Goal: Task Accomplishment & Management: Manage account settings

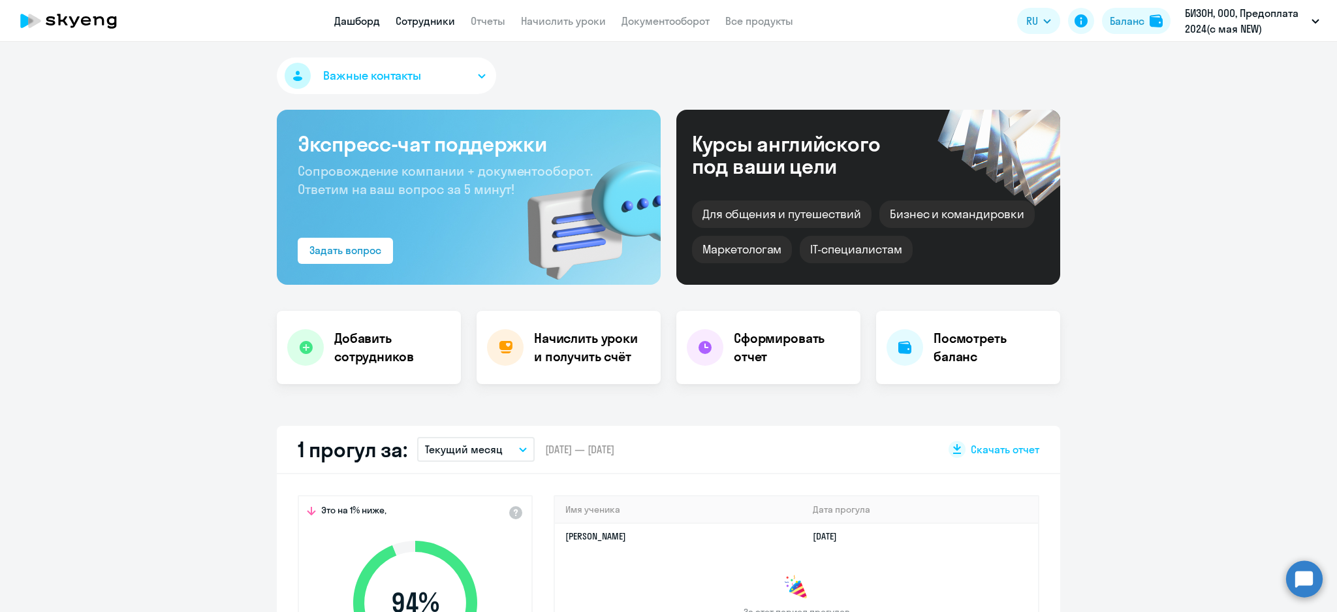
click at [405, 17] on link "Сотрудники" at bounding box center [424, 20] width 59 height 13
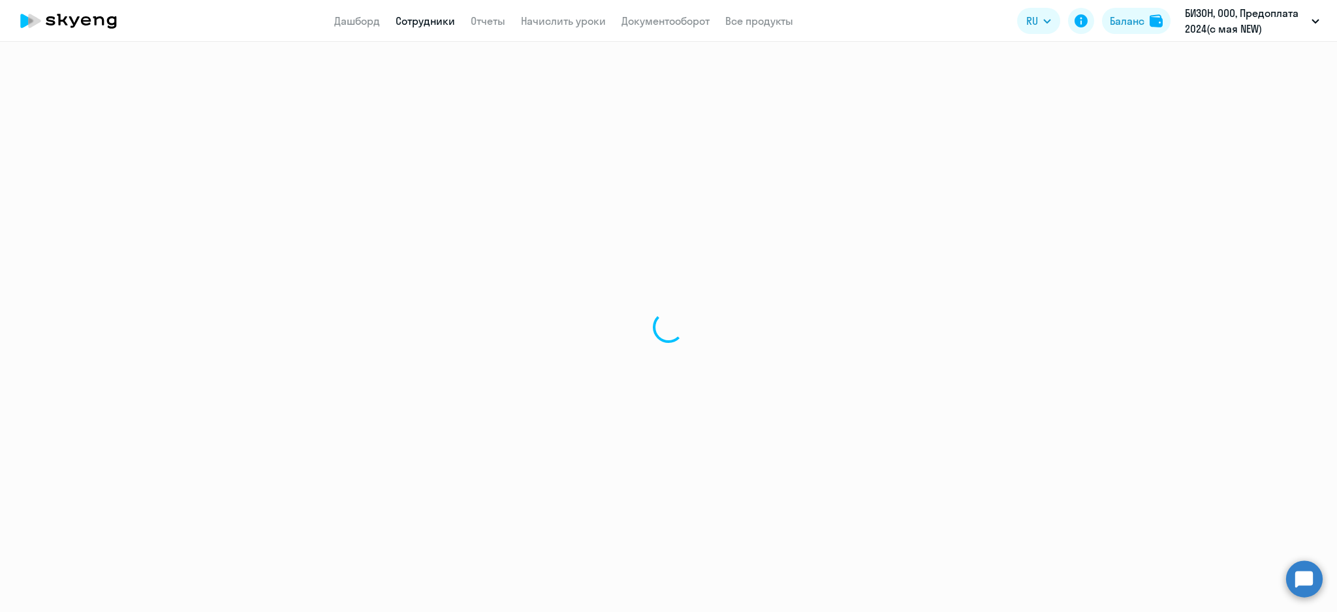
select select "30"
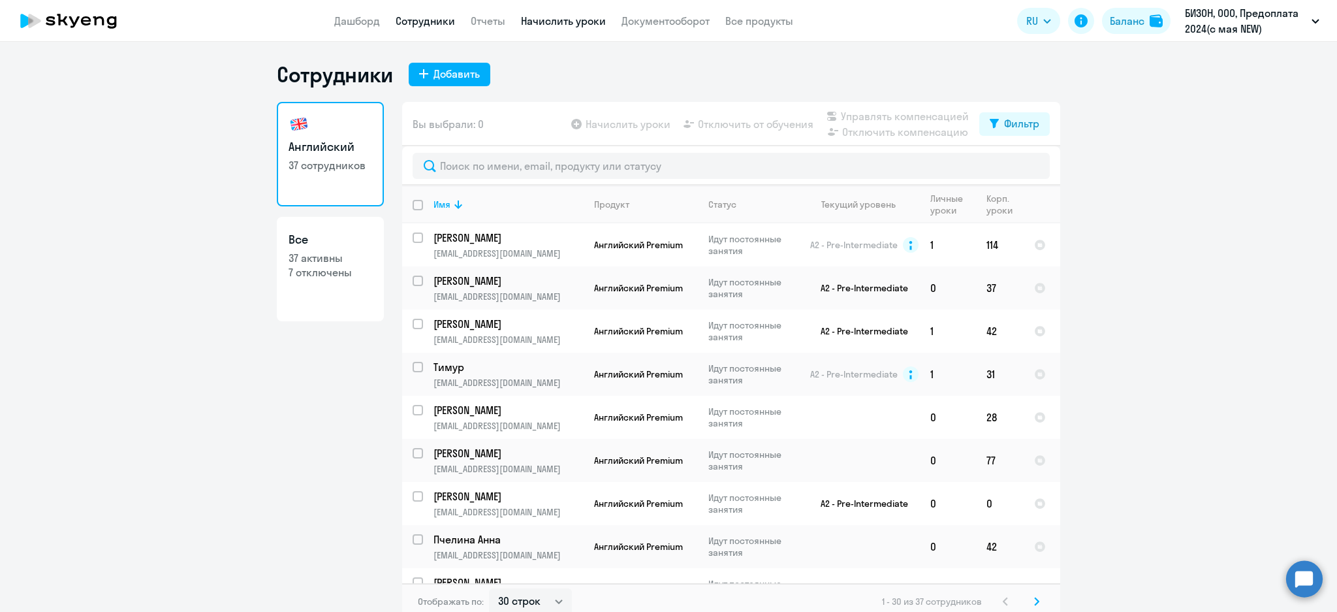
click at [565, 22] on link "Начислить уроки" at bounding box center [563, 20] width 85 height 13
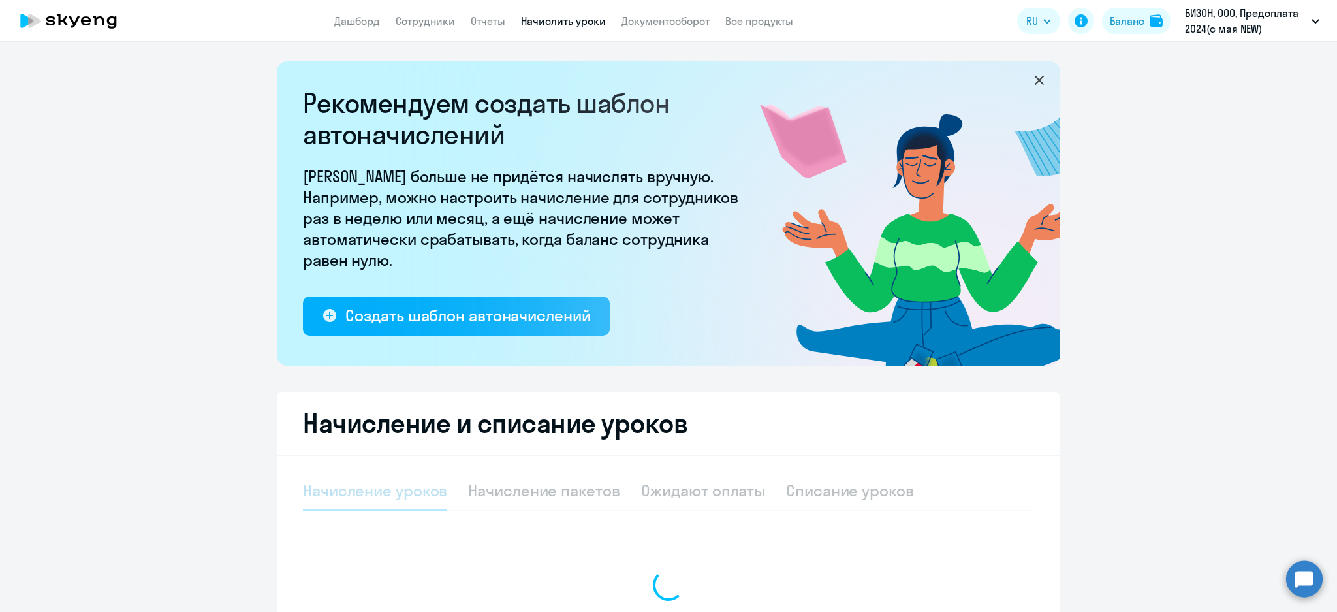
select select "10"
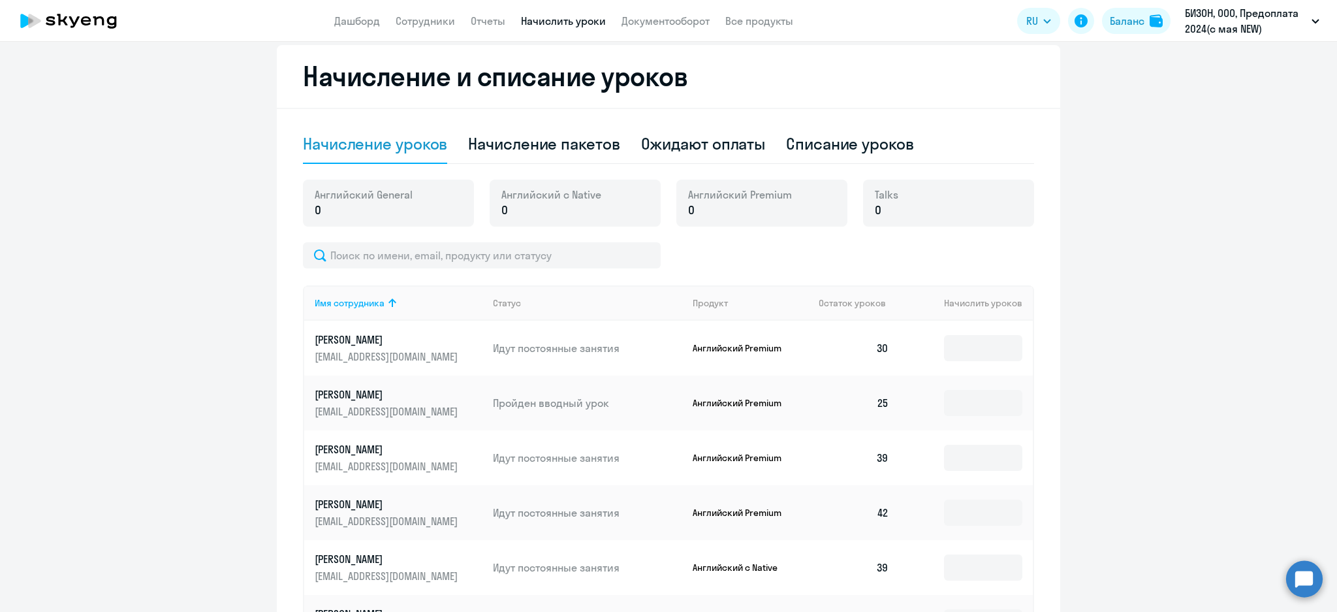
scroll to position [348, 0]
click at [849, 147] on div "Списание уроков" at bounding box center [850, 142] width 128 height 21
select select "10"
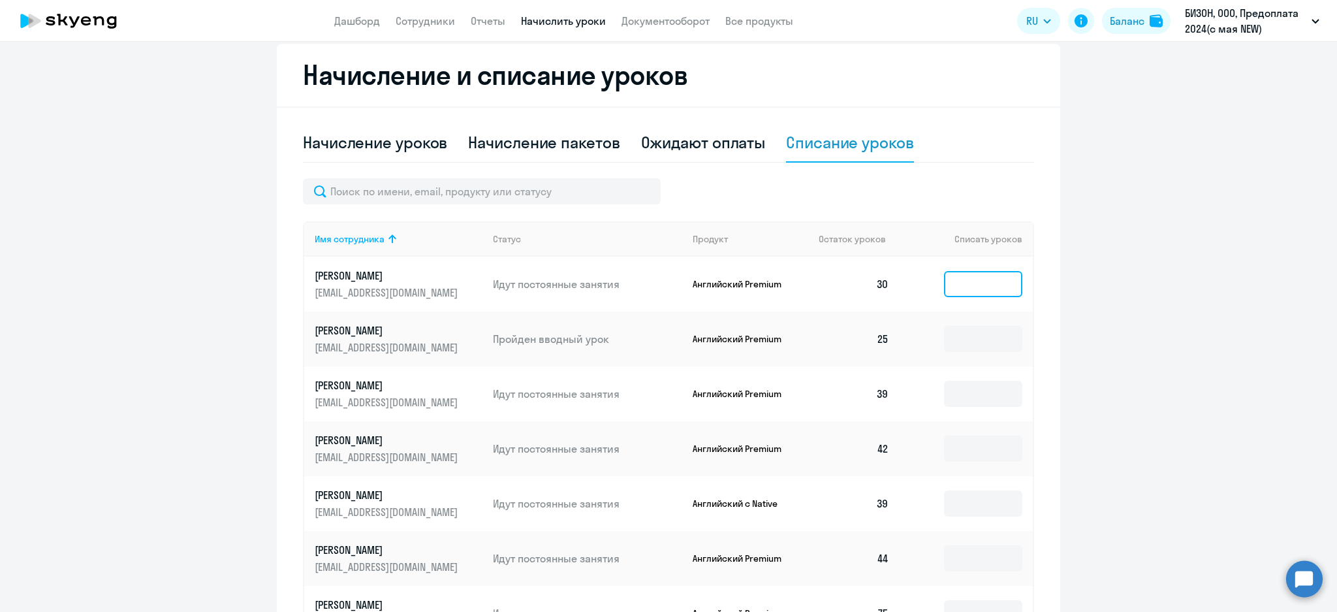
click at [959, 288] on input at bounding box center [983, 284] width 78 height 26
click at [985, 512] on input at bounding box center [983, 503] width 78 height 26
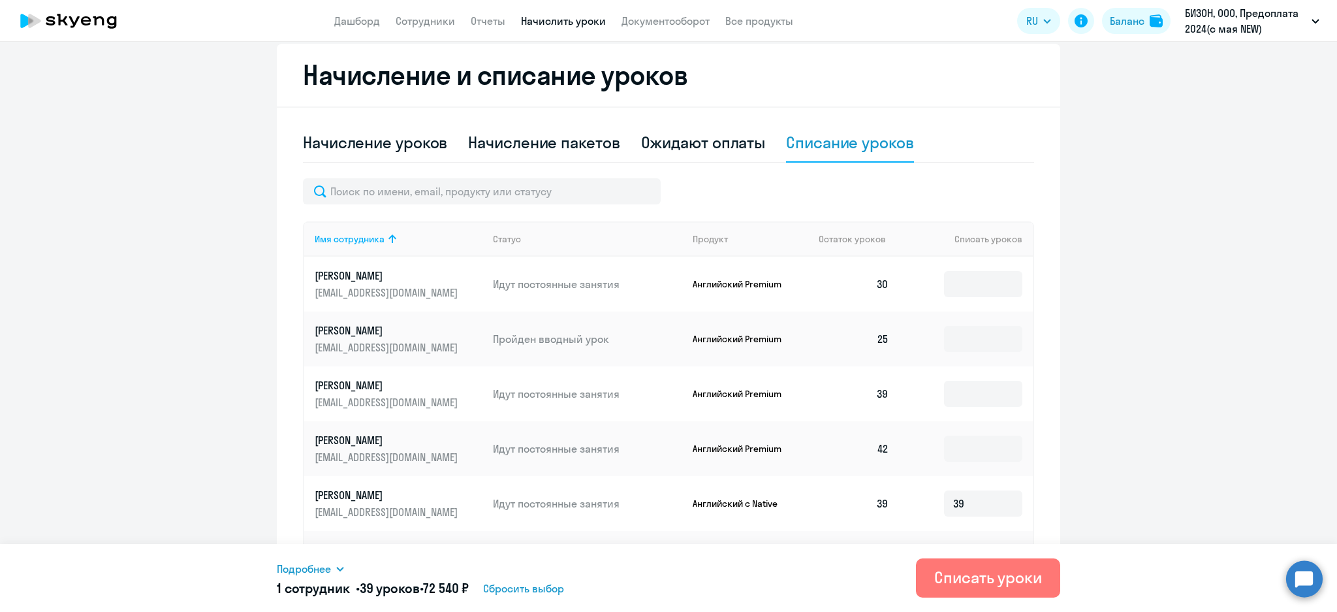
click at [339, 568] on icon at bounding box center [339, 568] width 7 height 5
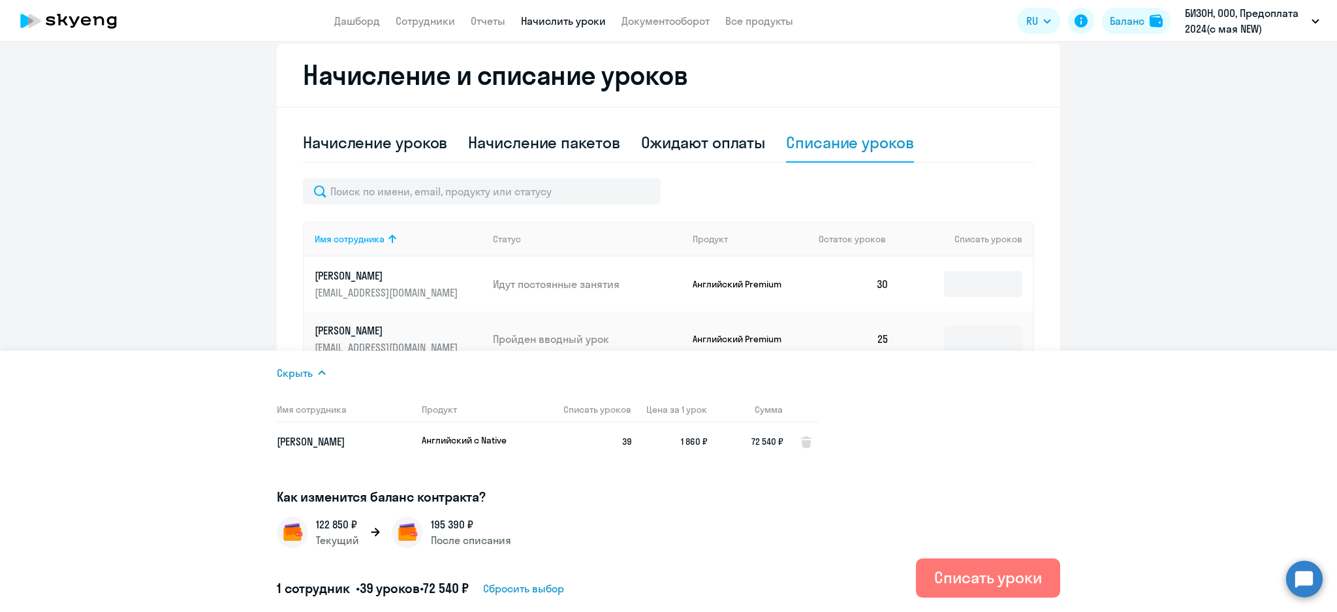
click at [967, 188] on div at bounding box center [668, 191] width 731 height 26
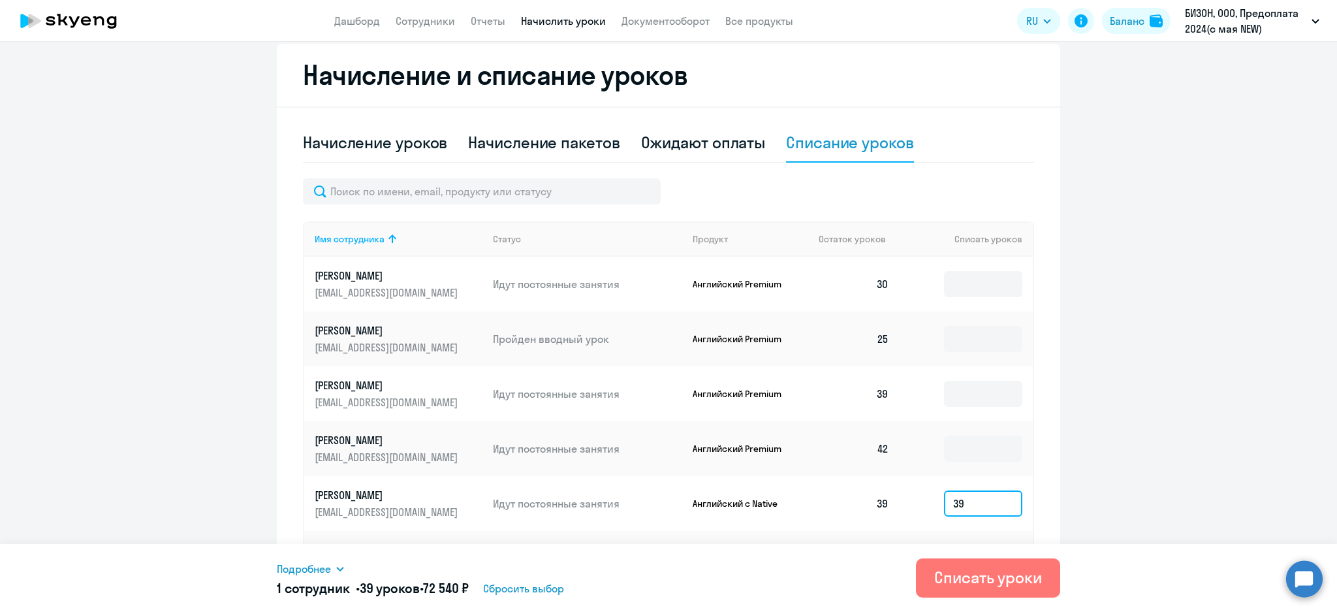
click at [978, 506] on input "39" at bounding box center [983, 503] width 78 height 26
type input "3"
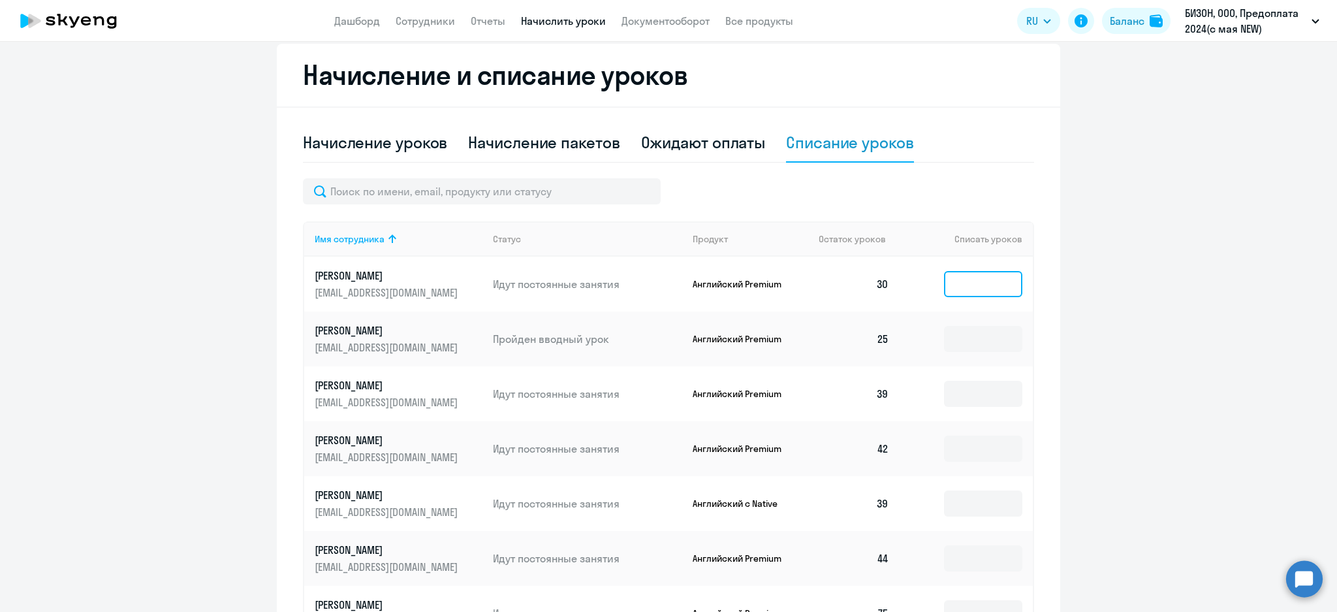
click at [989, 276] on input at bounding box center [983, 284] width 78 height 26
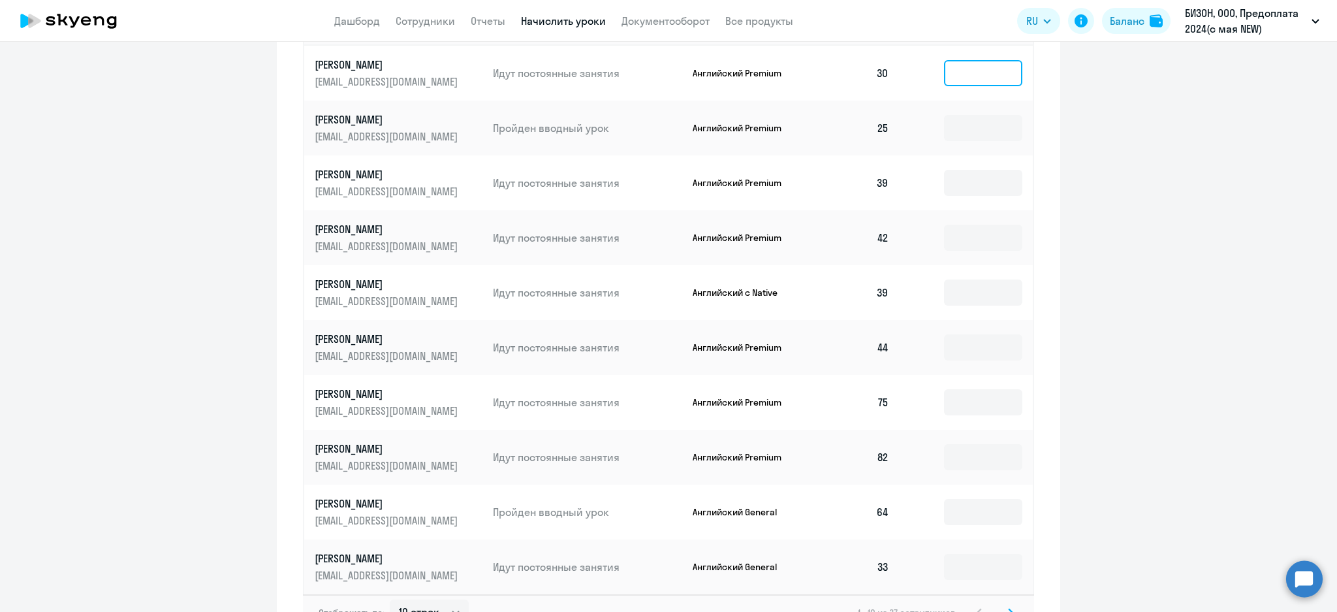
scroll to position [650, 0]
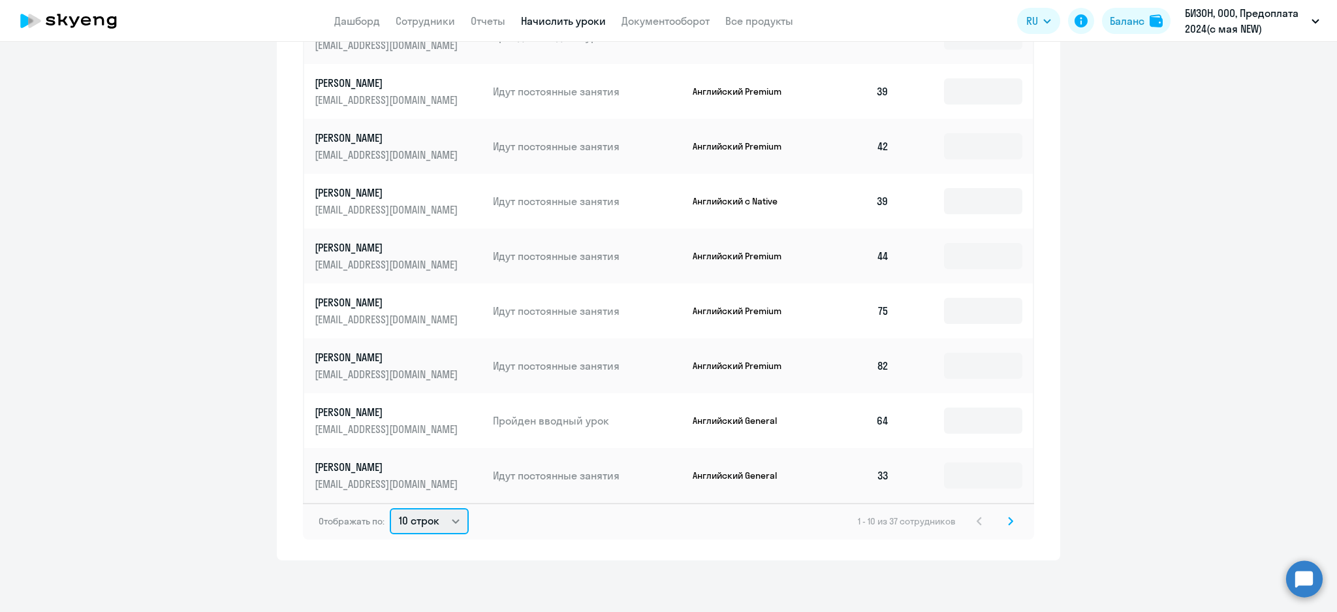
click at [449, 522] on select "10 строк 30 строк 50 строк" at bounding box center [429, 521] width 79 height 26
select select "50"
click at [390, 508] on select "10 строк 30 строк 50 строк" at bounding box center [429, 521] width 79 height 26
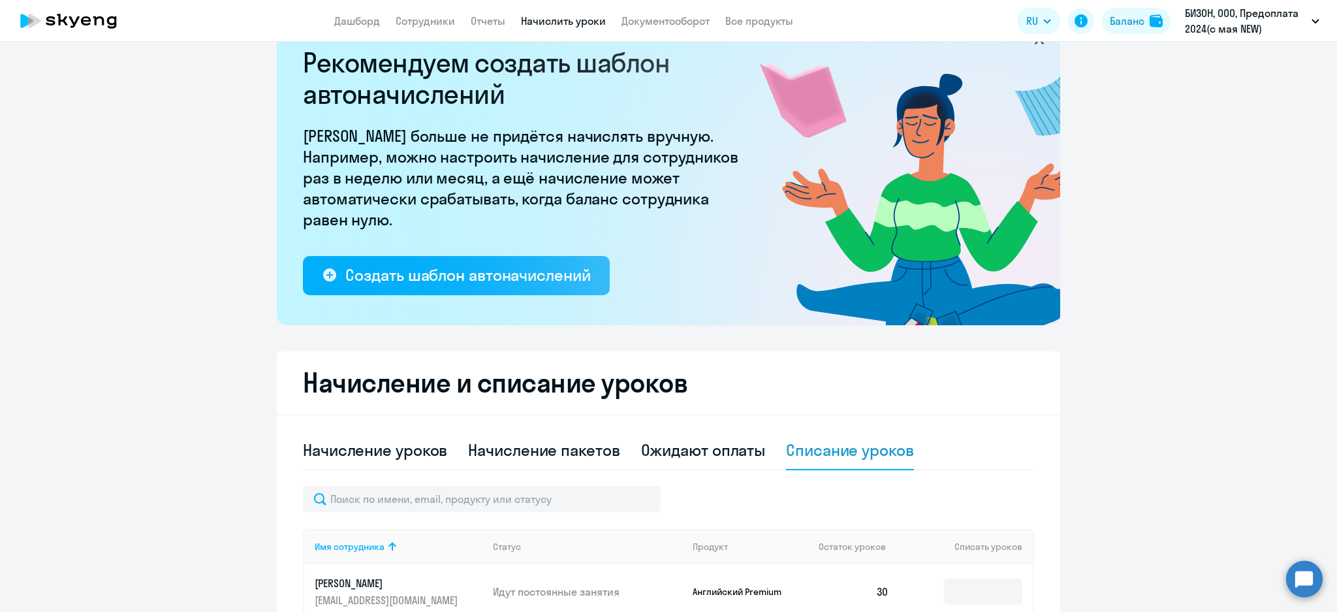
scroll to position [389, 0]
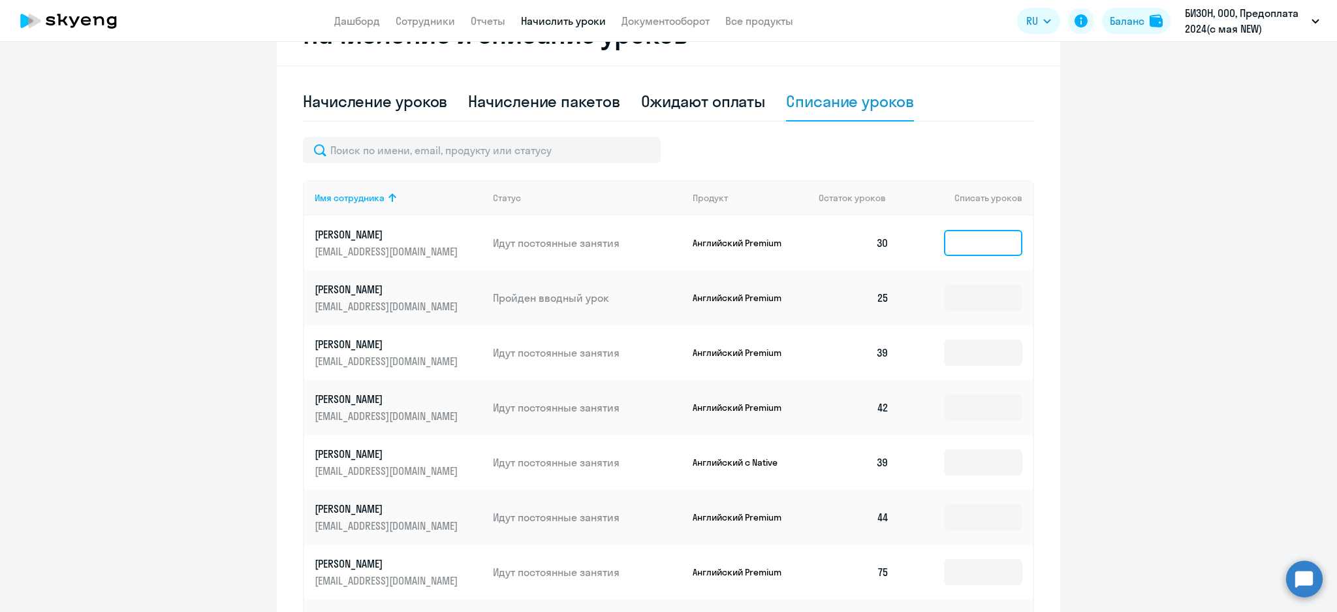
click at [944, 251] on input at bounding box center [983, 243] width 78 height 26
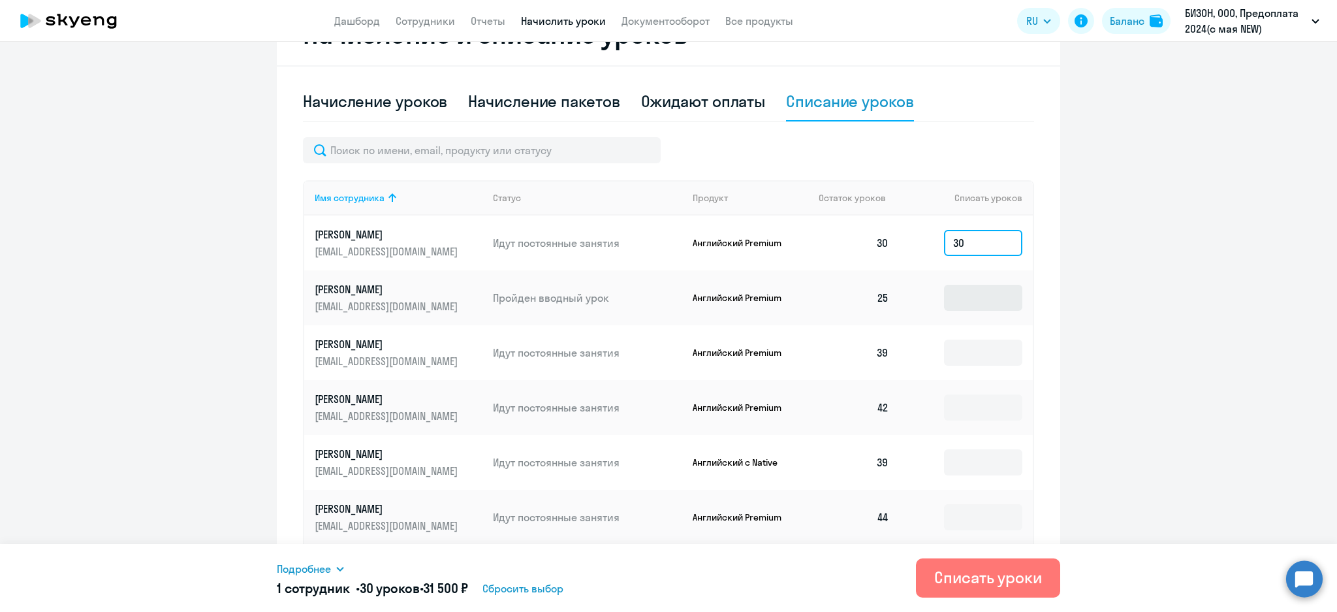
type input "30"
click at [944, 305] on input at bounding box center [983, 298] width 78 height 26
type input "25"
click at [961, 358] on input at bounding box center [983, 352] width 78 height 26
type input "39"
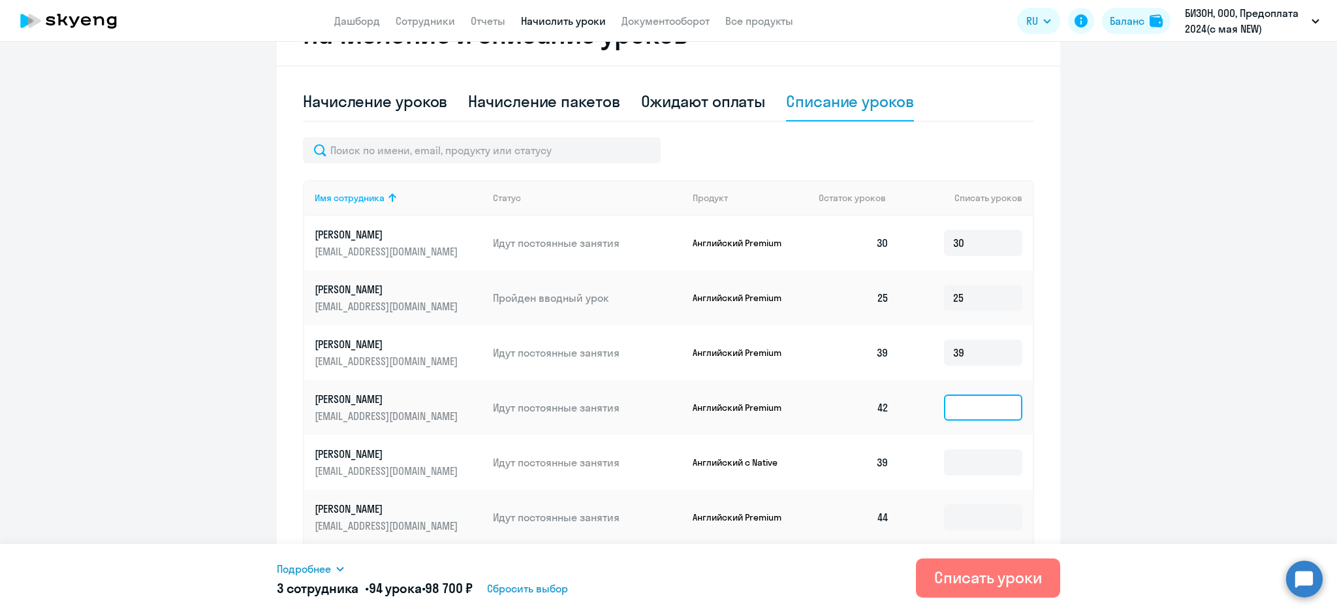
click at [957, 406] on input at bounding box center [983, 407] width 78 height 26
type input "42"
click at [952, 467] on input at bounding box center [983, 462] width 78 height 26
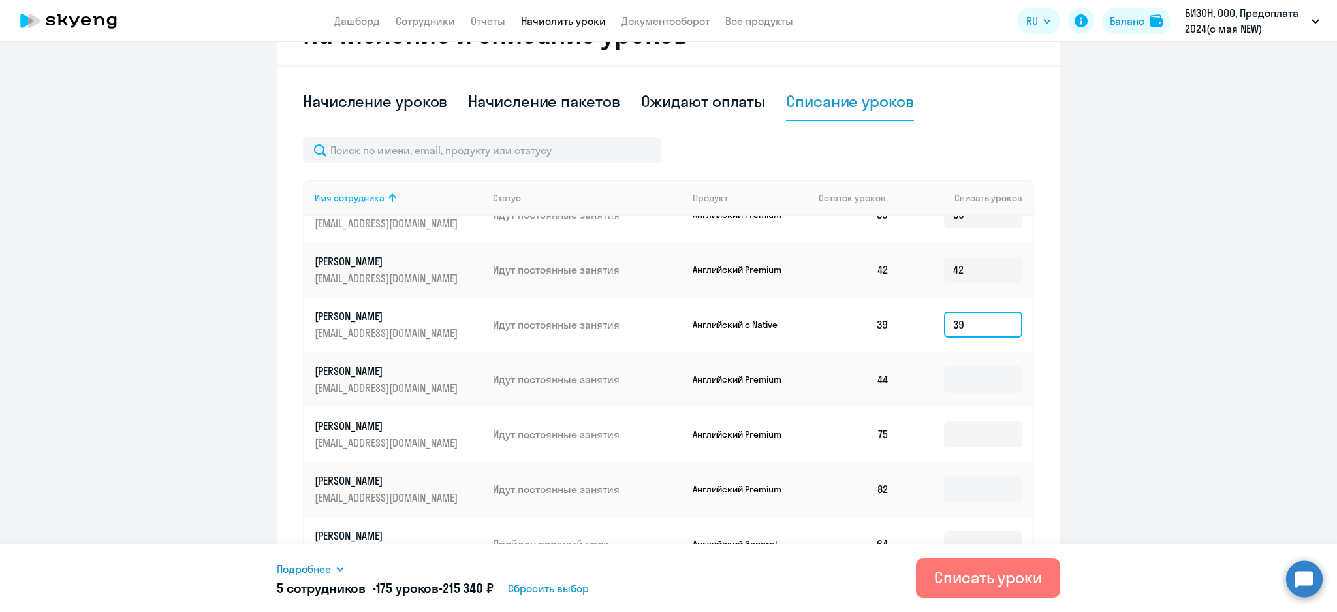
scroll to position [174, 0]
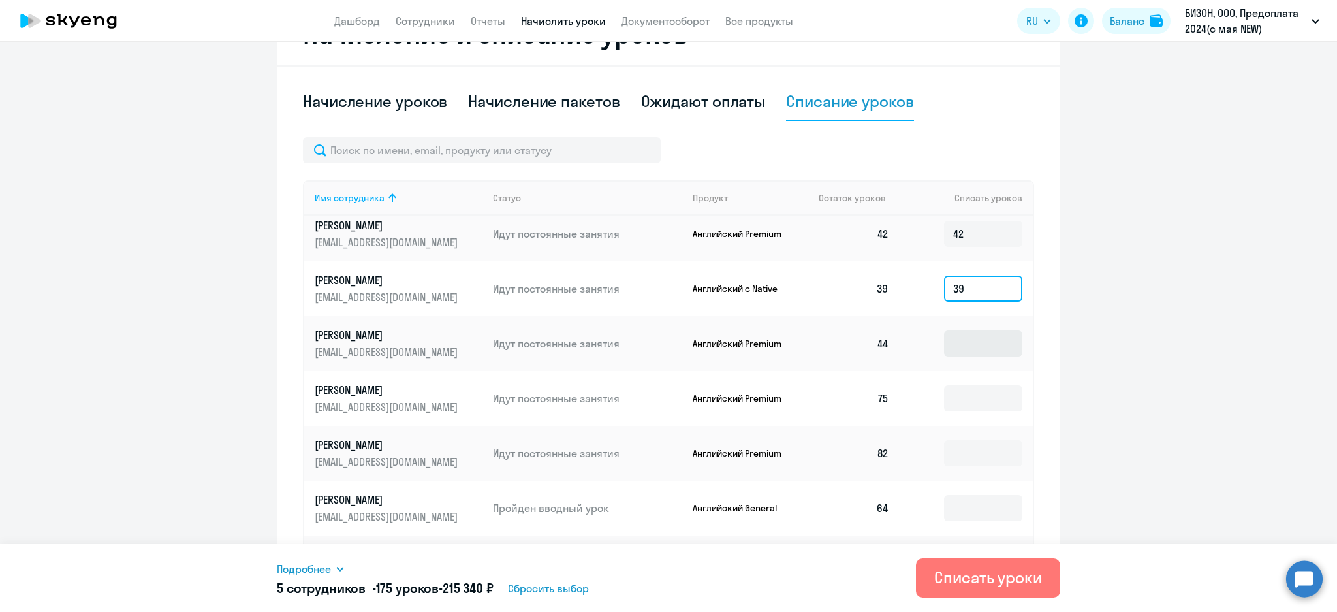
type input "39"
click at [950, 342] on input at bounding box center [983, 343] width 78 height 26
type input "44"
click at [946, 405] on input at bounding box center [983, 398] width 78 height 26
type input "75"
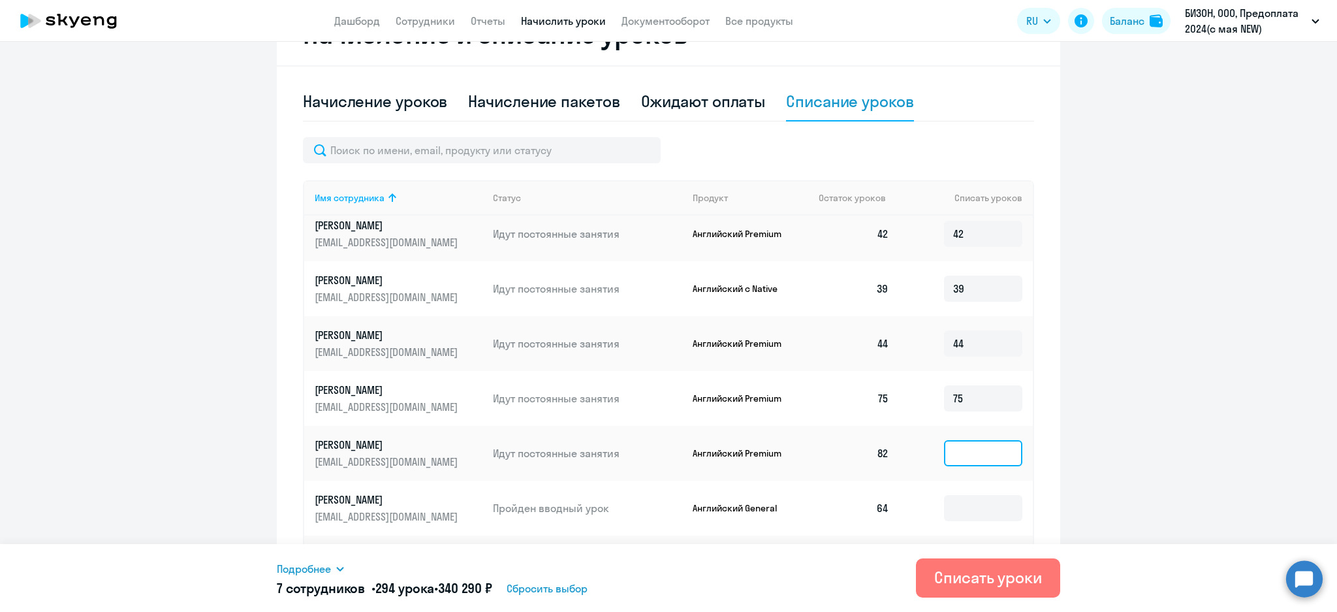
click at [944, 448] on input at bounding box center [983, 453] width 78 height 26
type input "82"
click at [966, 509] on input at bounding box center [983, 508] width 78 height 26
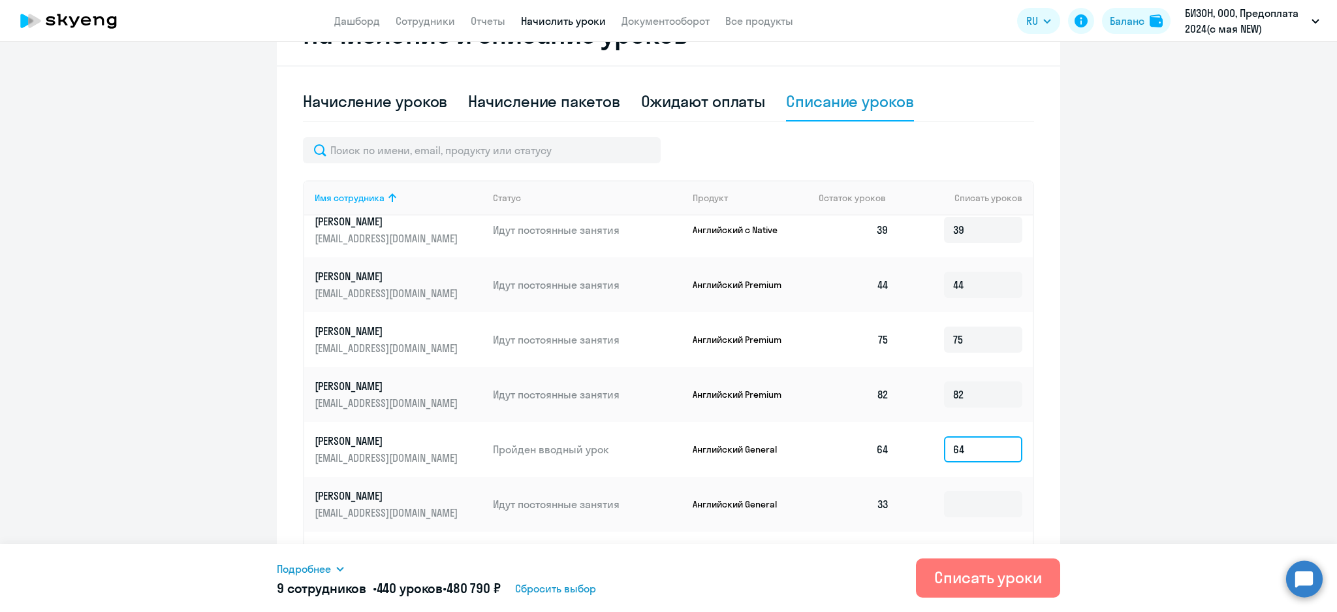
scroll to position [261, 0]
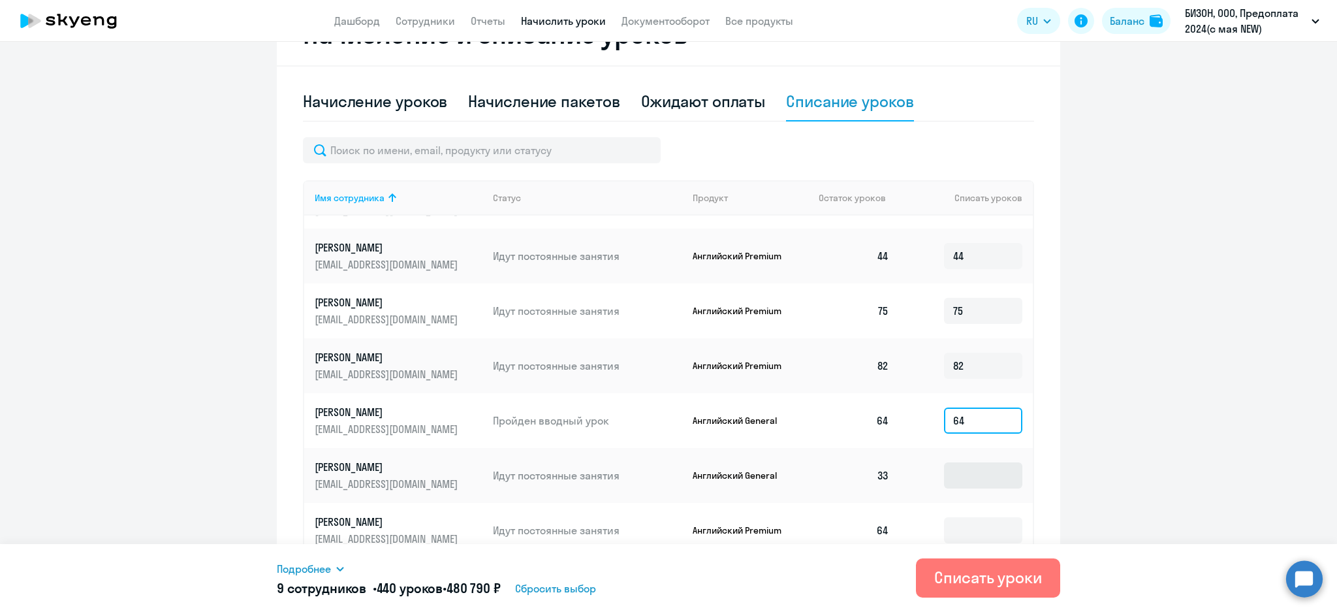
type input "64"
click at [957, 483] on input at bounding box center [983, 475] width 78 height 26
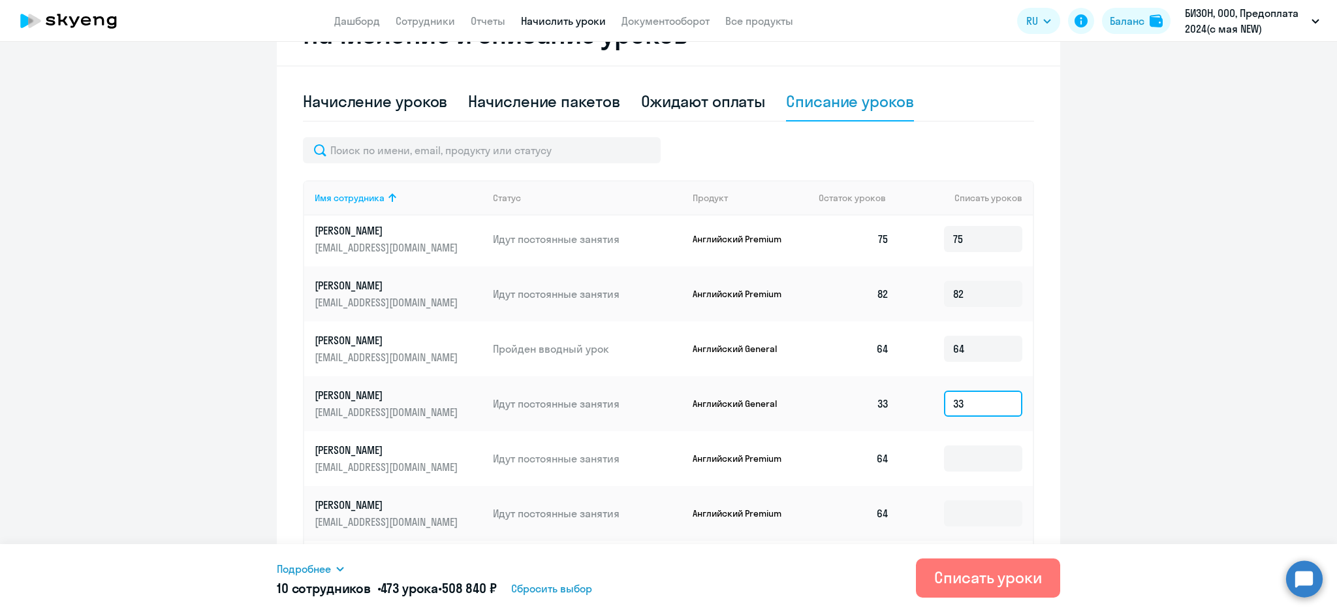
scroll to position [435, 0]
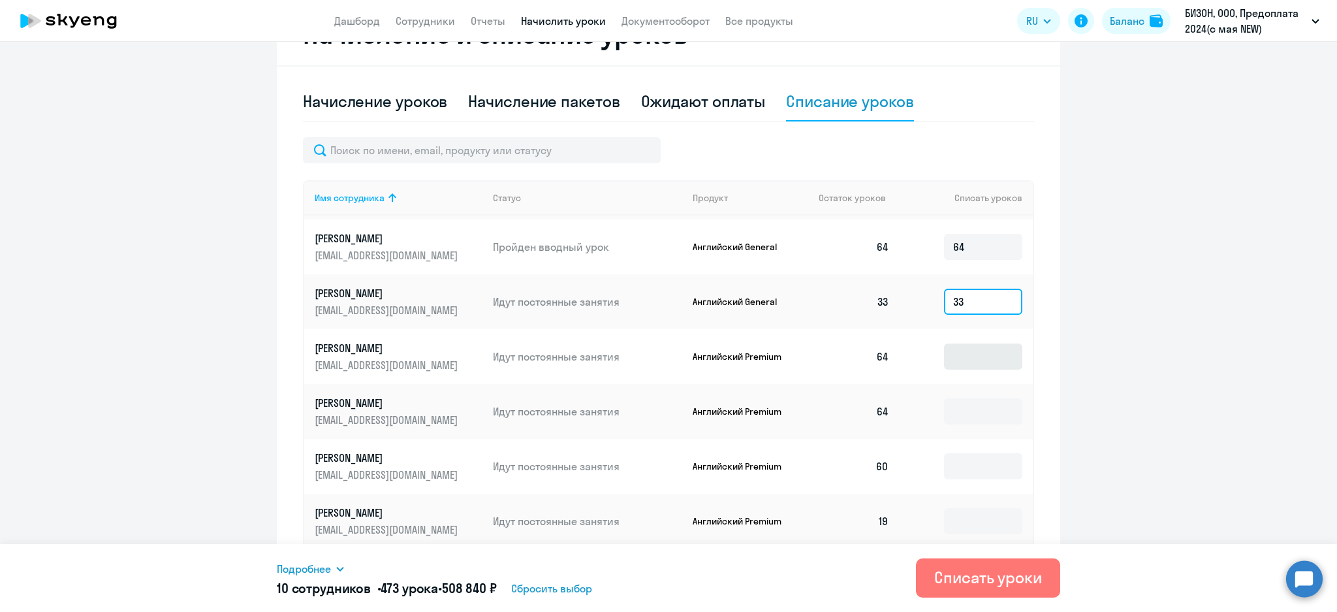
type input "33"
click at [948, 363] on input at bounding box center [983, 356] width 78 height 26
type input "64"
drag, startPoint x: 934, startPoint y: 407, endPoint x: 941, endPoint y: 415, distance: 10.6
click at [944, 408] on input at bounding box center [983, 411] width 78 height 26
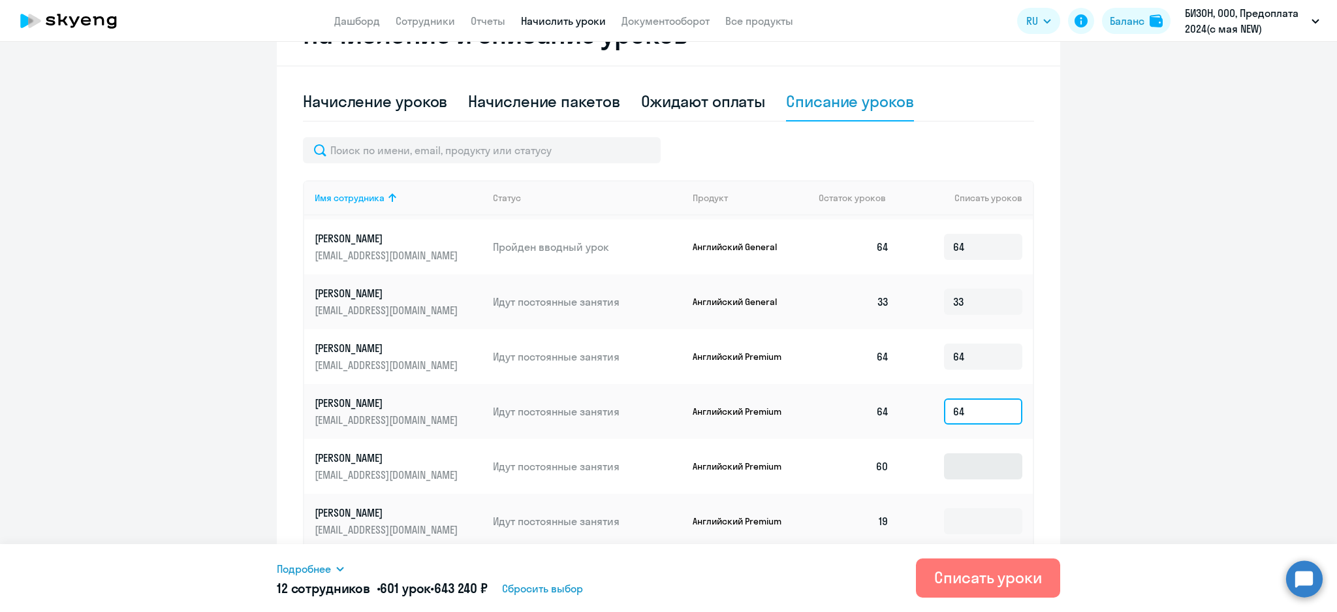
type input "64"
click at [953, 470] on input at bounding box center [983, 466] width 78 height 26
type input "60"
click at [944, 510] on input at bounding box center [983, 521] width 78 height 26
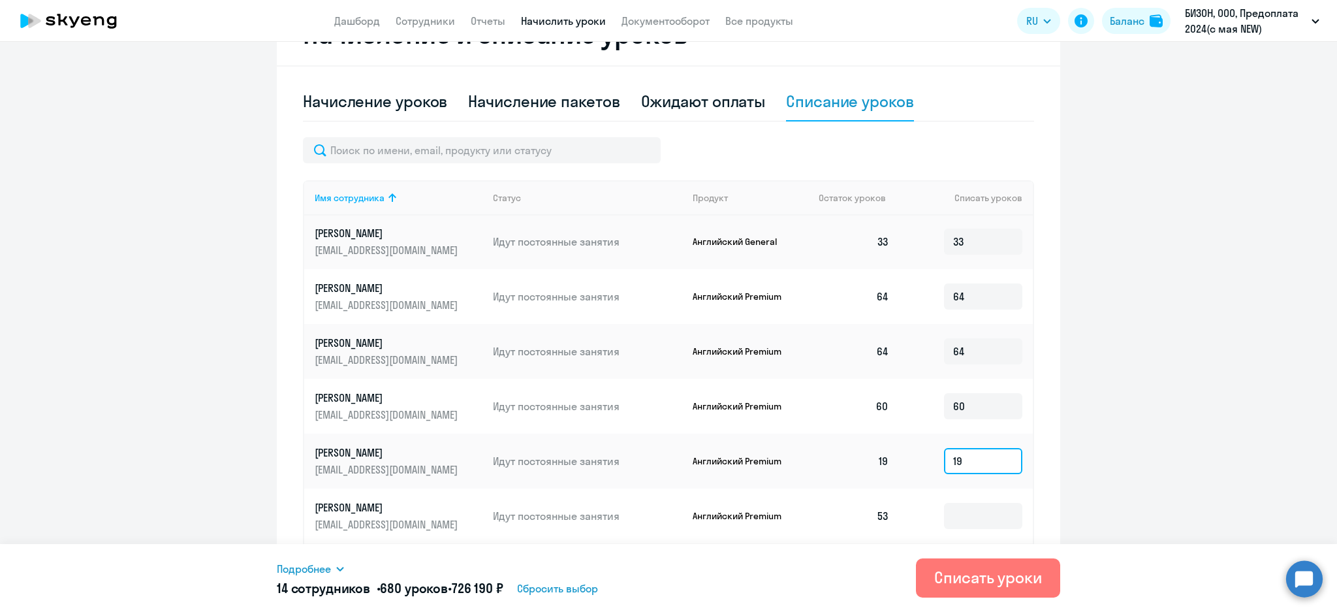
scroll to position [609, 0]
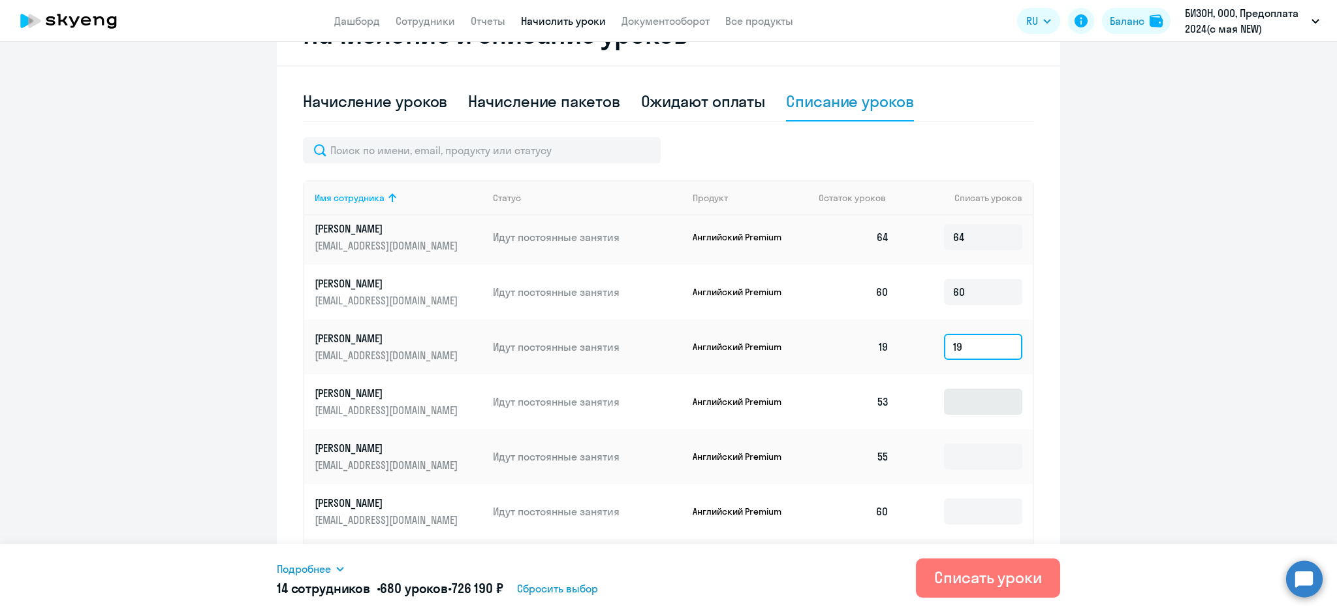
type input "19"
click at [944, 407] on input at bounding box center [983, 401] width 78 height 26
type input "53"
click at [944, 455] on input at bounding box center [983, 456] width 78 height 26
type input "55"
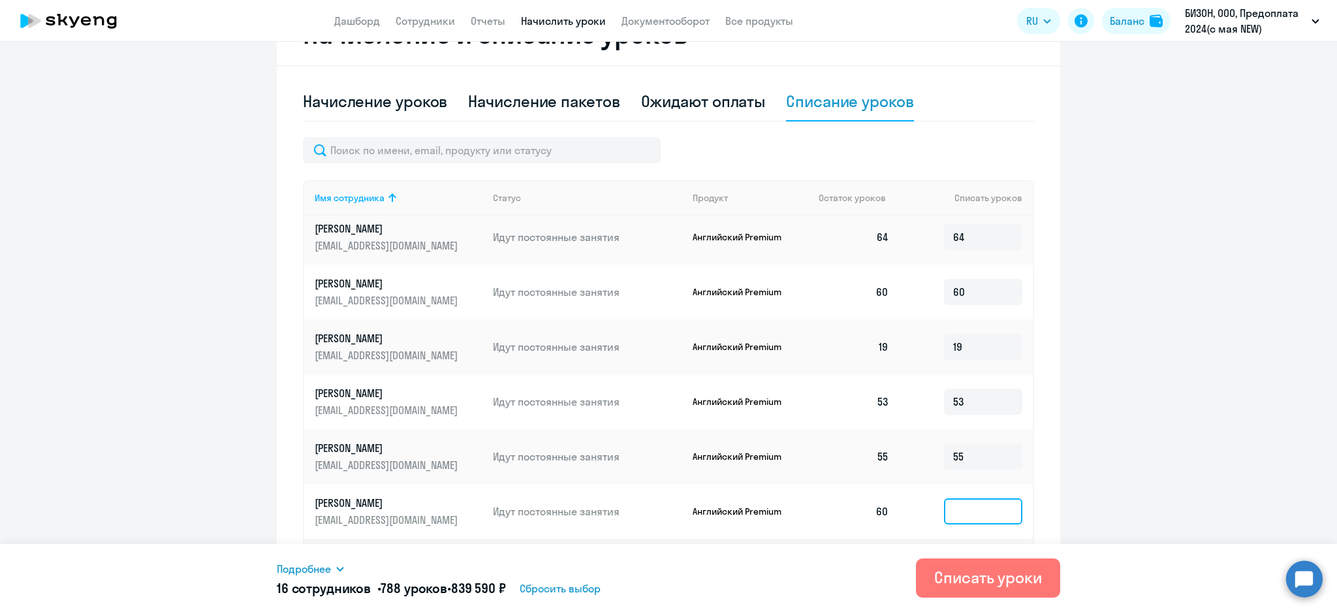
click at [946, 504] on input at bounding box center [983, 511] width 78 height 26
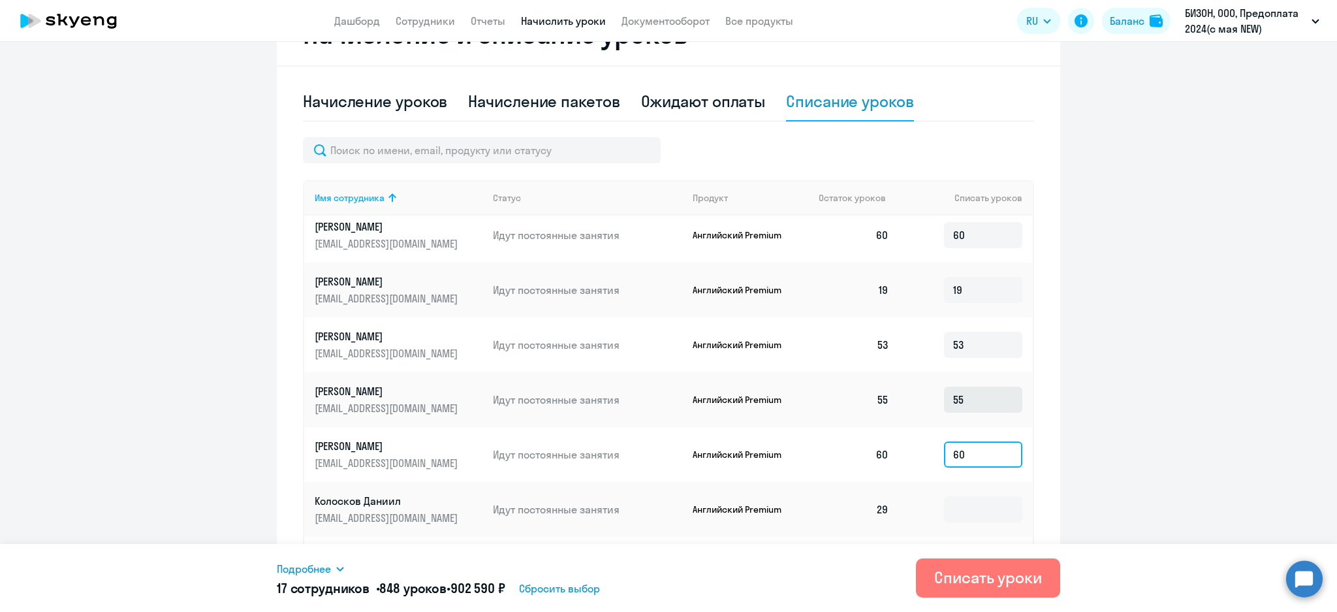
scroll to position [696, 0]
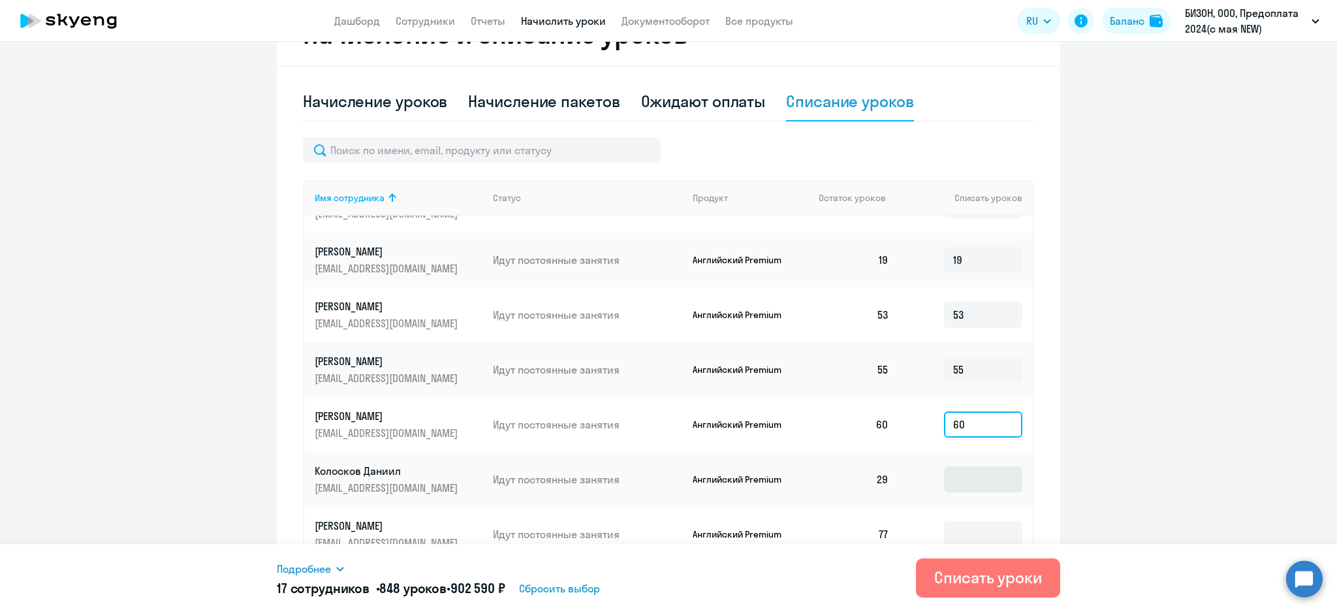
type input "60"
click at [944, 481] on input at bounding box center [983, 479] width 78 height 26
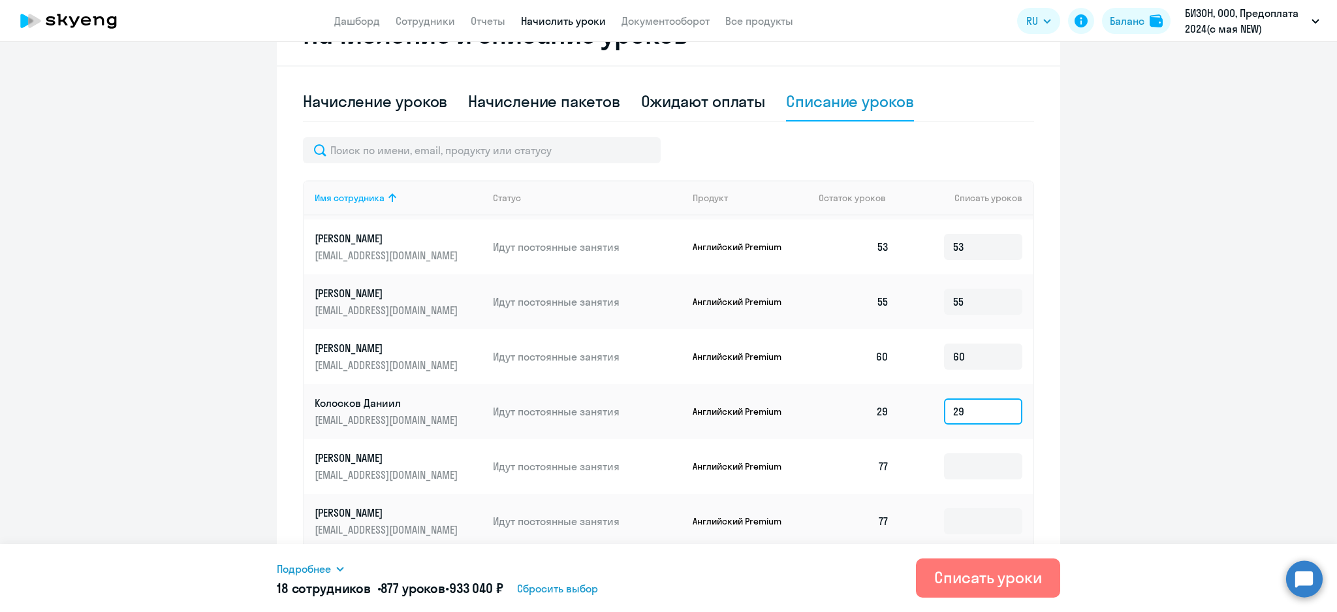
scroll to position [870, 0]
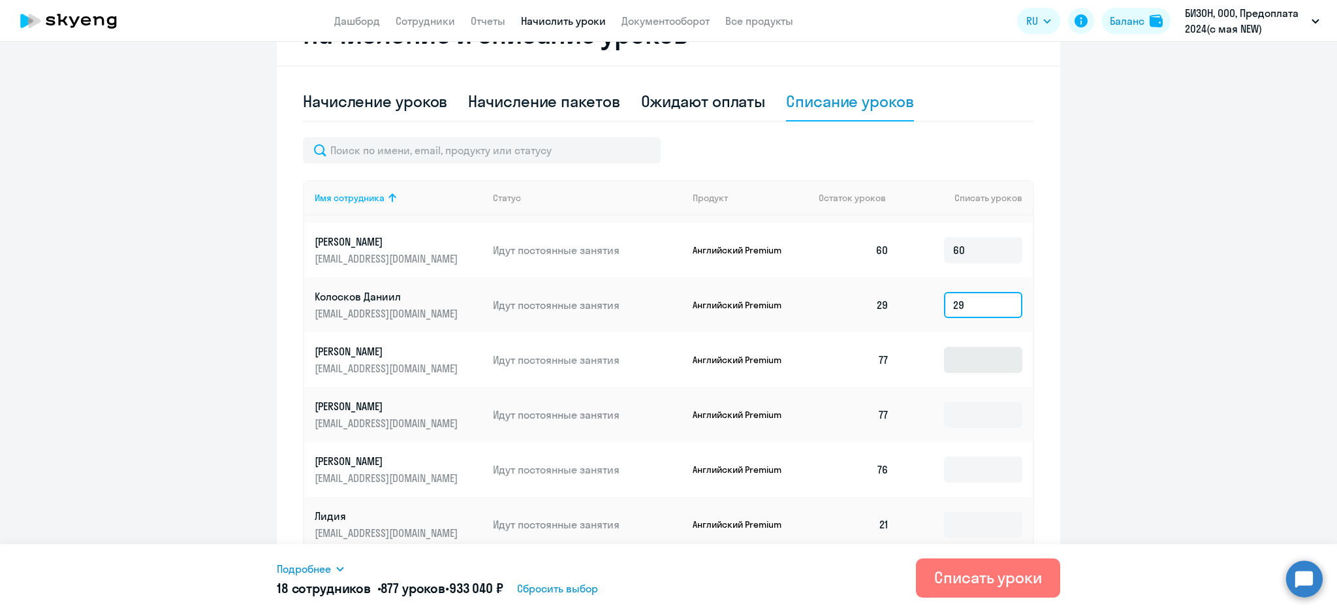
type input "29"
click at [955, 360] on input at bounding box center [983, 360] width 78 height 26
type input "77"
click at [955, 407] on input at bounding box center [983, 414] width 78 height 26
type input "77"
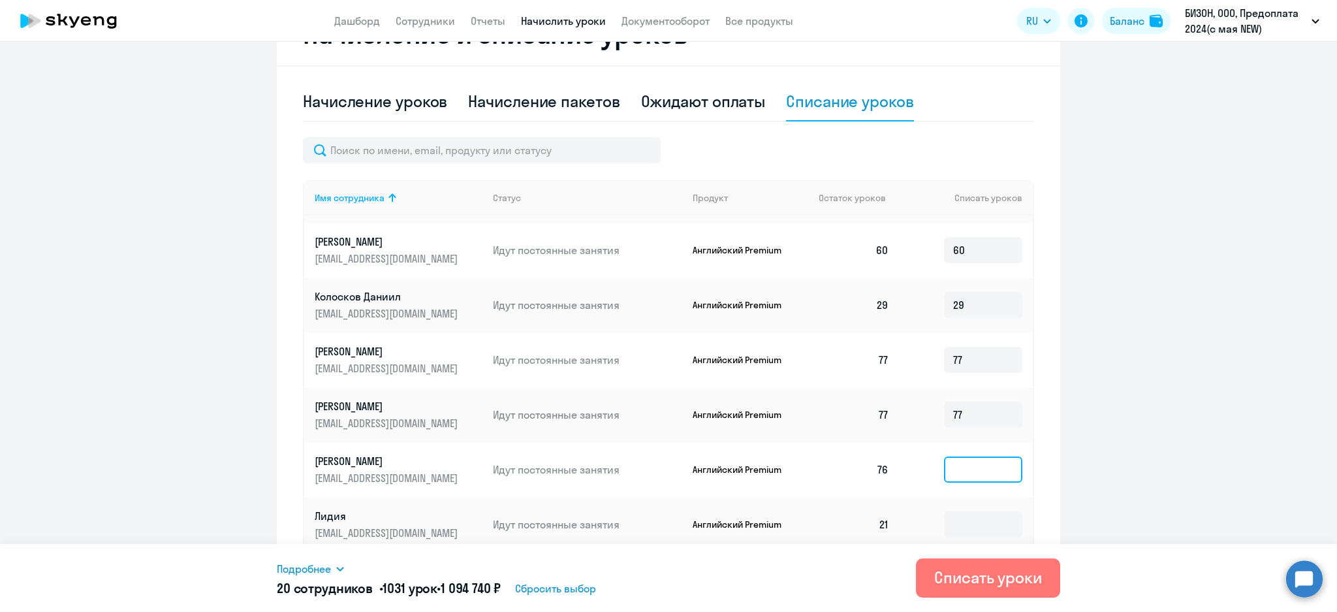
click at [954, 469] on input at bounding box center [983, 469] width 78 height 26
type input "76"
click at [946, 514] on input at bounding box center [983, 524] width 78 height 26
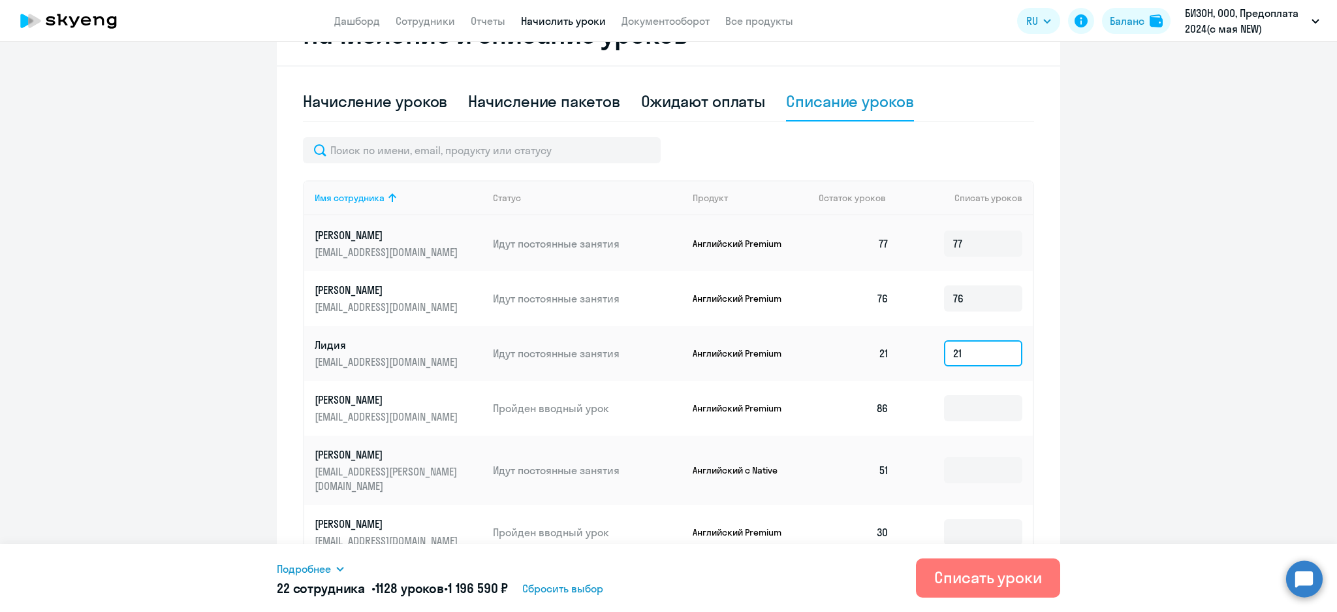
scroll to position [1044, 0]
type input "21"
click at [949, 396] on input at bounding box center [983, 405] width 78 height 26
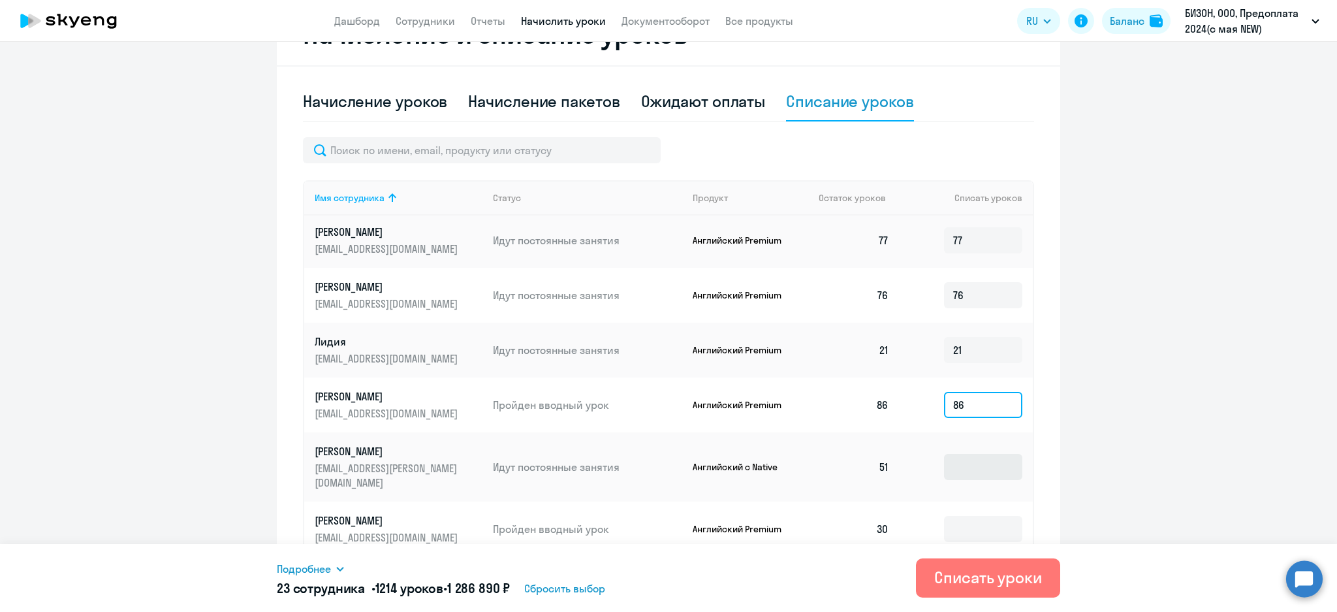
type input "86"
click at [952, 455] on input at bounding box center [983, 467] width 78 height 26
type input "51"
click at [965, 516] on input at bounding box center [983, 529] width 78 height 26
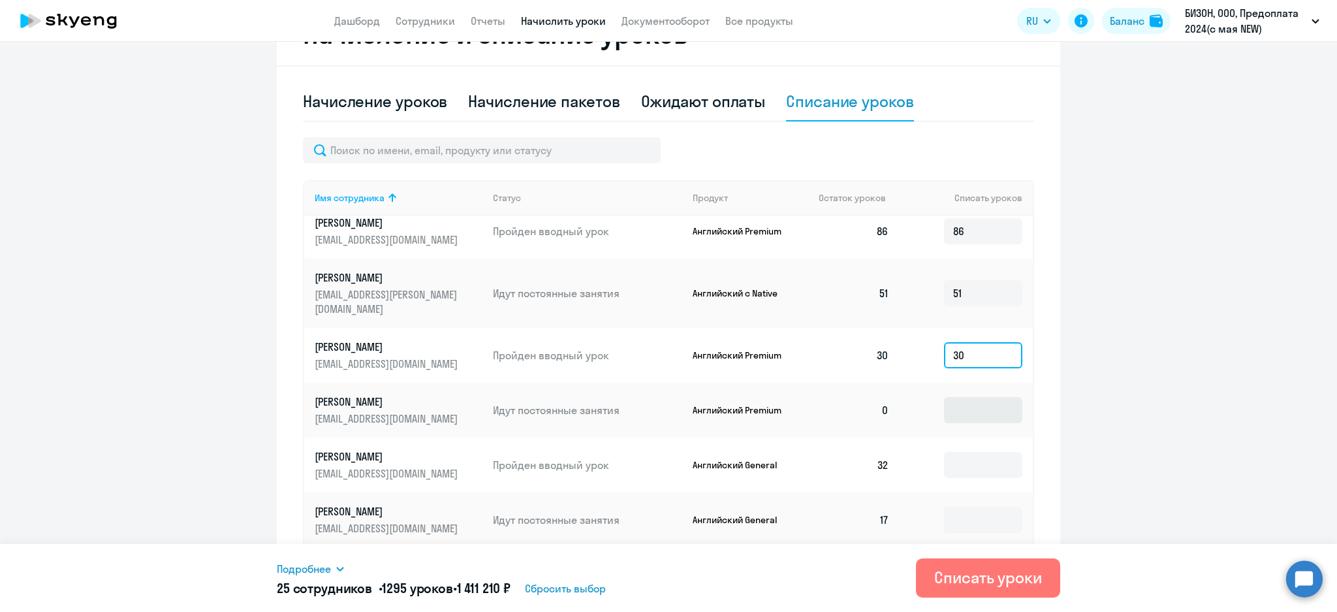
type input "30"
click at [957, 397] on input at bounding box center [983, 410] width 78 height 26
click at [954, 454] on input at bounding box center [983, 465] width 78 height 26
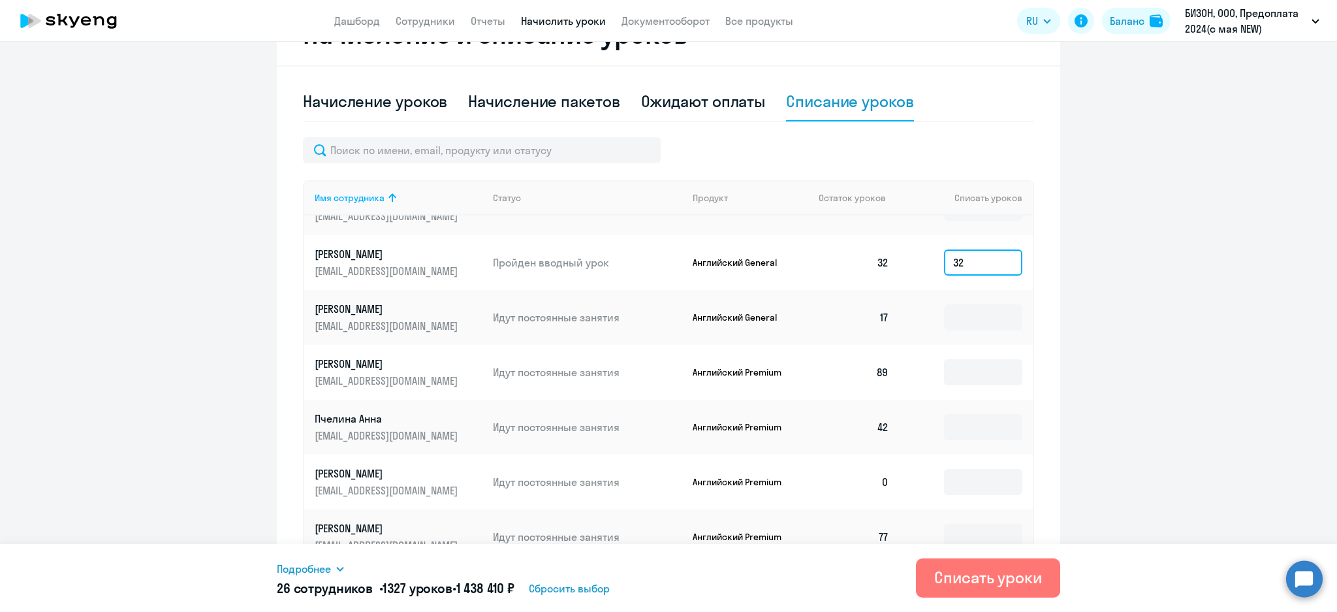
scroll to position [1381, 0]
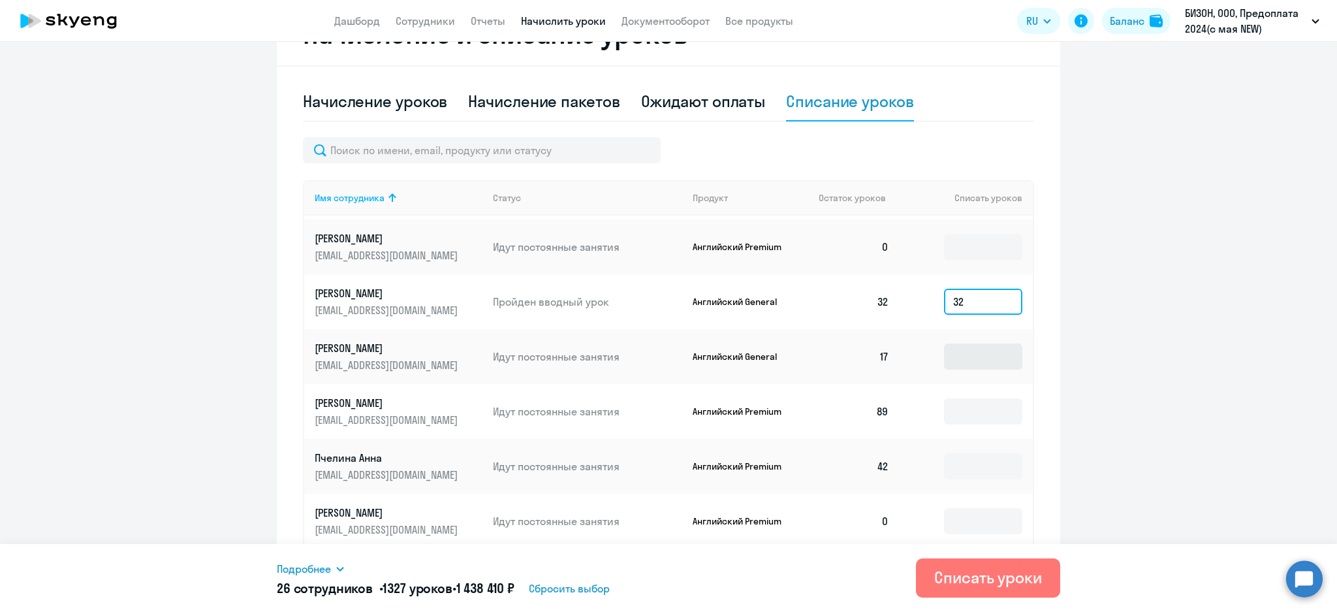
type input "32"
click at [951, 343] on input at bounding box center [983, 356] width 78 height 26
type input "17"
click at [944, 398] on input at bounding box center [983, 411] width 78 height 26
type input "89"
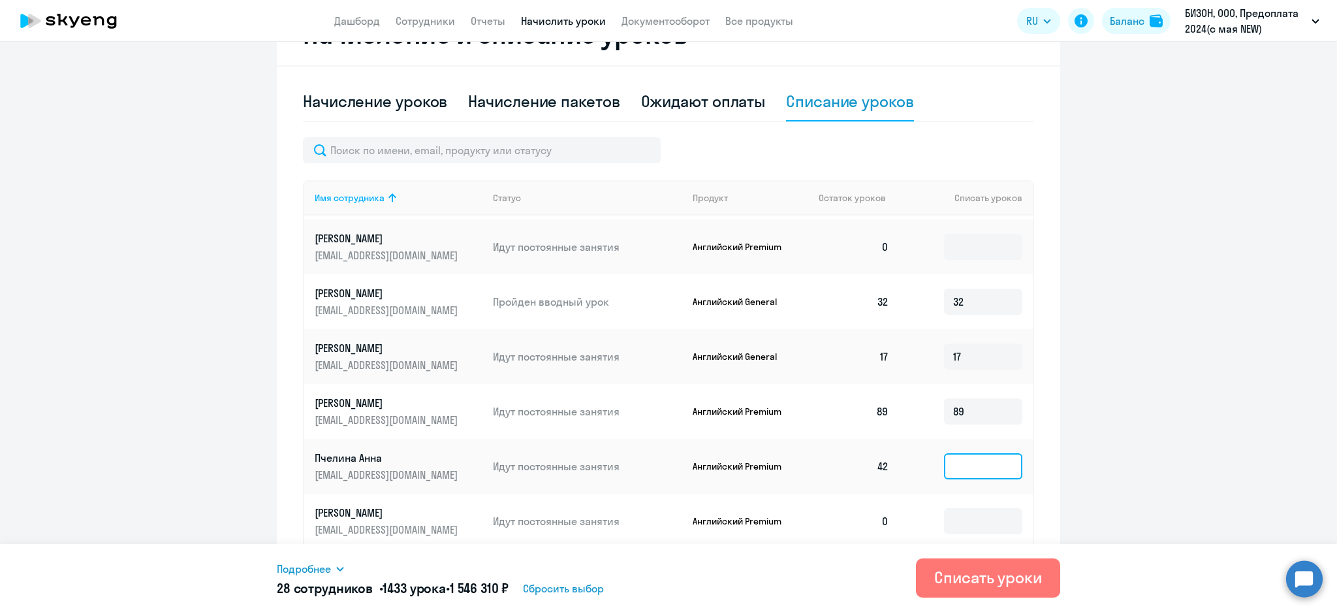
click at [944, 453] on input at bounding box center [983, 466] width 78 height 26
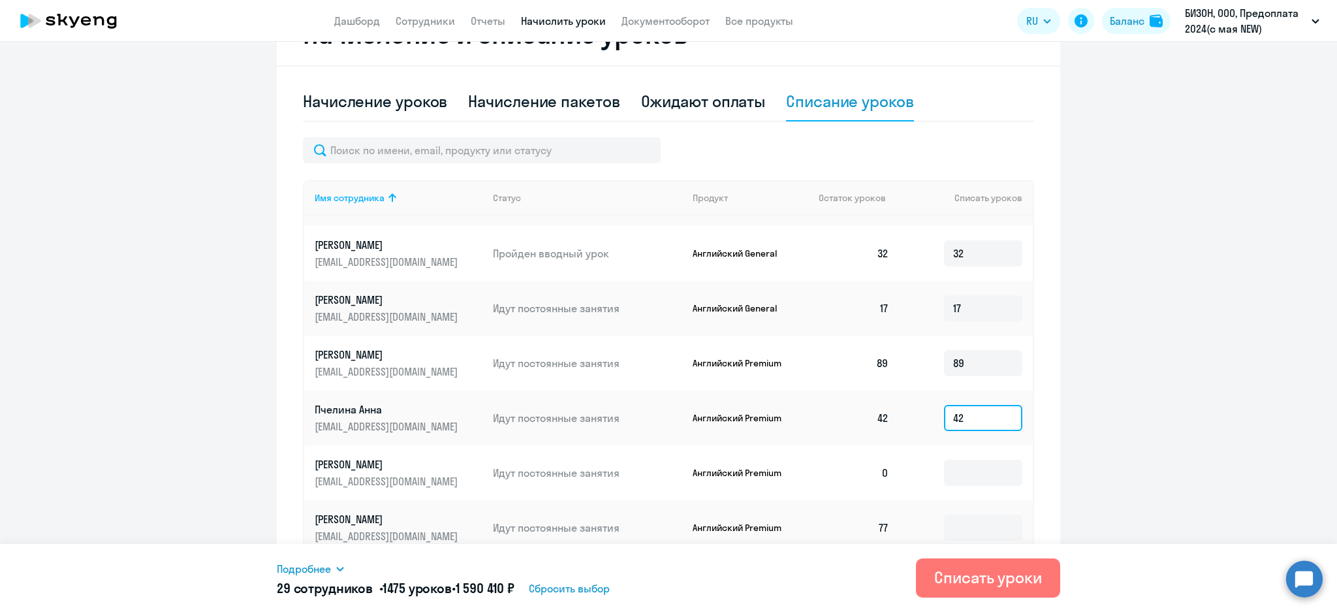
scroll to position [1468, 0]
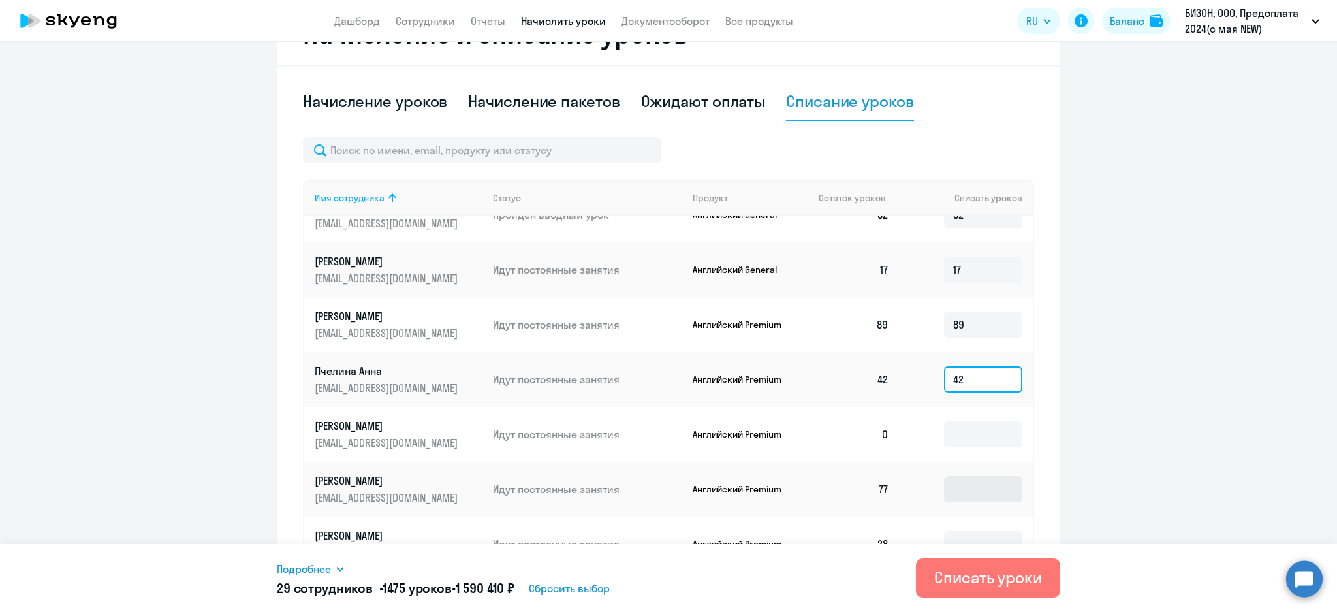
type input "42"
click at [944, 476] on input at bounding box center [983, 489] width 78 height 26
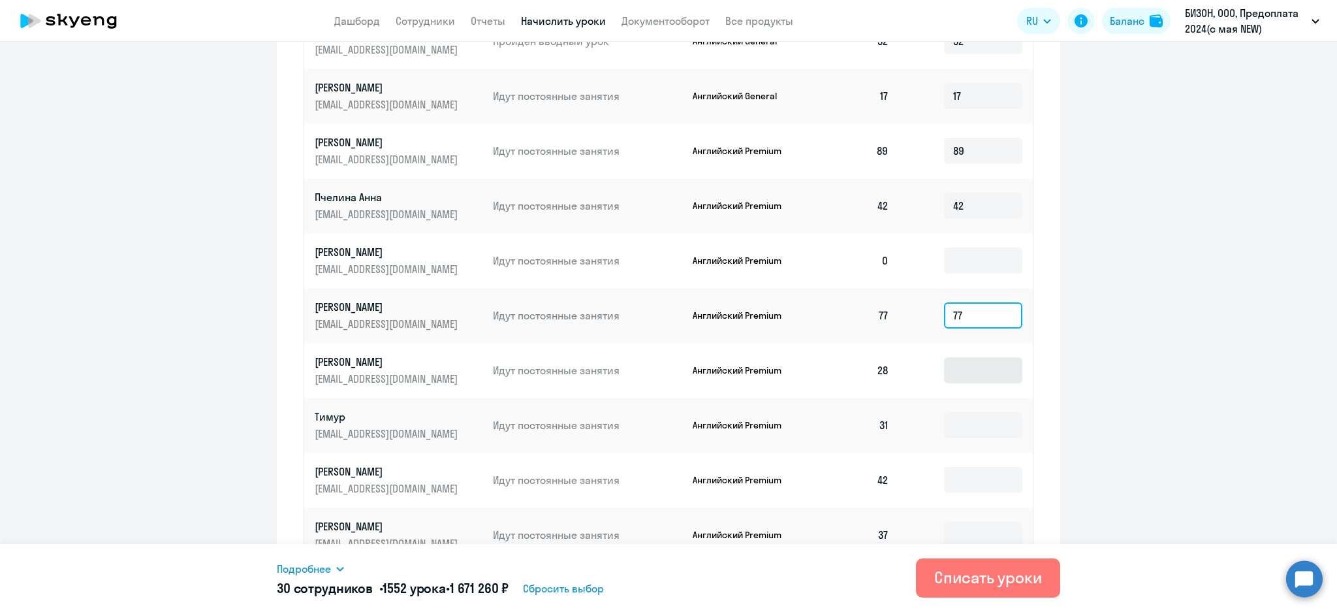
type input "77"
click at [944, 366] on input at bounding box center [983, 370] width 78 height 26
type input "28"
click at [944, 415] on input at bounding box center [983, 425] width 78 height 26
type input "31"
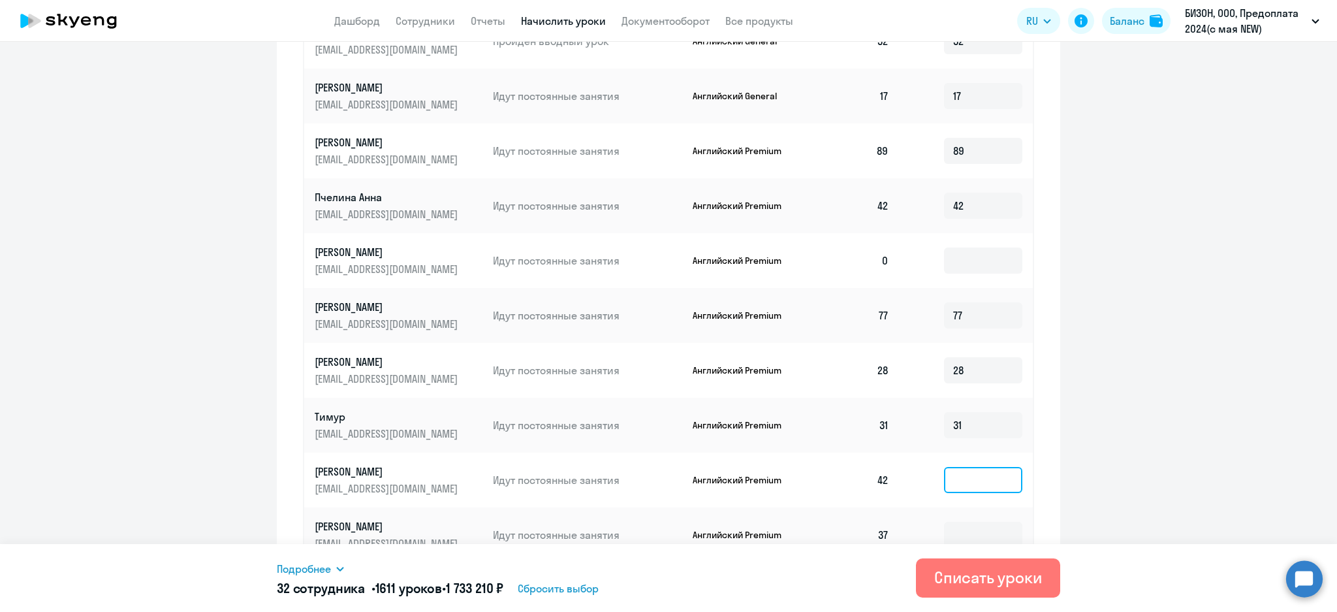
click at [950, 467] on input at bounding box center [983, 480] width 78 height 26
type input "42"
click at [942, 511] on td at bounding box center [965, 534] width 133 height 55
click at [944, 521] on input at bounding box center [983, 534] width 78 height 26
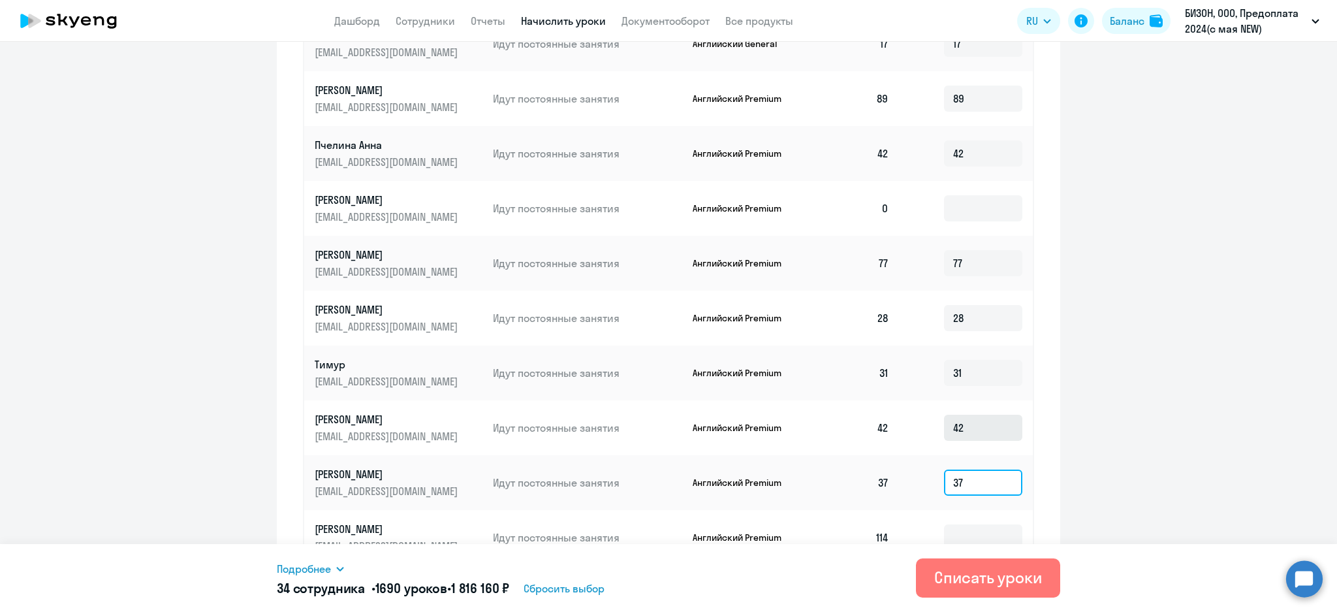
scroll to position [662, 0]
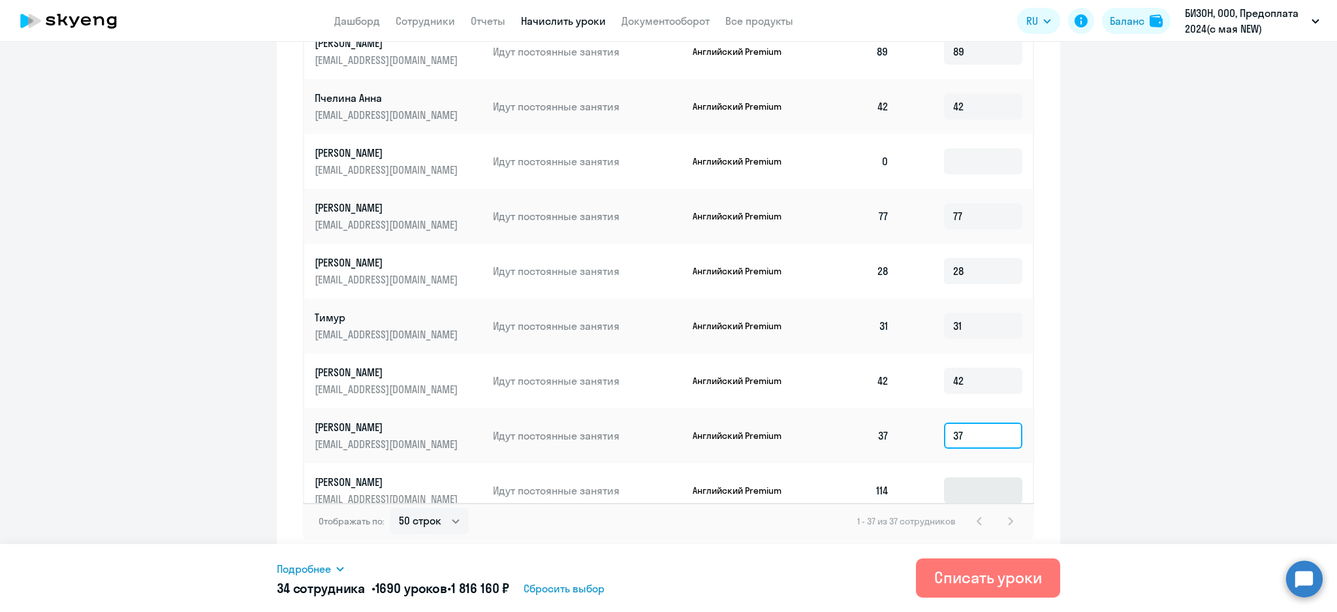
type input "37"
click at [951, 477] on input at bounding box center [983, 490] width 78 height 26
type input "1"
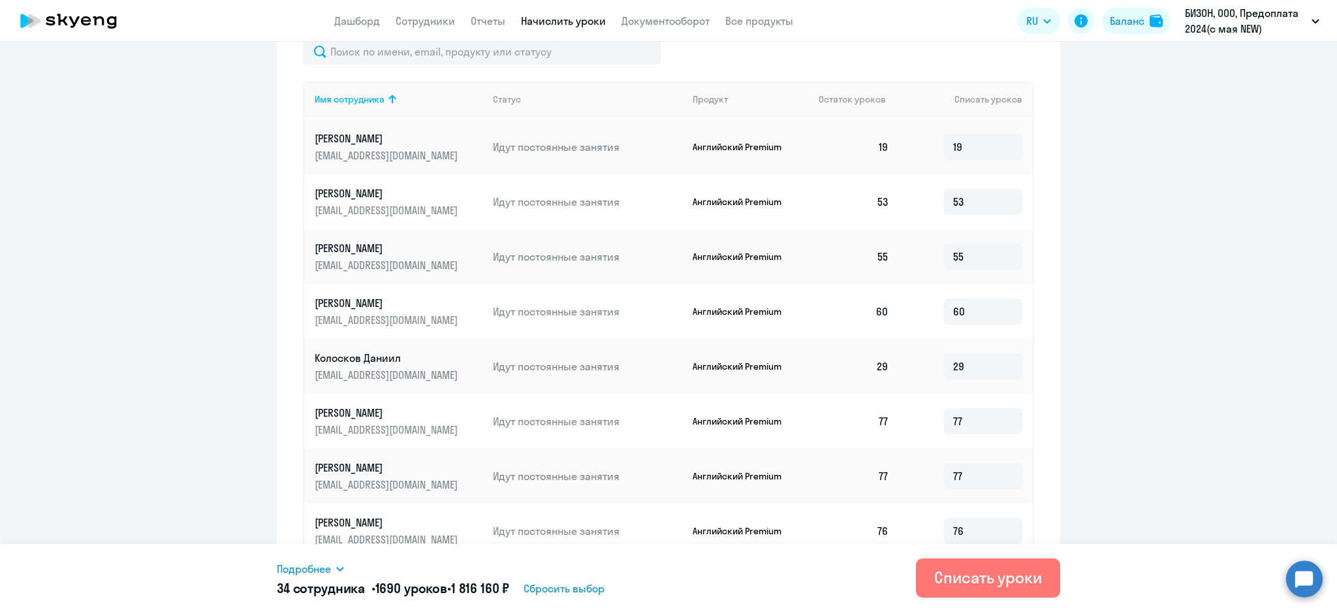
scroll to position [609, 0]
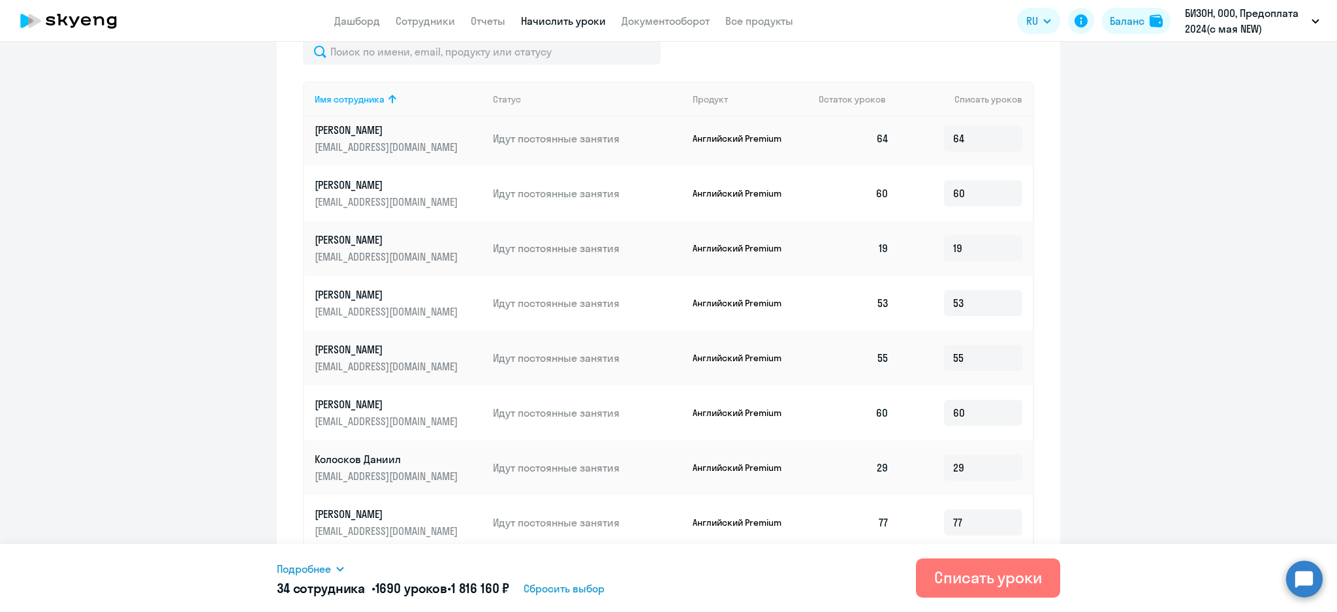
click at [337, 568] on icon at bounding box center [339, 568] width 7 height 5
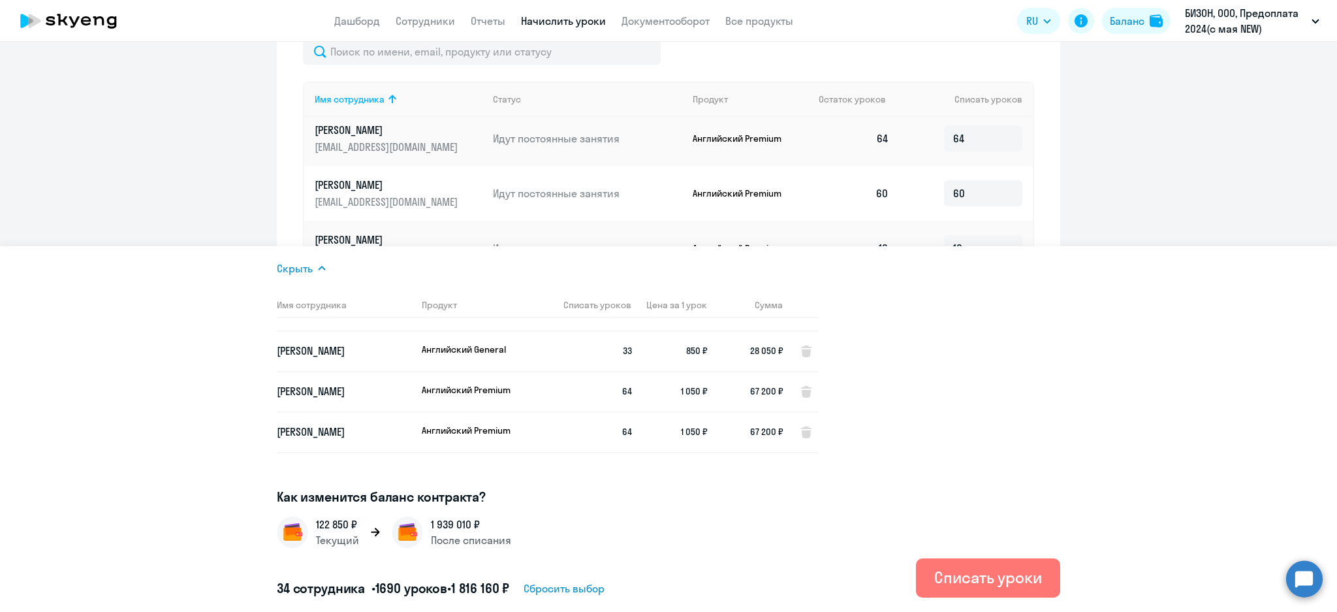
scroll to position [435, 0]
click at [183, 189] on ng-component "Рекомендуем создать шаблон автоначислений Уроки больше не придётся начислять вр…" at bounding box center [668, 154] width 1337 height 1160
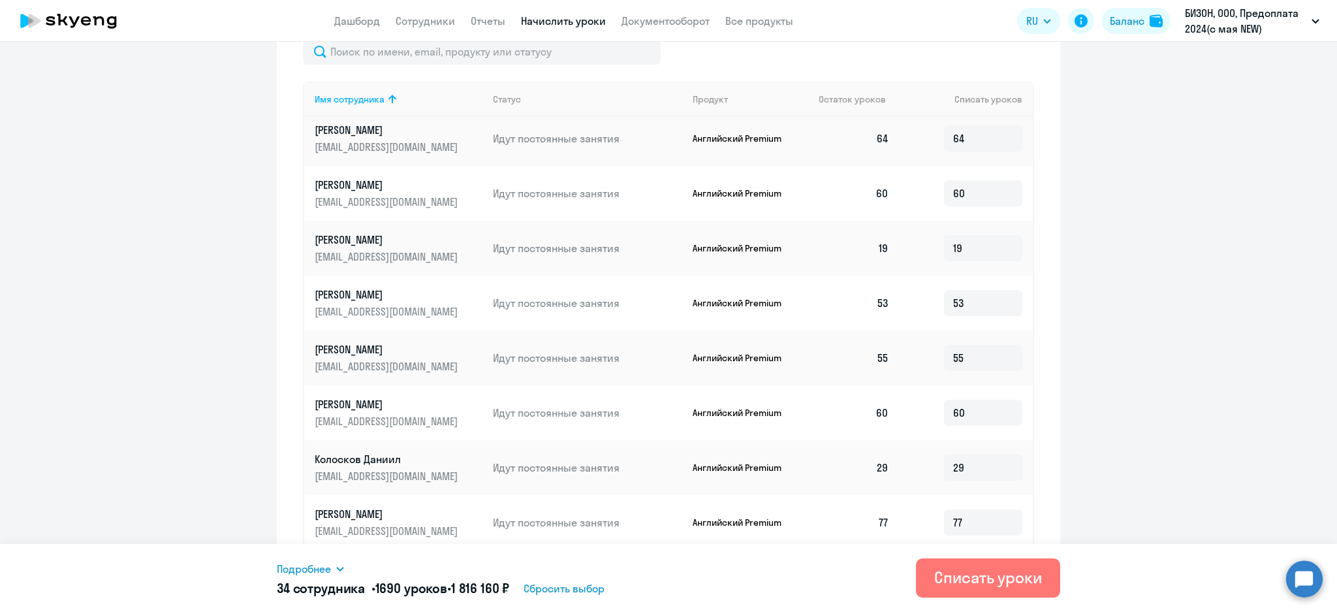
click at [336, 571] on icon at bounding box center [340, 568] width 10 height 10
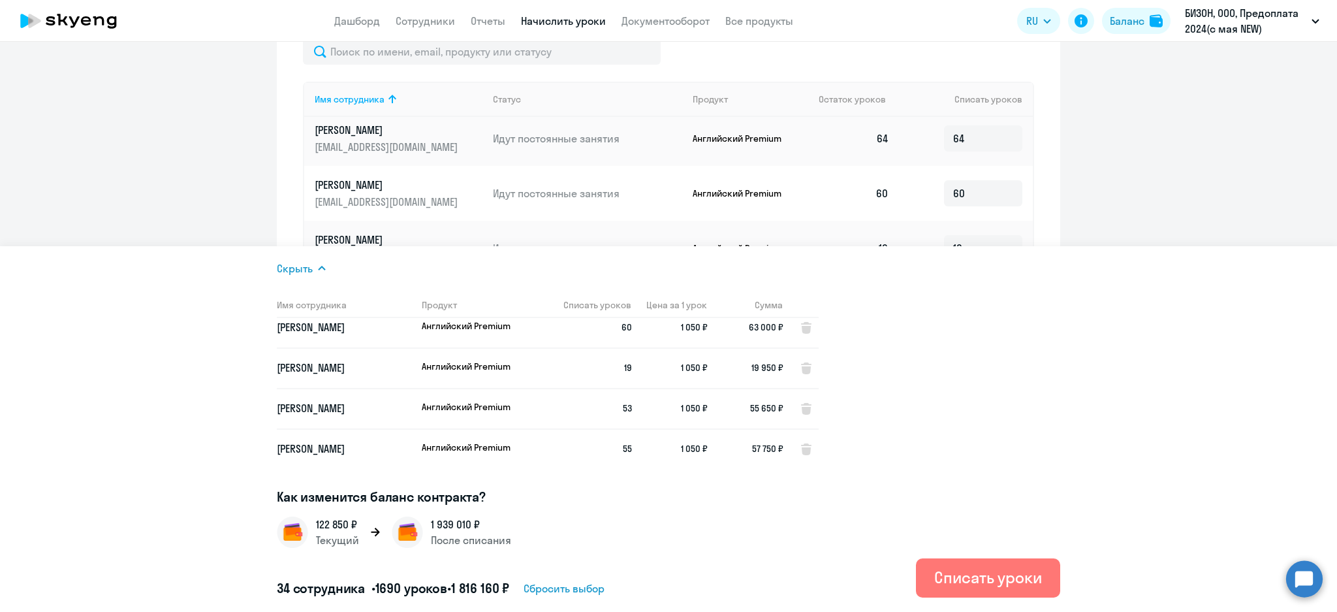
scroll to position [522, 0]
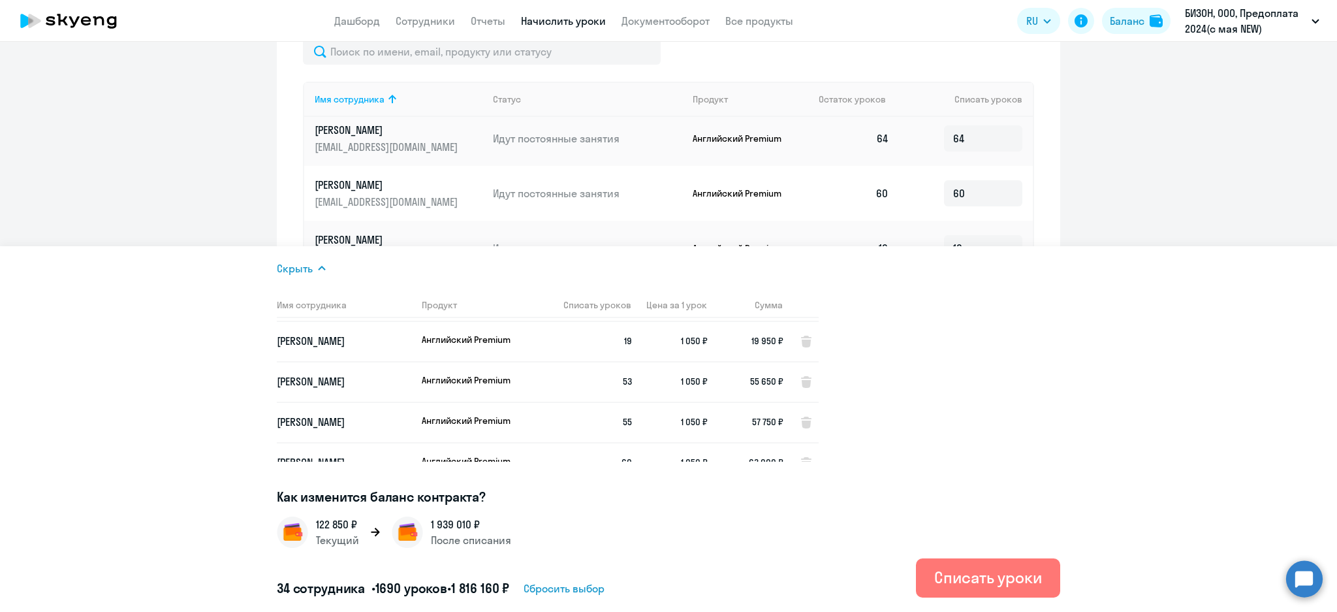
click at [183, 178] on ng-component "Рекомендуем создать шаблон автоначислений Уроки больше не придётся начислять вр…" at bounding box center [668, 154] width 1337 height 1160
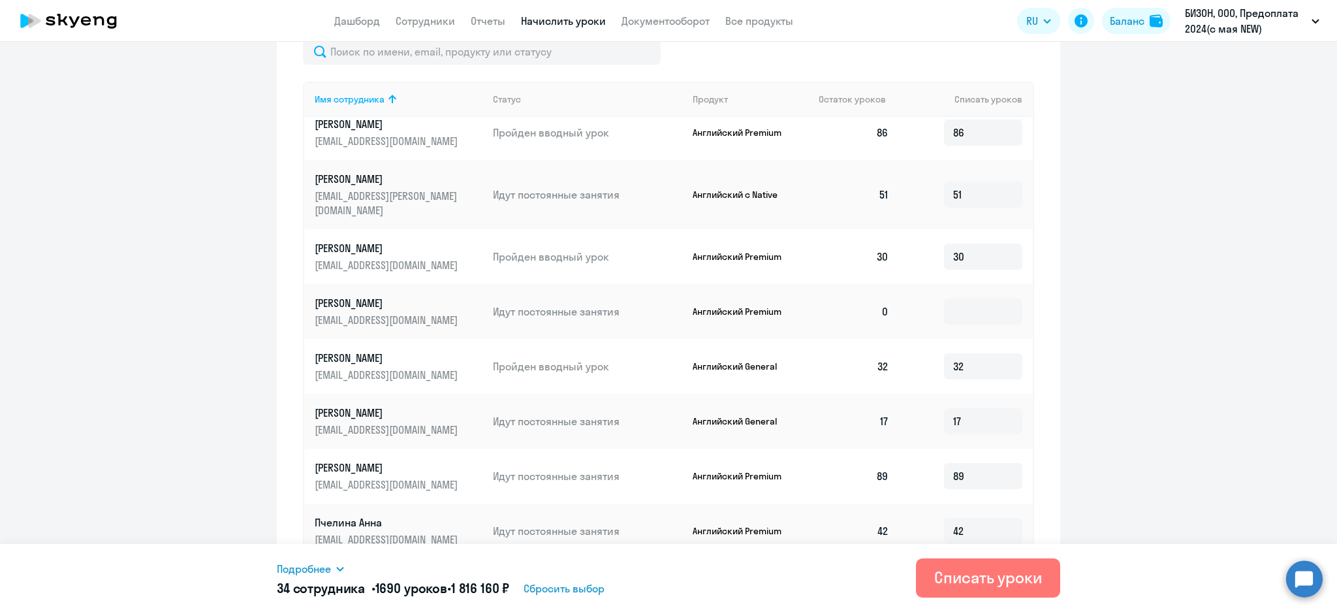
scroll to position [1392, 0]
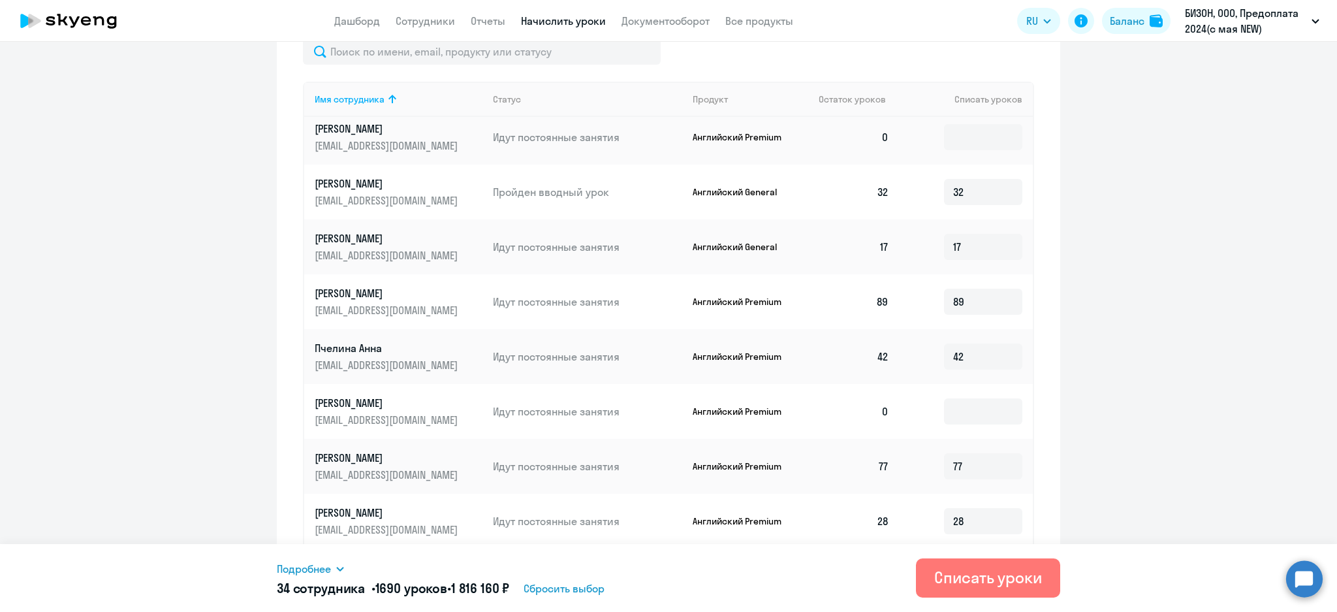
click at [340, 570] on icon at bounding box center [340, 568] width 10 height 10
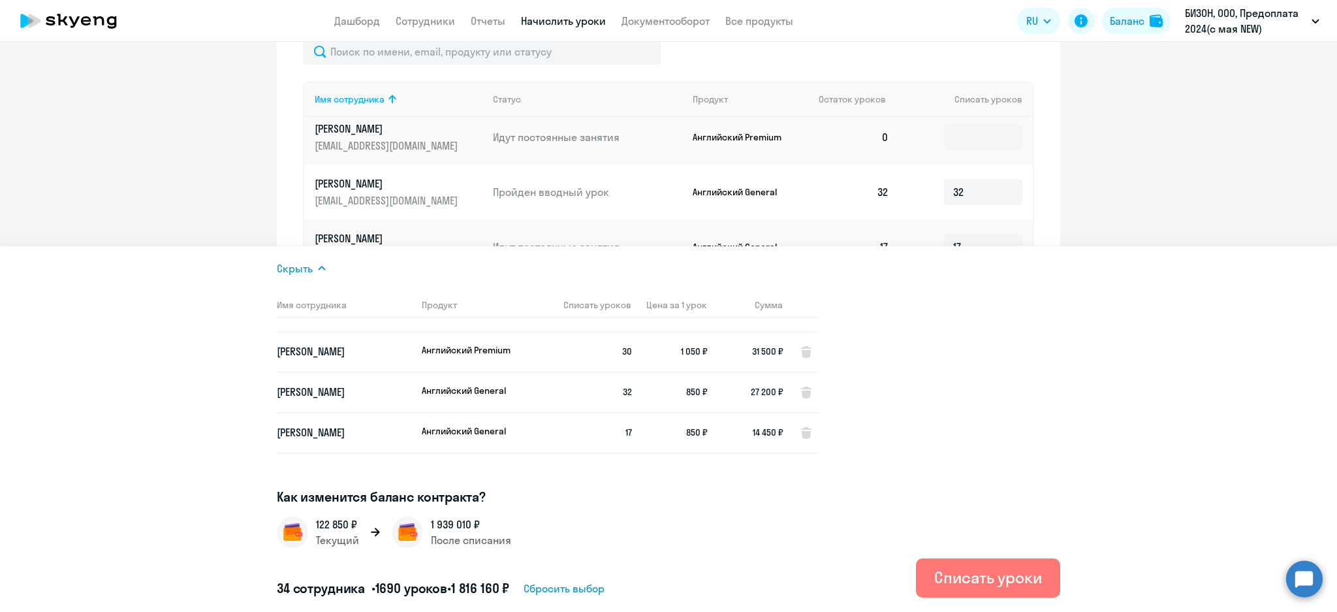
scroll to position [1044, 0]
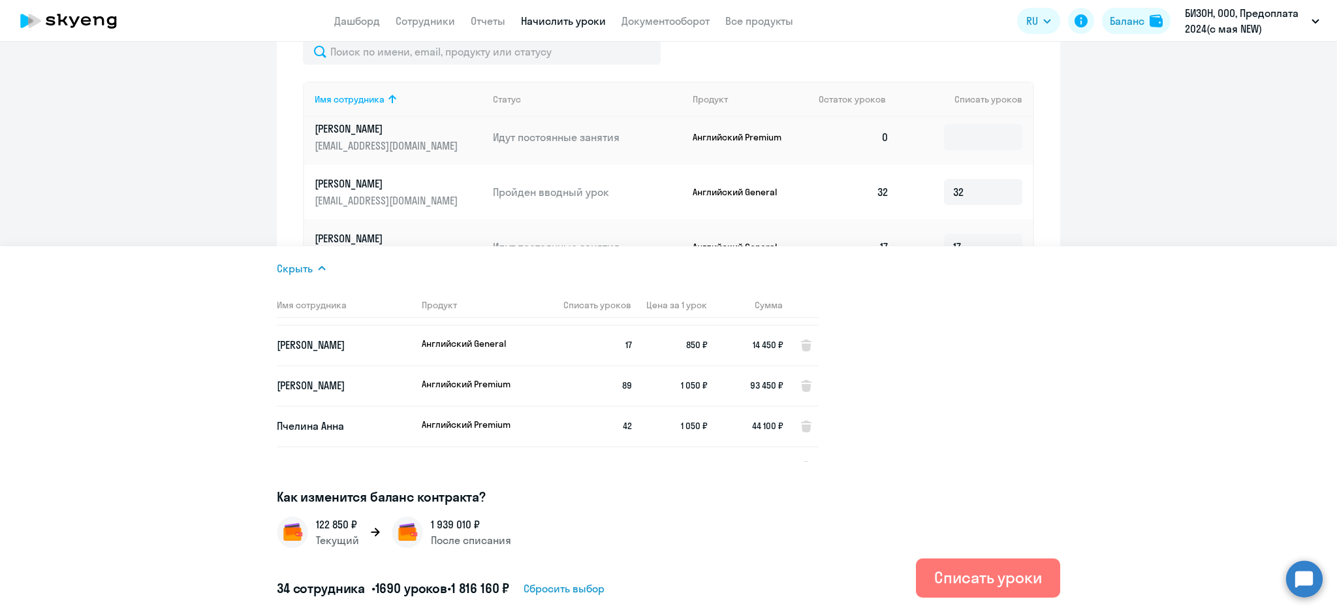
click at [179, 159] on ng-component "Рекомендуем создать шаблон автоначислений Уроки больше не придётся начислять вр…" at bounding box center [668, 154] width 1337 height 1160
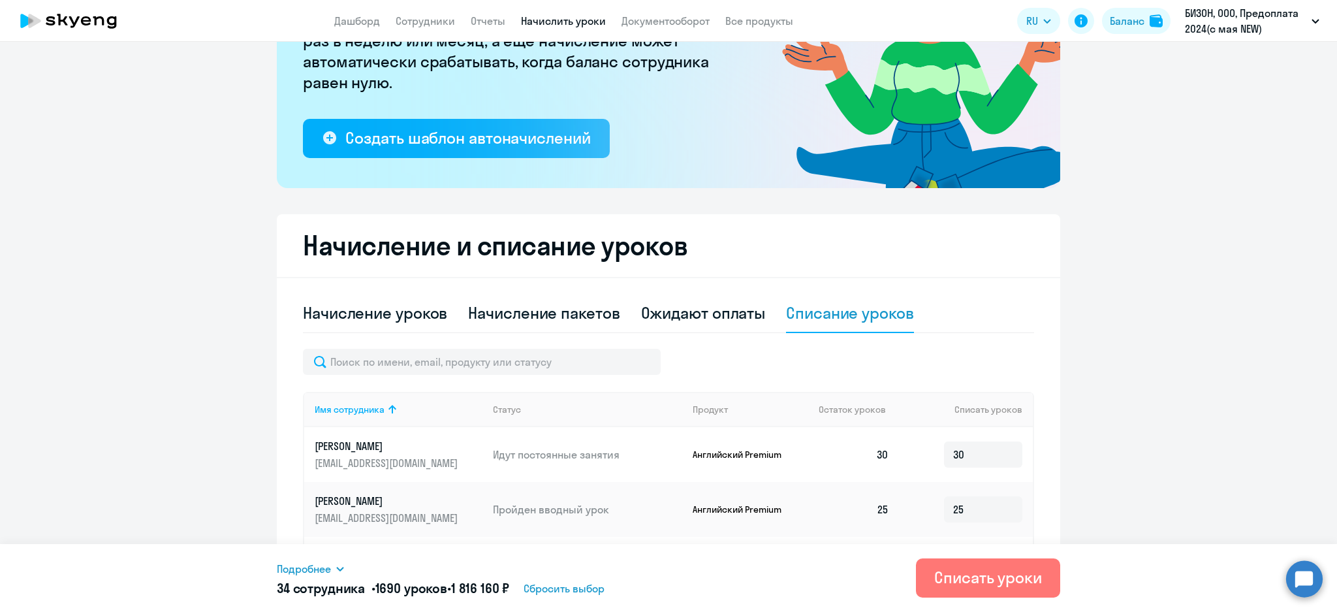
scroll to position [53, 0]
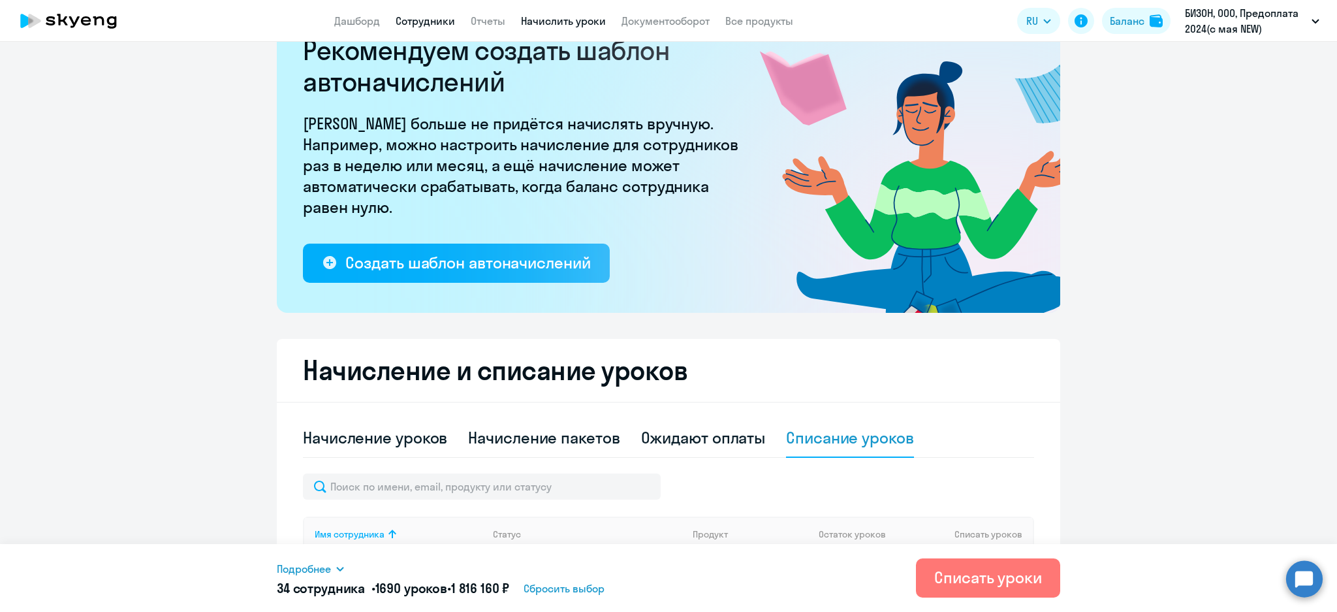
click at [432, 16] on link "Сотрудники" at bounding box center [424, 20] width 59 height 13
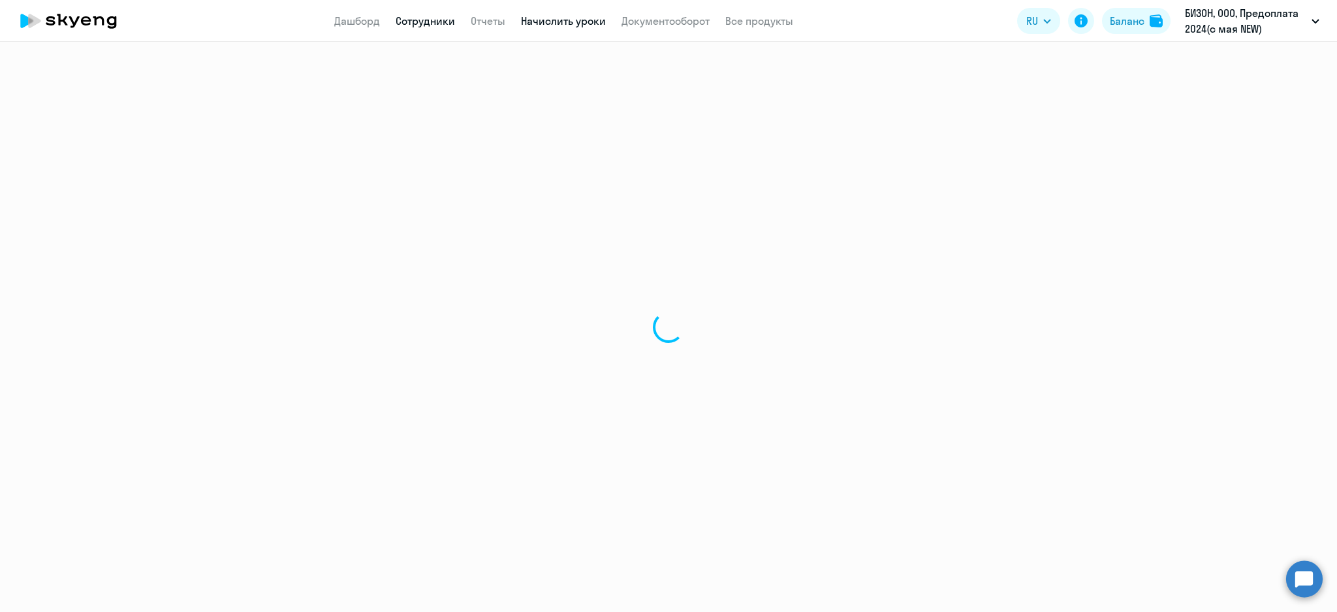
click at [575, 15] on link "Начислить уроки" at bounding box center [563, 20] width 85 height 13
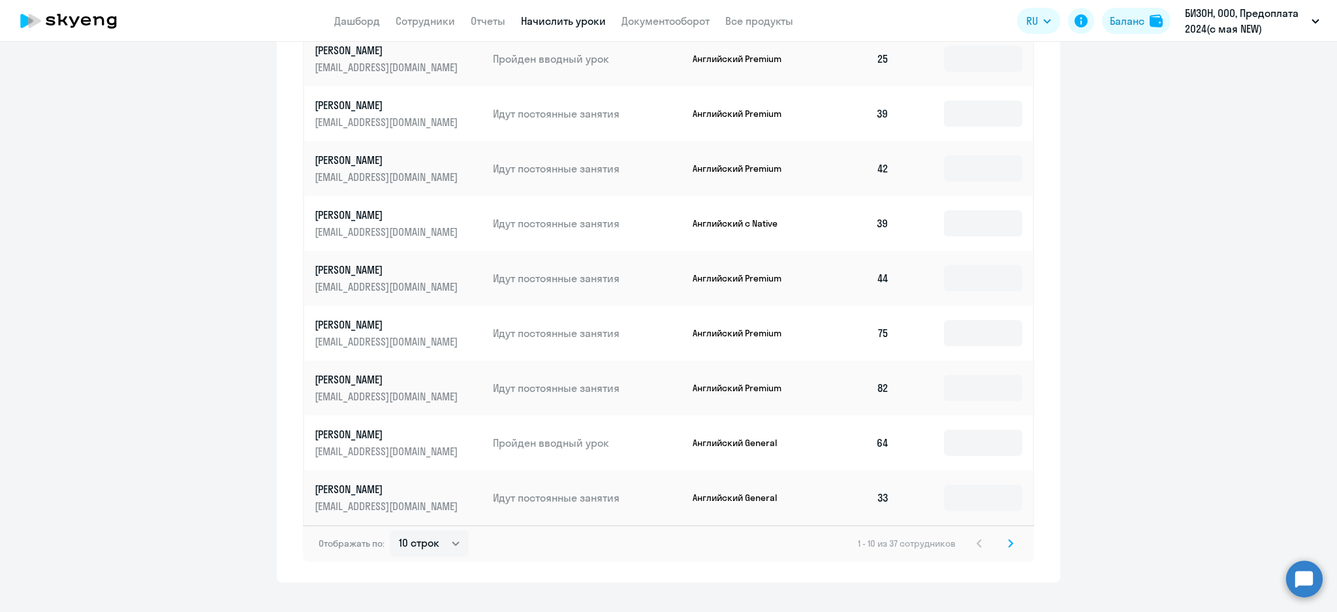
scroll to position [713, 0]
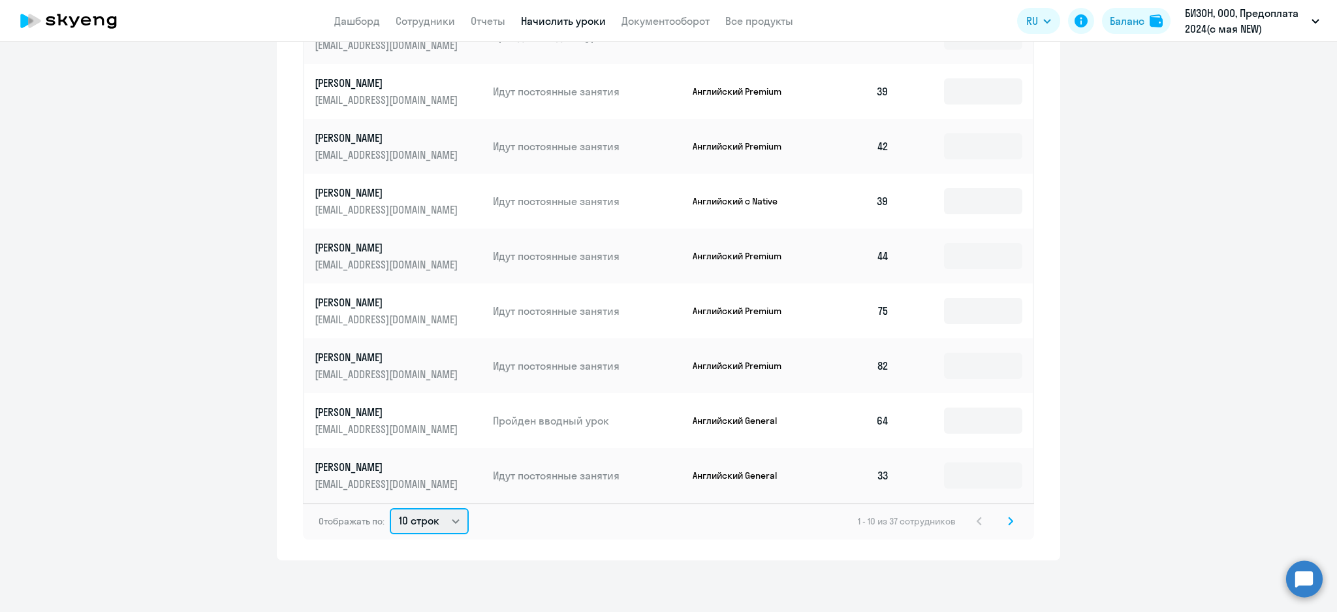
drag, startPoint x: 425, startPoint y: 514, endPoint x: 431, endPoint y: 532, distance: 18.6
click at [425, 515] on select "10 строк 30 строк 50 строк" at bounding box center [429, 521] width 79 height 26
select select "50"
click at [390, 508] on select "10 строк 30 строк 50 строк" at bounding box center [429, 521] width 79 height 26
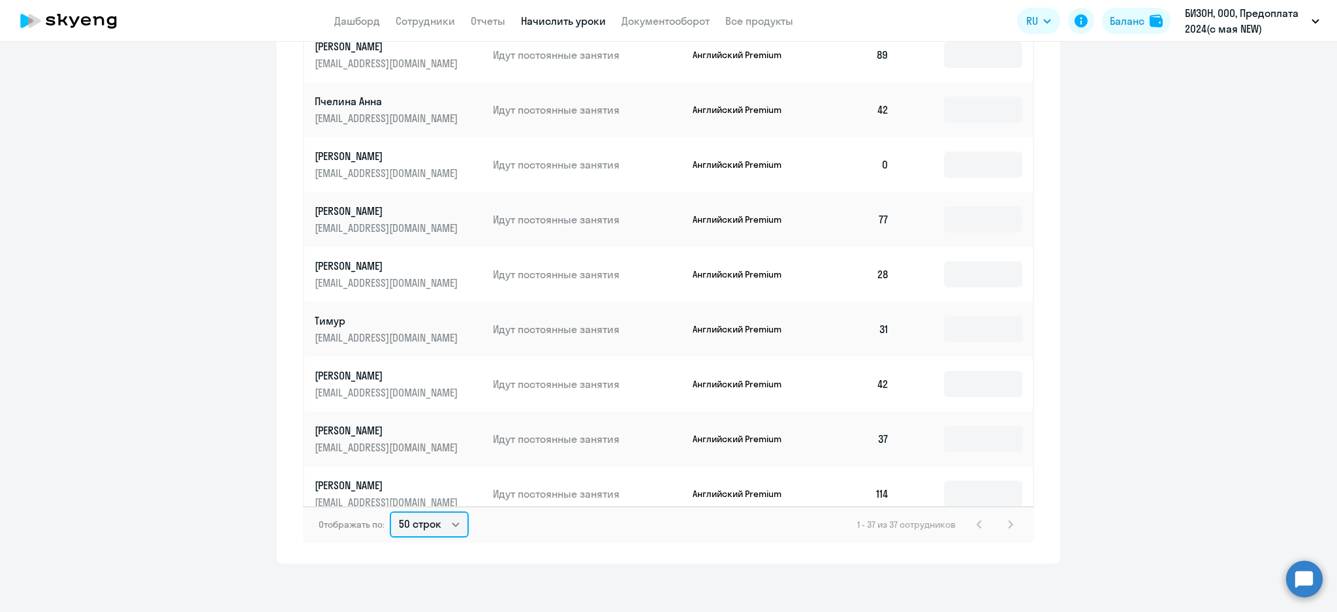
scroll to position [724, 0]
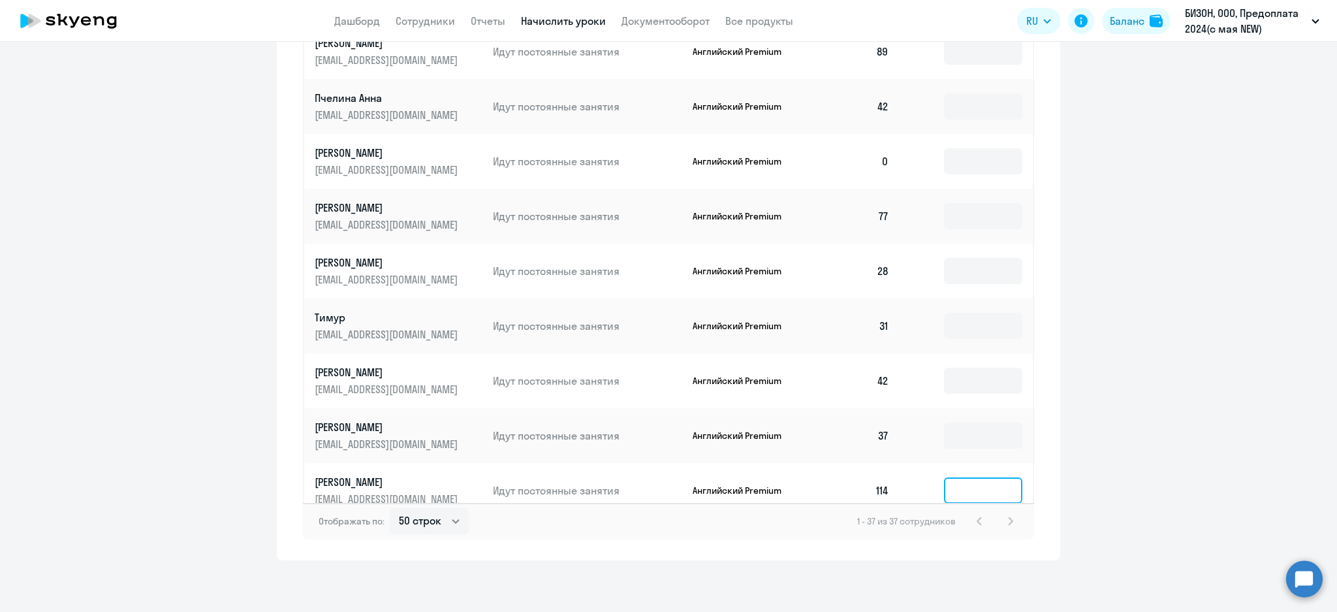
click at [959, 477] on input at bounding box center [983, 490] width 78 height 26
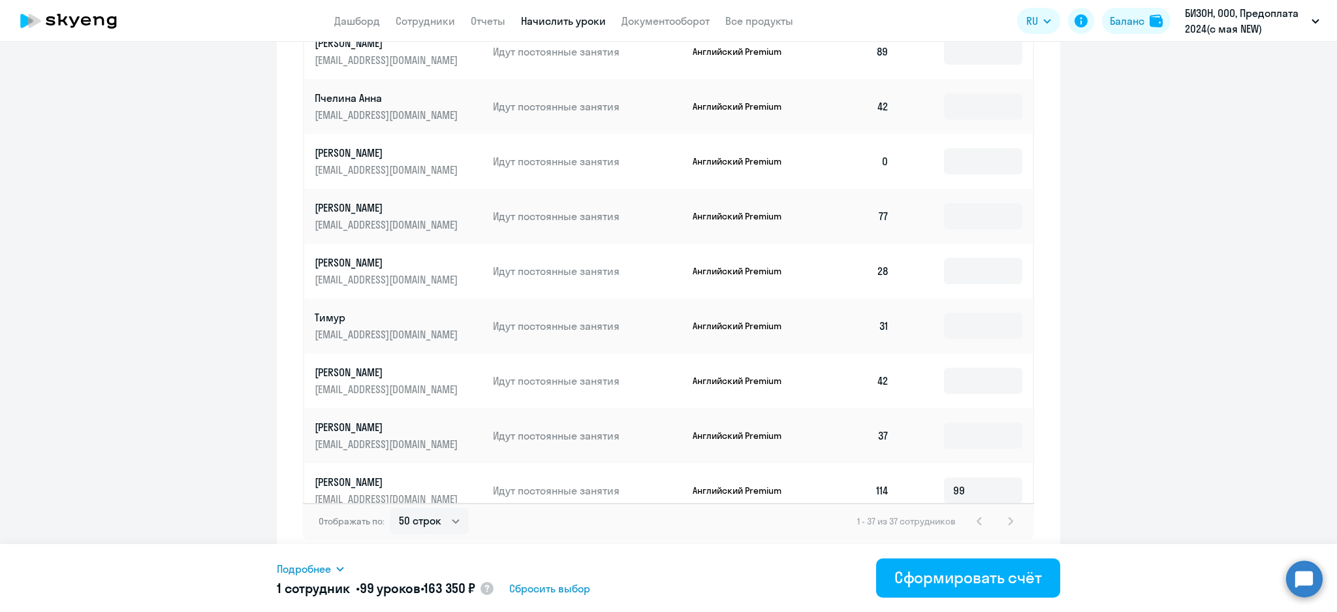
click at [335, 568] on icon at bounding box center [340, 568] width 10 height 10
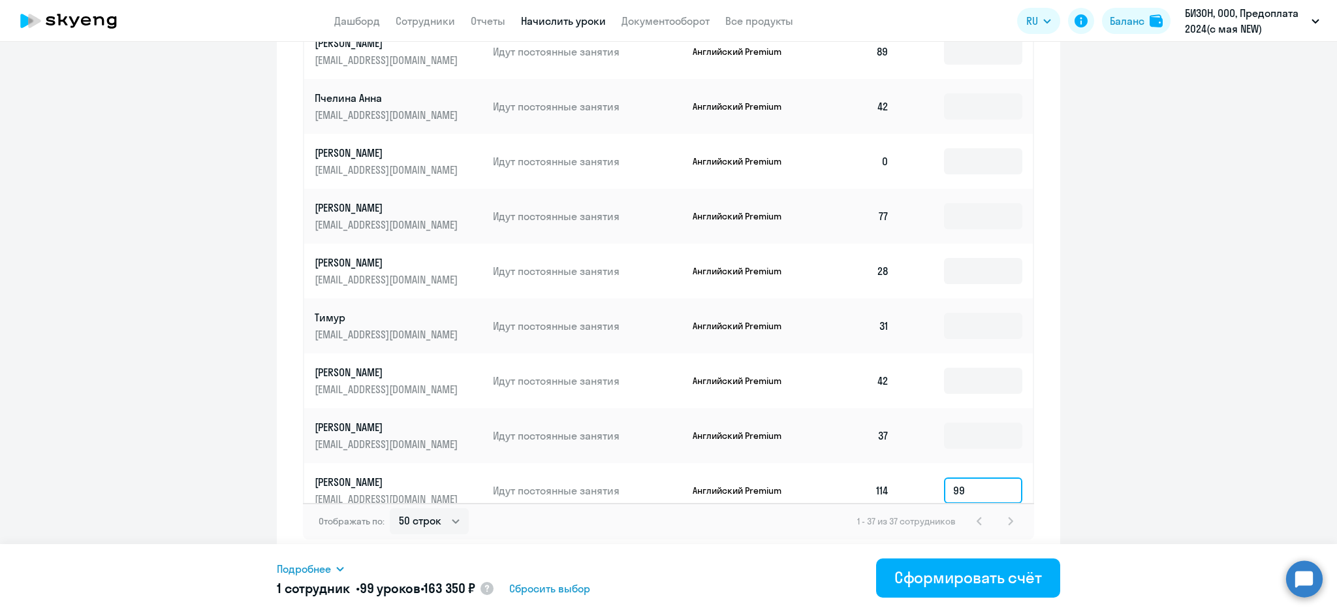
click at [958, 479] on input "99" at bounding box center [983, 490] width 78 height 26
type input "9"
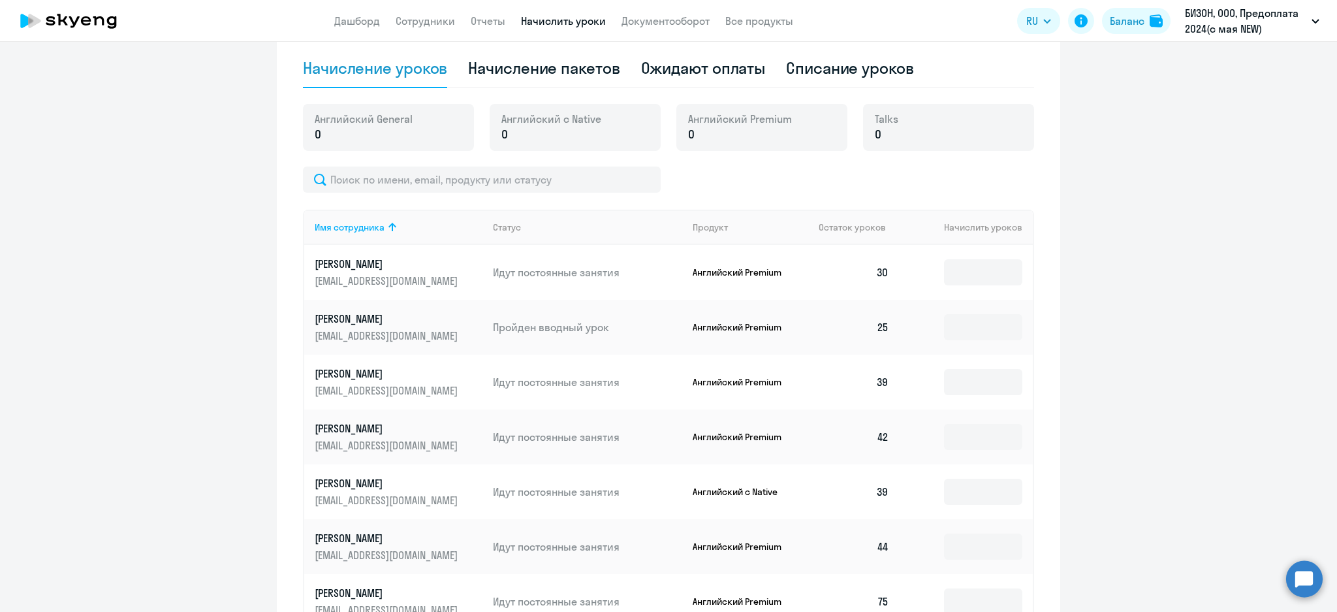
scroll to position [377, 0]
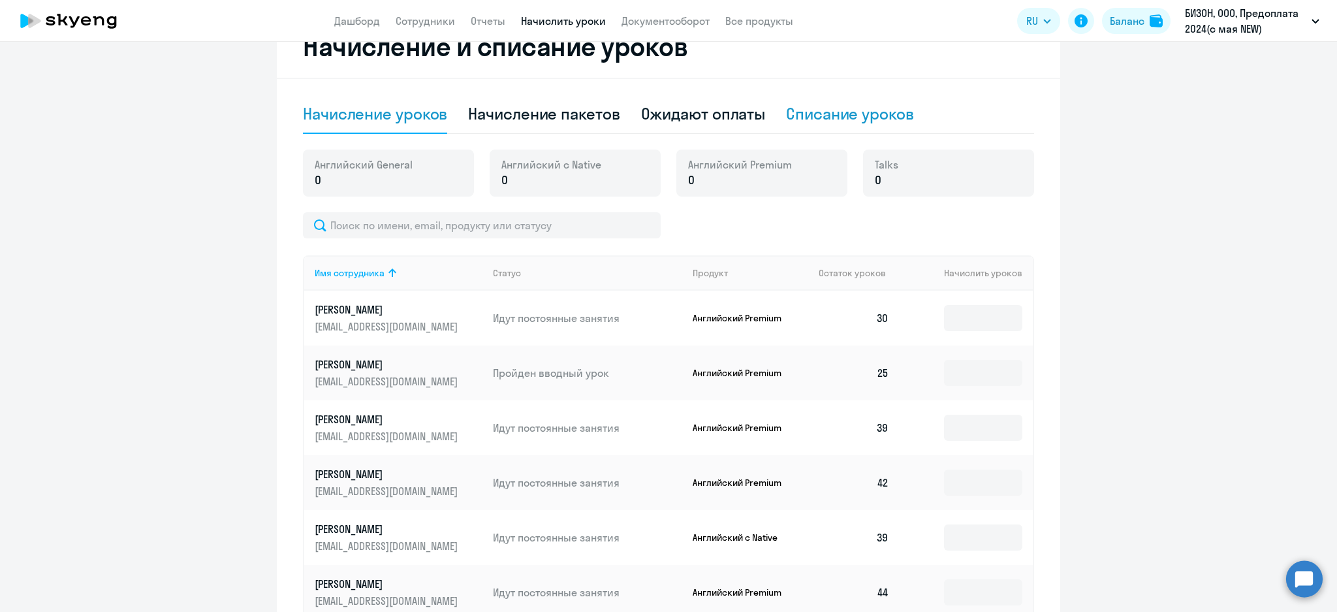
click at [839, 118] on div "Списание уроков" at bounding box center [850, 113] width 128 height 21
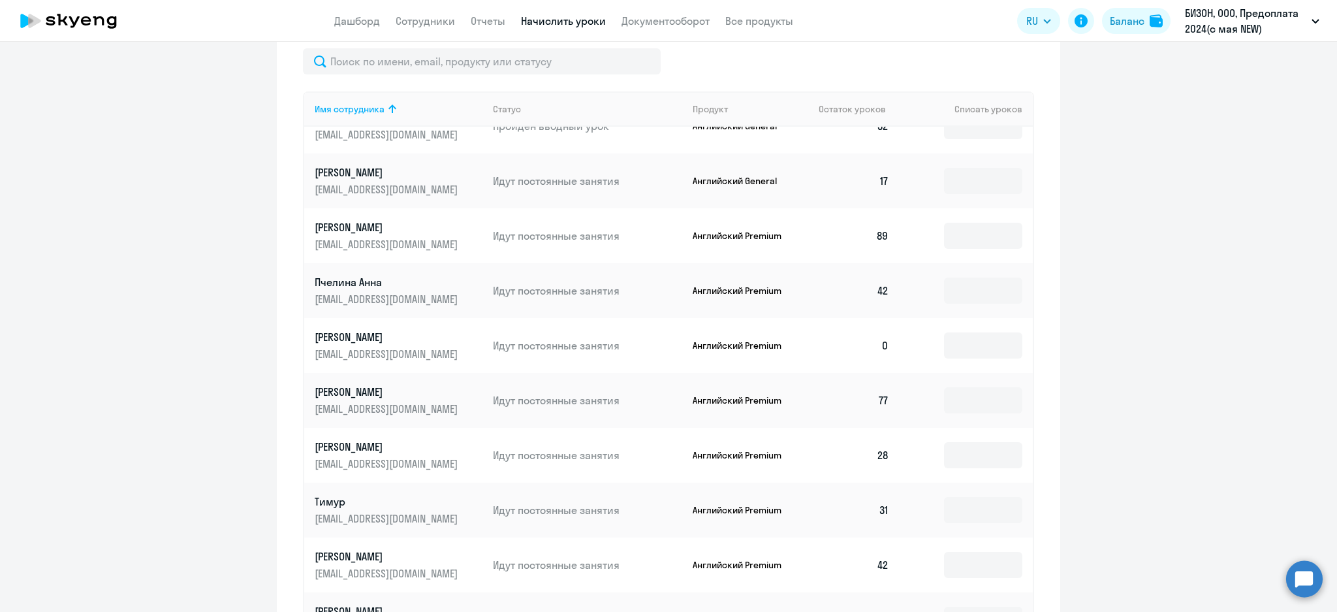
scroll to position [662, 0]
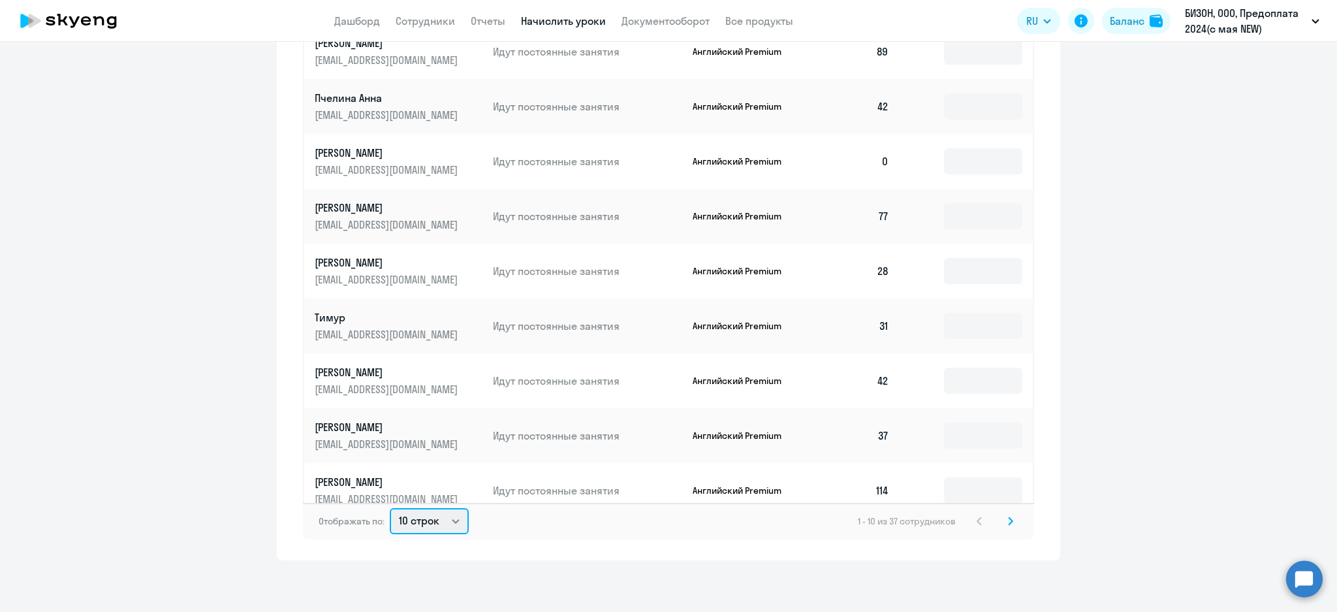
click at [447, 527] on select "10 строк 30 строк 50 строк" at bounding box center [429, 521] width 79 height 26
select select "50"
click at [390, 508] on select "10 строк 30 строк 50 строк" at bounding box center [429, 521] width 79 height 26
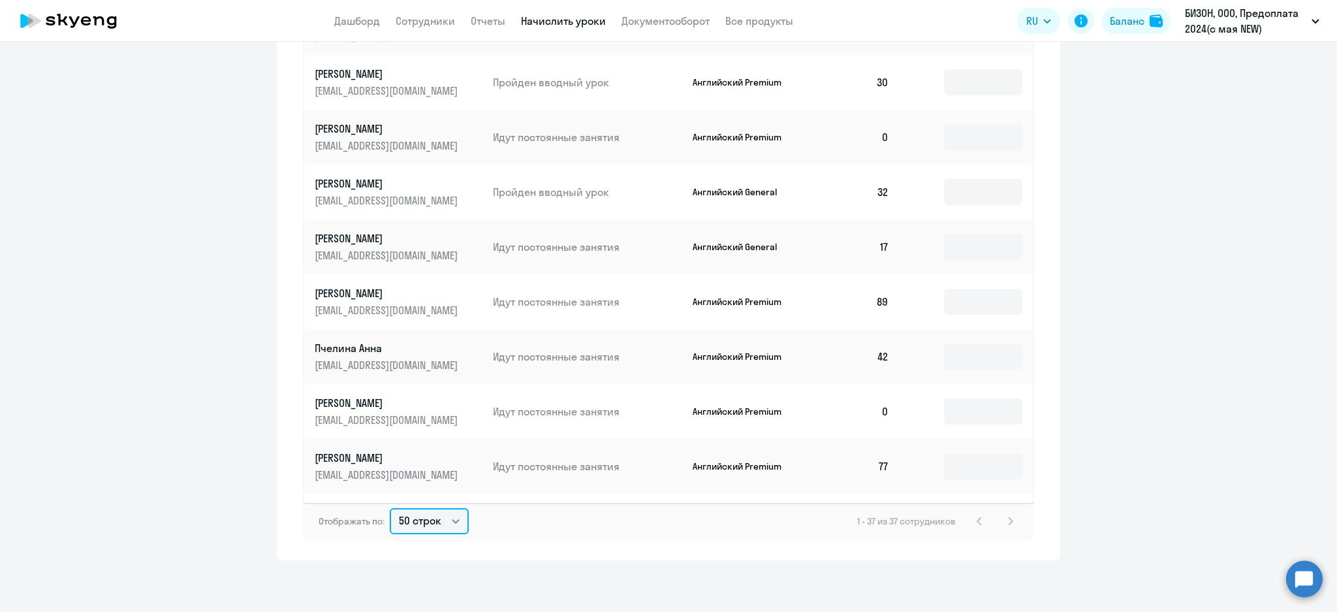
scroll to position [1468, 0]
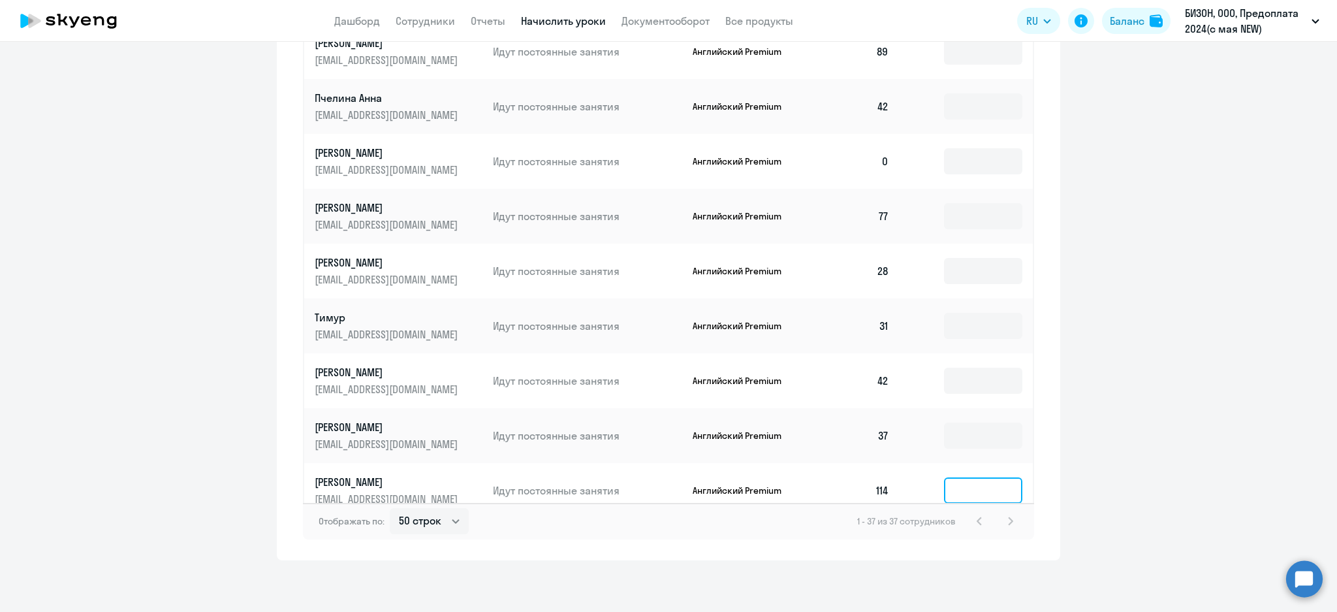
click at [957, 478] on input at bounding box center [983, 490] width 78 height 26
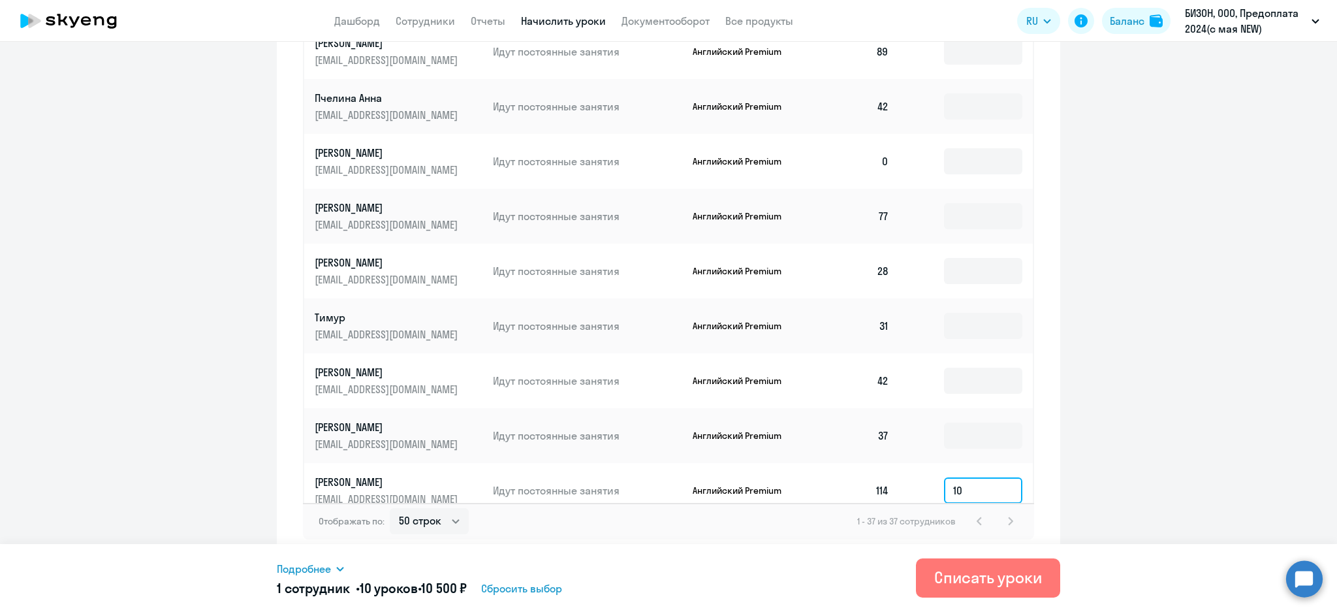
type input "1"
type input "99"
click at [339, 567] on icon at bounding box center [340, 568] width 10 height 10
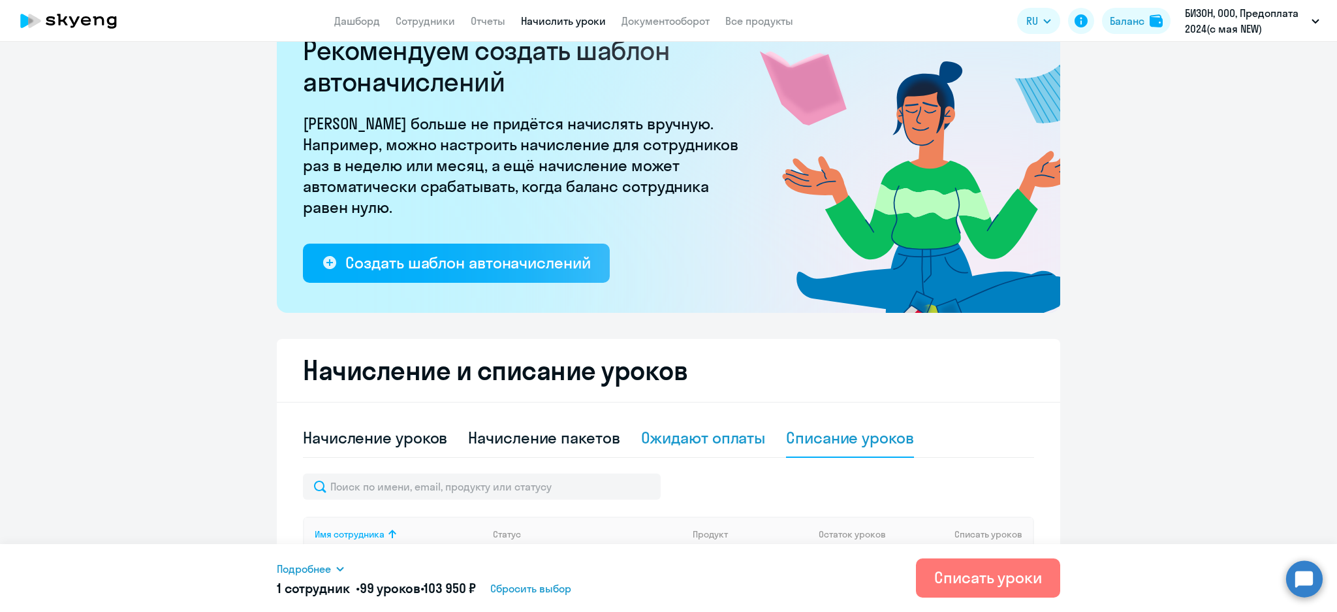
scroll to position [140, 0]
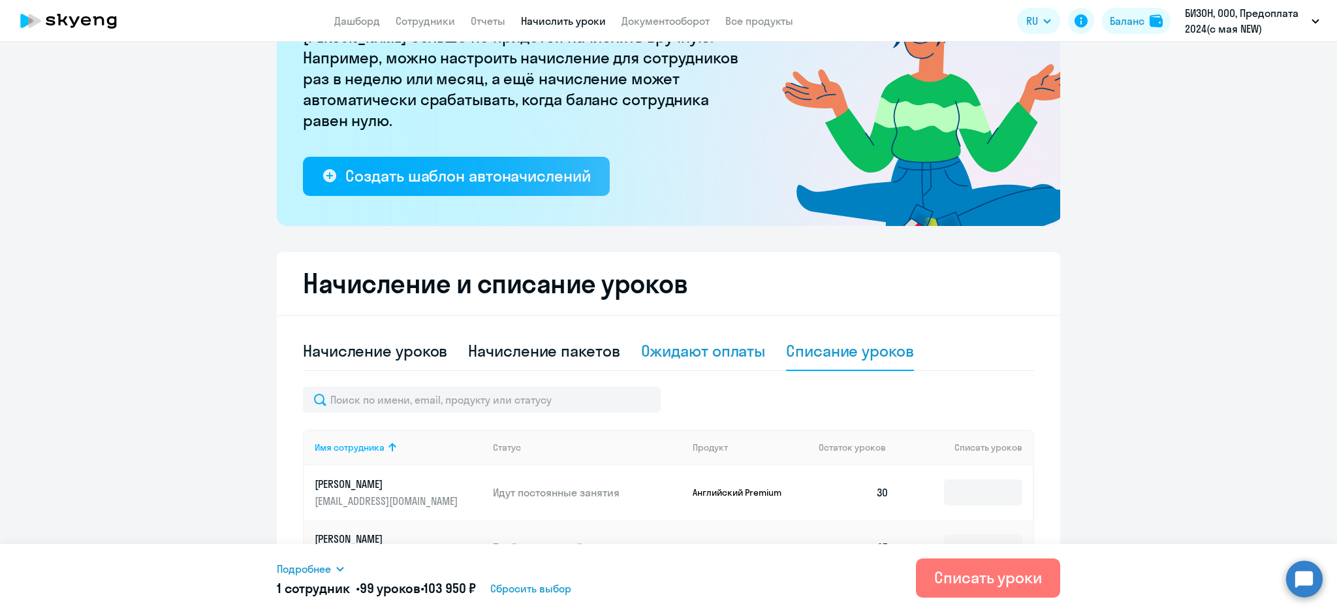
click at [721, 352] on div "Ожидают оплаты" at bounding box center [703, 350] width 125 height 21
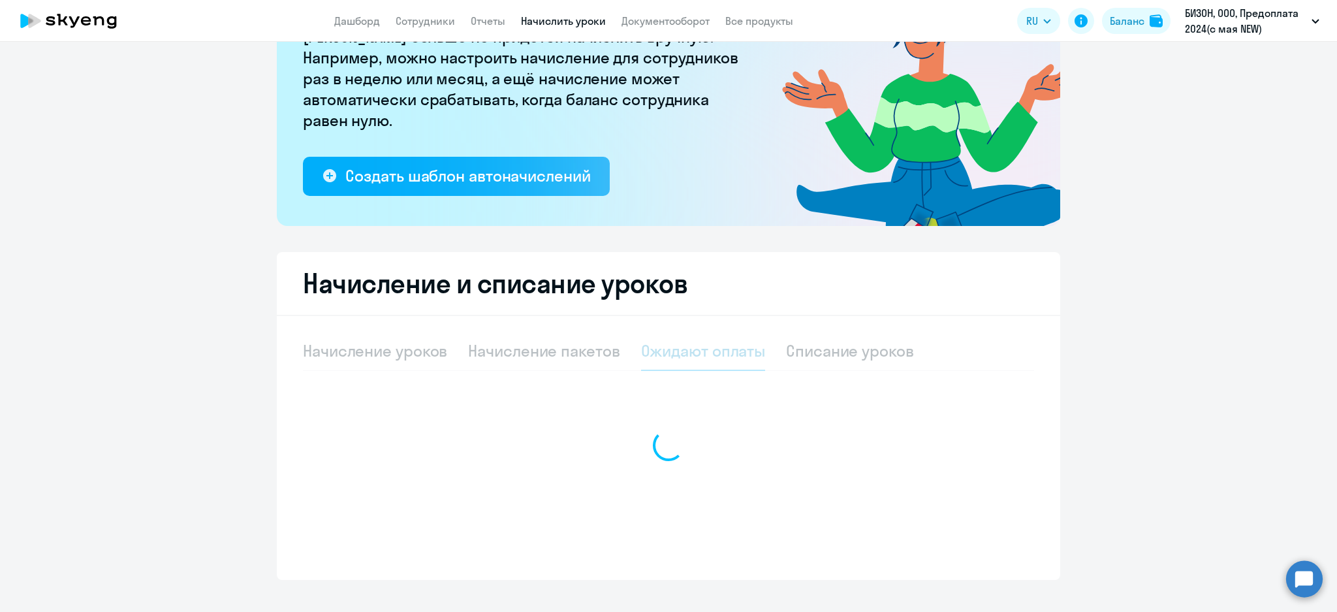
click at [848, 358] on div at bounding box center [668, 445] width 731 height 227
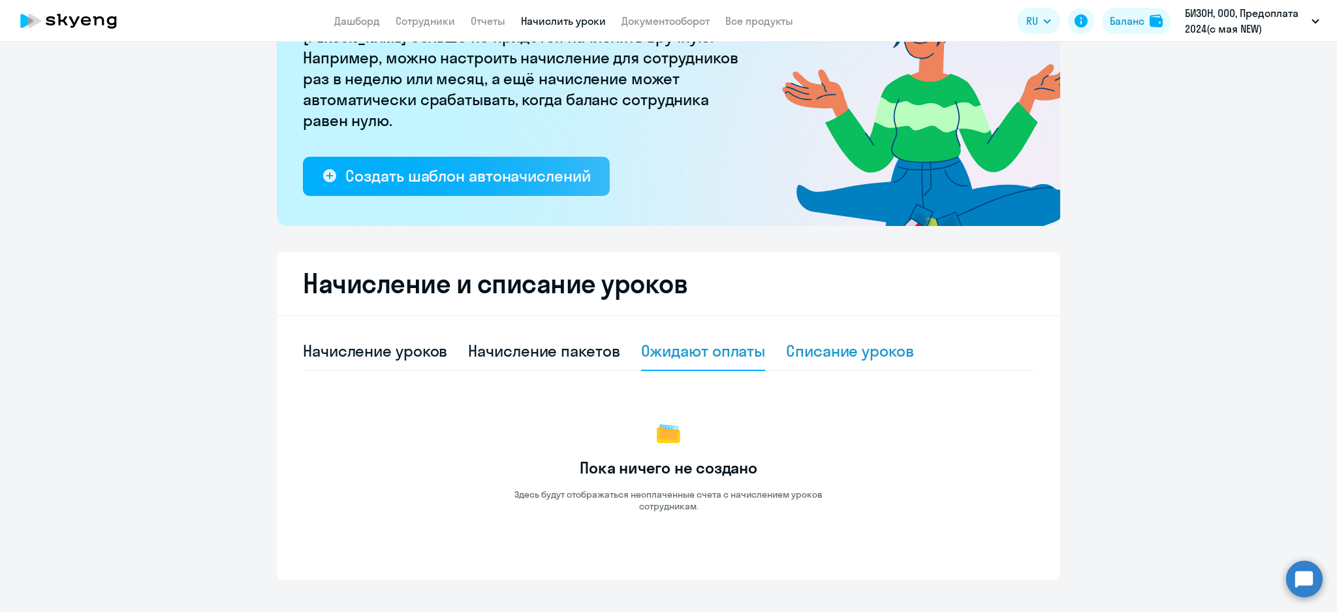
drag, startPoint x: 848, startPoint y: 351, endPoint x: 869, endPoint y: 363, distance: 24.0
click at [848, 348] on div "Списание уроков" at bounding box center [850, 350] width 128 height 21
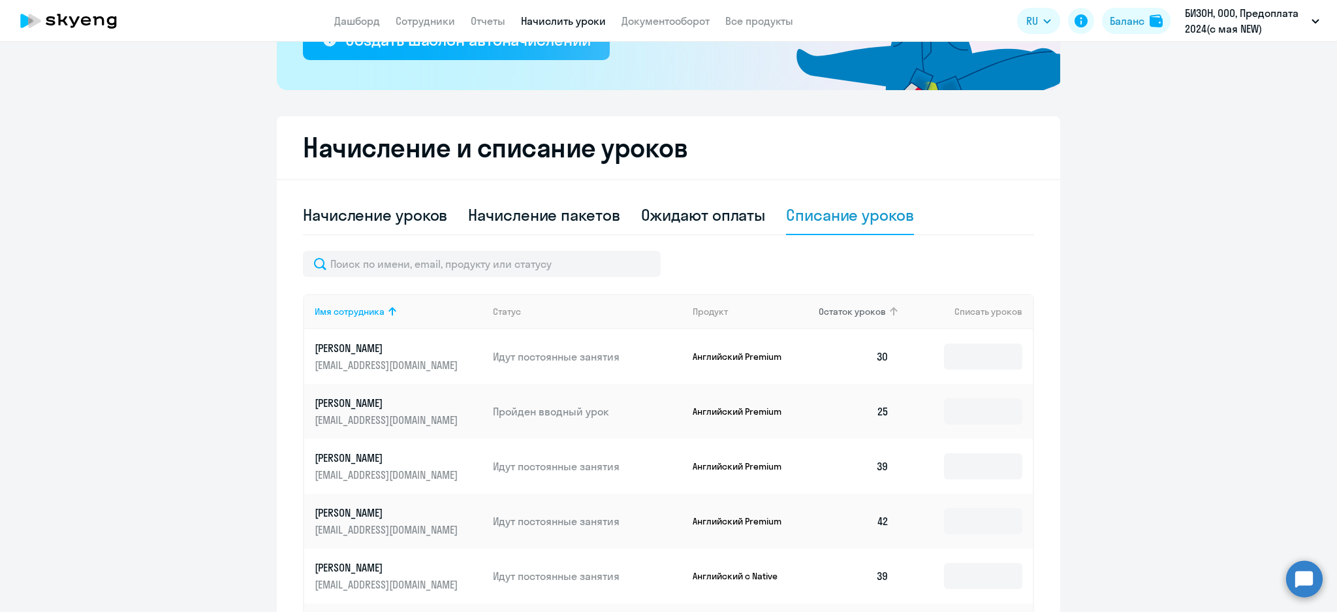
scroll to position [314, 0]
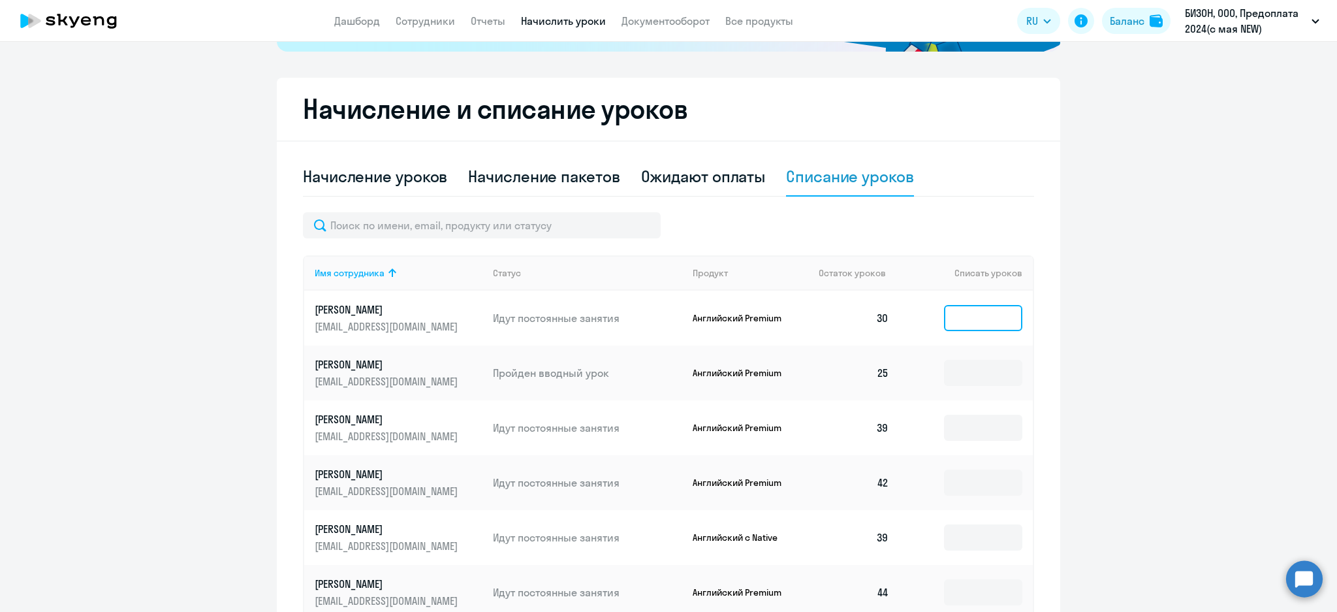
click at [959, 313] on input at bounding box center [983, 318] width 78 height 26
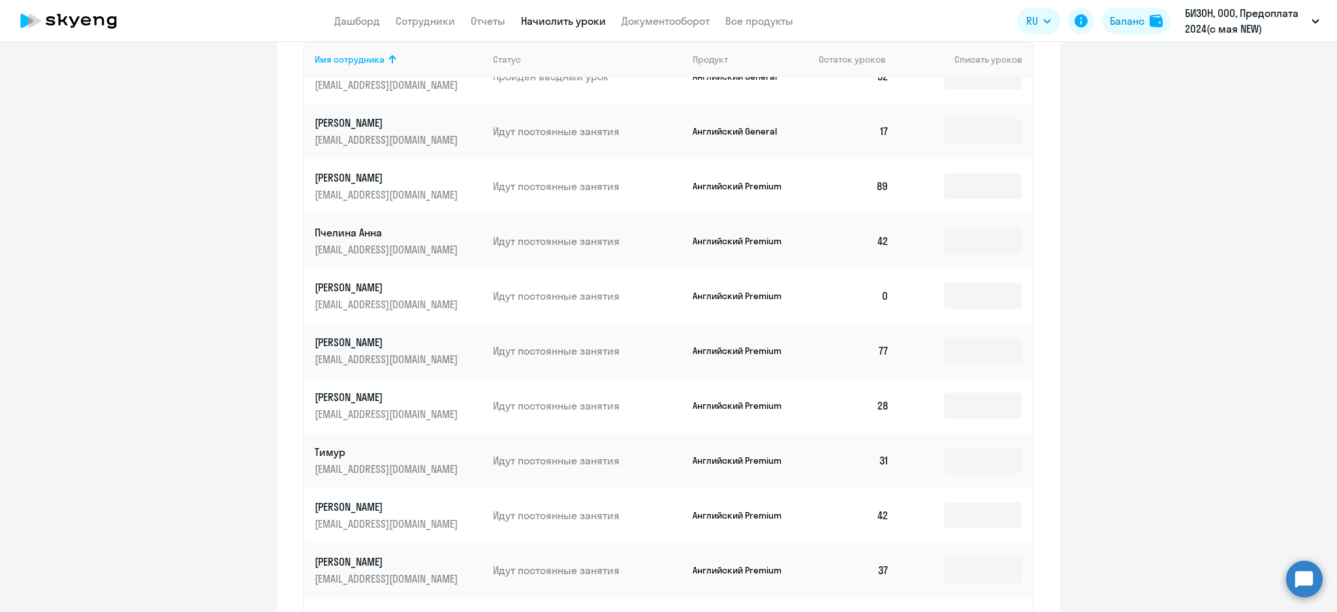
scroll to position [662, 0]
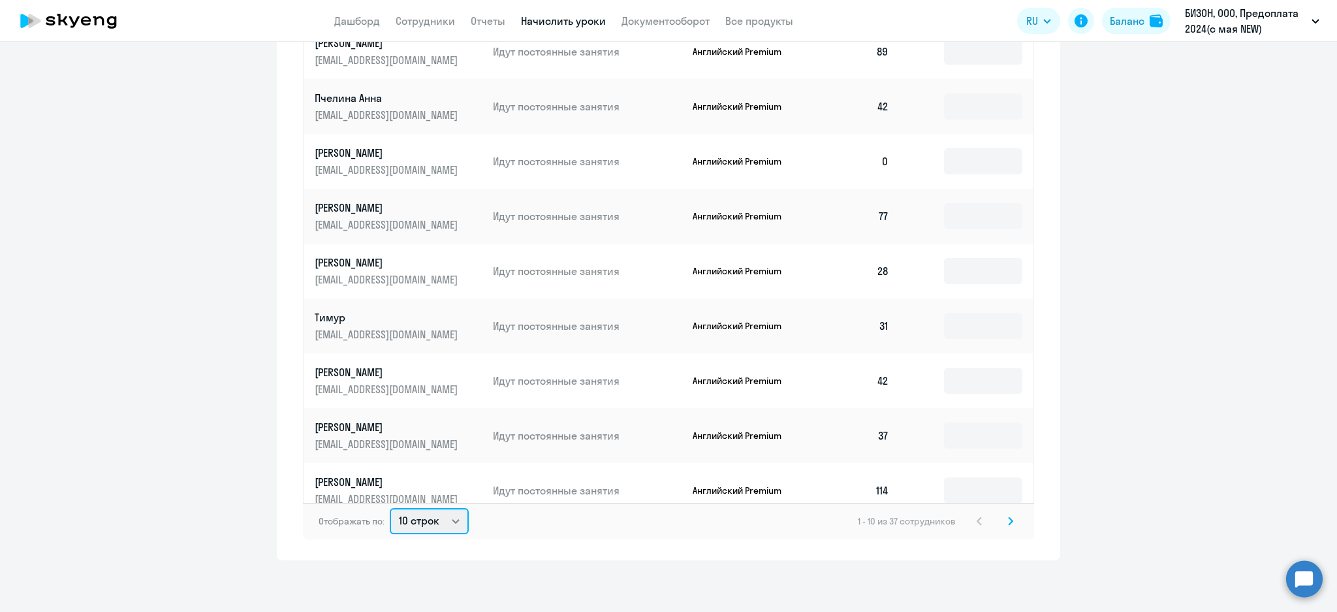
drag, startPoint x: 444, startPoint y: 519, endPoint x: 448, endPoint y: 532, distance: 13.6
click at [444, 519] on select "10 строк 30 строк 50 строк" at bounding box center [429, 521] width 79 height 26
select select "50"
click at [390, 508] on select "10 строк 30 строк 50 строк" at bounding box center [429, 521] width 79 height 26
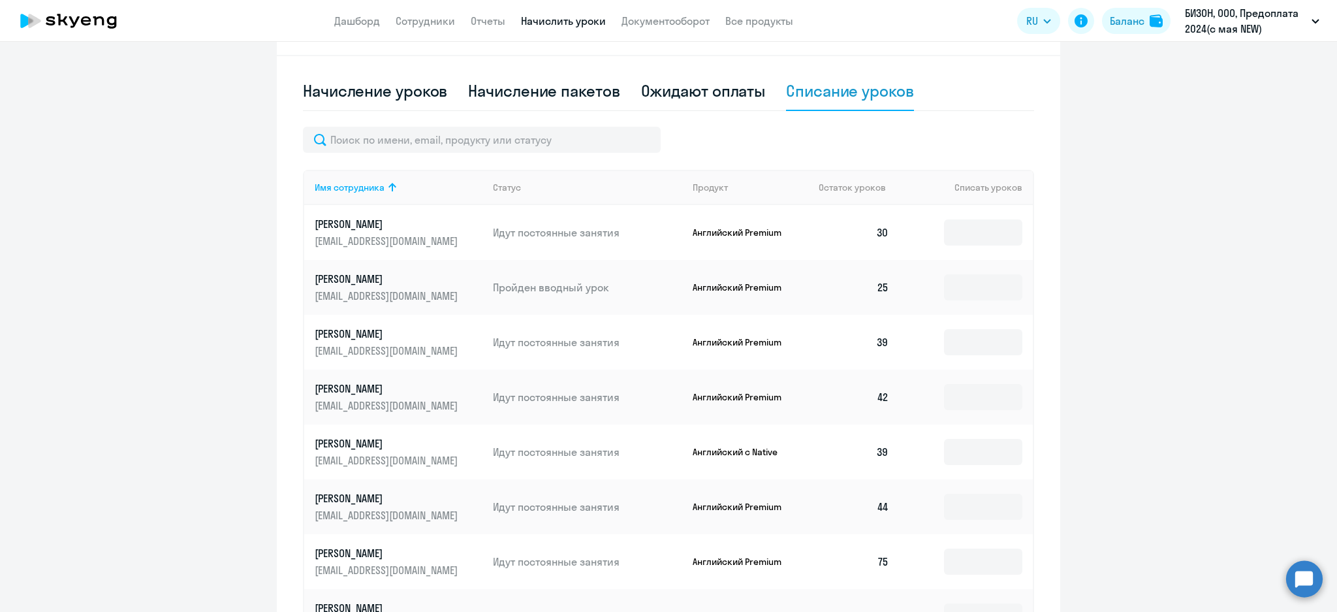
scroll to position [401, 0]
click at [970, 228] on input at bounding box center [983, 231] width 78 height 26
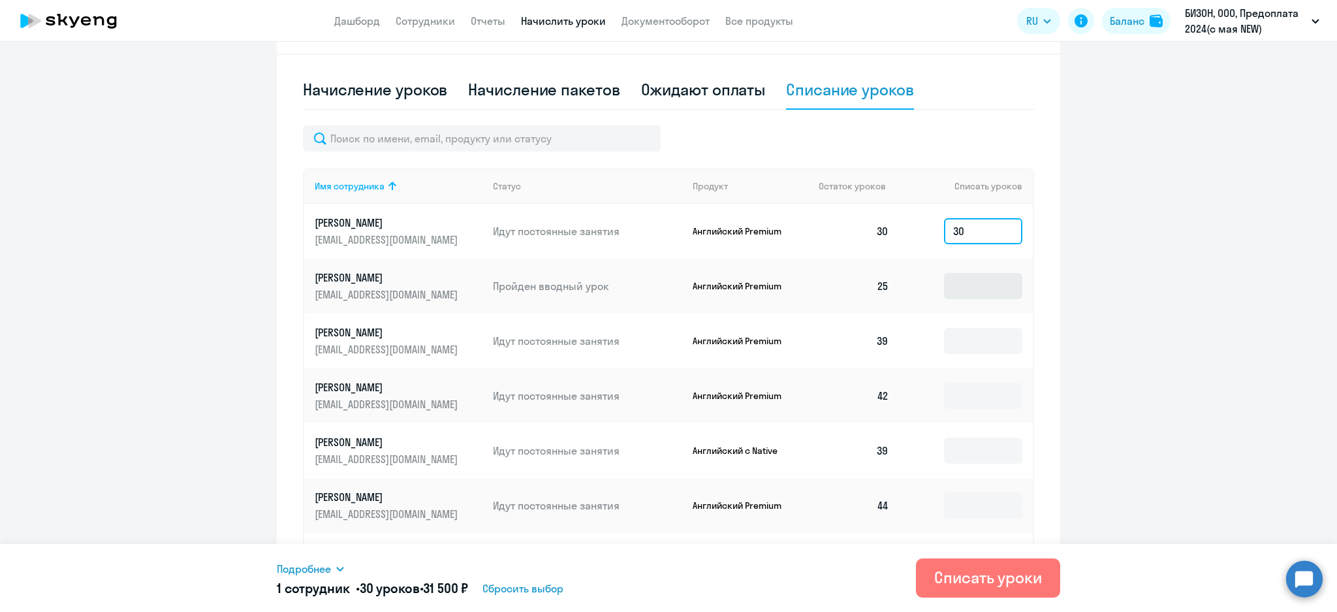
type input "30"
drag, startPoint x: 953, startPoint y: 298, endPoint x: 952, endPoint y: 292, distance: 6.7
click at [952, 296] on input at bounding box center [983, 286] width 78 height 26
type input "25"
drag, startPoint x: 964, startPoint y: 342, endPoint x: 955, endPoint y: 338, distance: 9.9
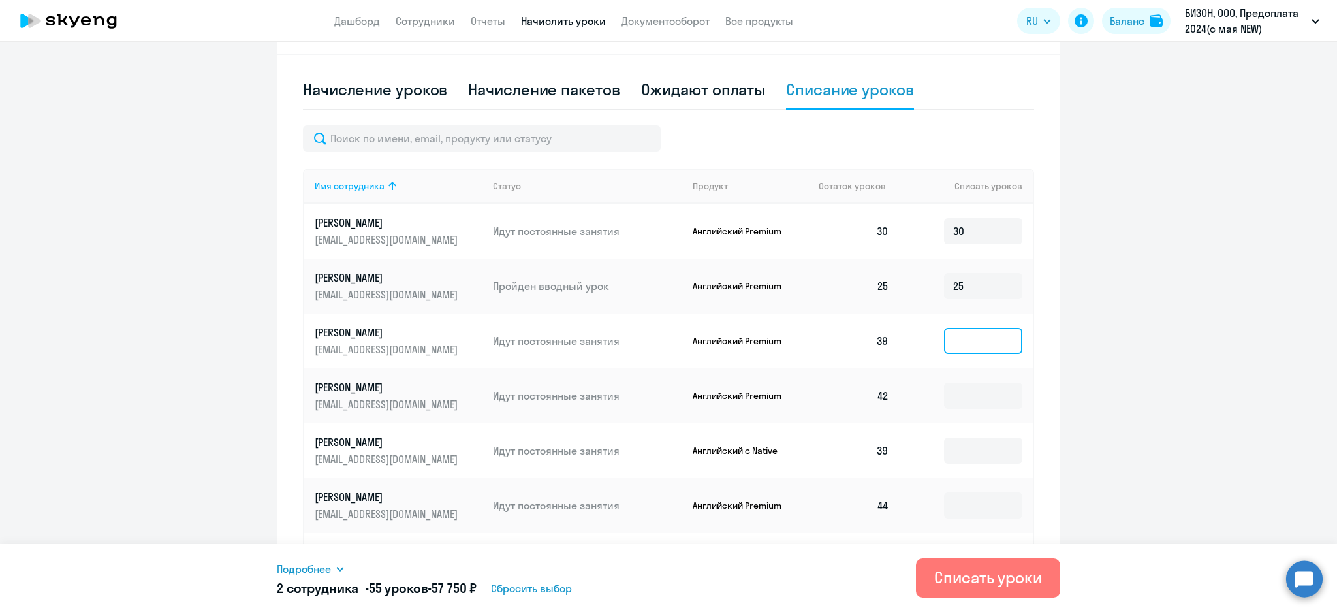
click at [957, 339] on input at bounding box center [983, 341] width 78 height 26
type input "39"
click at [948, 396] on input at bounding box center [983, 395] width 78 height 26
type input "42"
click at [944, 448] on input at bounding box center [983, 450] width 78 height 26
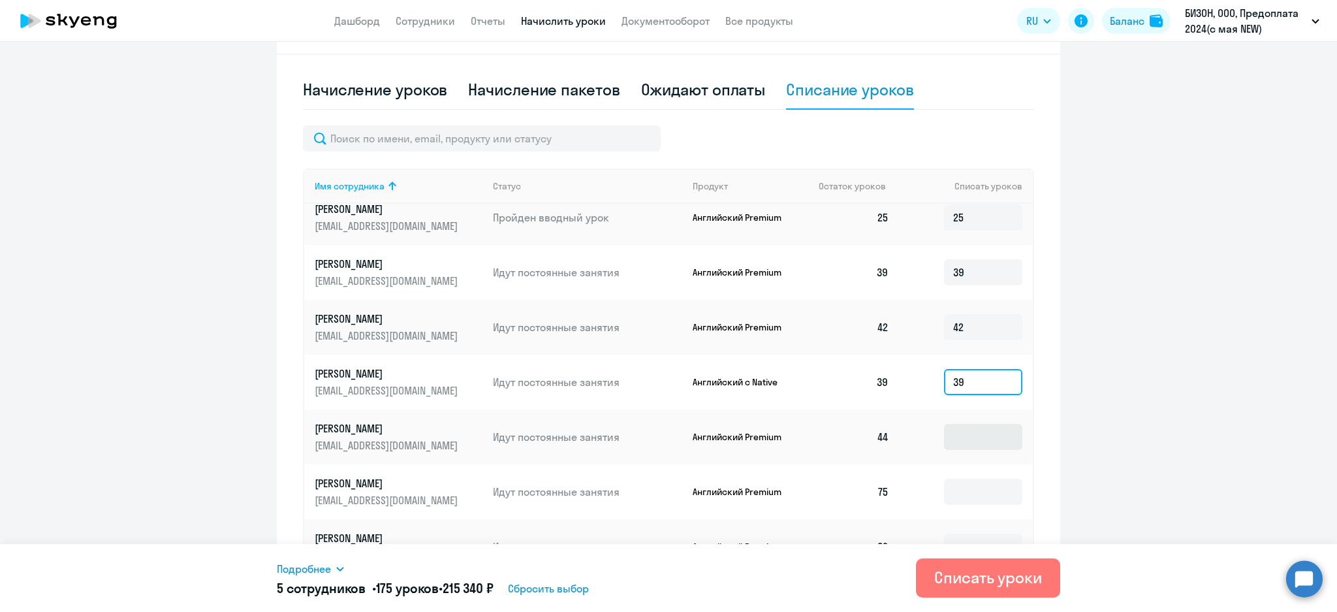
scroll to position [174, 0]
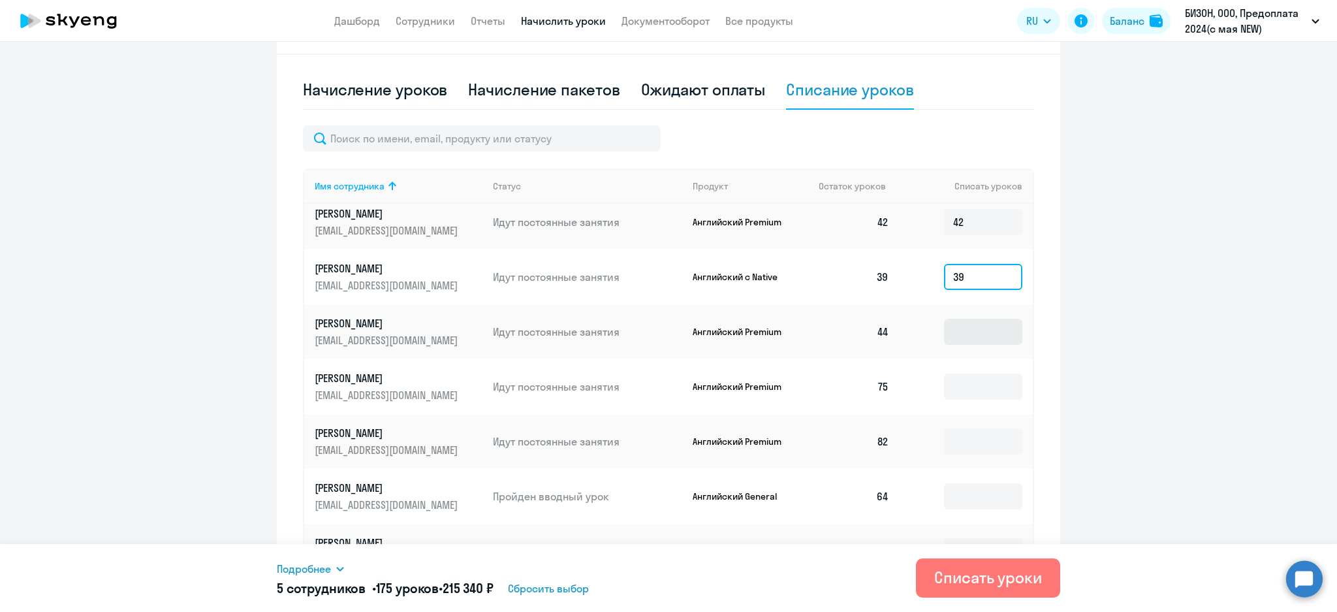
type input "39"
click at [959, 337] on input at bounding box center [983, 331] width 78 height 26
type input "44"
click at [968, 385] on input at bounding box center [983, 386] width 78 height 26
type input "75"
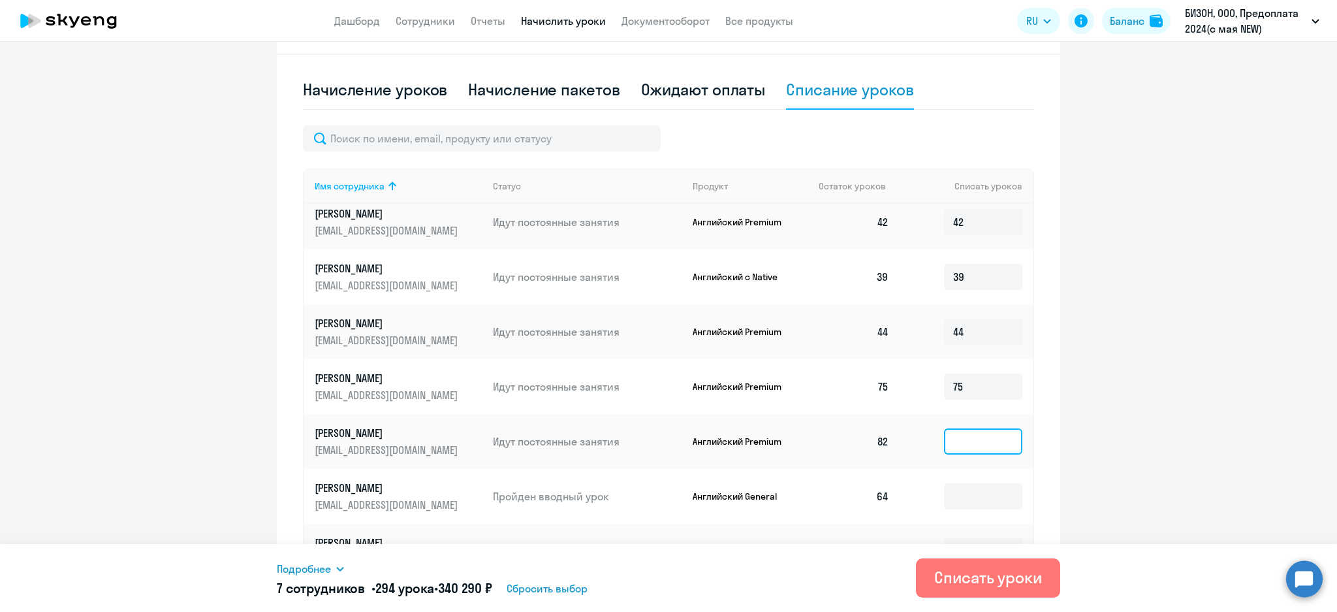
click at [963, 435] on input at bounding box center [983, 441] width 78 height 26
type input "82"
click at [948, 490] on input at bounding box center [983, 496] width 78 height 26
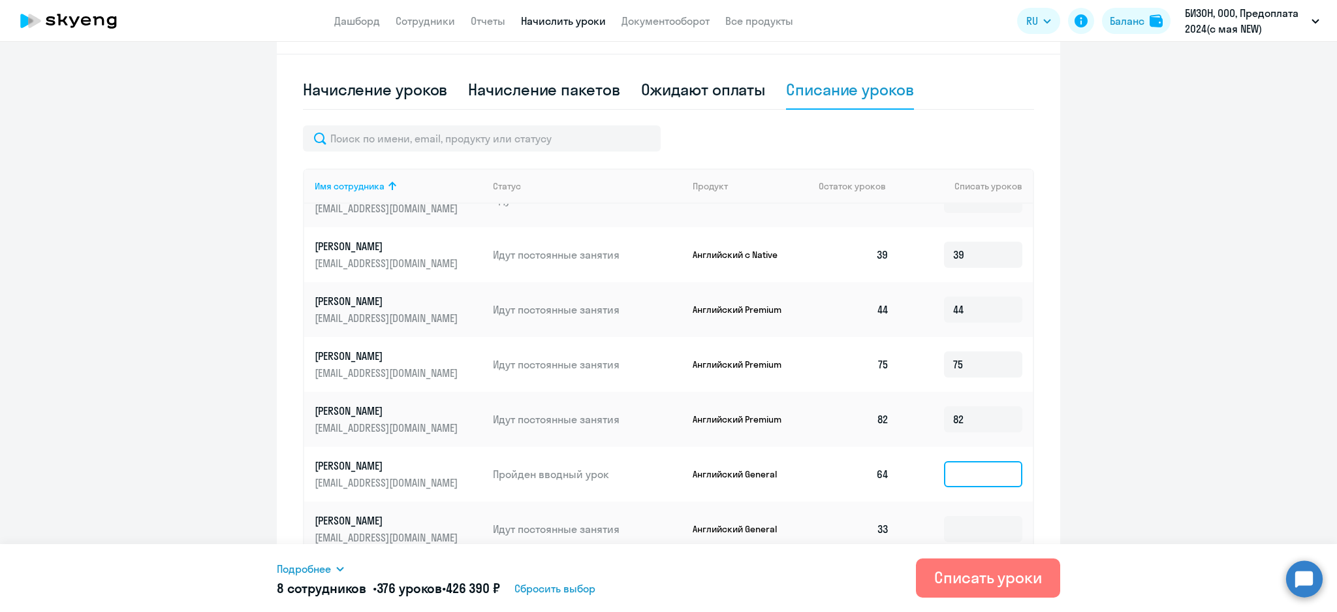
scroll to position [261, 0]
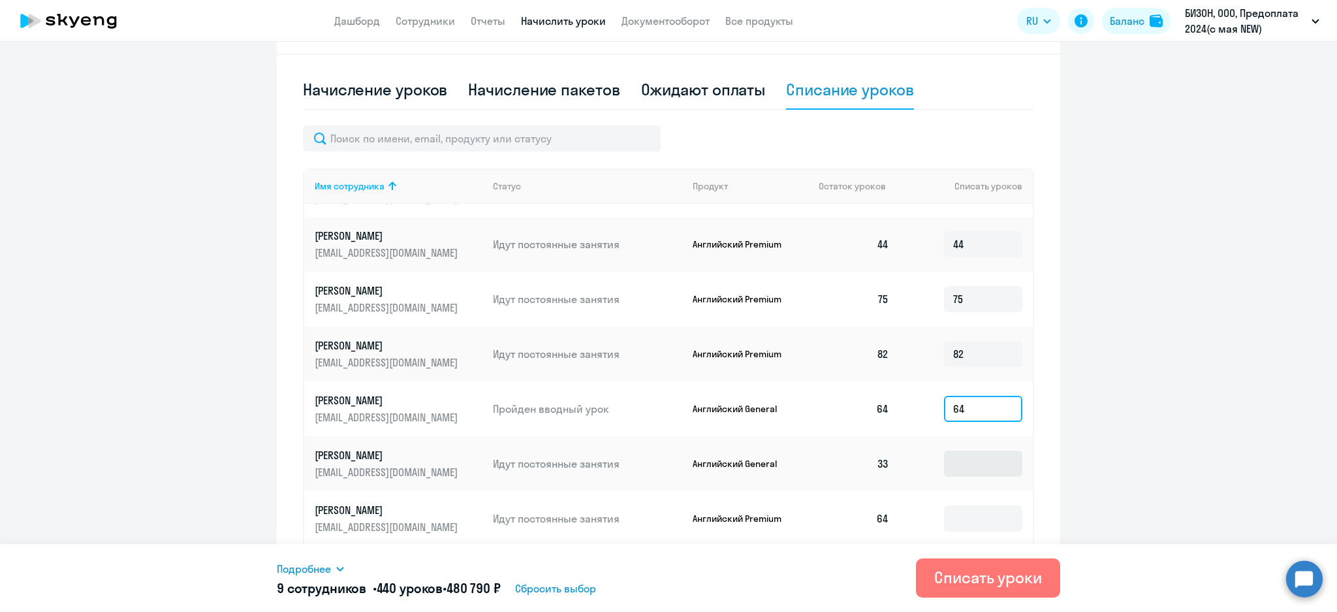
type input "64"
click at [963, 457] on input at bounding box center [983, 463] width 78 height 26
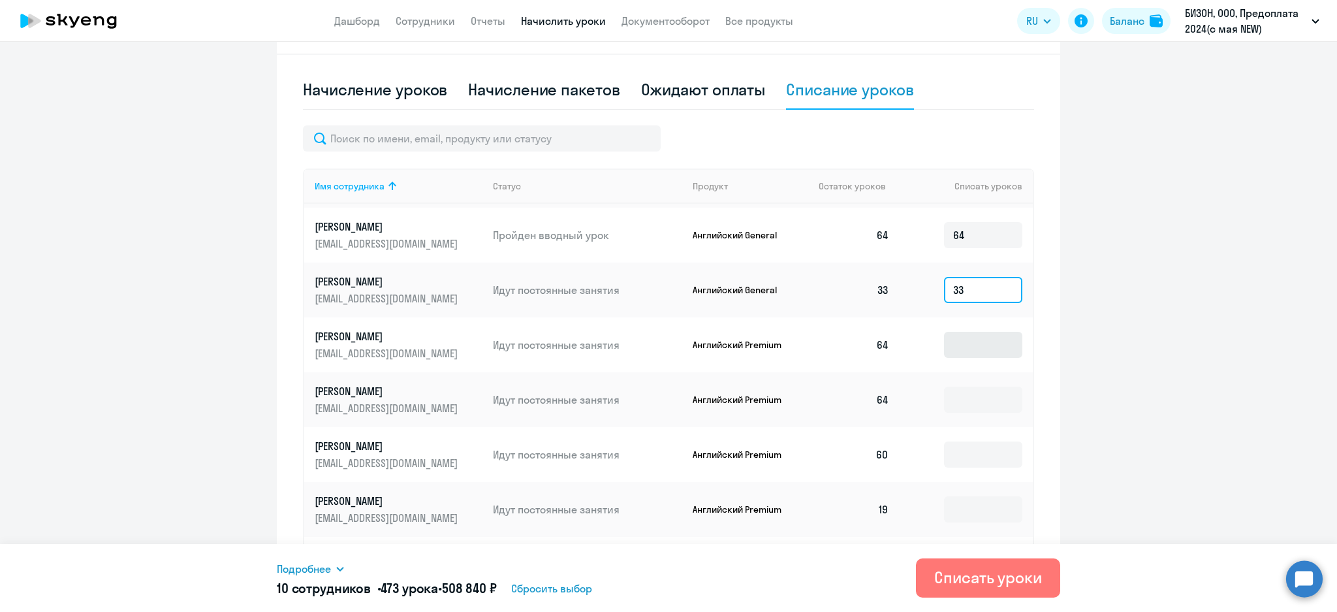
type input "33"
click at [959, 351] on input at bounding box center [983, 345] width 78 height 26
type input "64"
click at [961, 394] on input at bounding box center [983, 399] width 78 height 26
type input "64"
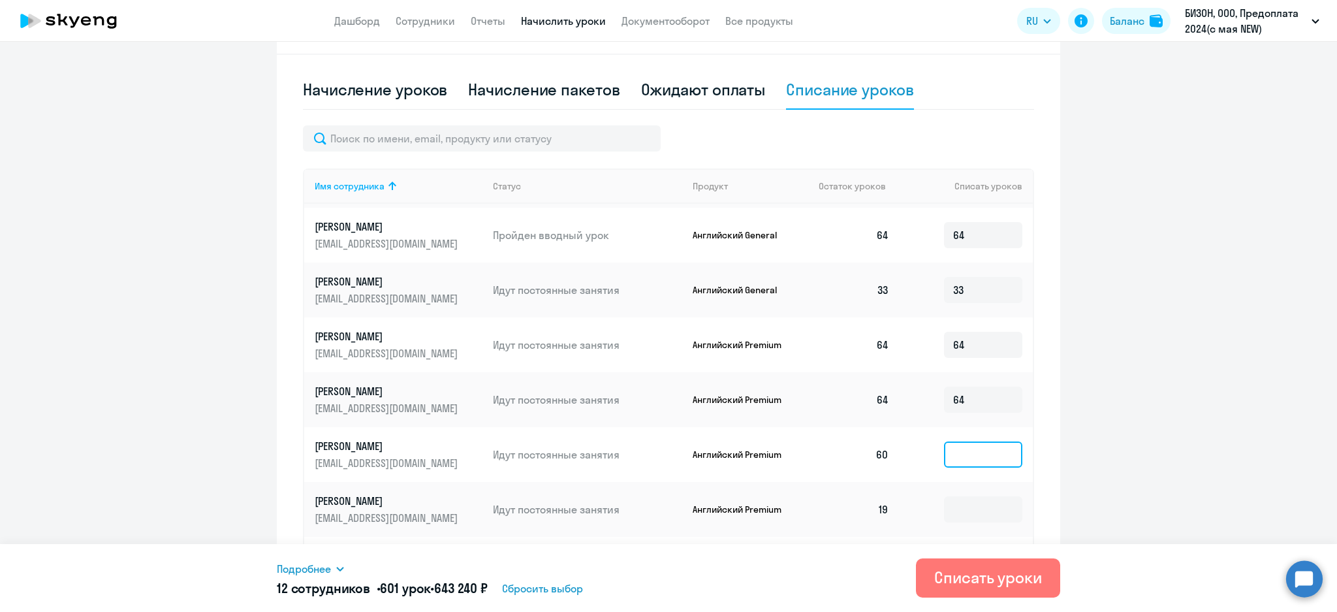
click at [953, 454] on input at bounding box center [983, 454] width 78 height 26
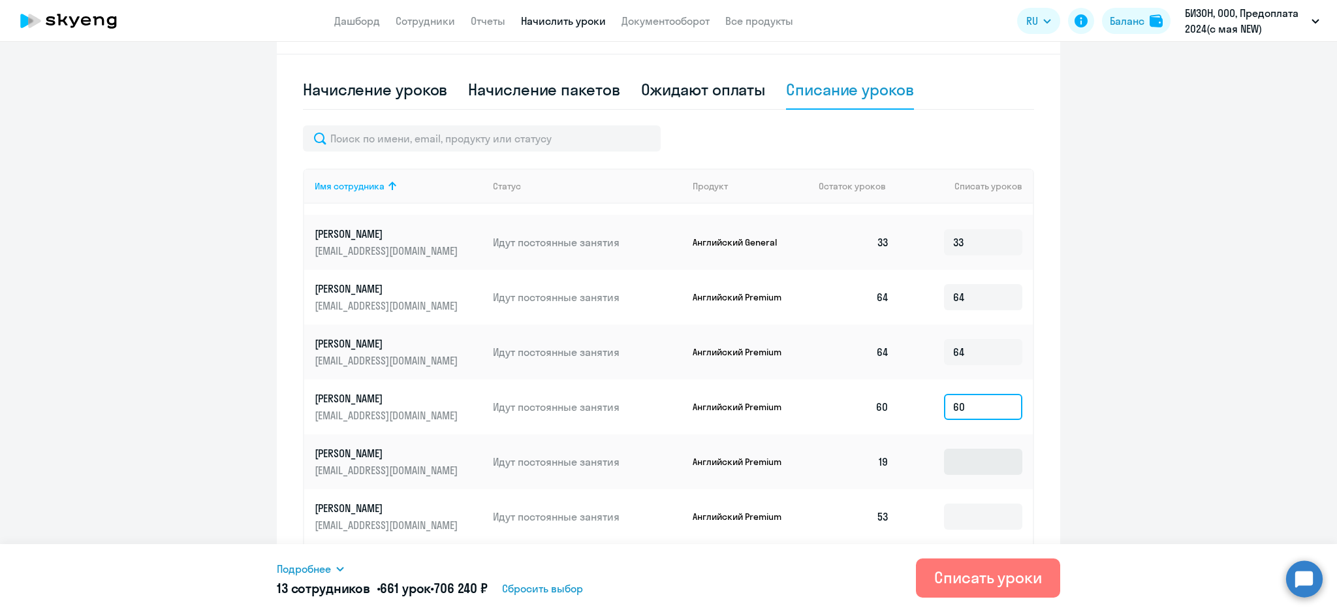
scroll to position [522, 0]
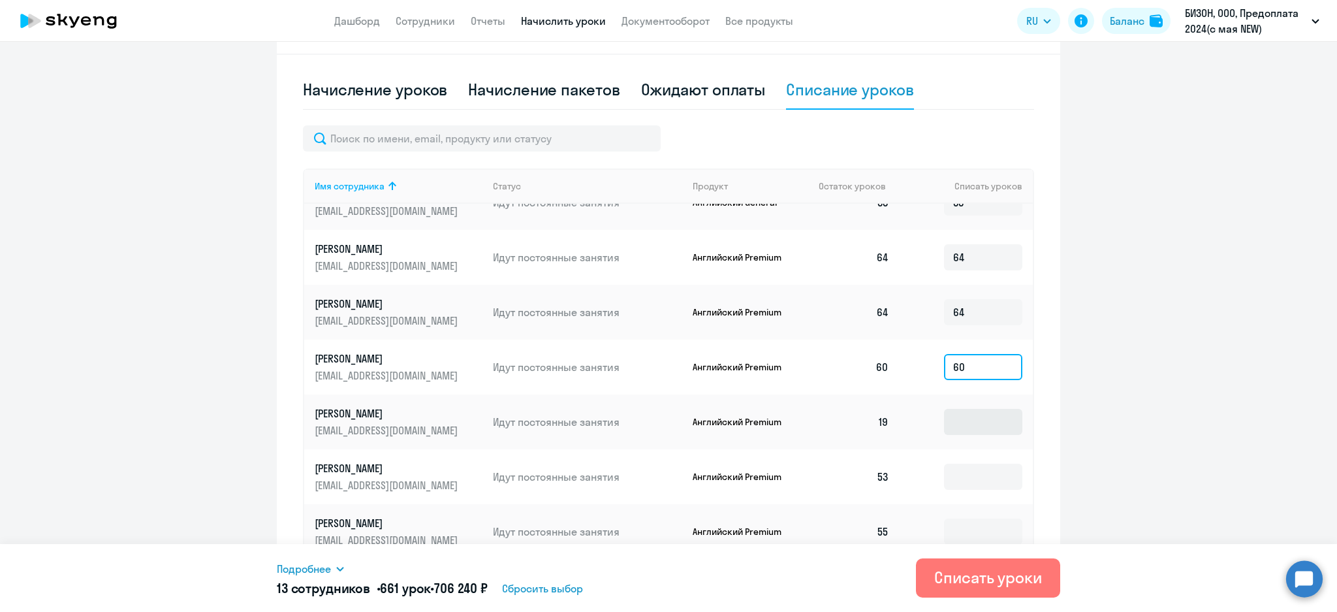
type input "60"
click at [961, 416] on input at bounding box center [983, 422] width 78 height 26
type input "19"
click at [963, 476] on input at bounding box center [983, 476] width 78 height 26
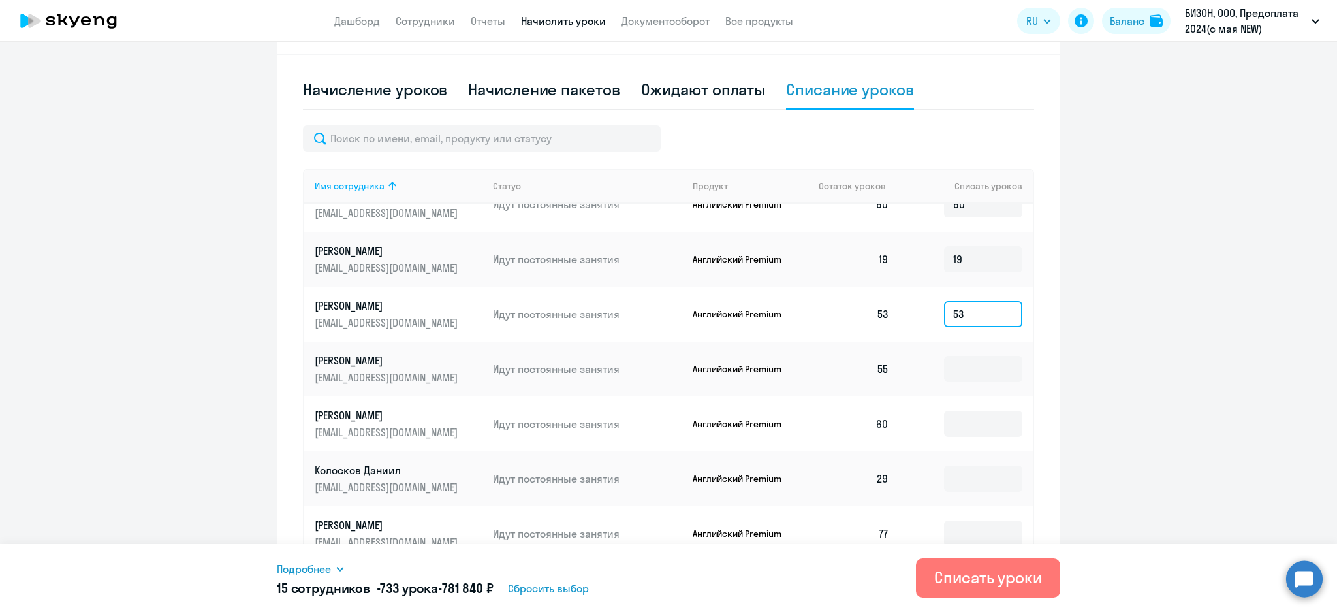
scroll to position [696, 0]
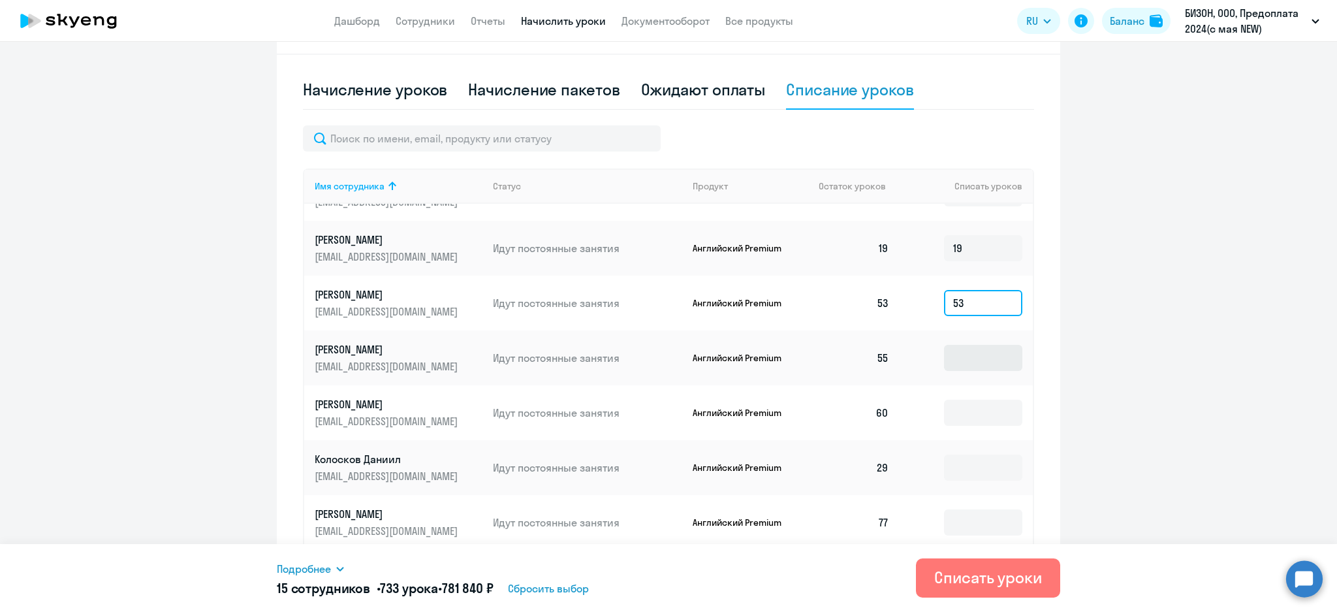
type input "53"
click at [953, 354] on input at bounding box center [983, 358] width 78 height 26
type input "55"
click at [953, 408] on input at bounding box center [983, 412] width 78 height 26
type input "60"
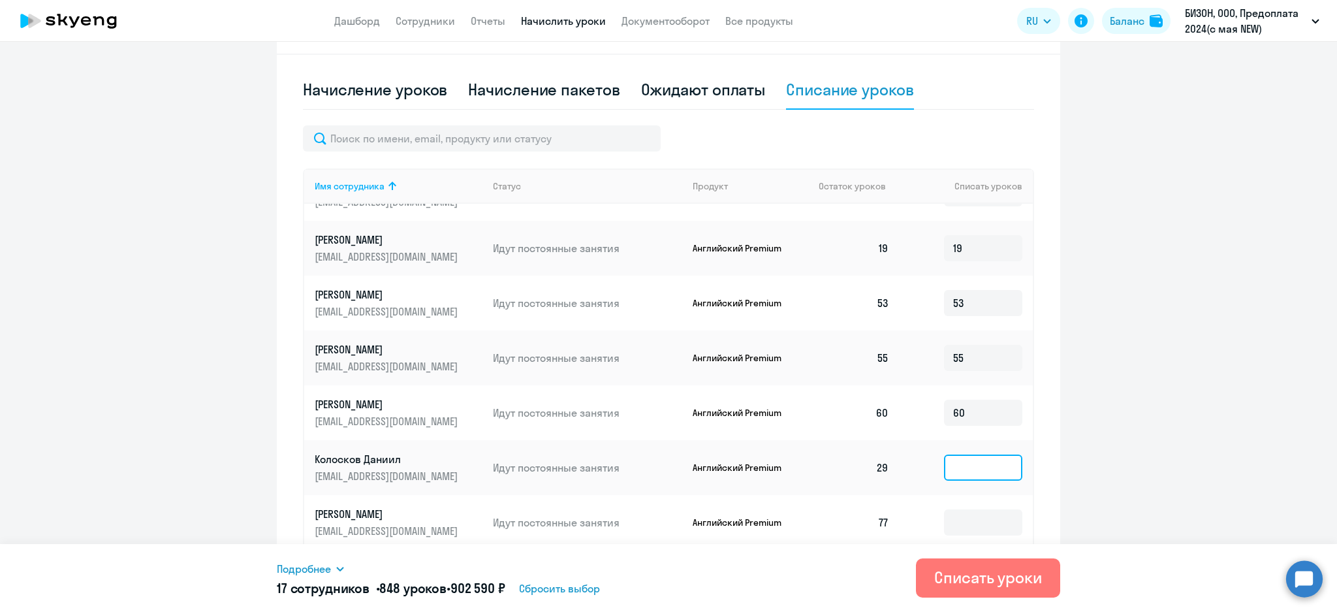
click at [959, 459] on input at bounding box center [983, 467] width 78 height 26
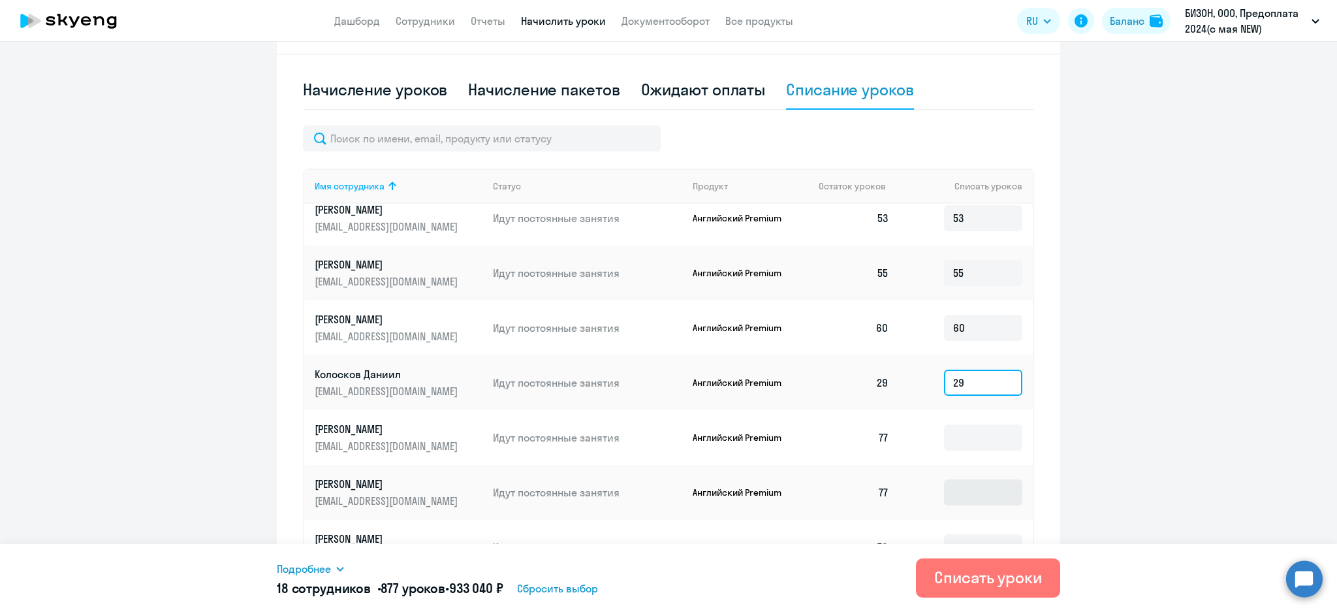
scroll to position [870, 0]
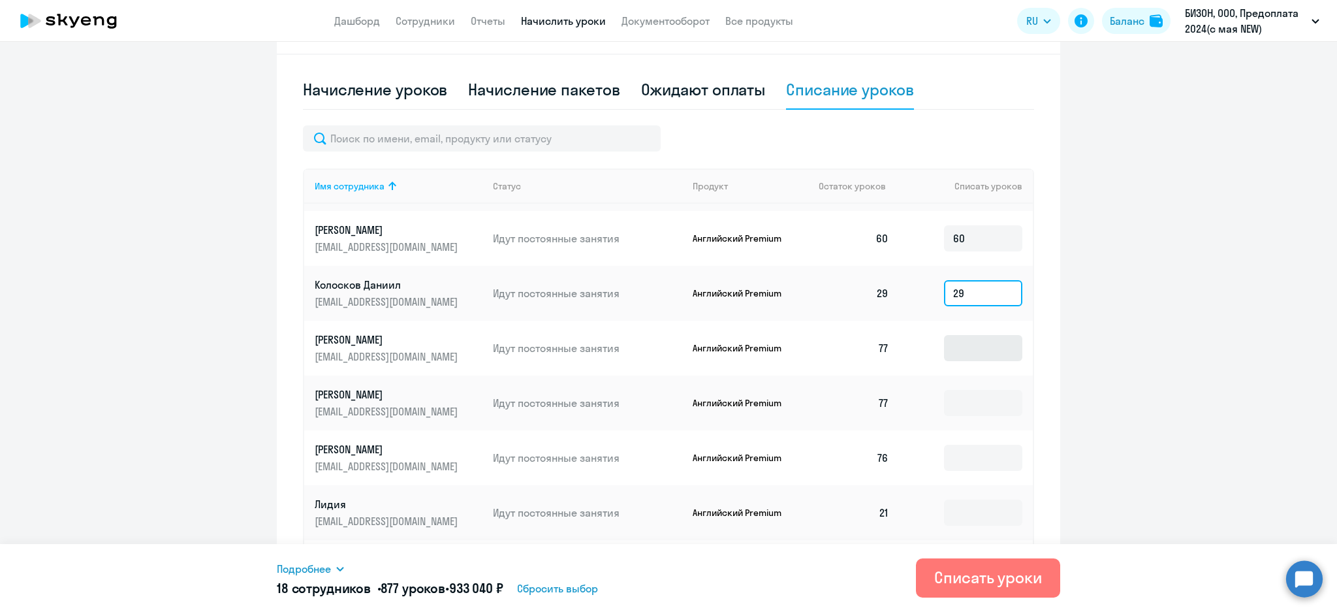
type input "29"
click at [948, 343] on input at bounding box center [983, 348] width 78 height 26
type input "77"
click at [948, 408] on input at bounding box center [983, 403] width 78 height 26
type input "77"
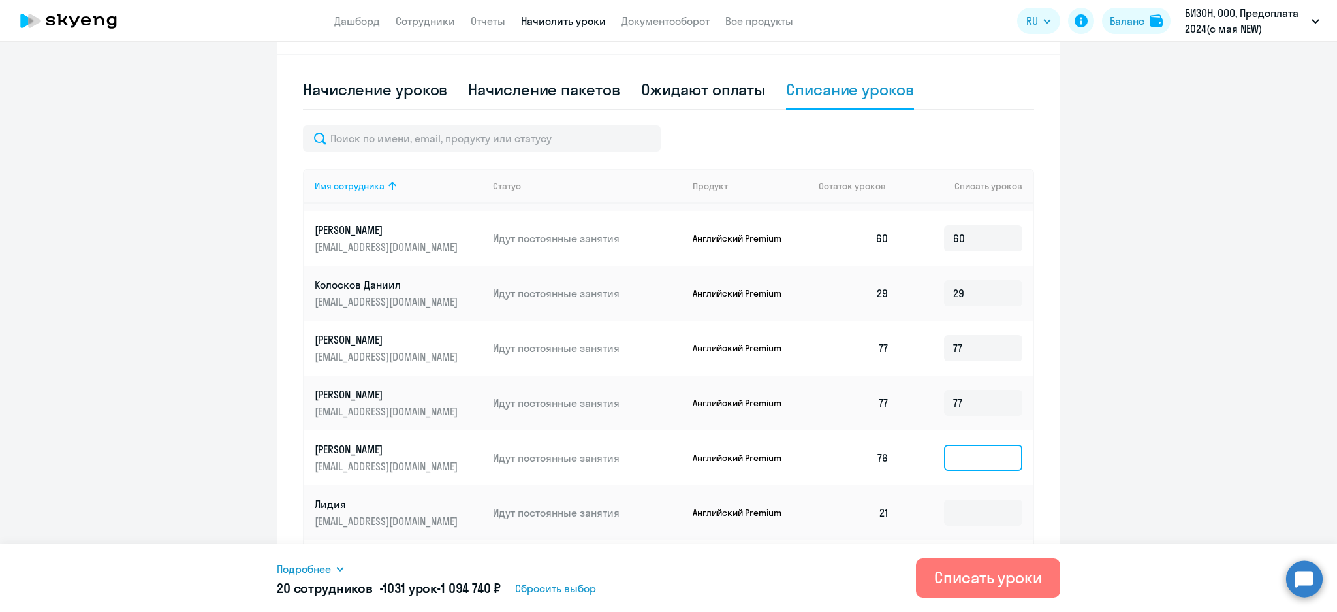
click at [963, 454] on input at bounding box center [983, 457] width 78 height 26
type input "76"
click at [957, 512] on input at bounding box center [983, 512] width 78 height 26
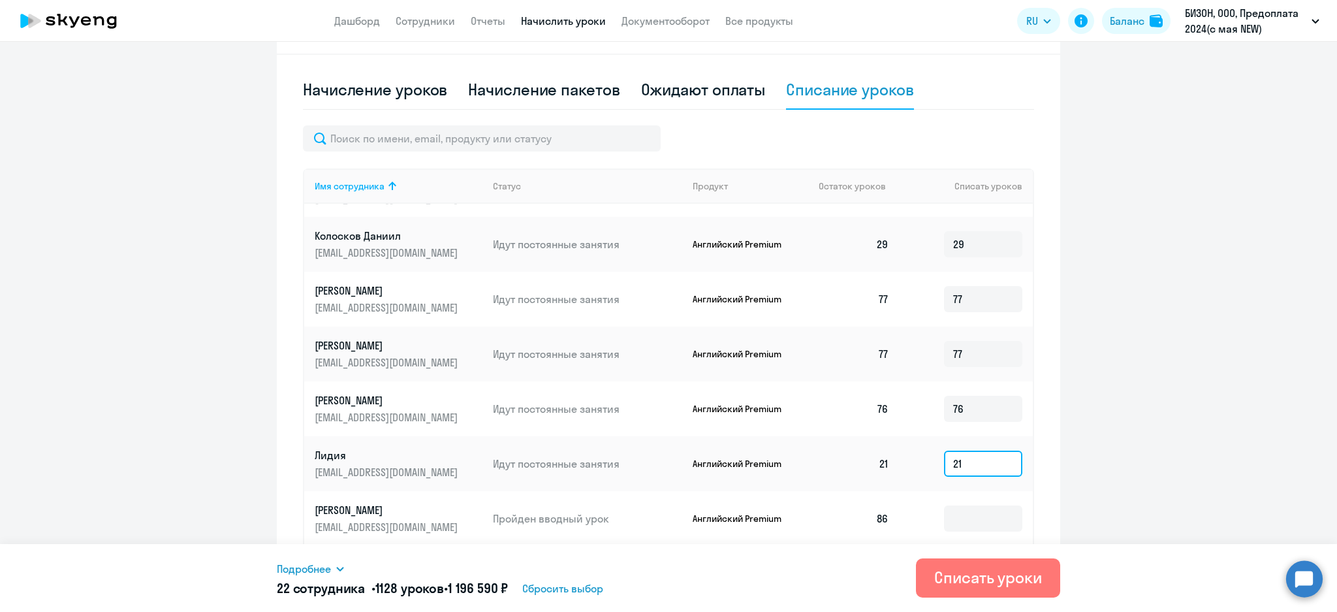
scroll to position [957, 0]
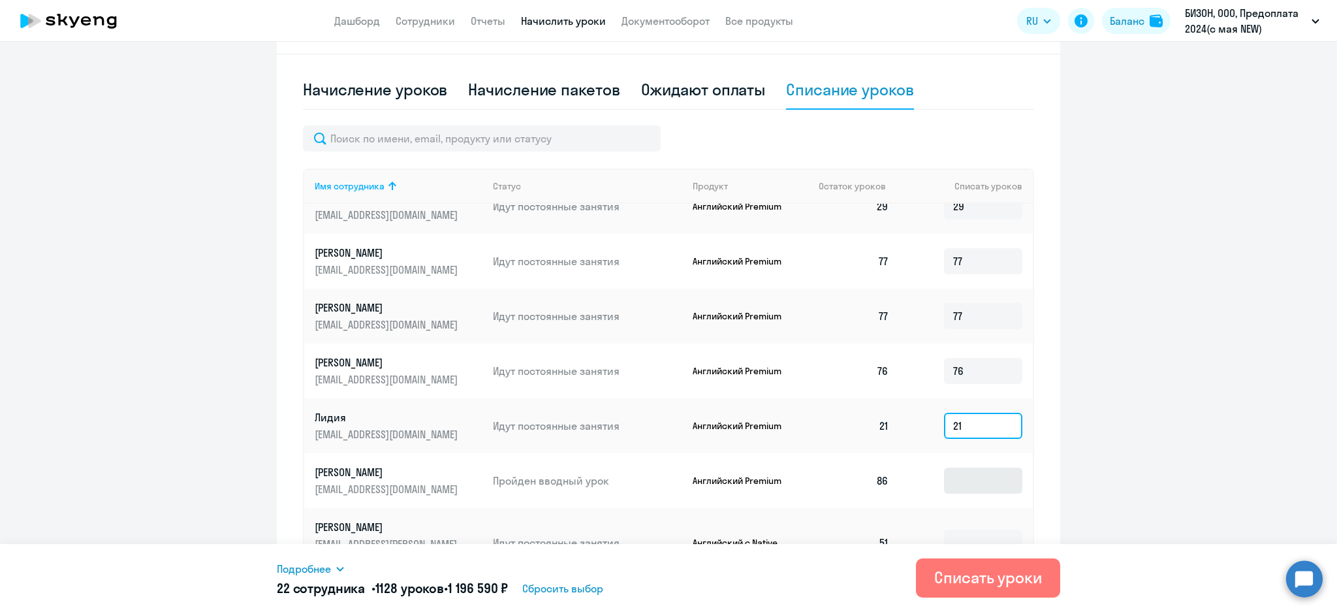
type input "21"
click at [952, 479] on input at bounding box center [983, 480] width 78 height 26
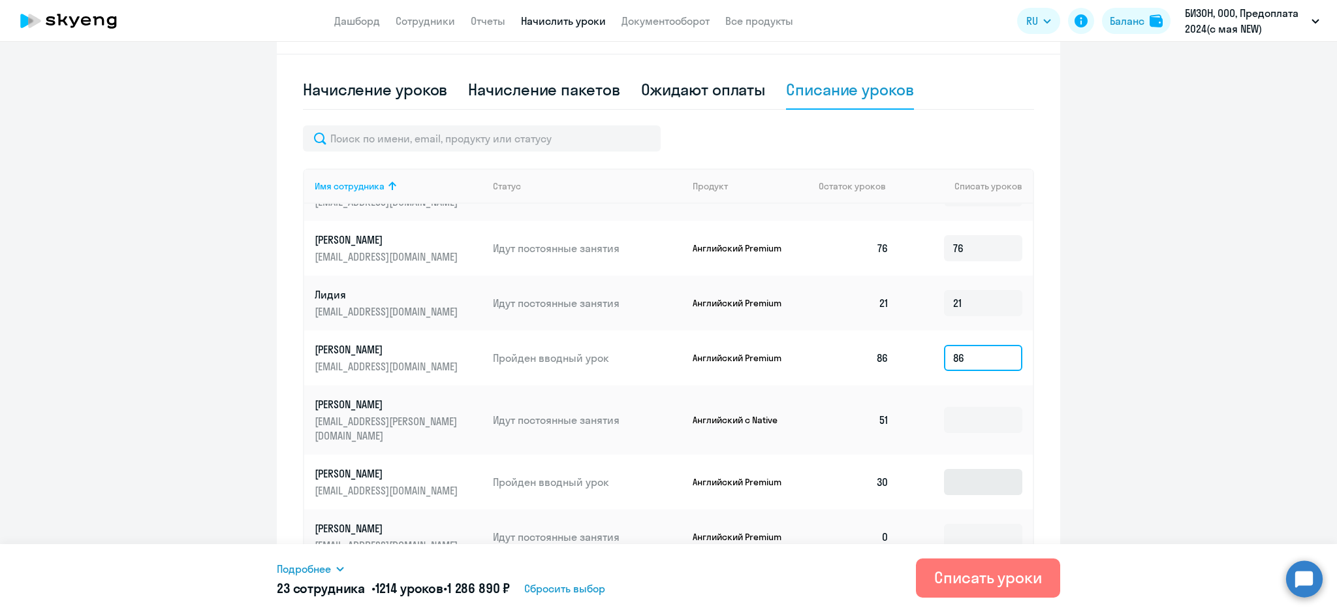
scroll to position [1131, 0]
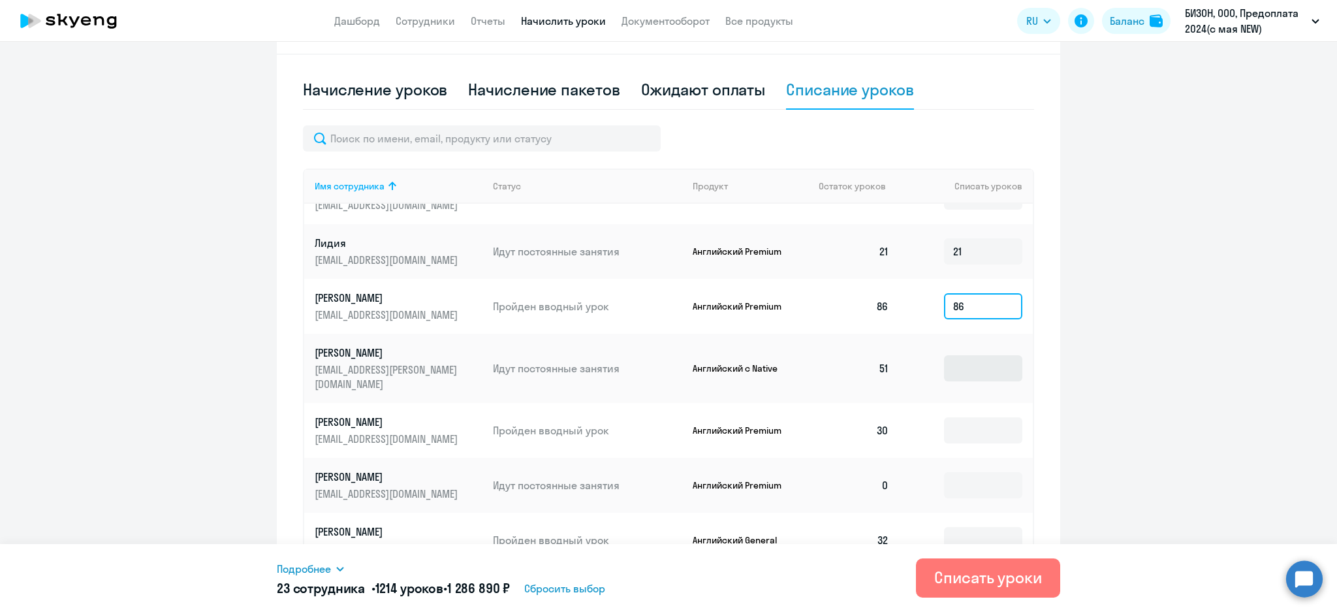
type input "86"
click at [953, 361] on input at bounding box center [983, 368] width 78 height 26
type input "51"
click at [953, 417] on input at bounding box center [983, 430] width 78 height 26
type input "30"
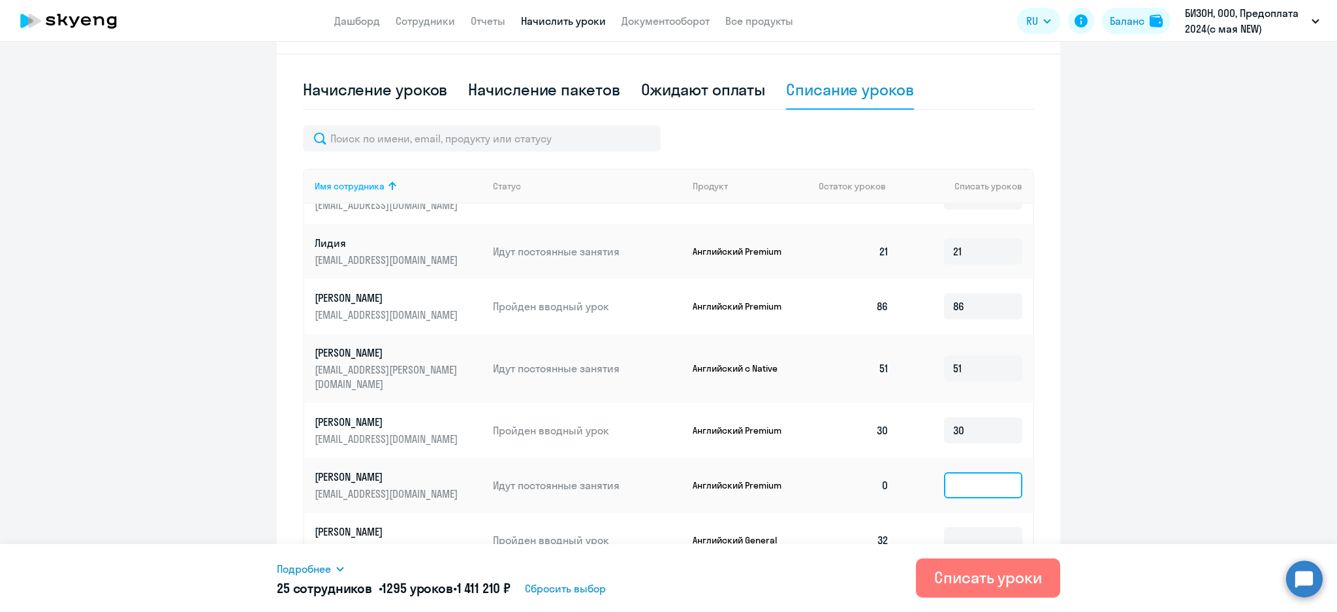
click at [951, 475] on input at bounding box center [983, 485] width 78 height 26
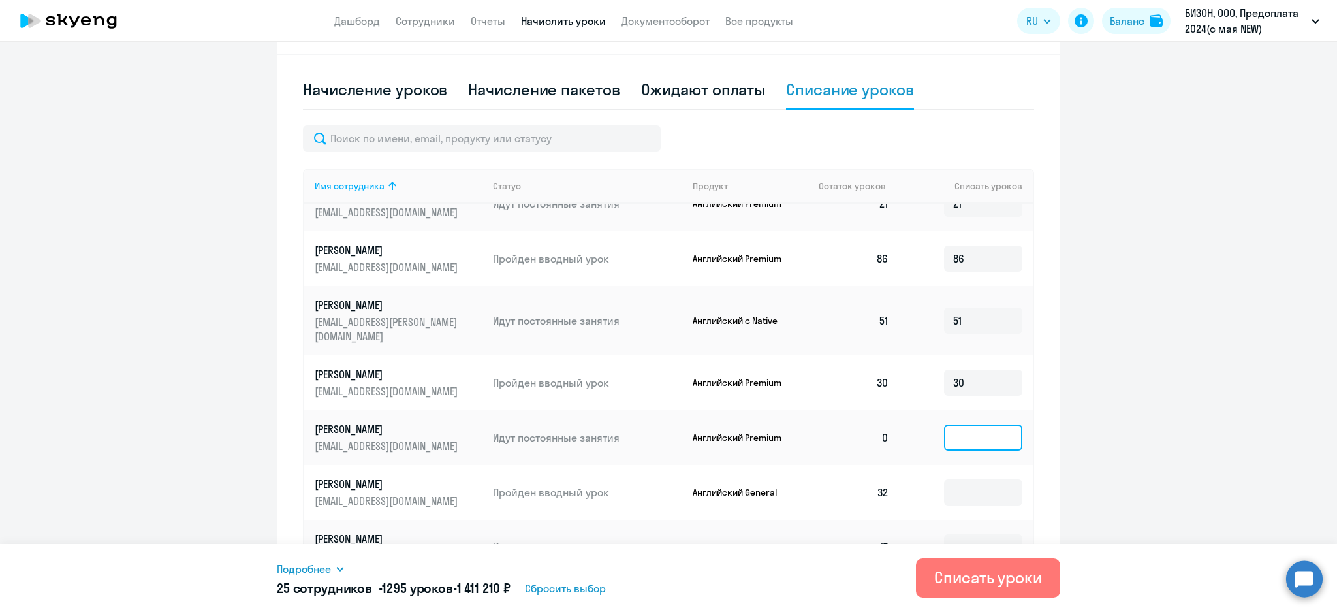
scroll to position [1305, 0]
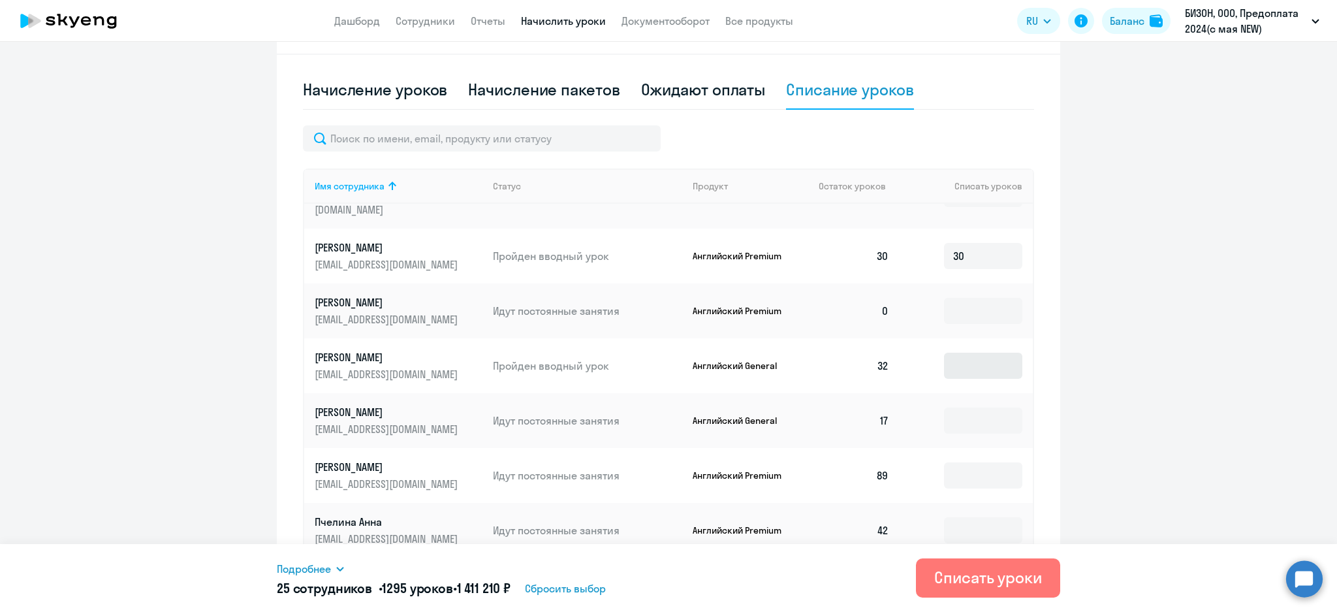
drag, startPoint x: 954, startPoint y: 335, endPoint x: 946, endPoint y: 349, distance: 15.8
click at [954, 338] on td at bounding box center [965, 365] width 133 height 55
click at [947, 364] on td at bounding box center [965, 365] width 133 height 55
click at [949, 358] on input at bounding box center [983, 365] width 78 height 26
type input "32"
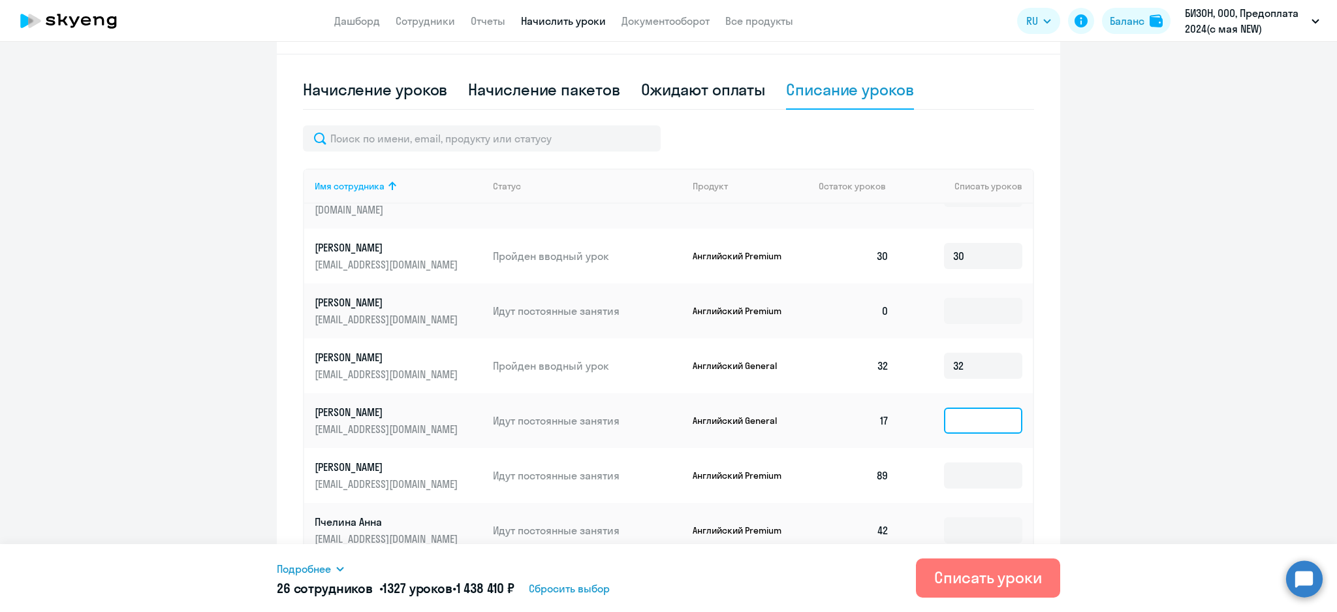
click at [944, 413] on input at bounding box center [983, 420] width 78 height 26
type input "17"
drag, startPoint x: 948, startPoint y: 469, endPoint x: 957, endPoint y: 462, distance: 10.7
click at [948, 467] on input at bounding box center [983, 475] width 78 height 26
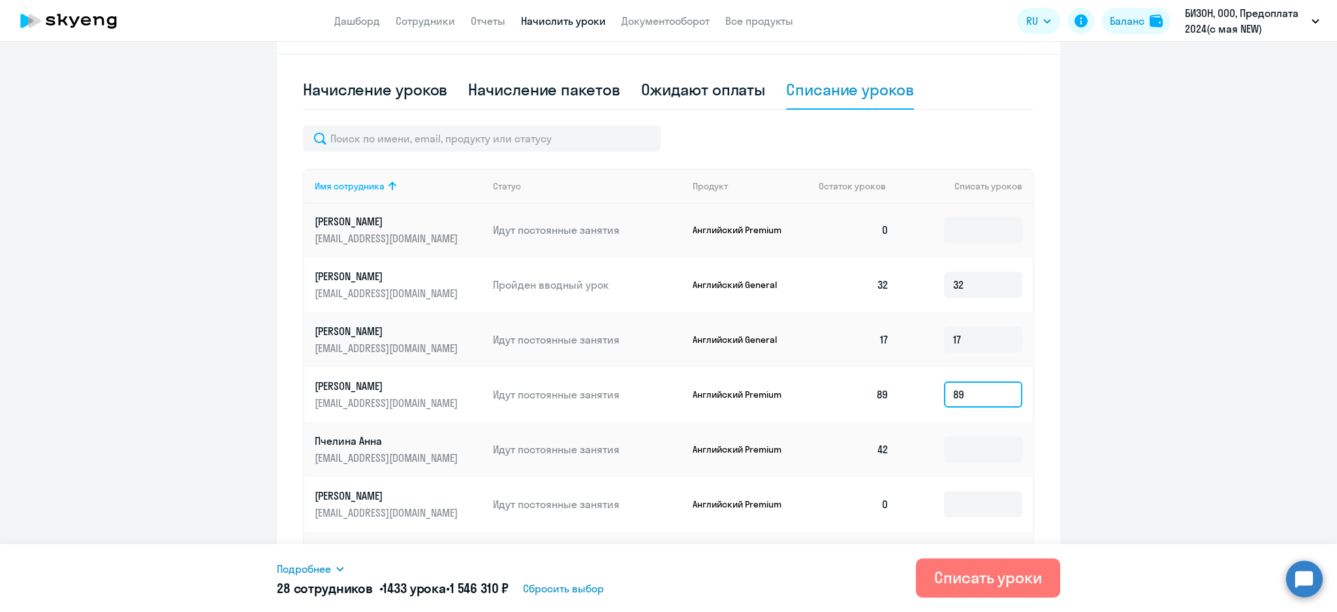
scroll to position [1468, 0]
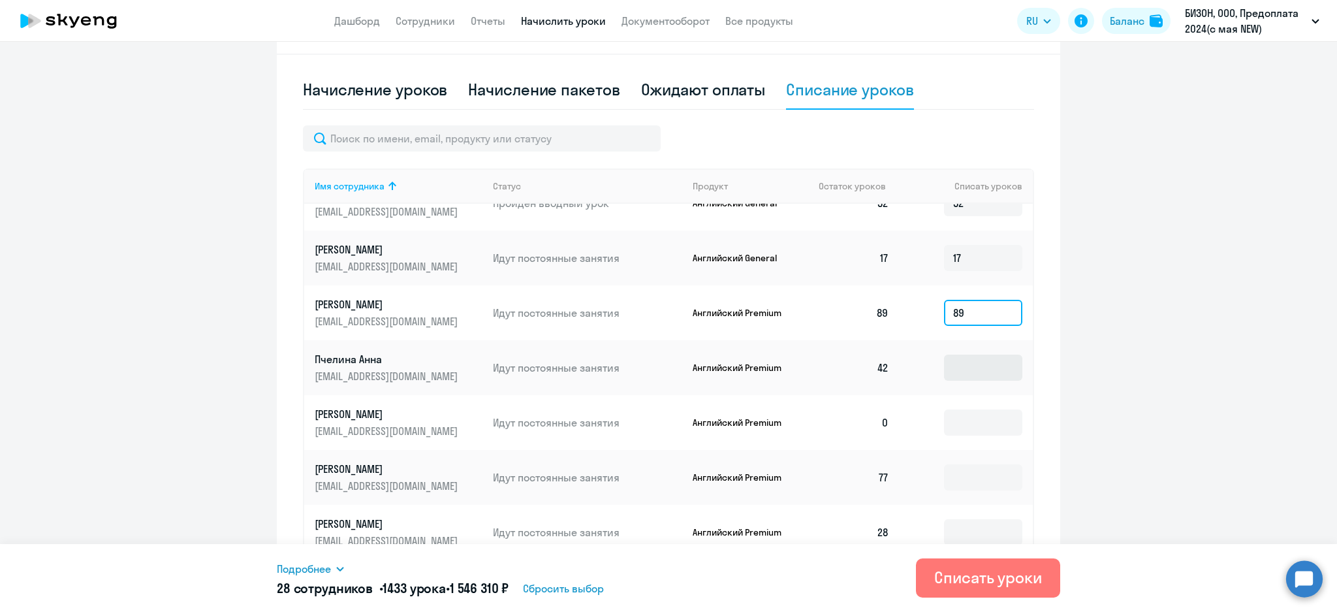
type input "89"
click at [958, 354] on input at bounding box center [983, 367] width 78 height 26
type input "42"
click at [955, 464] on input at bounding box center [983, 477] width 78 height 26
type input "77"
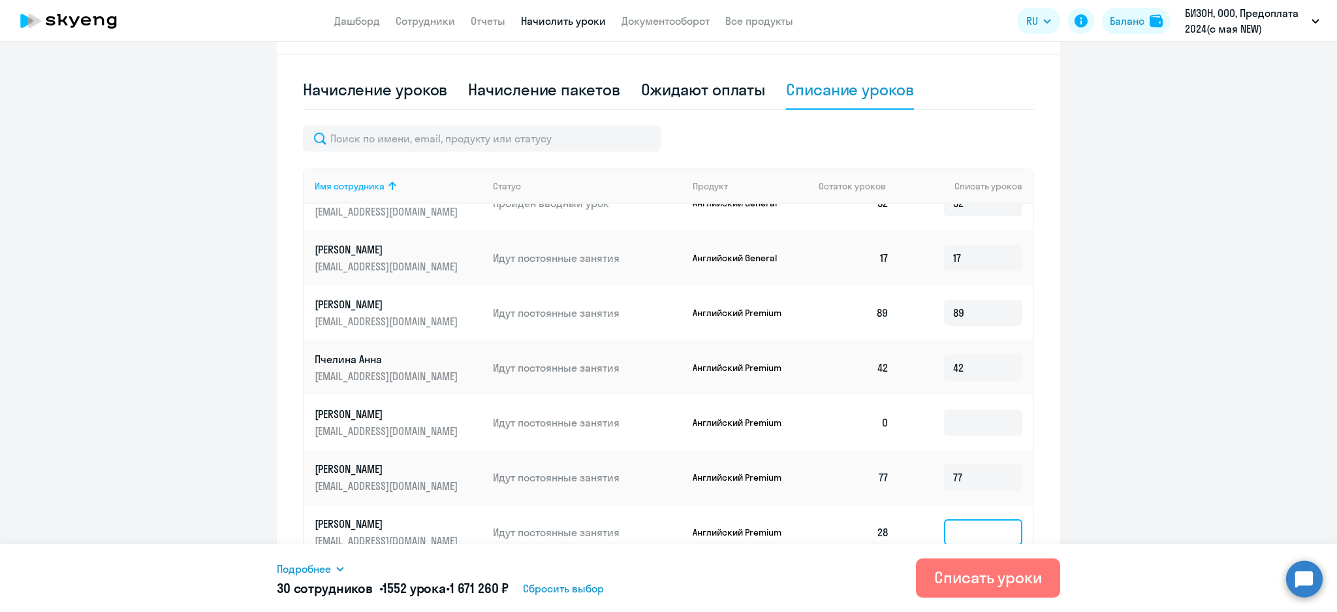
click at [944, 519] on input at bounding box center [983, 532] width 78 height 26
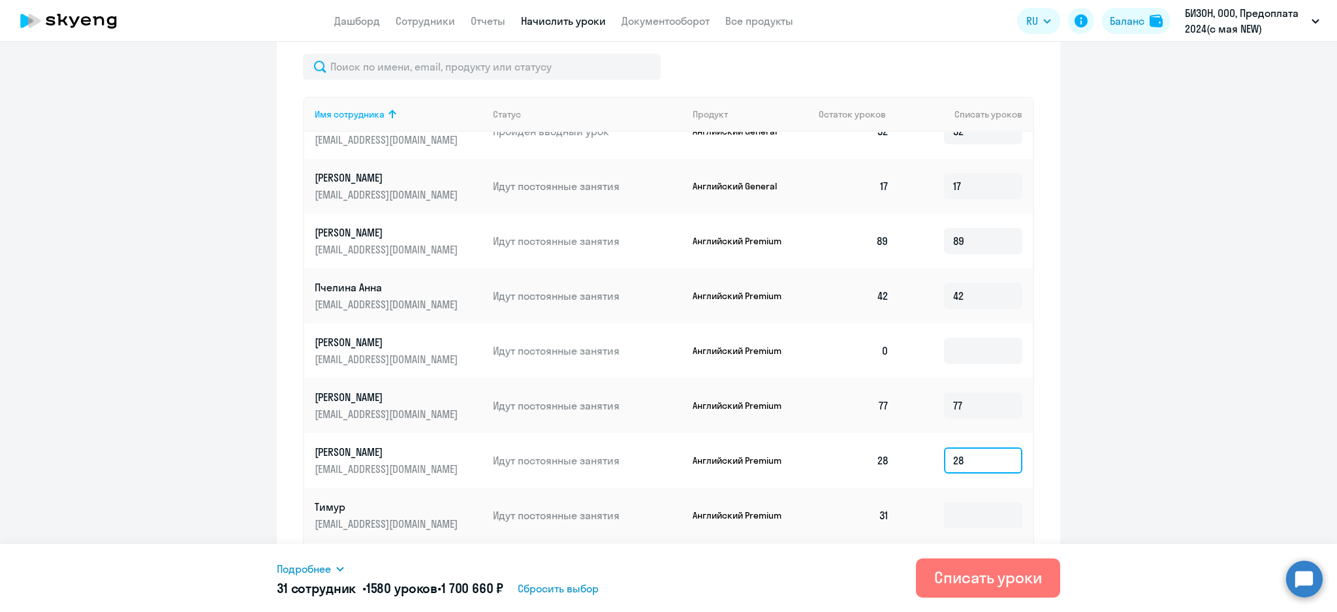
scroll to position [575, 0]
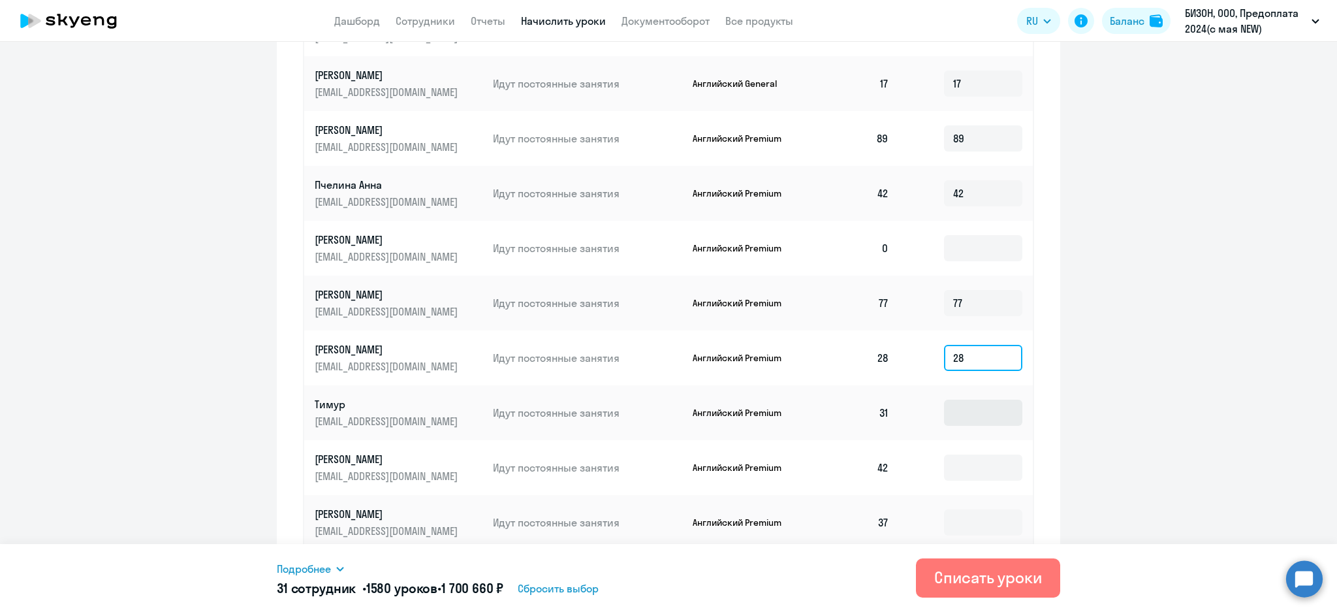
type input "28"
click at [955, 399] on input at bounding box center [983, 412] width 78 height 26
type input "31"
click at [961, 454] on input at bounding box center [983, 467] width 78 height 26
type input "42"
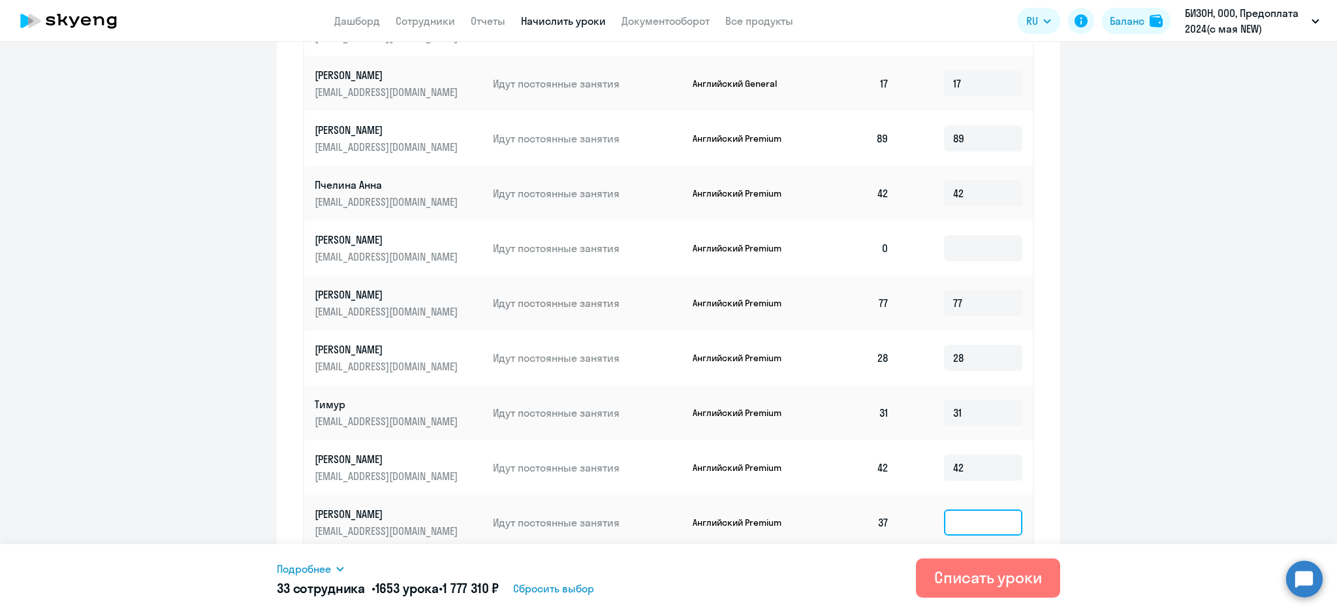
click at [950, 509] on input at bounding box center [983, 522] width 78 height 26
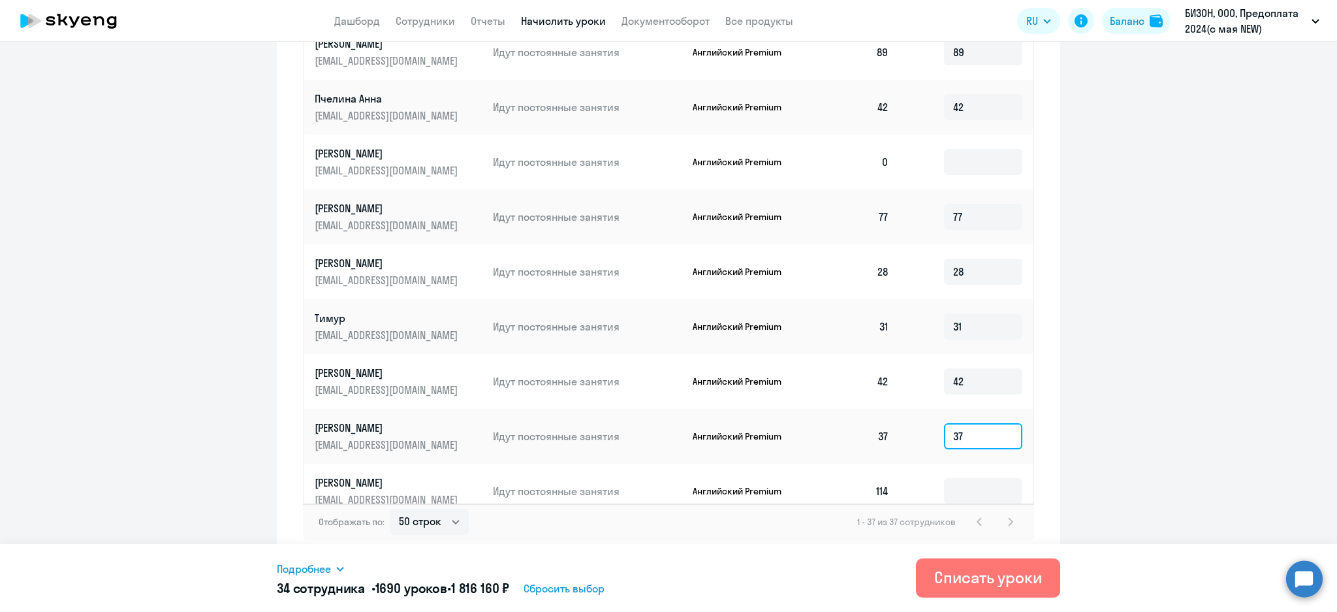
scroll to position [662, 0]
type input "37"
click at [952, 477] on input at bounding box center [983, 490] width 78 height 26
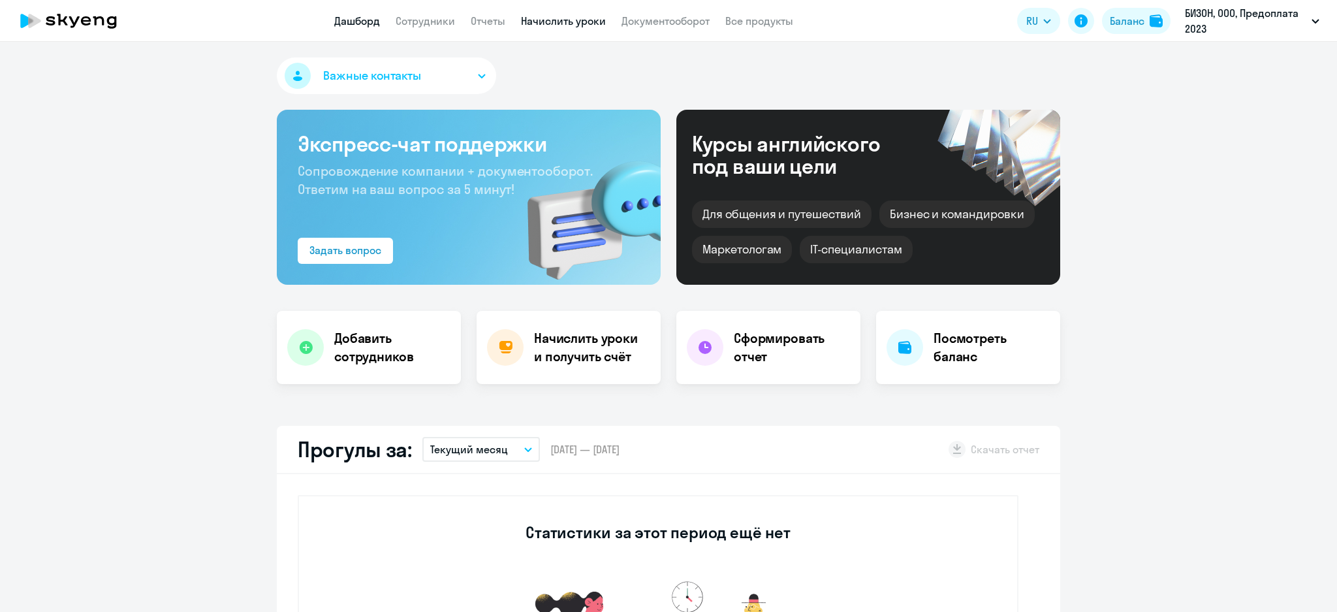
click at [581, 20] on link "Начислить уроки" at bounding box center [563, 20] width 85 height 13
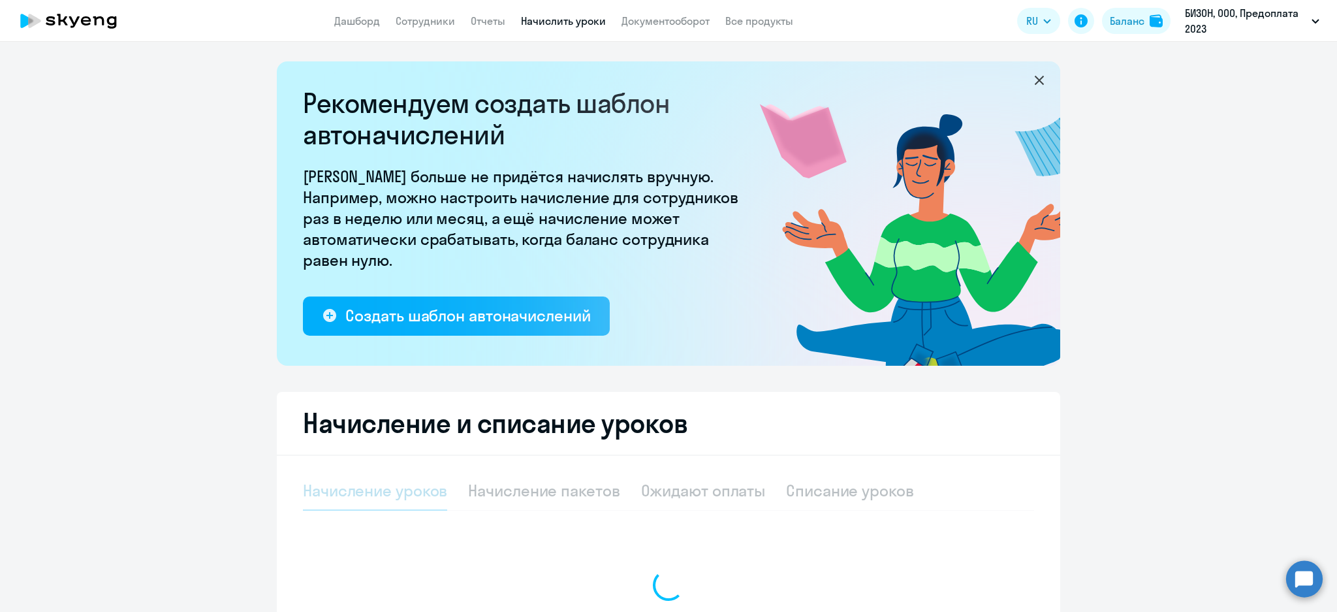
select select "10"
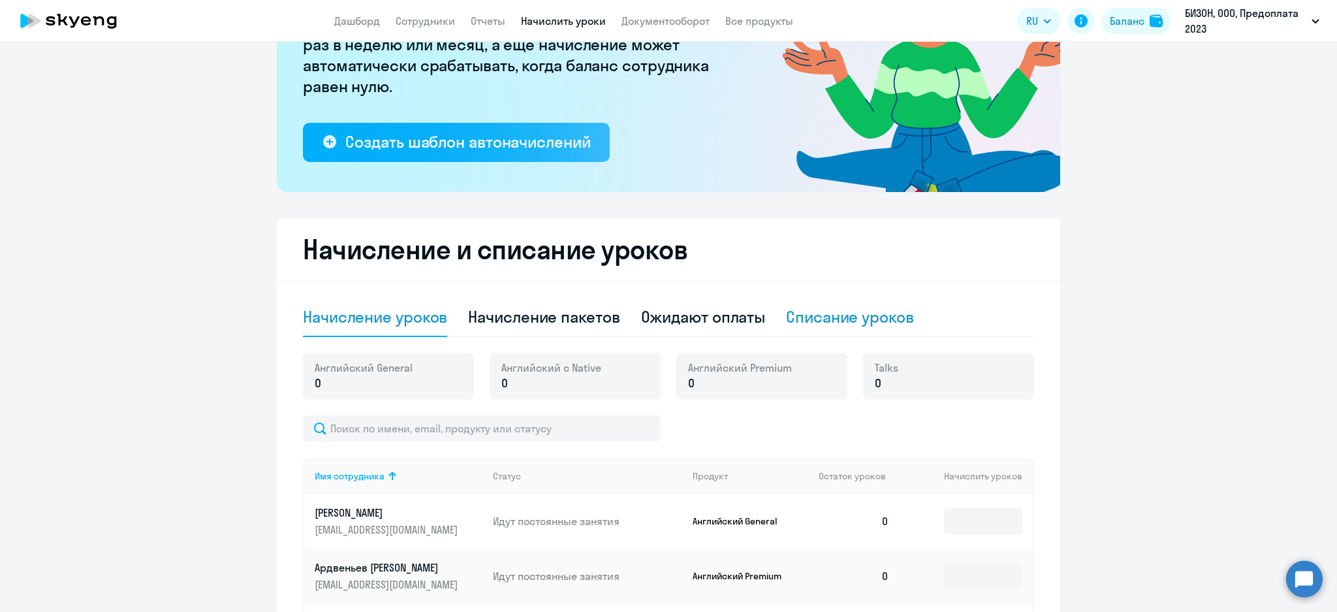
click at [878, 309] on div "Списание уроков" at bounding box center [850, 316] width 128 height 21
select select "10"
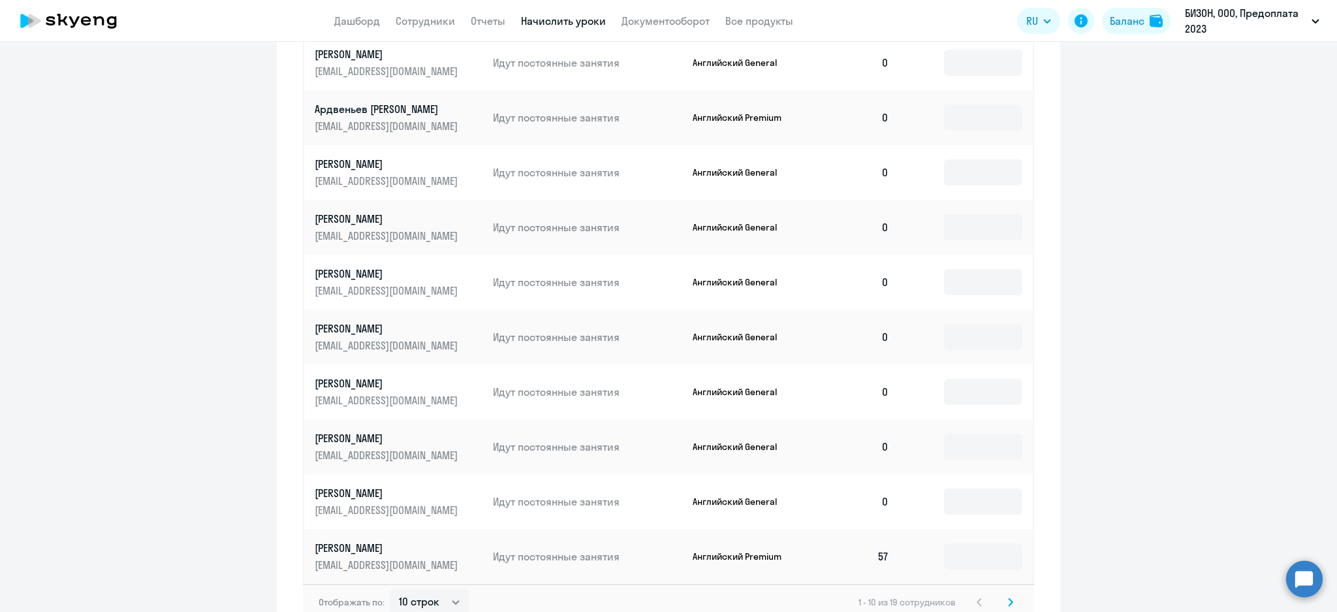
scroll to position [650, 0]
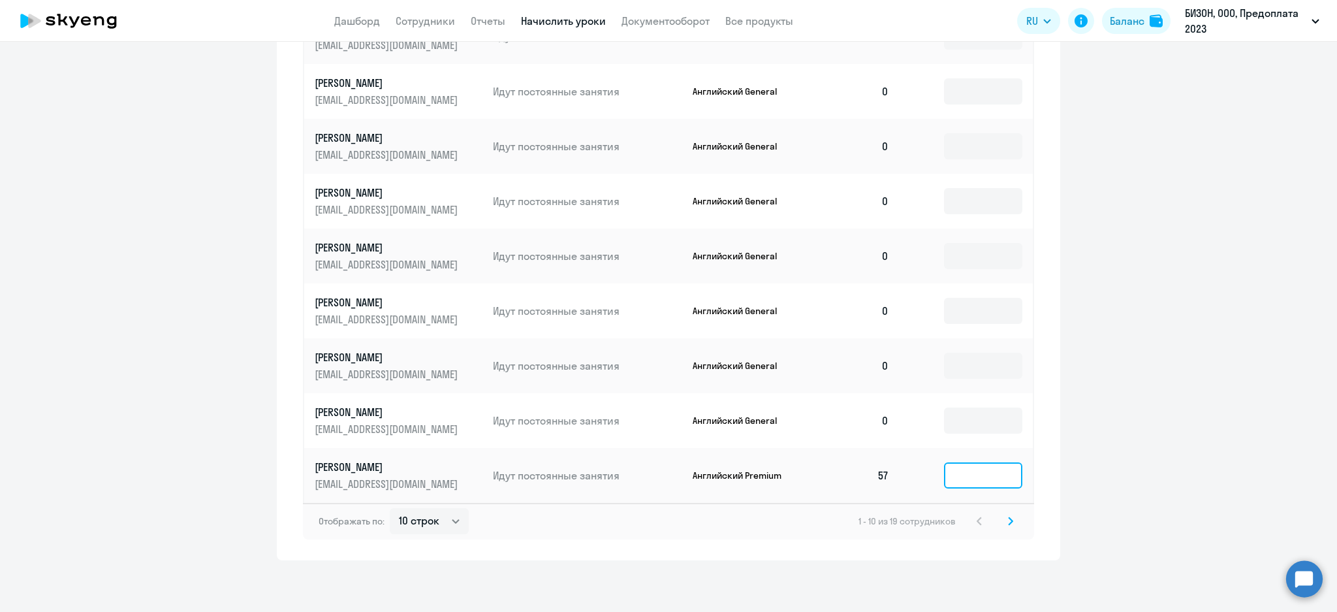
click at [959, 471] on input at bounding box center [983, 475] width 78 height 26
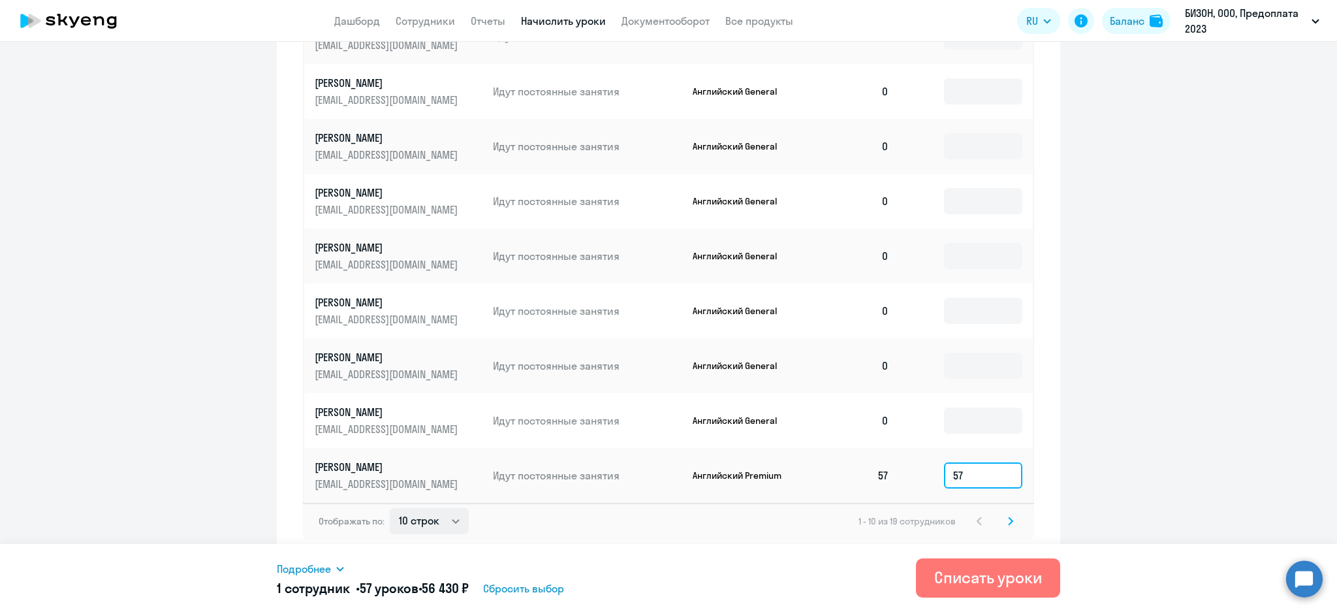
type input "57"
drag, startPoint x: 403, startPoint y: 516, endPoint x: 426, endPoint y: 526, distance: 25.1
click at [404, 516] on select "10 строк 30 строк 50 строк" at bounding box center [429, 521] width 79 height 26
select select "30"
click at [390, 508] on select "10 строк 30 строк 50 строк" at bounding box center [429, 521] width 79 height 26
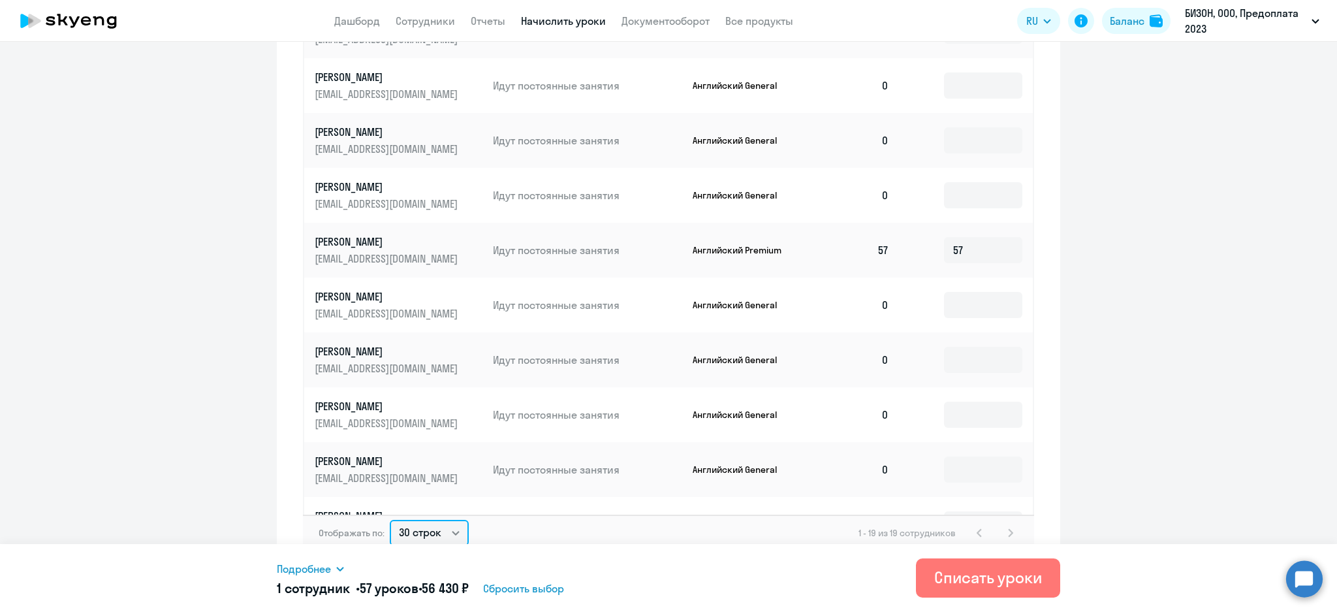
scroll to position [481, 0]
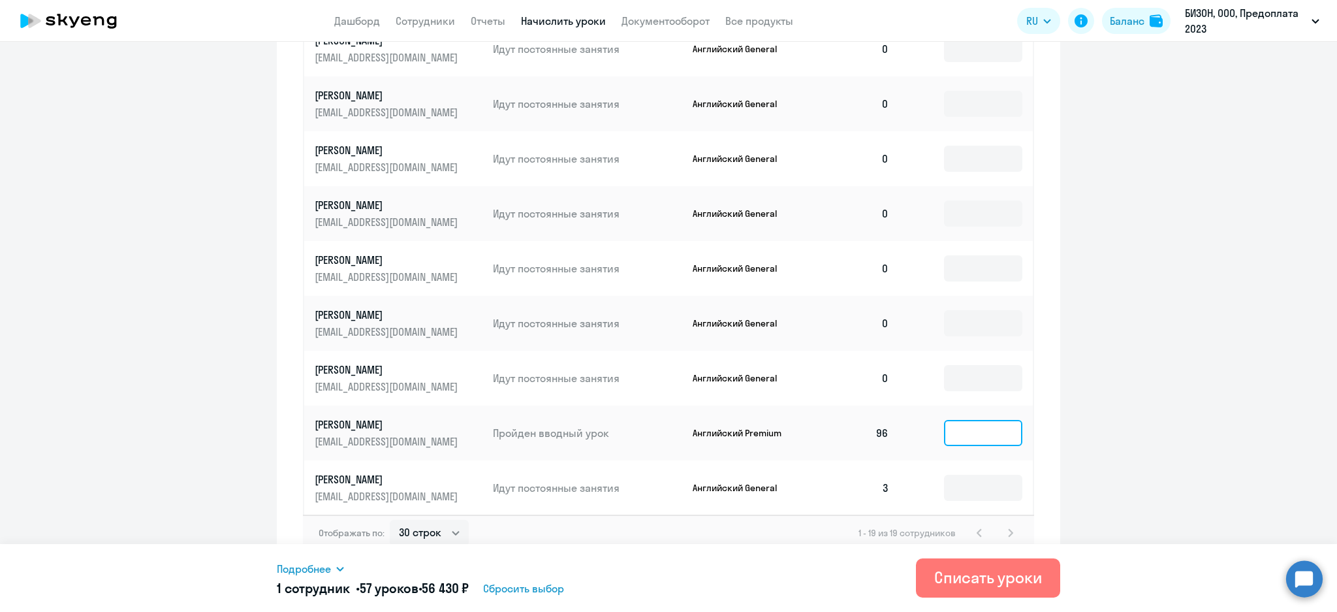
click at [950, 439] on input at bounding box center [983, 433] width 78 height 26
type input "96"
click at [944, 480] on input at bounding box center [983, 487] width 78 height 26
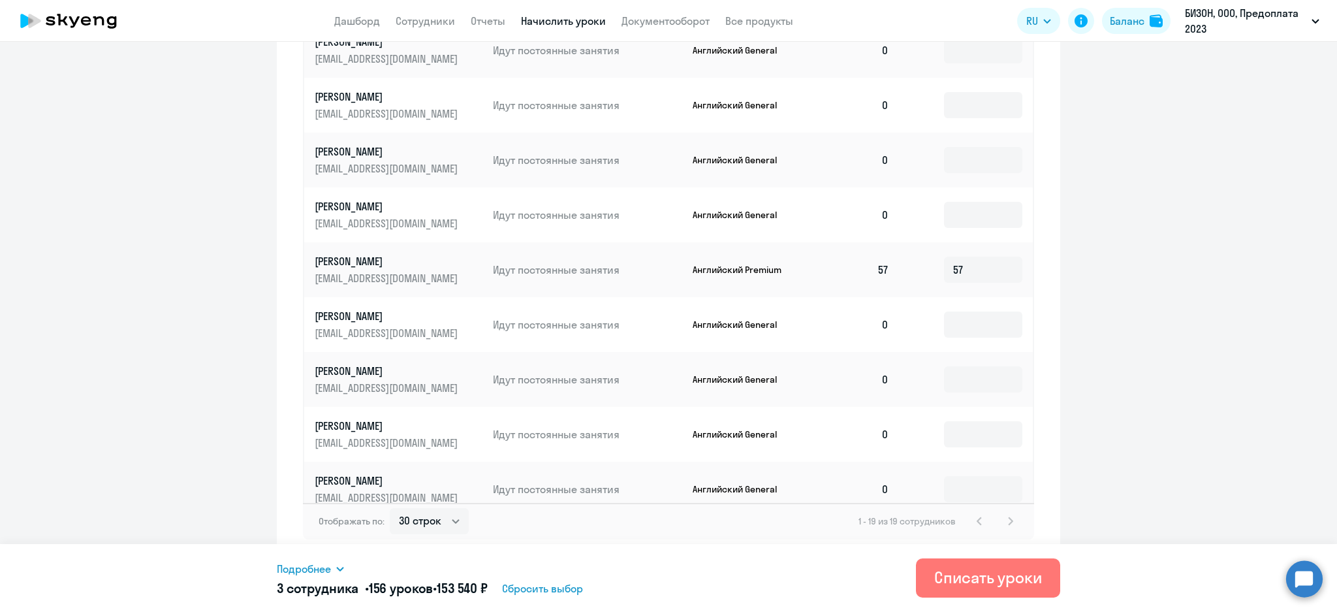
scroll to position [435, 0]
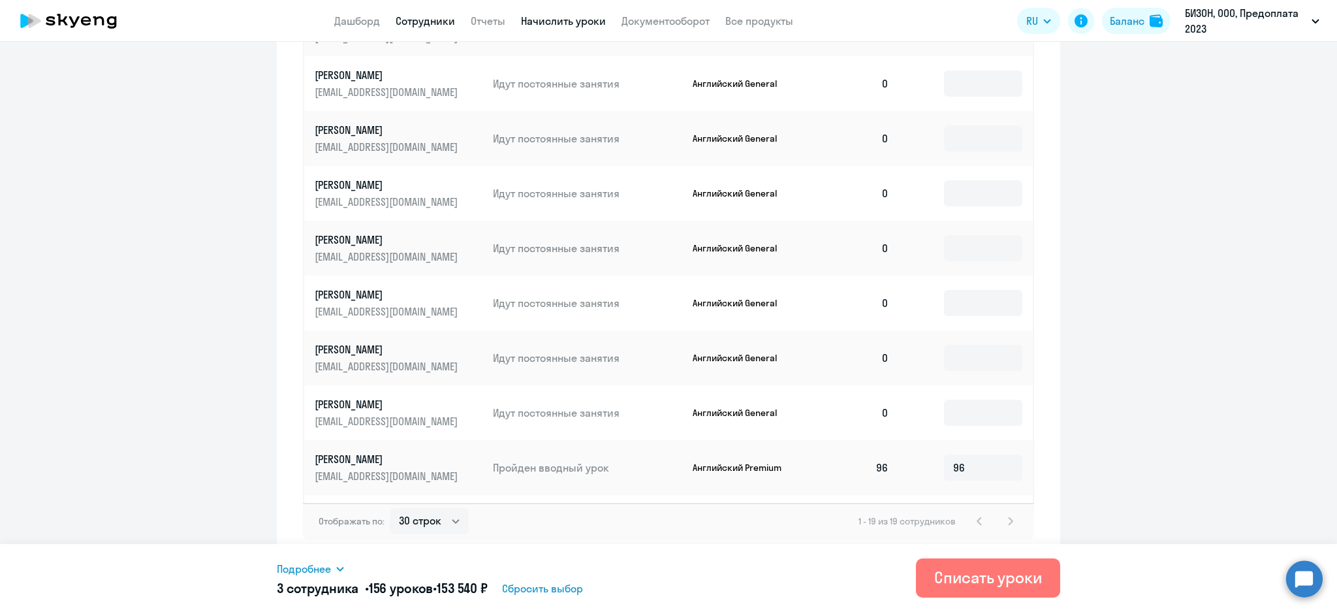
type input "3"
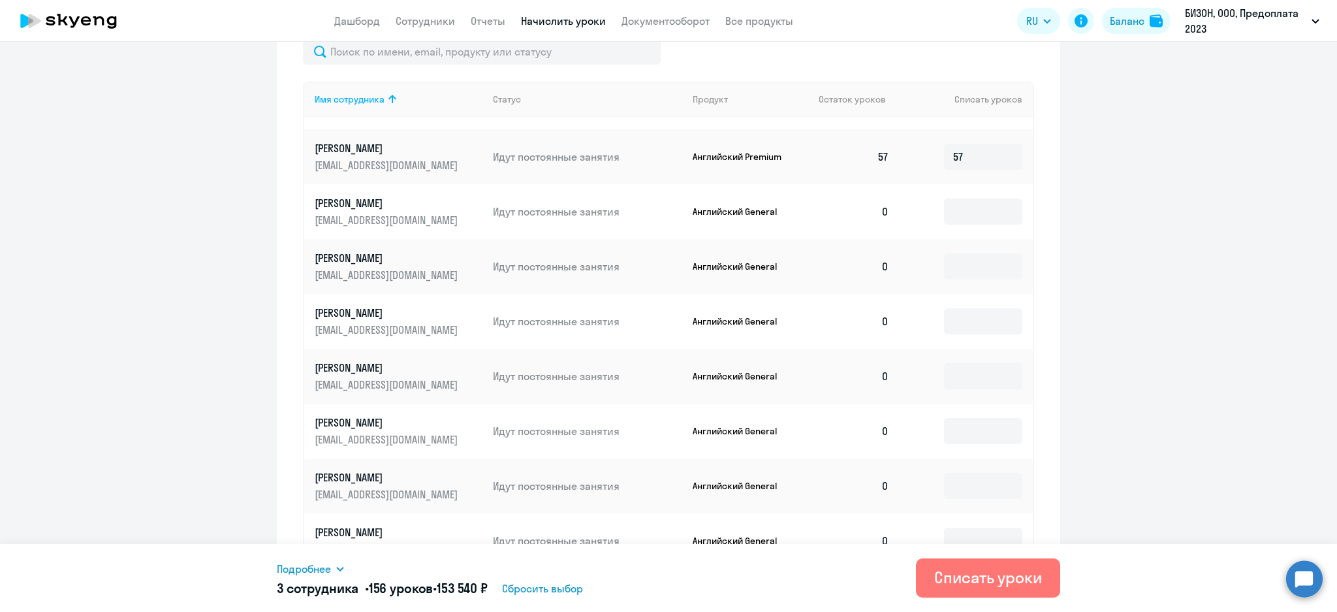
scroll to position [662, 0]
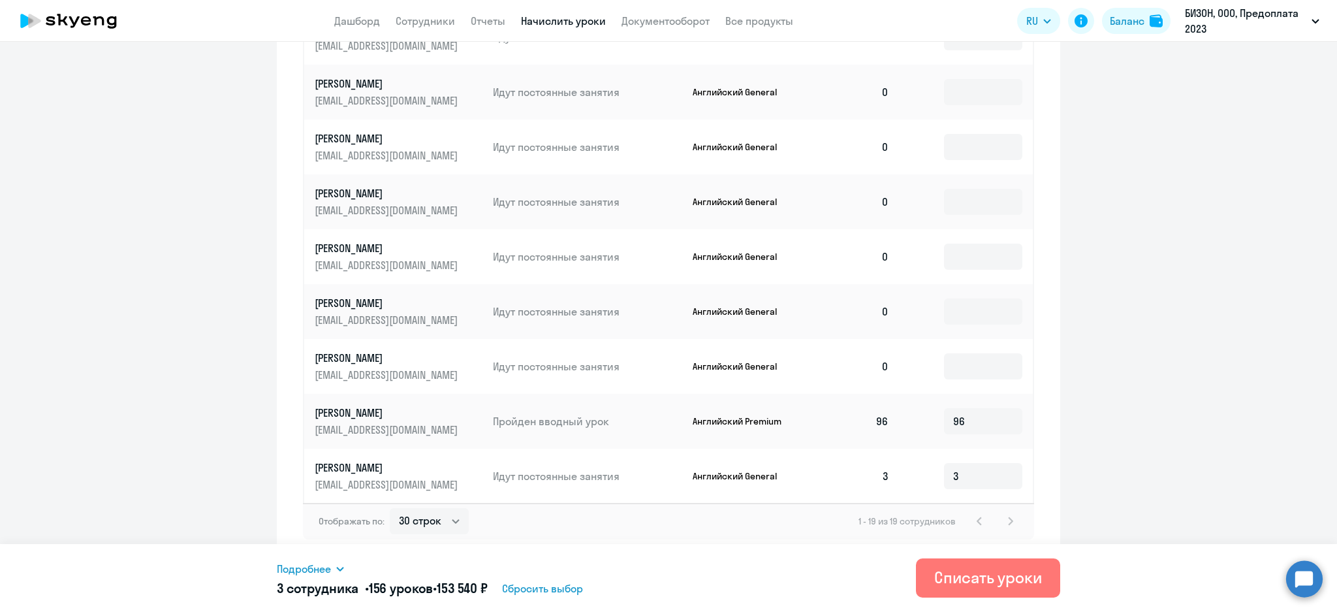
click at [339, 565] on icon at bounding box center [340, 568] width 10 height 10
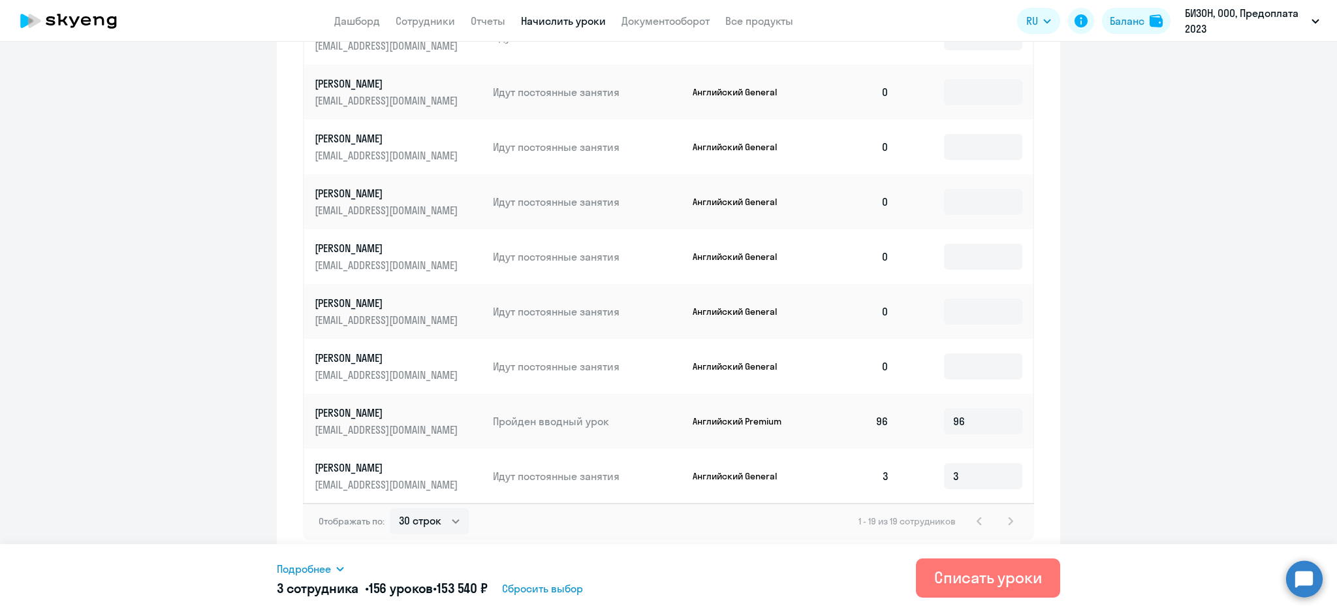
scroll to position [394, 0]
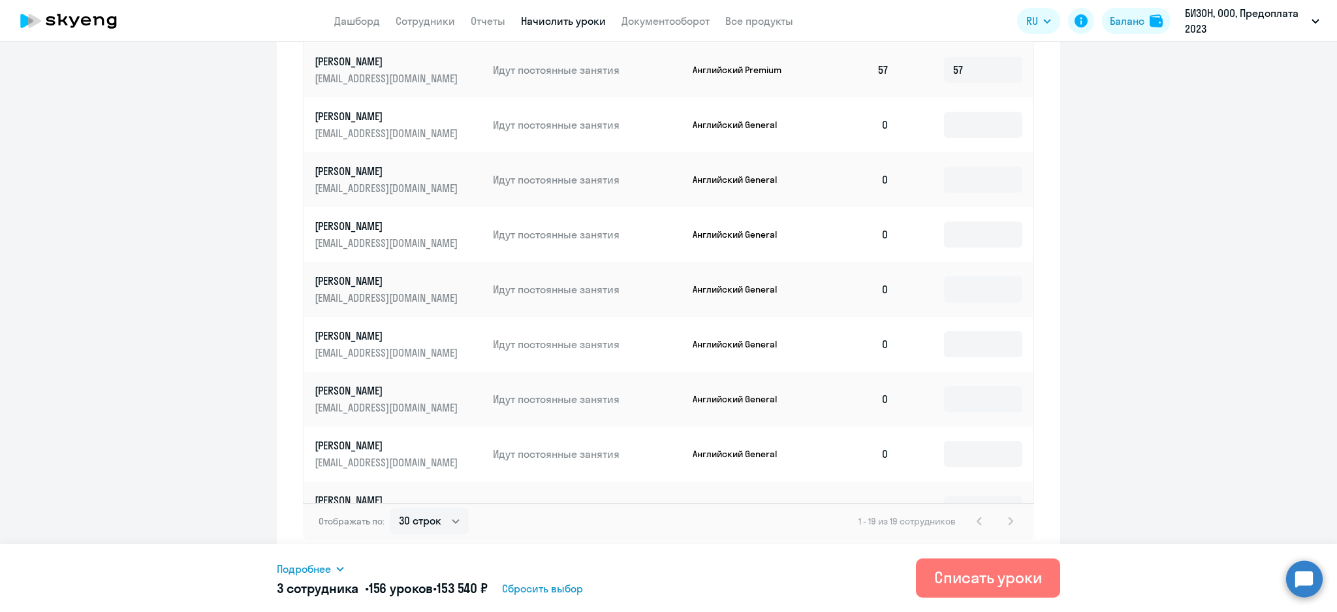
click at [341, 566] on icon at bounding box center [340, 568] width 10 height 10
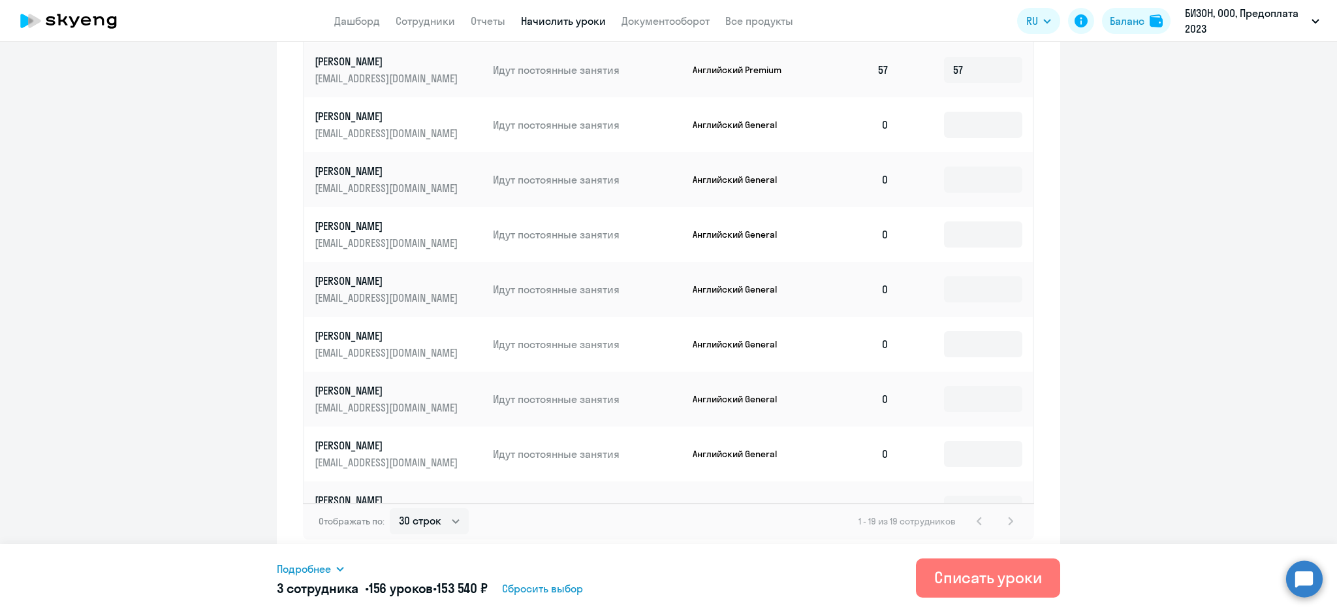
click at [328, 563] on span "Подробнее" at bounding box center [304, 569] width 54 height 16
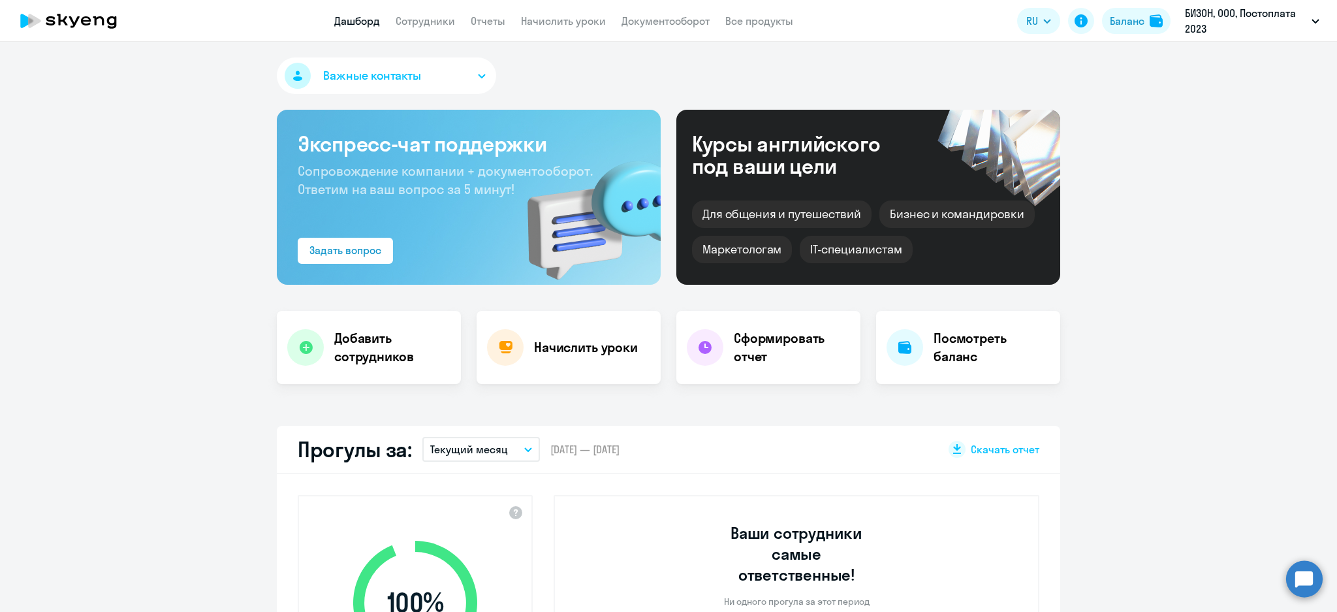
select select "30"
drag, startPoint x: 561, startPoint y: 19, endPoint x: 561, endPoint y: 26, distance: 7.2
click at [561, 20] on link "Начислить уроки" at bounding box center [563, 20] width 85 height 13
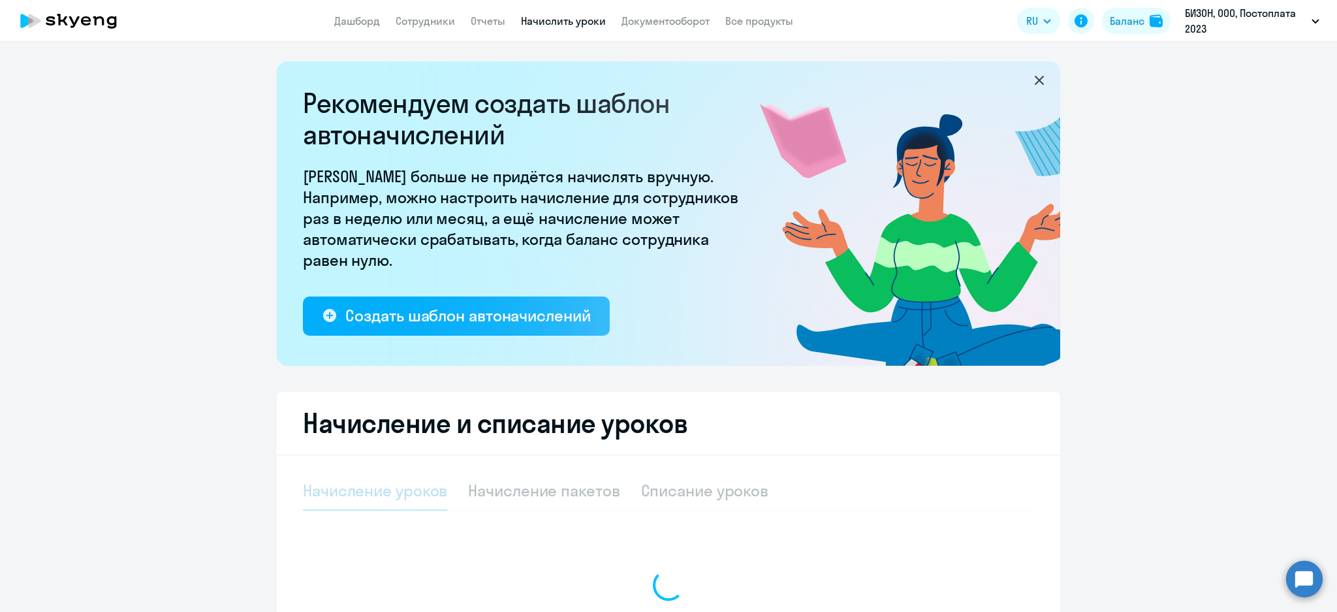
scroll to position [159, 0]
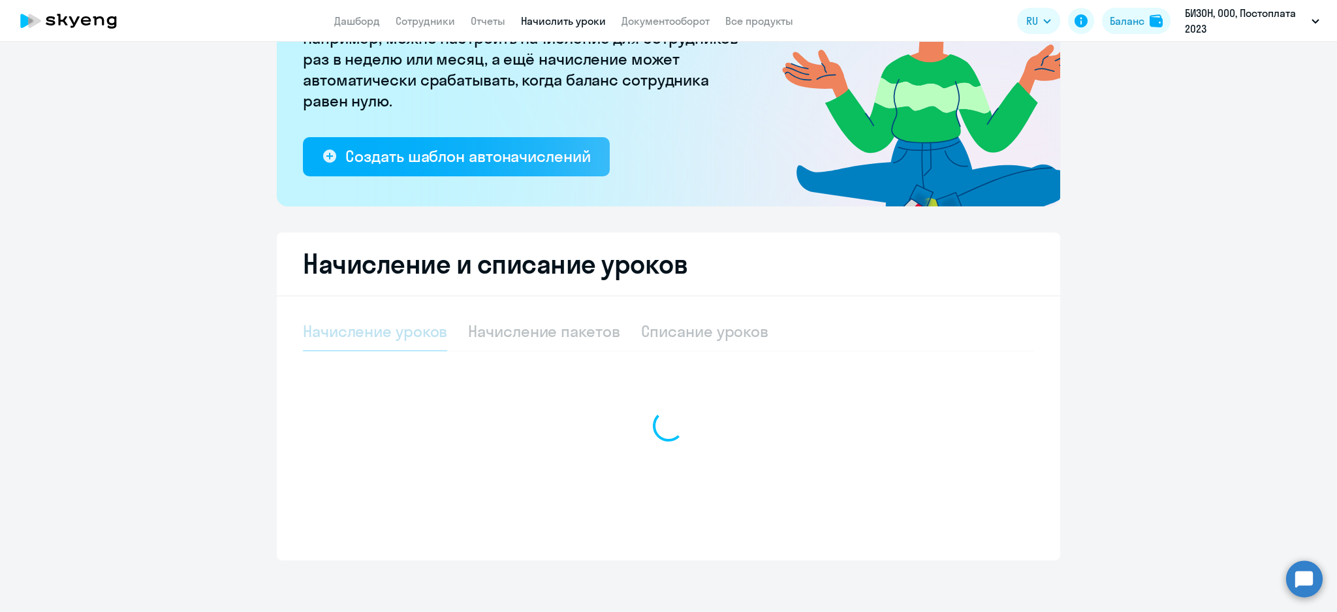
select select "10"
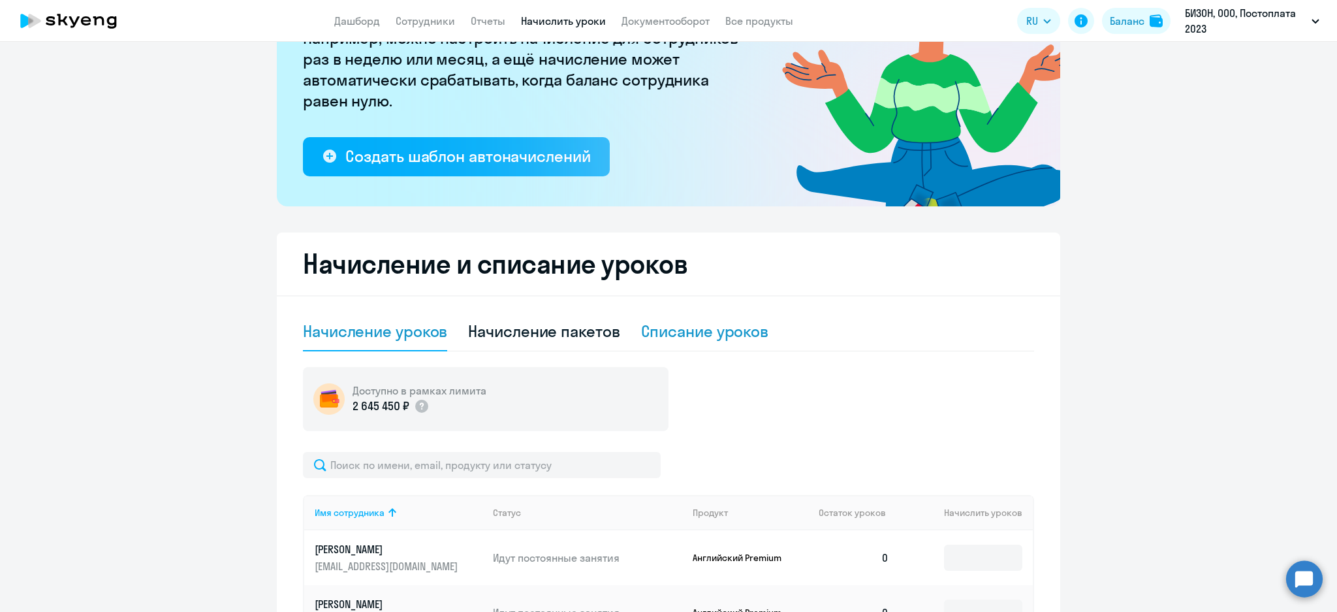
click at [724, 328] on div "Списание уроков" at bounding box center [705, 330] width 128 height 21
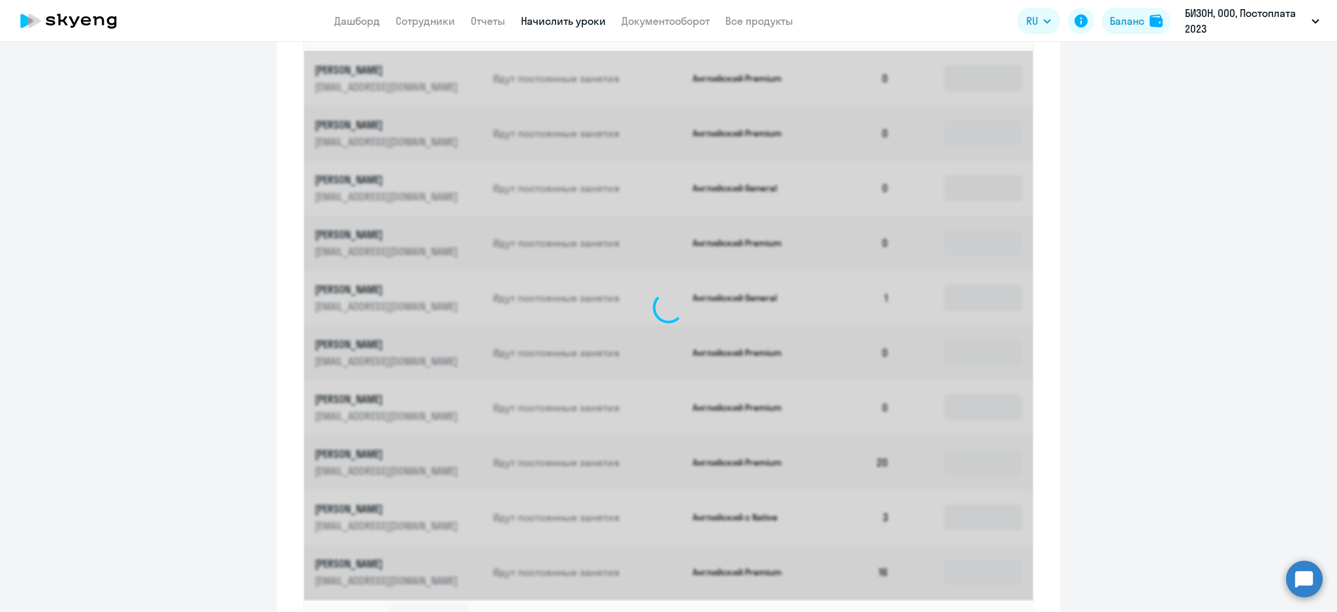
scroll to position [650, 0]
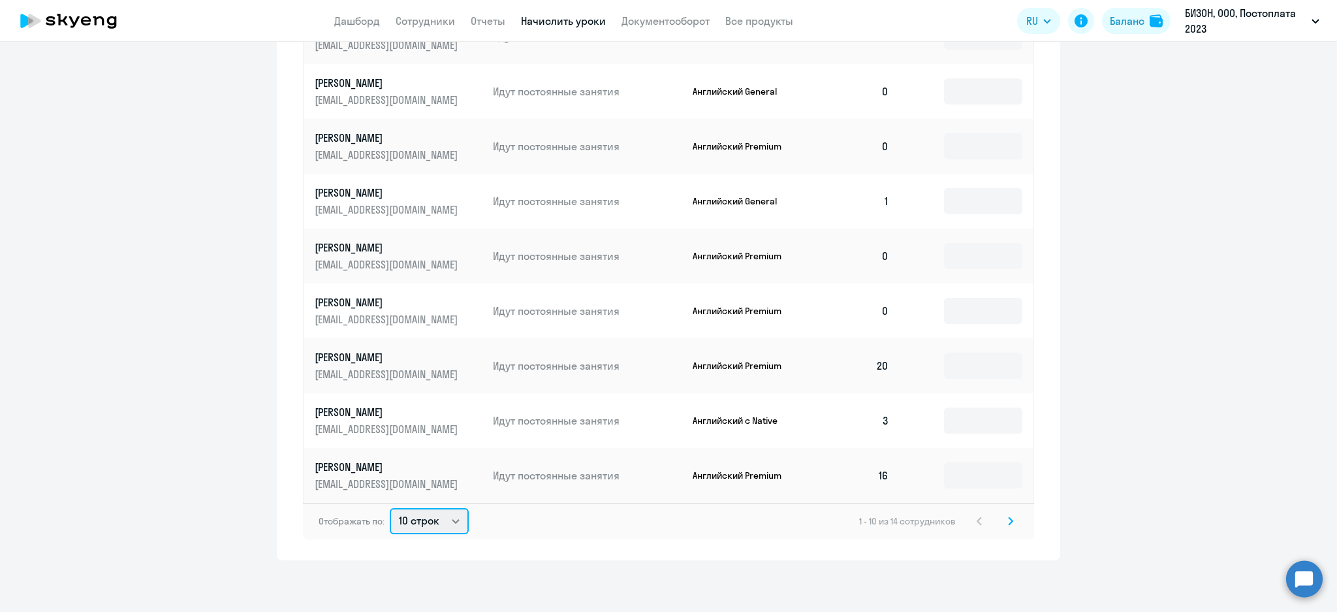
drag, startPoint x: 418, startPoint y: 520, endPoint x: 421, endPoint y: 532, distance: 12.2
click at [418, 520] on select "10 строк 30 строк 50 строк" at bounding box center [429, 521] width 79 height 26
select select "30"
click at [390, 508] on select "10 строк 30 строк 50 строк" at bounding box center [429, 521] width 79 height 26
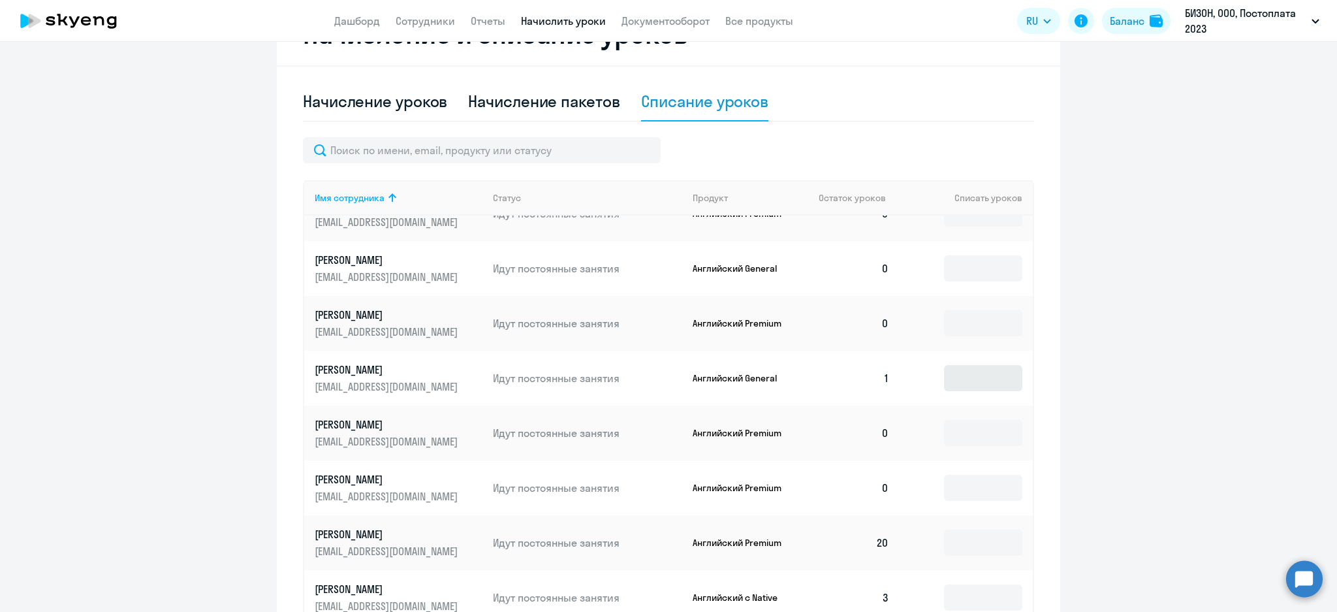
scroll to position [207, 0]
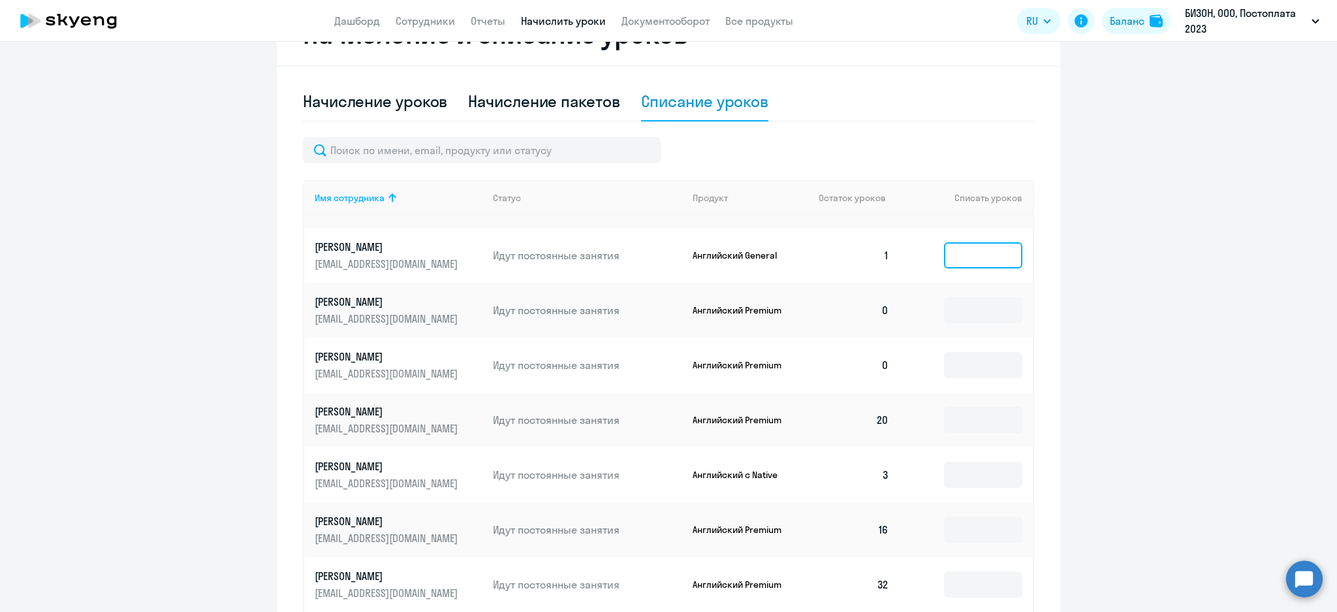
click at [970, 262] on input at bounding box center [983, 255] width 78 height 26
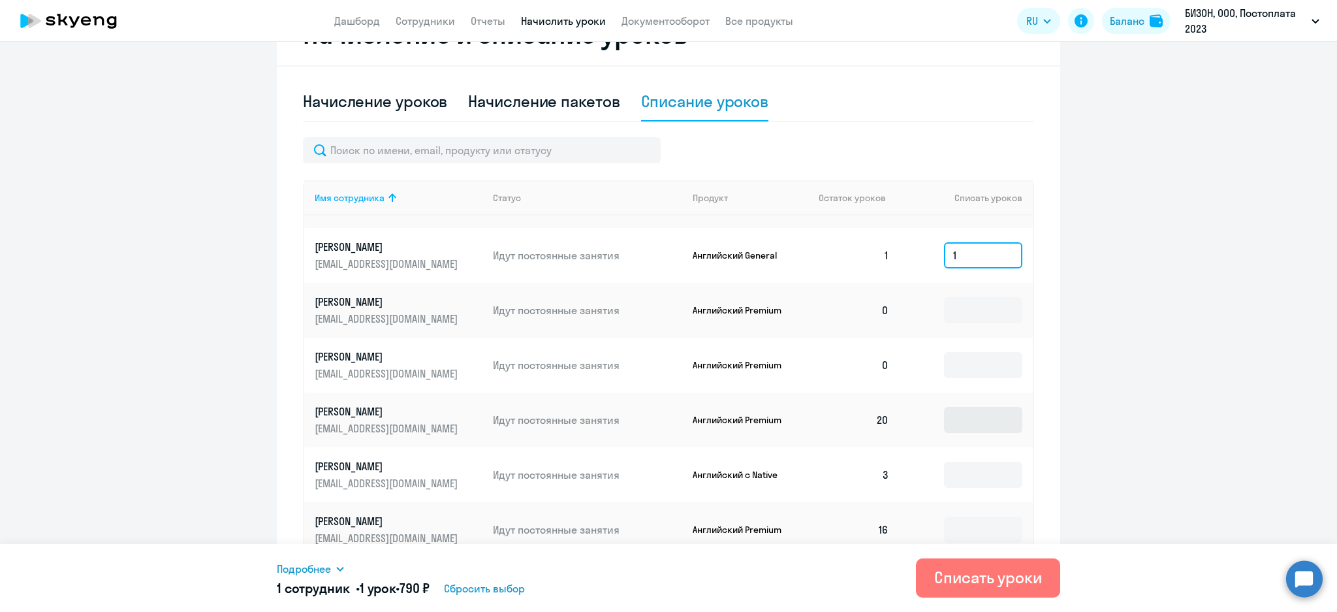
type input "1"
drag, startPoint x: 943, startPoint y: 410, endPoint x: 952, endPoint y: 419, distance: 12.0
click at [944, 410] on input at bounding box center [983, 420] width 78 height 26
type input "20"
click at [954, 476] on input at bounding box center [983, 474] width 78 height 26
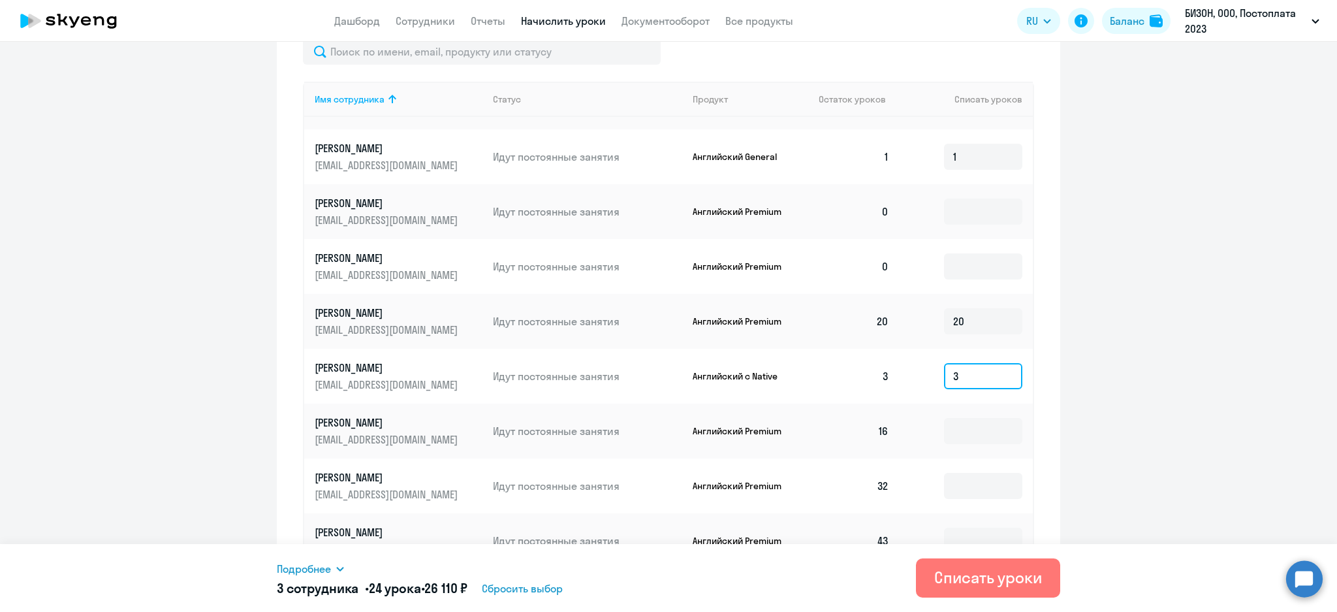
scroll to position [563, 0]
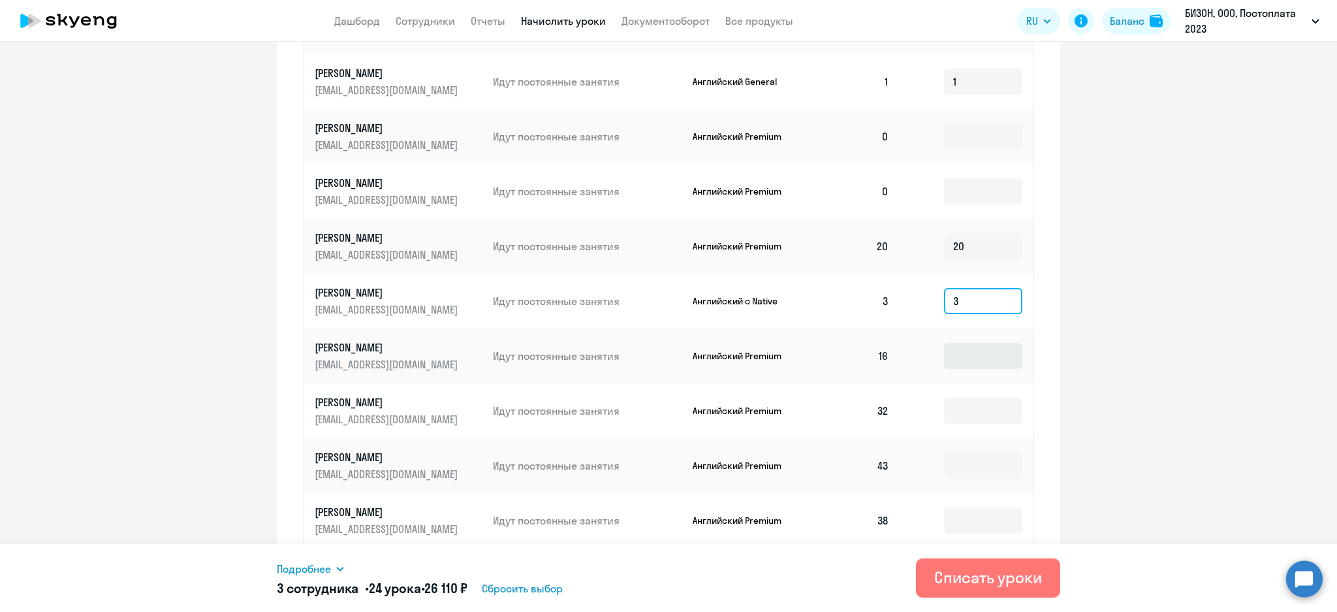
type input "3"
click at [946, 361] on input at bounding box center [983, 356] width 78 height 26
type input "16"
click at [955, 410] on input at bounding box center [983, 410] width 78 height 26
type input "32"
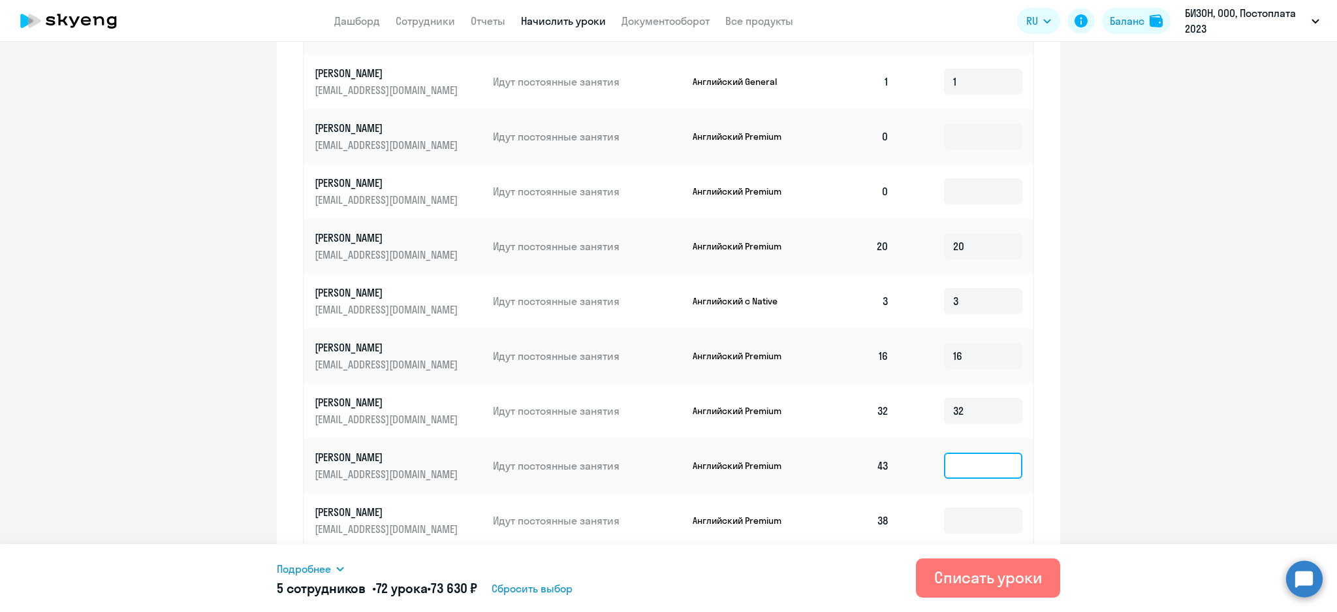
click at [949, 468] on input at bounding box center [983, 465] width 78 height 26
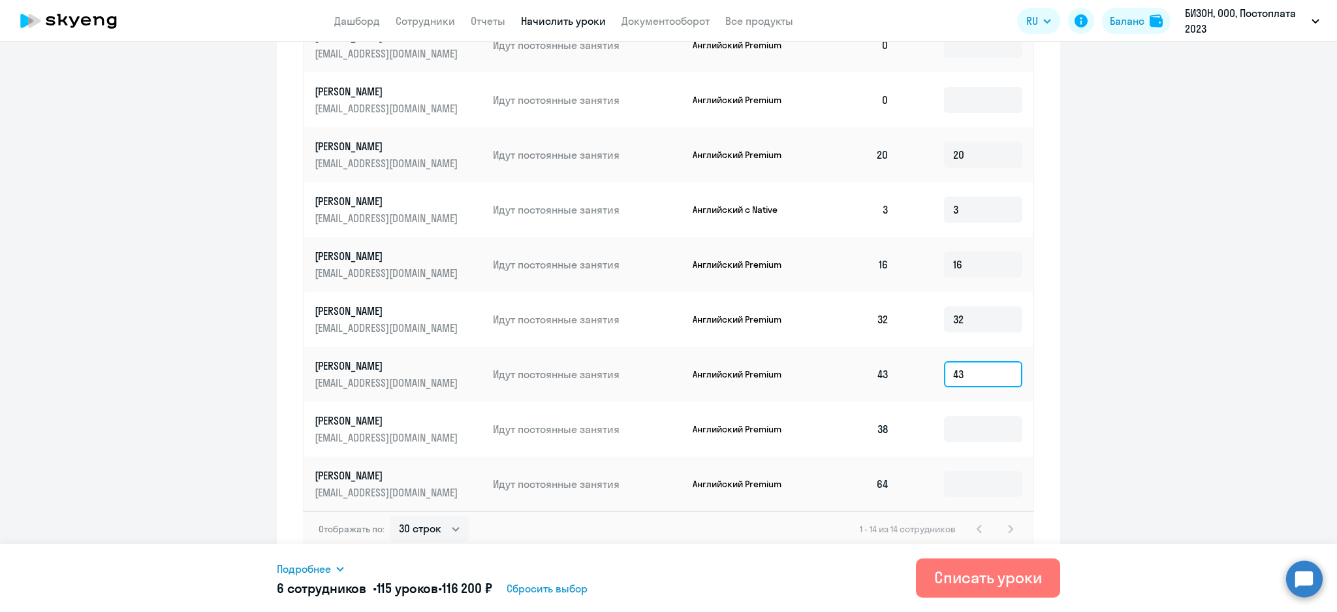
scroll to position [662, 0]
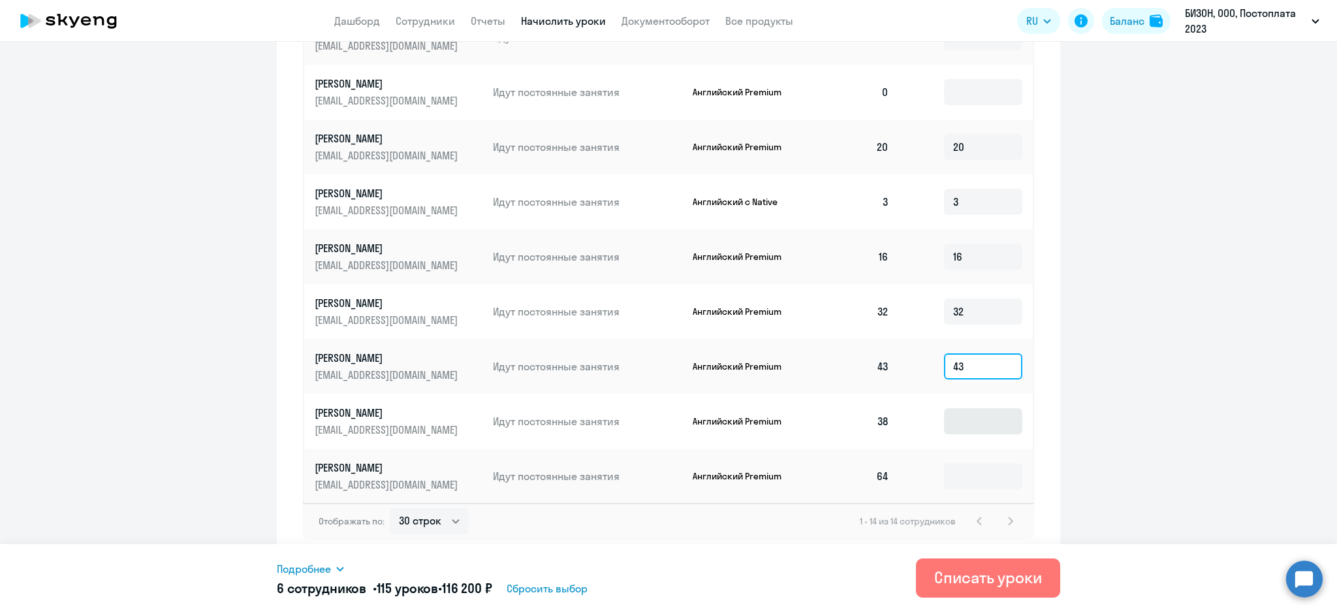
type input "43"
click at [956, 426] on input at bounding box center [983, 421] width 78 height 26
type input "38"
click at [958, 482] on input at bounding box center [983, 476] width 78 height 26
type input "64"
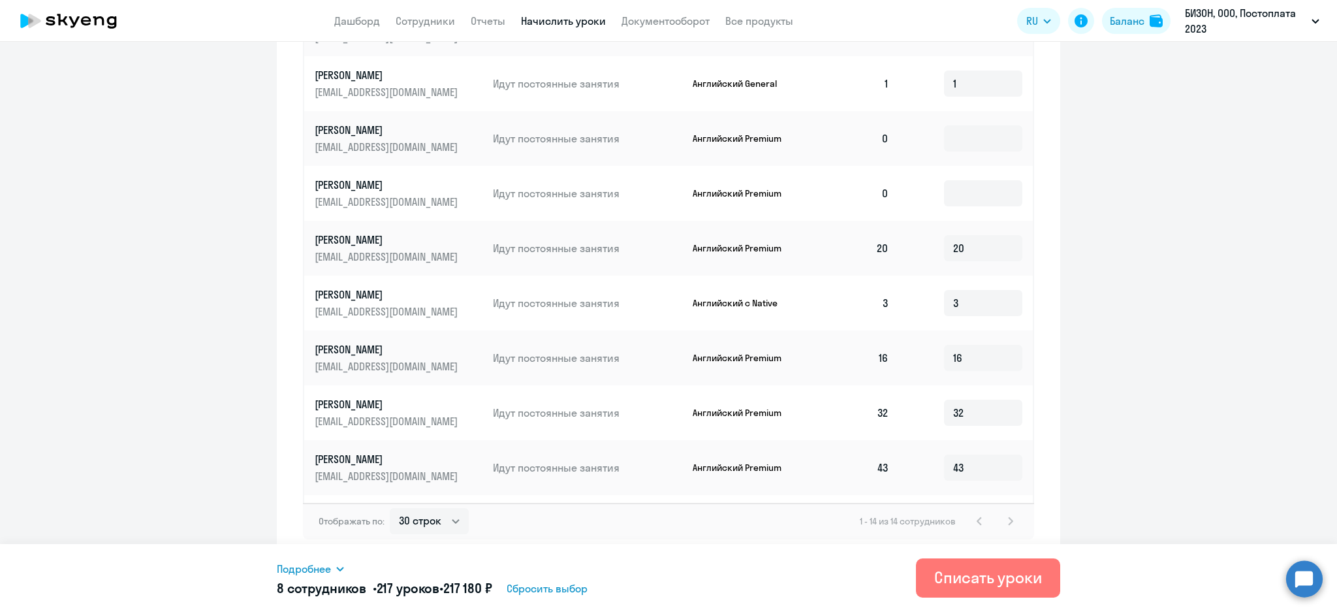
scroll to position [207, 0]
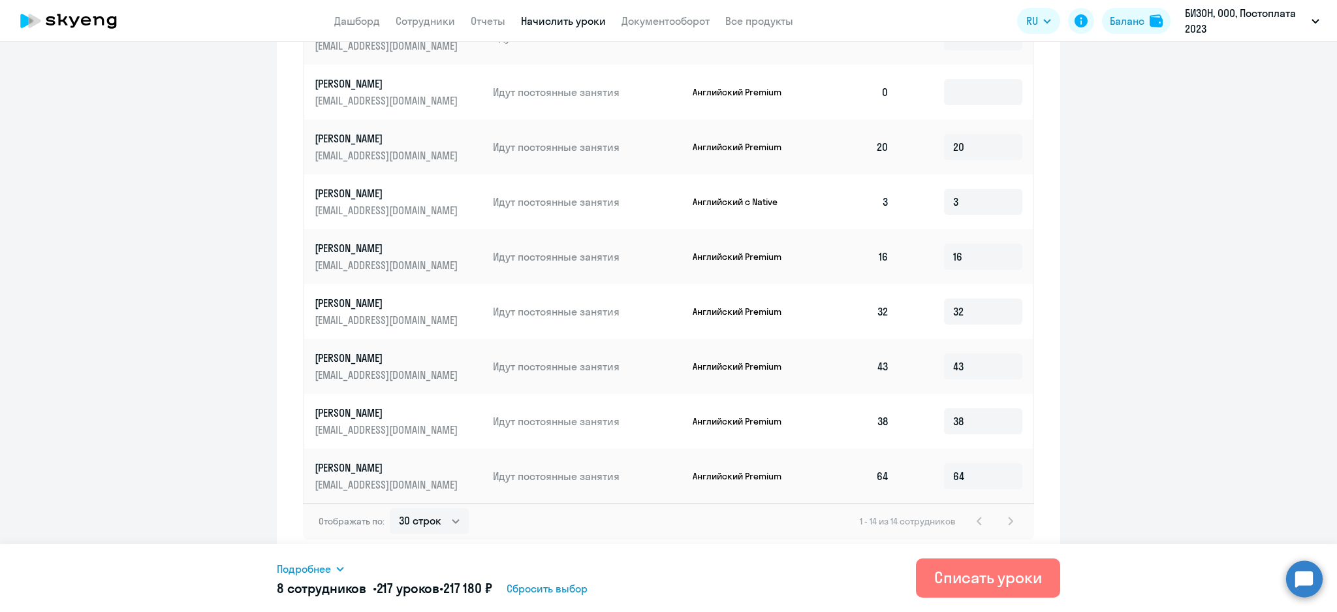
click at [335, 568] on icon at bounding box center [340, 568] width 10 height 10
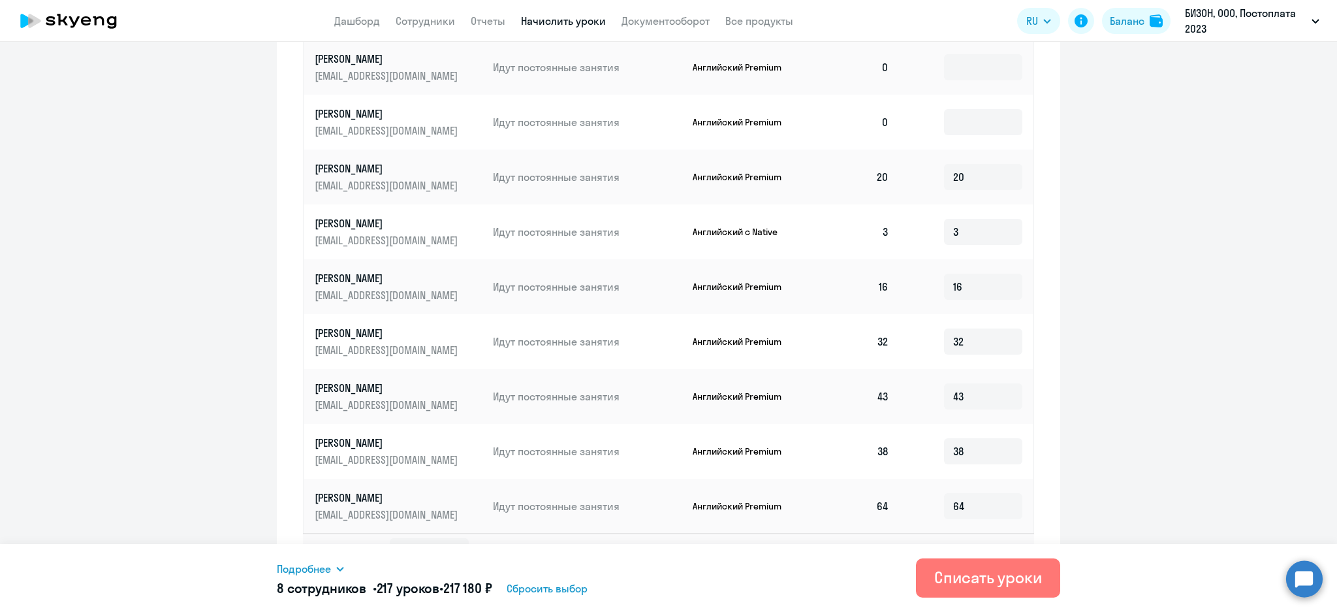
scroll to position [662, 0]
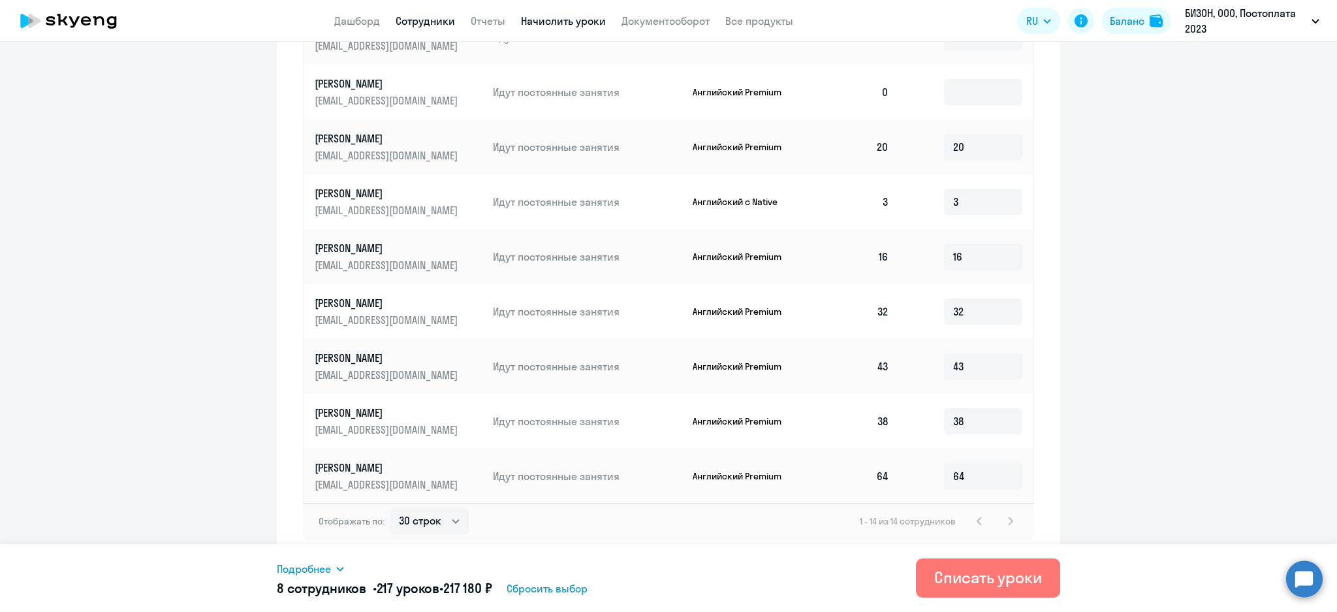
click at [451, 17] on link "Сотрудники" at bounding box center [424, 20] width 59 height 13
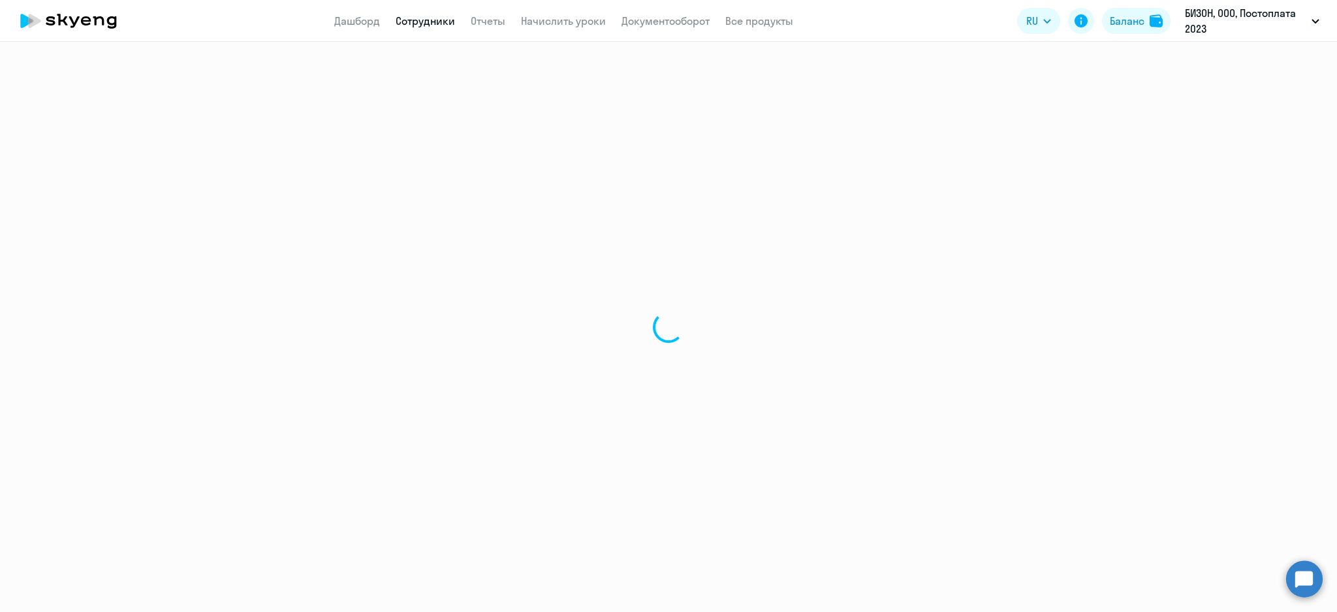
select select "30"
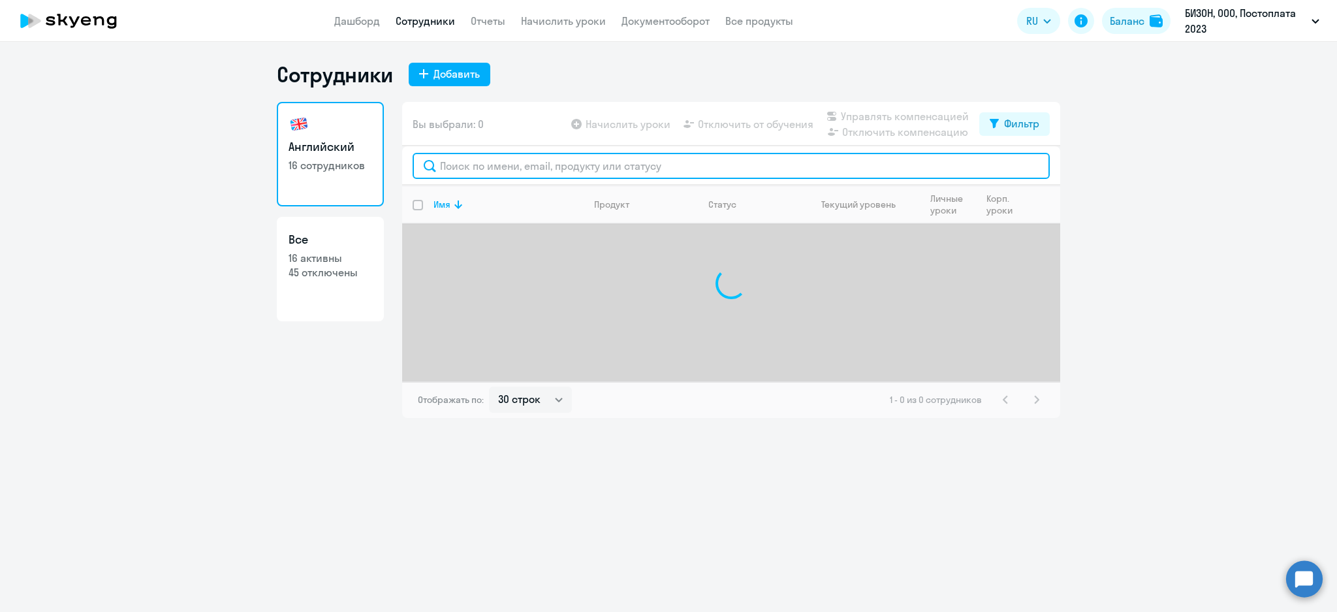
click at [512, 170] on input "text" at bounding box center [730, 166] width 637 height 26
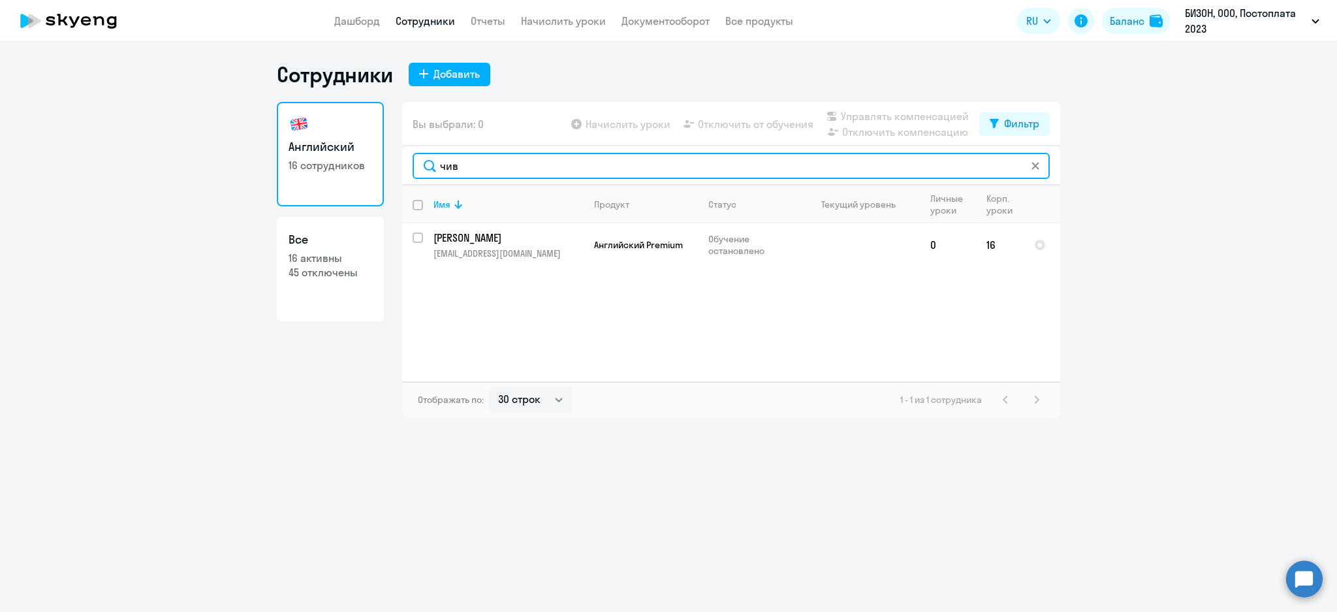
type input "чив"
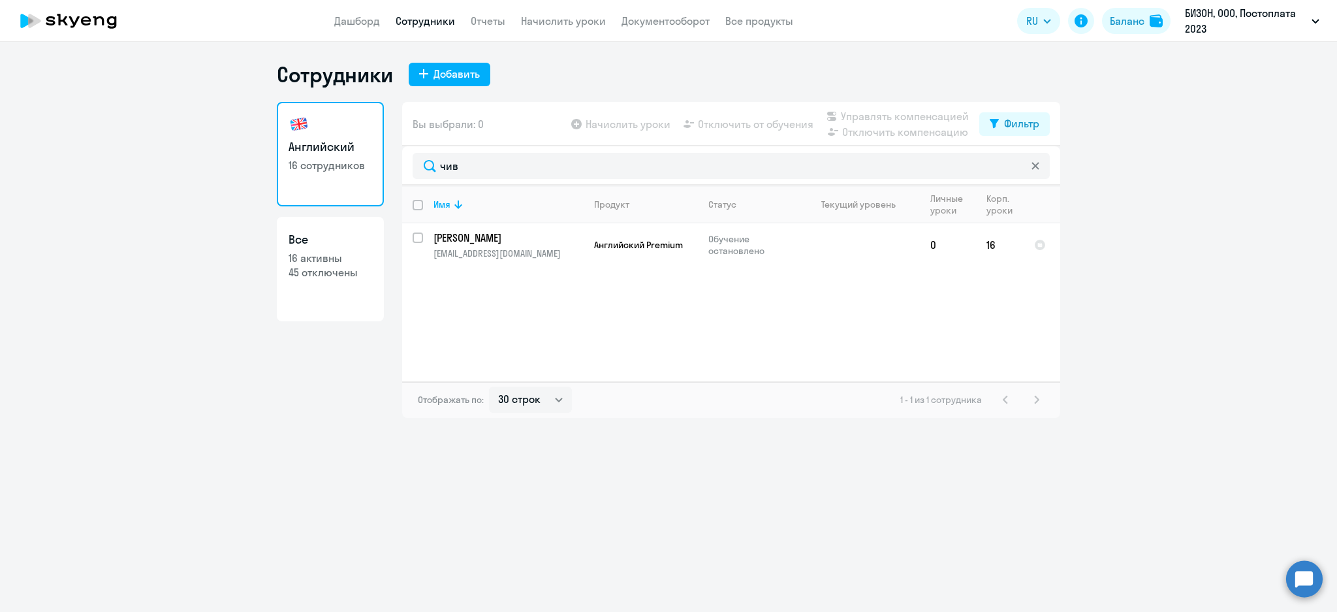
click at [589, 20] on link "Начислить уроки" at bounding box center [563, 20] width 85 height 13
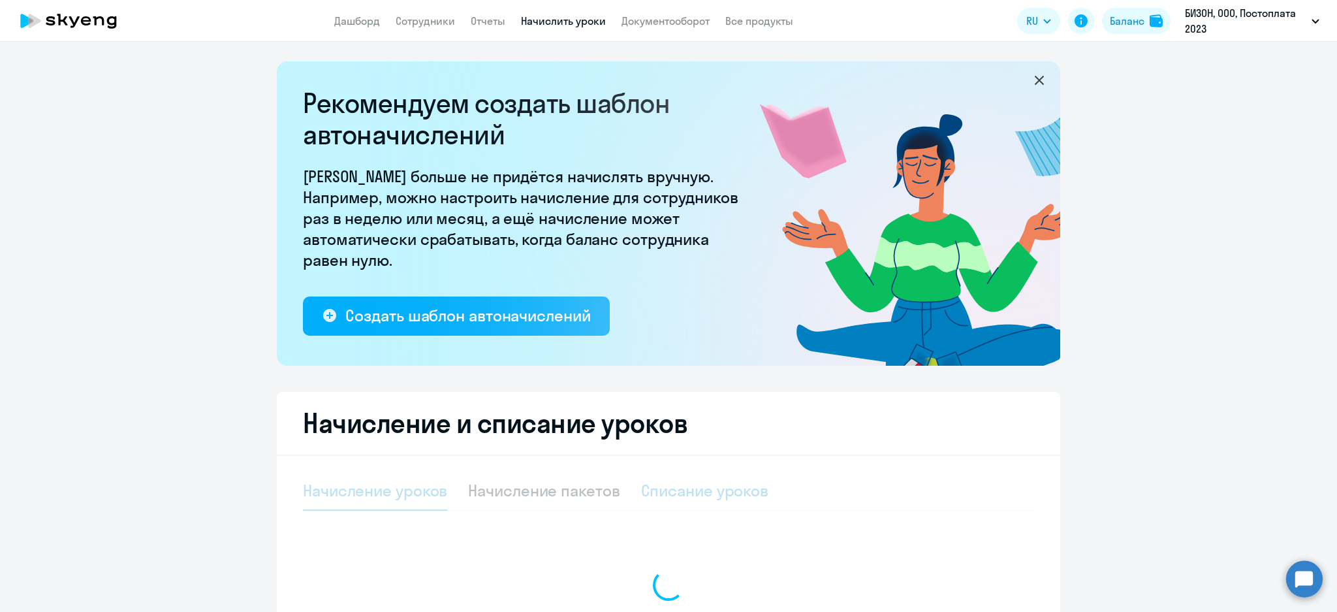
select select "10"
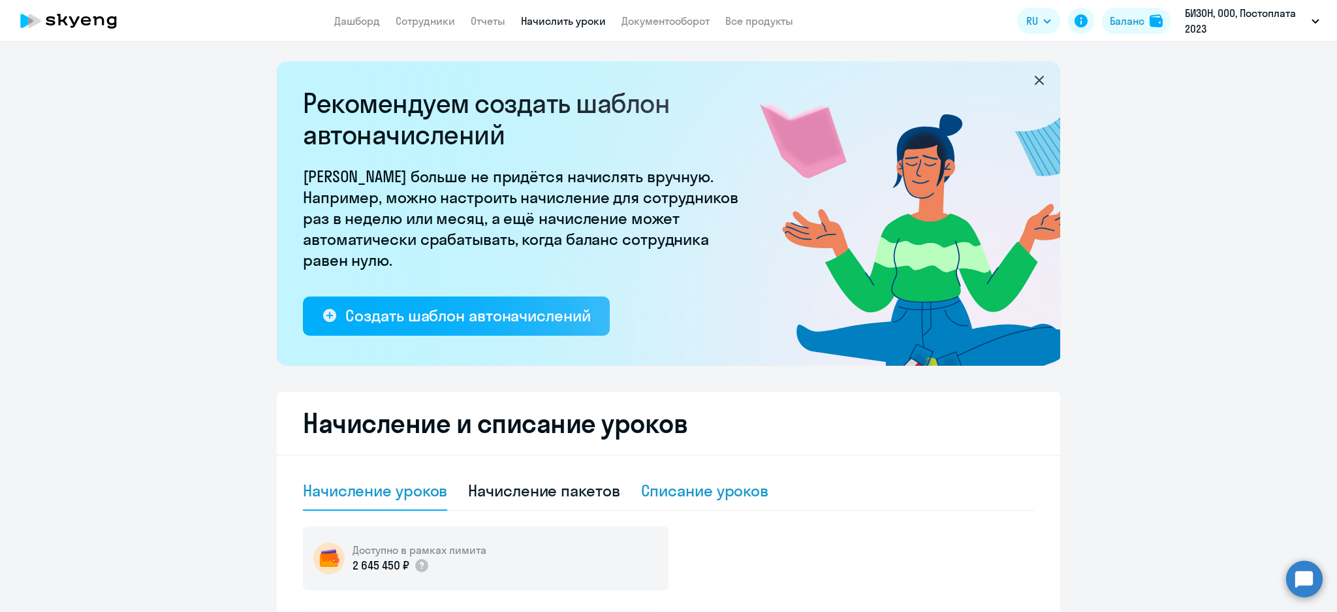
click at [724, 493] on div "Списание уроков" at bounding box center [705, 490] width 128 height 21
select select "10"
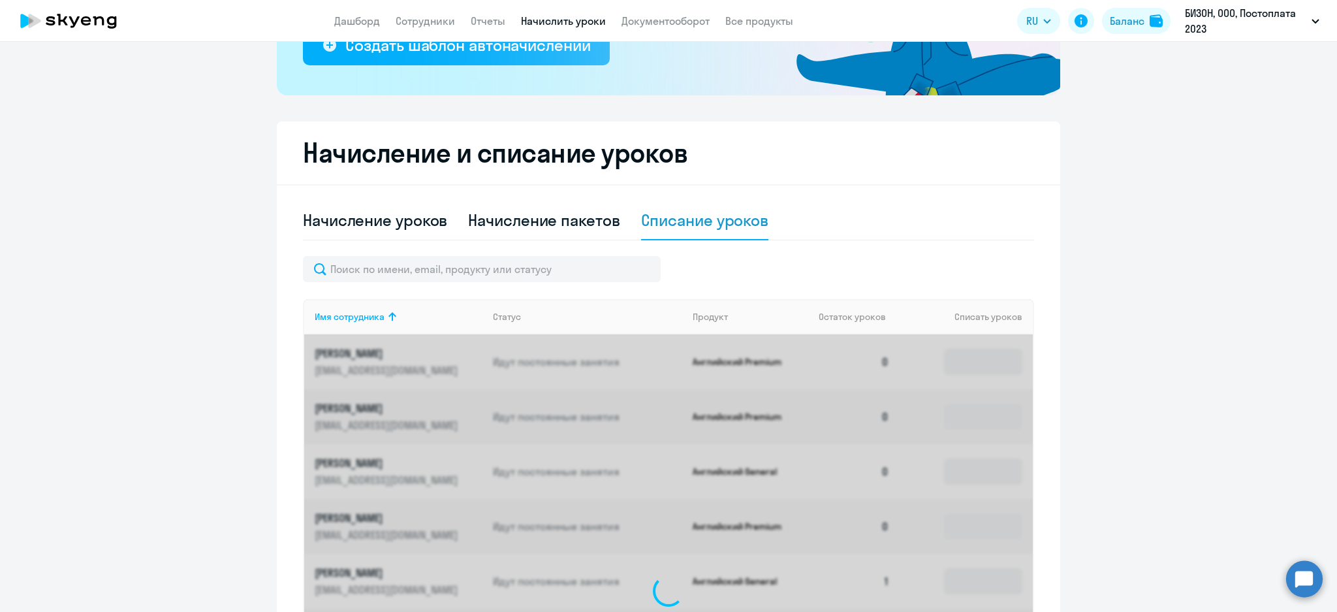
scroll to position [435, 0]
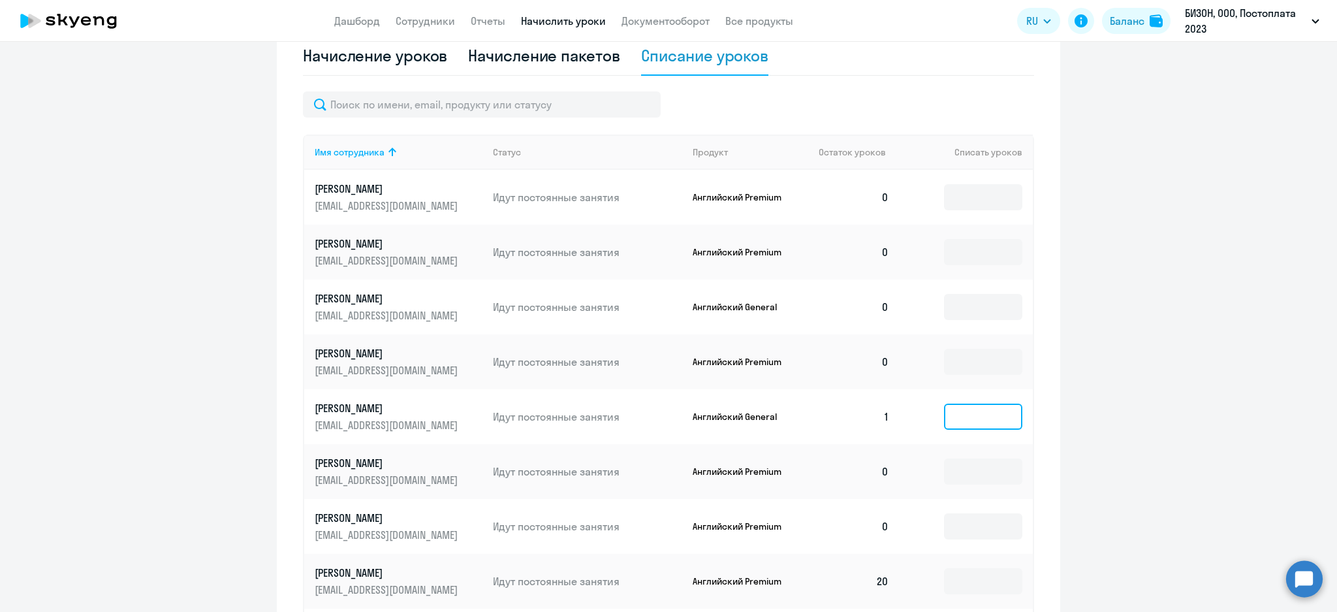
click at [980, 415] on input at bounding box center [983, 416] width 78 height 26
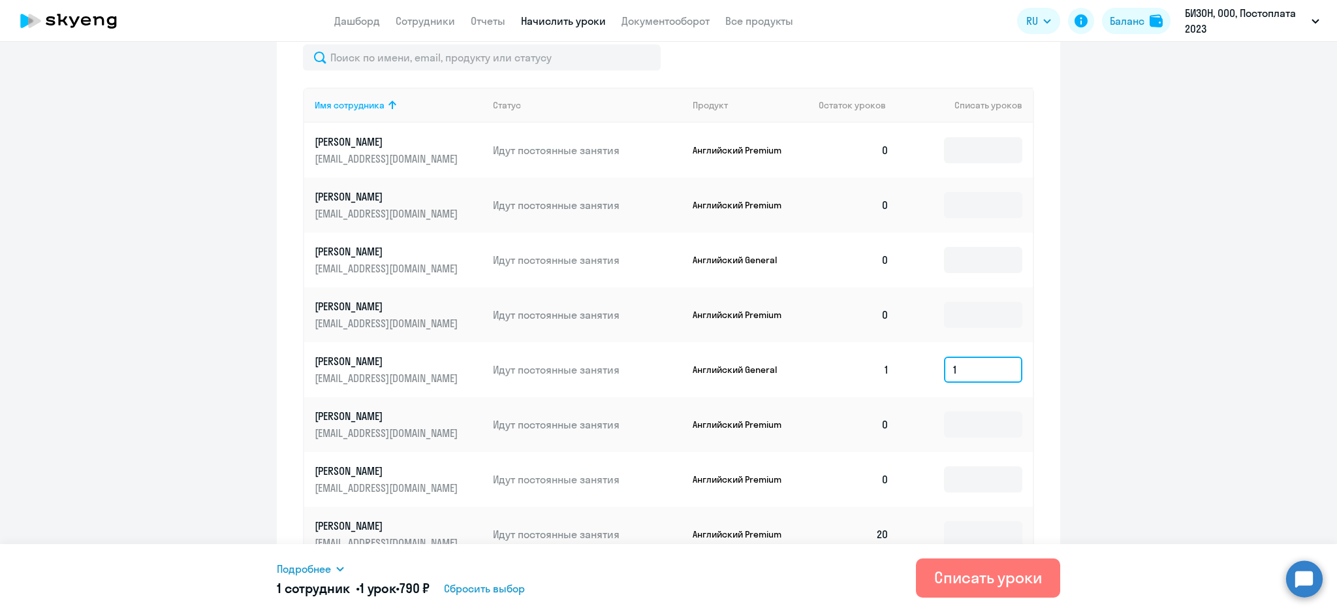
scroll to position [609, 0]
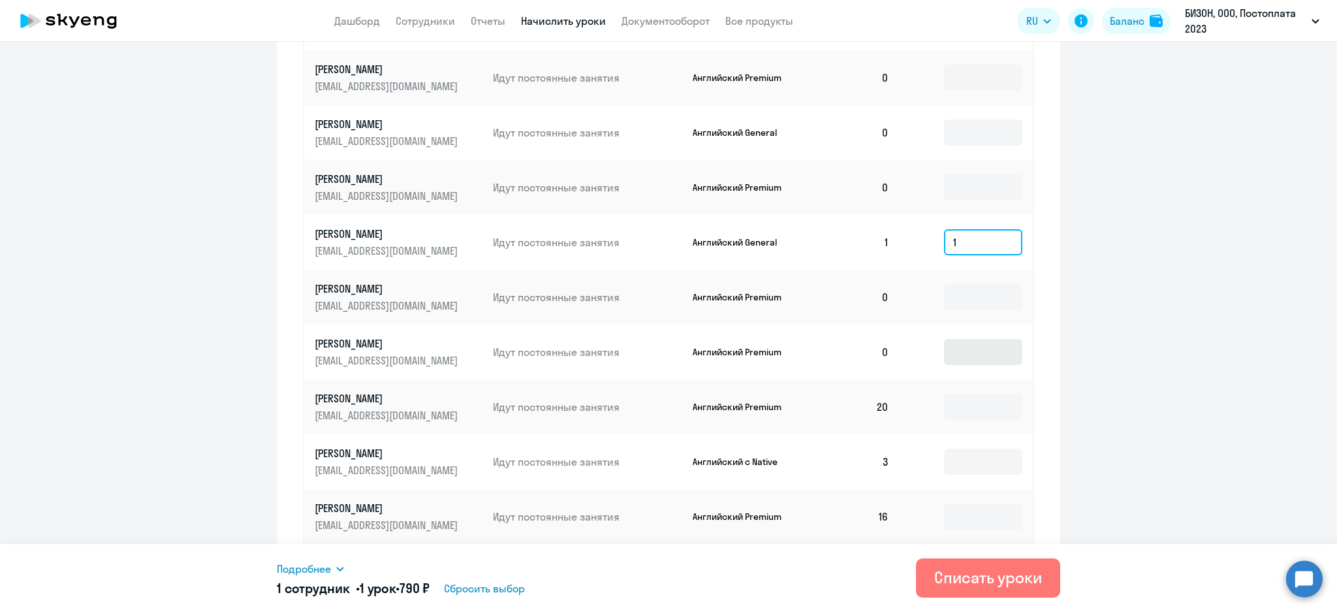
type input "1"
click at [992, 352] on input at bounding box center [983, 352] width 78 height 26
click at [976, 414] on input at bounding box center [983, 407] width 78 height 26
type input "20"
click at [976, 464] on input at bounding box center [983, 461] width 78 height 26
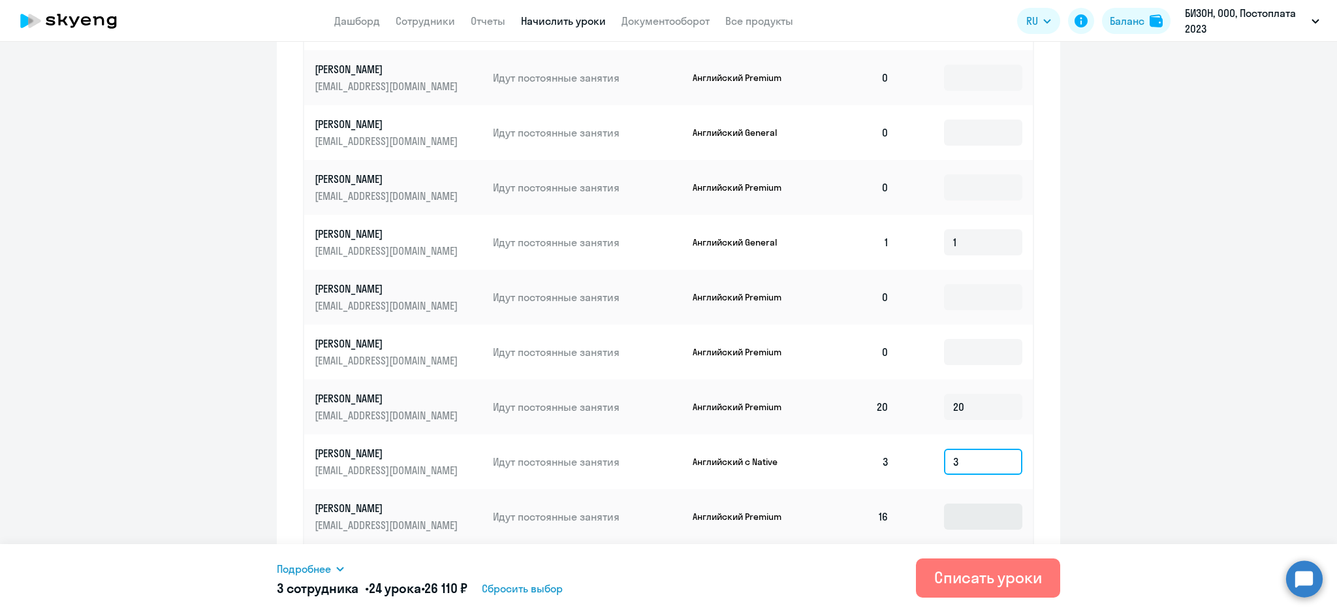
type input "3"
click at [961, 507] on input at bounding box center [983, 516] width 78 height 26
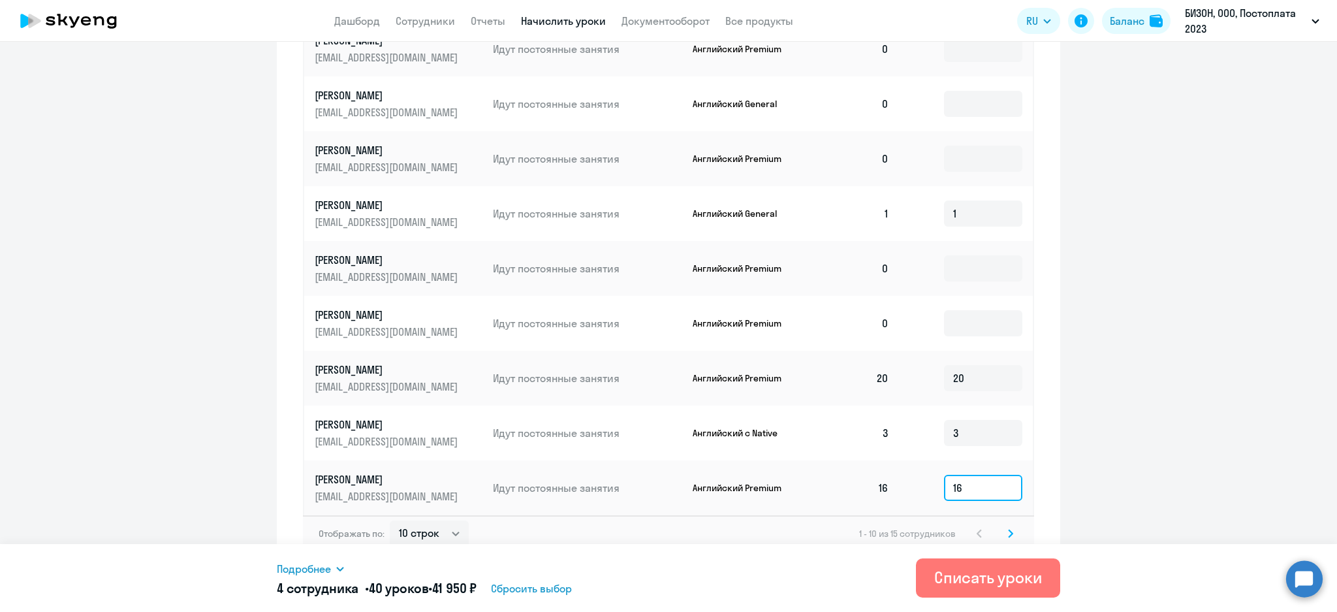
scroll to position [650, 0]
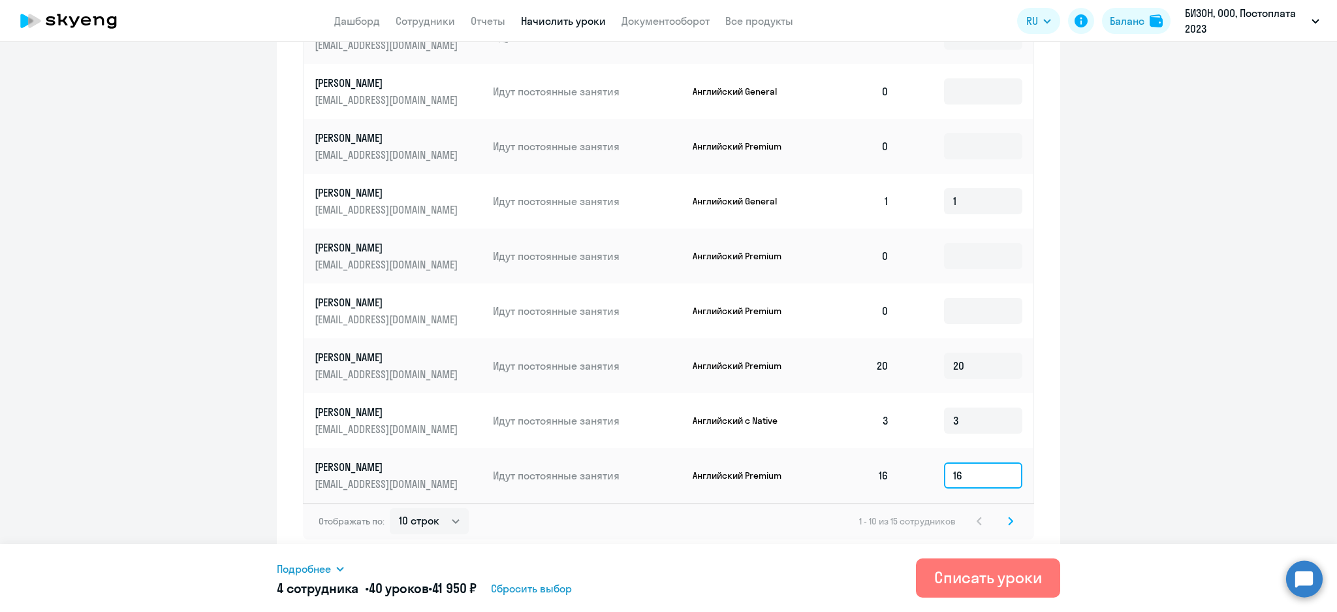
type input "16"
click at [1008, 519] on icon at bounding box center [1010, 520] width 5 height 9
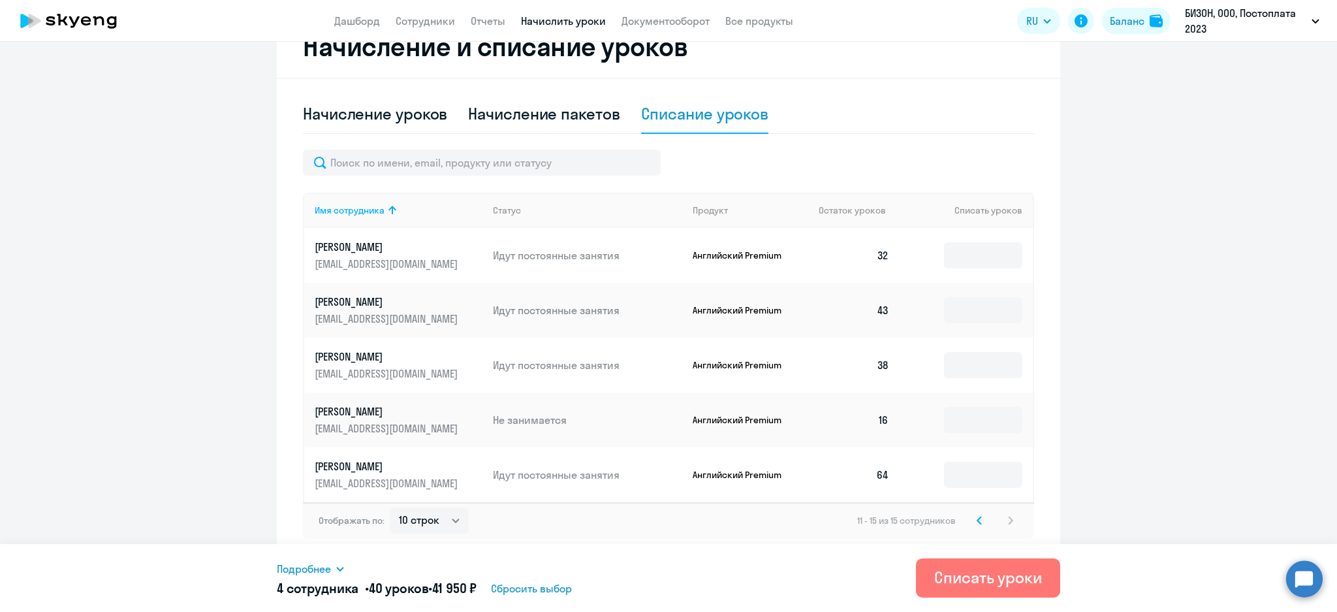
scroll to position [376, 0]
click at [953, 247] on input at bounding box center [983, 256] width 78 height 26
type input "32"
click at [950, 290] on td at bounding box center [965, 310] width 133 height 55
click at [955, 306] on input at bounding box center [983, 311] width 78 height 26
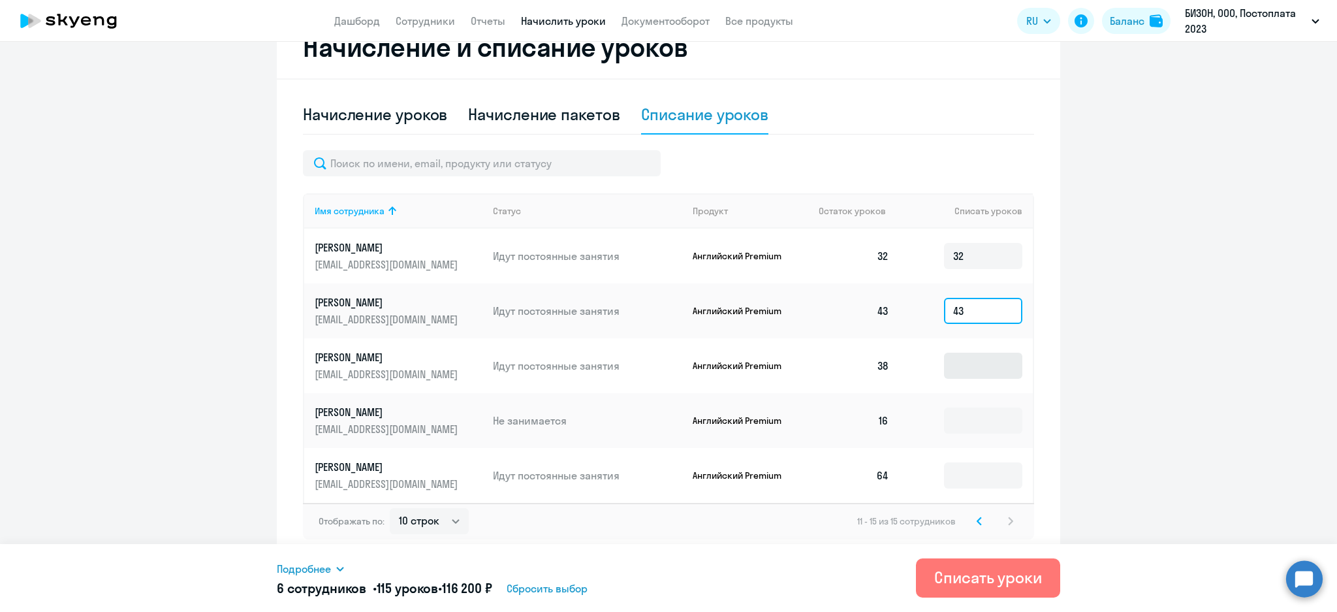
type input "43"
click at [989, 371] on input at bounding box center [983, 365] width 78 height 26
type input "38"
click at [978, 421] on input at bounding box center [983, 420] width 78 height 26
type input "16"
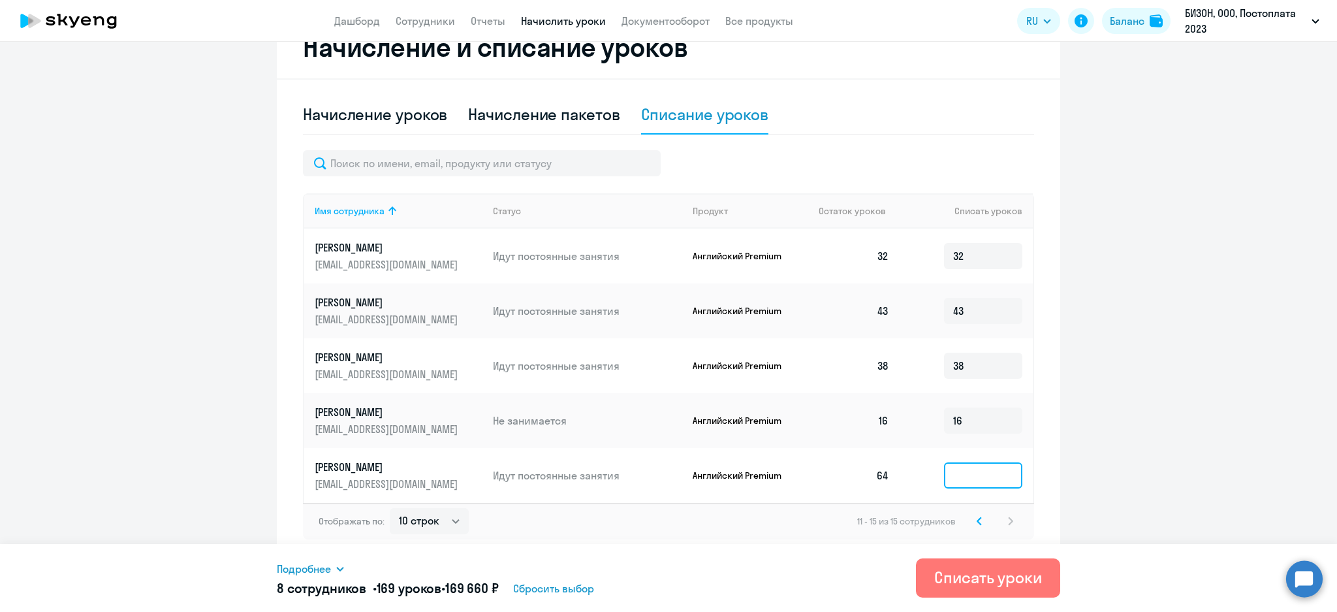
drag, startPoint x: 974, startPoint y: 476, endPoint x: 971, endPoint y: 469, distance: 7.3
click at [972, 474] on input at bounding box center [983, 475] width 78 height 26
type input "64"
click at [1087, 429] on ng-component "Рекомендуем создать шаблон автоначислений Уроки больше не придётся начислять вр…" at bounding box center [668, 122] width 1337 height 875
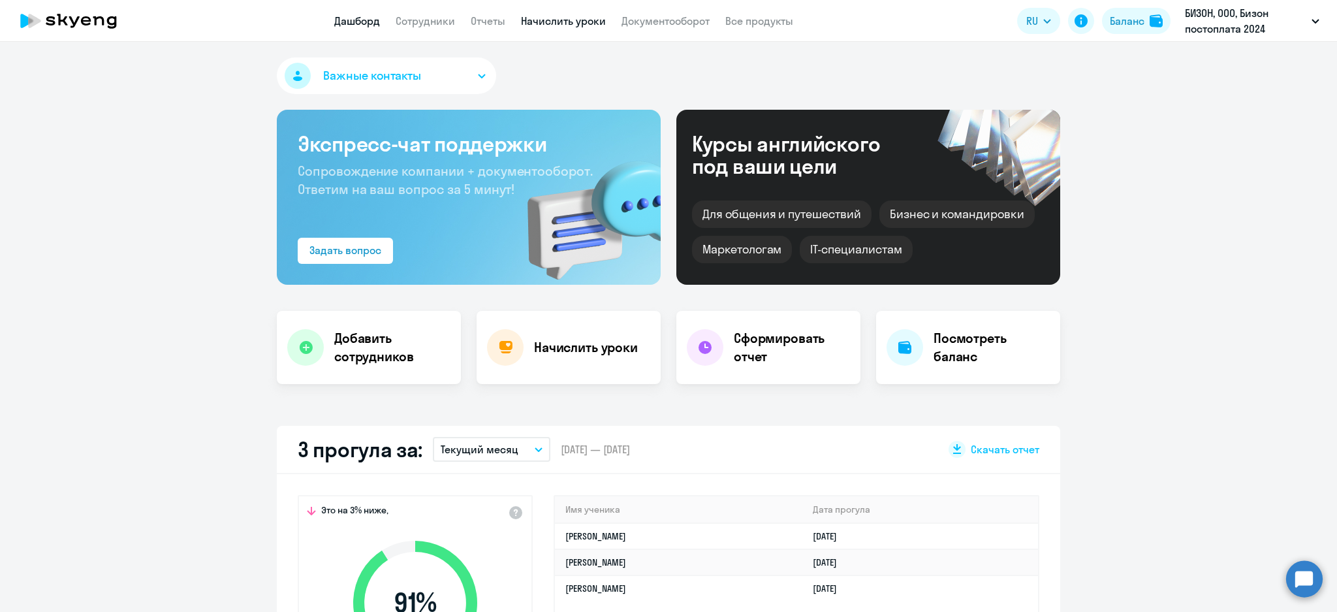
select select "30"
click at [549, 14] on link "Начислить уроки" at bounding box center [563, 20] width 85 height 13
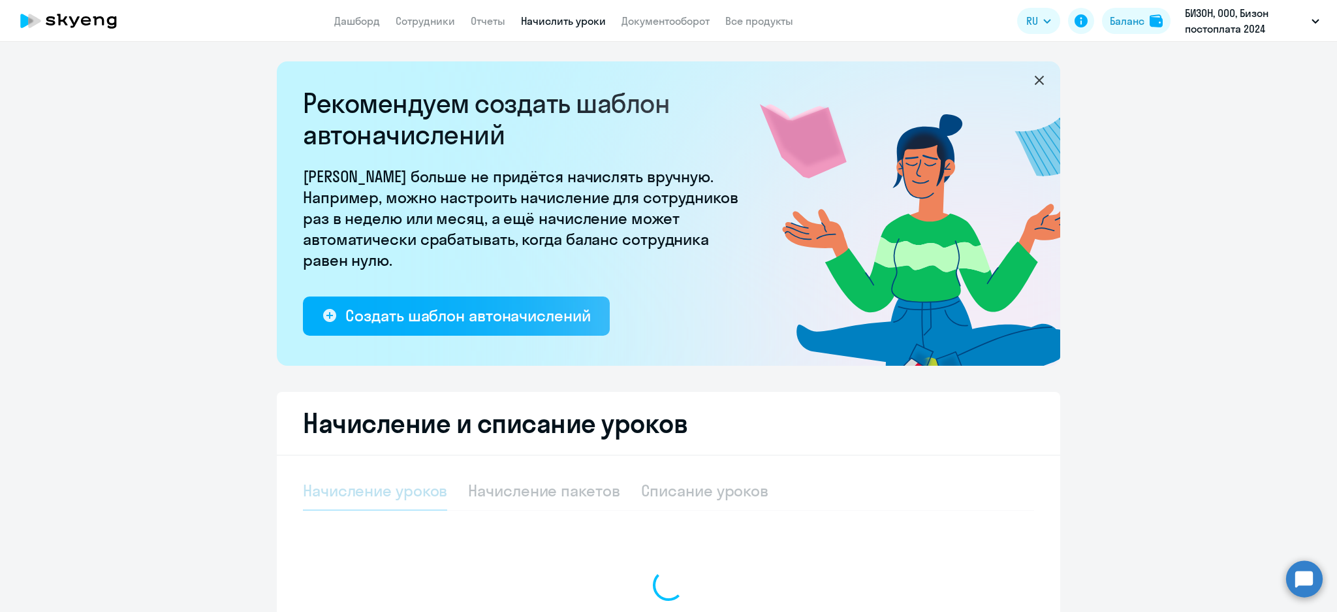
select select "10"
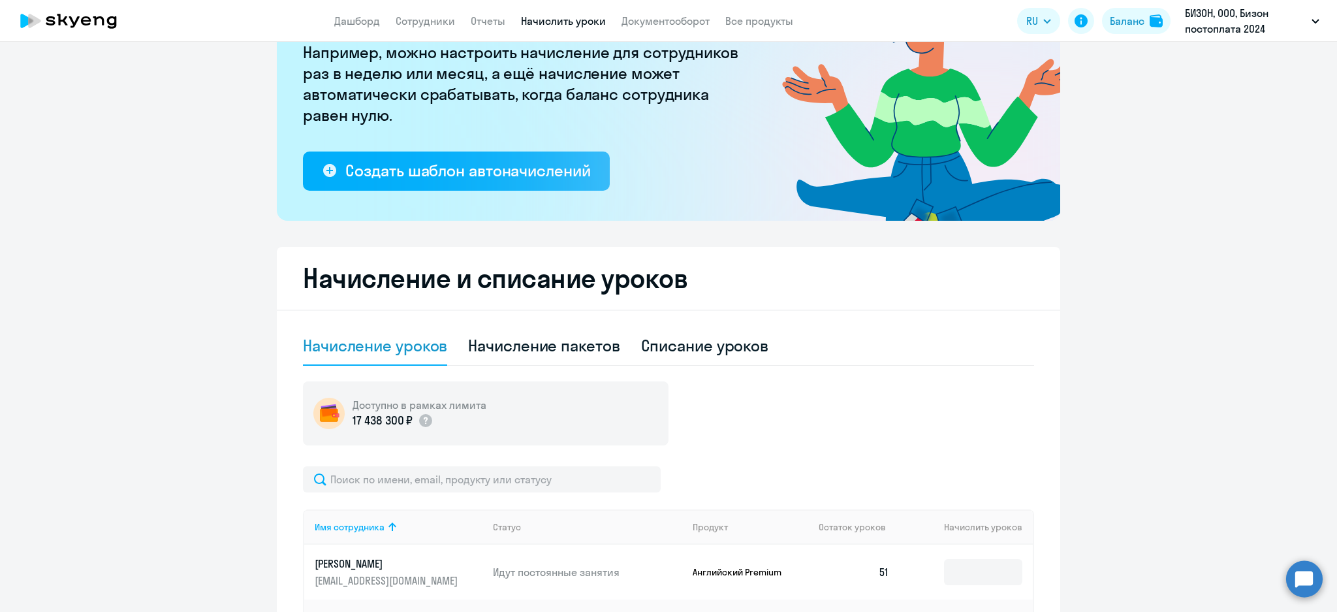
scroll to position [159, 0]
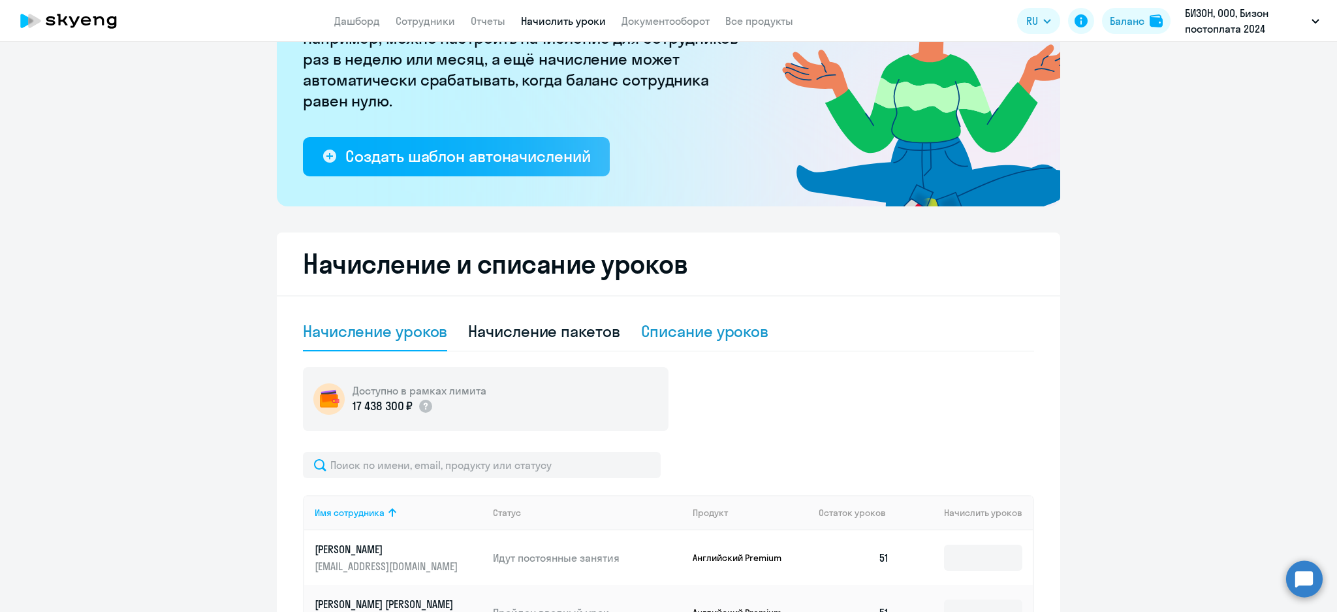
click at [683, 329] on div "Списание уроков" at bounding box center [705, 330] width 128 height 21
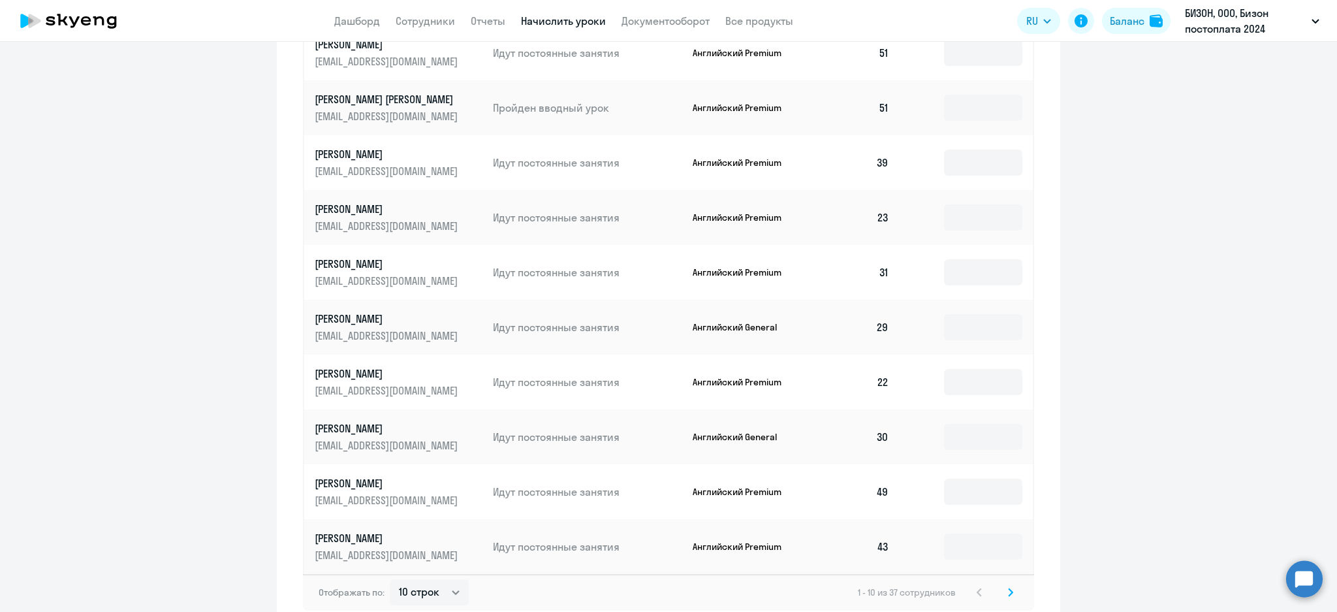
scroll to position [650, 0]
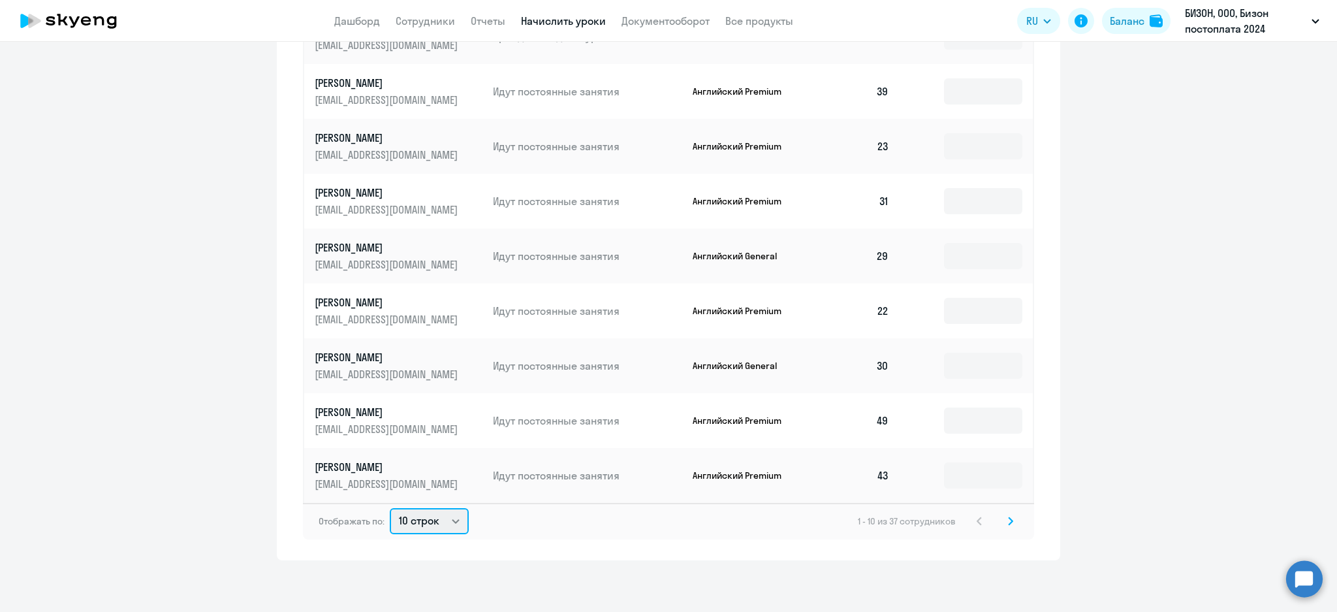
click at [439, 523] on select "10 строк 30 строк 50 строк" at bounding box center [429, 521] width 79 height 26
select select "50"
click at [390, 508] on select "10 строк 30 строк 50 строк" at bounding box center [429, 521] width 79 height 26
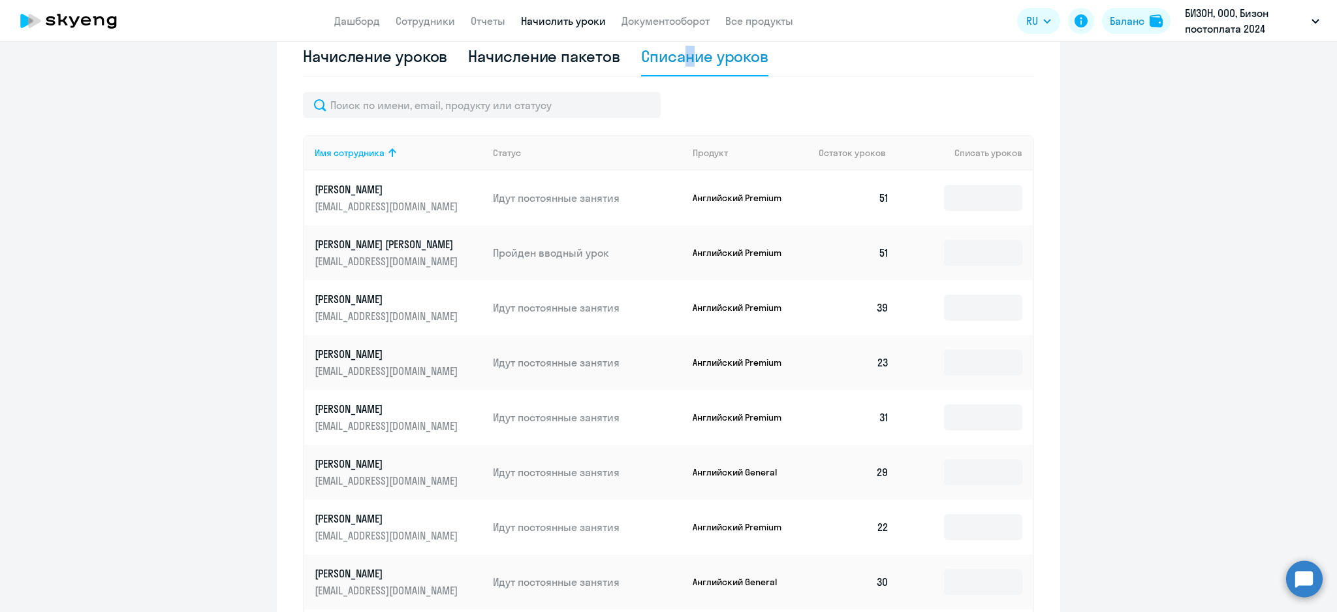
scroll to position [302, 0]
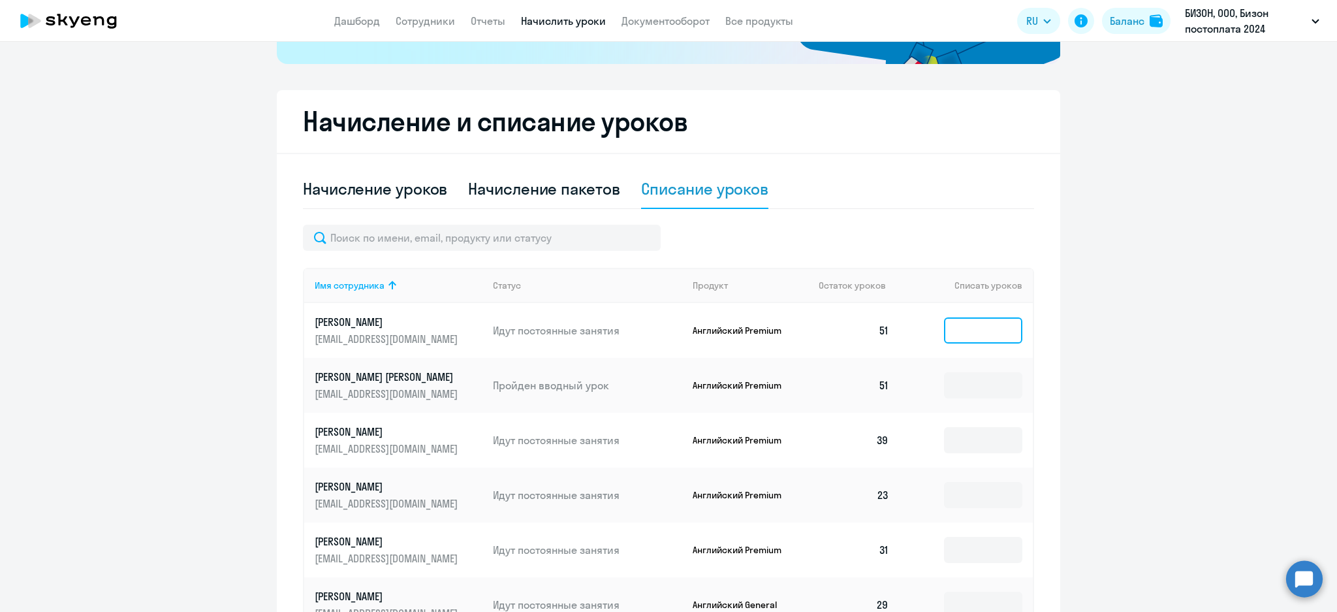
click at [944, 328] on input at bounding box center [983, 330] width 78 height 26
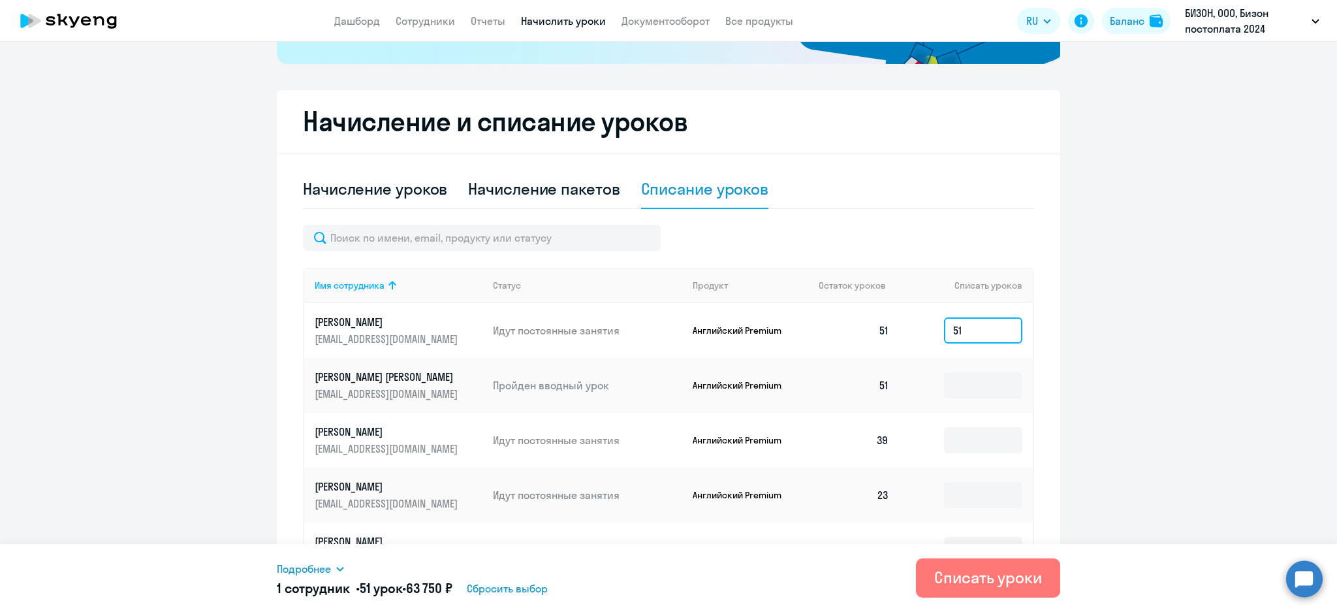
type input "51"
drag, startPoint x: 955, startPoint y: 398, endPoint x: 963, endPoint y: 395, distance: 8.5
click at [954, 396] on td at bounding box center [965, 385] width 133 height 55
drag, startPoint x: 966, startPoint y: 390, endPoint x: 961, endPoint y: 422, distance: 32.9
click at [966, 389] on input at bounding box center [983, 385] width 78 height 26
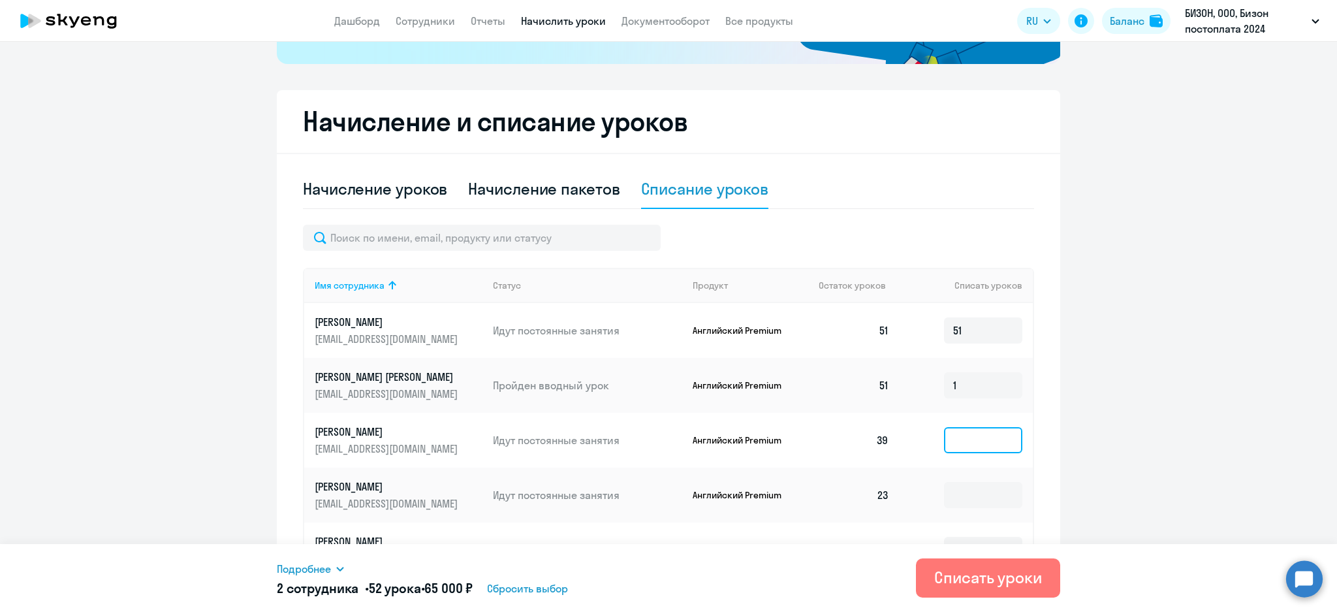
click at [954, 444] on input at bounding box center [983, 440] width 78 height 26
drag, startPoint x: 950, startPoint y: 386, endPoint x: 907, endPoint y: 390, distance: 43.3
click at [907, 391] on td "1" at bounding box center [965, 385] width 133 height 55
type input "51"
click at [944, 442] on input at bounding box center [983, 440] width 78 height 26
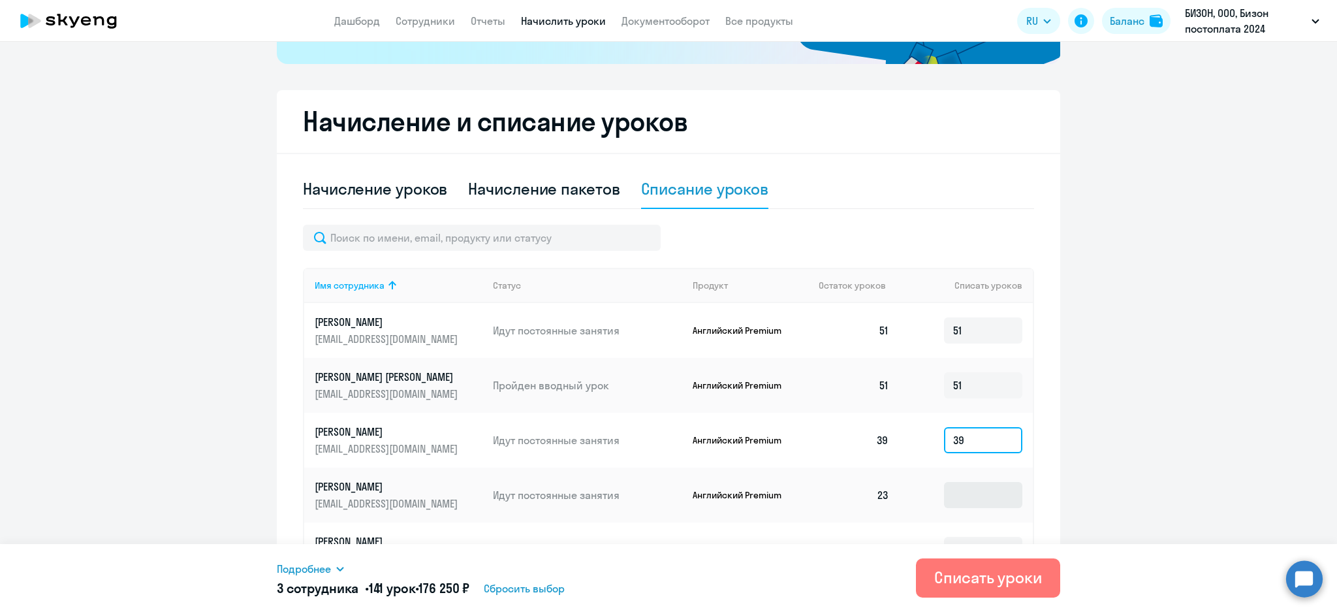
type input "39"
click at [944, 490] on input at bounding box center [983, 495] width 78 height 26
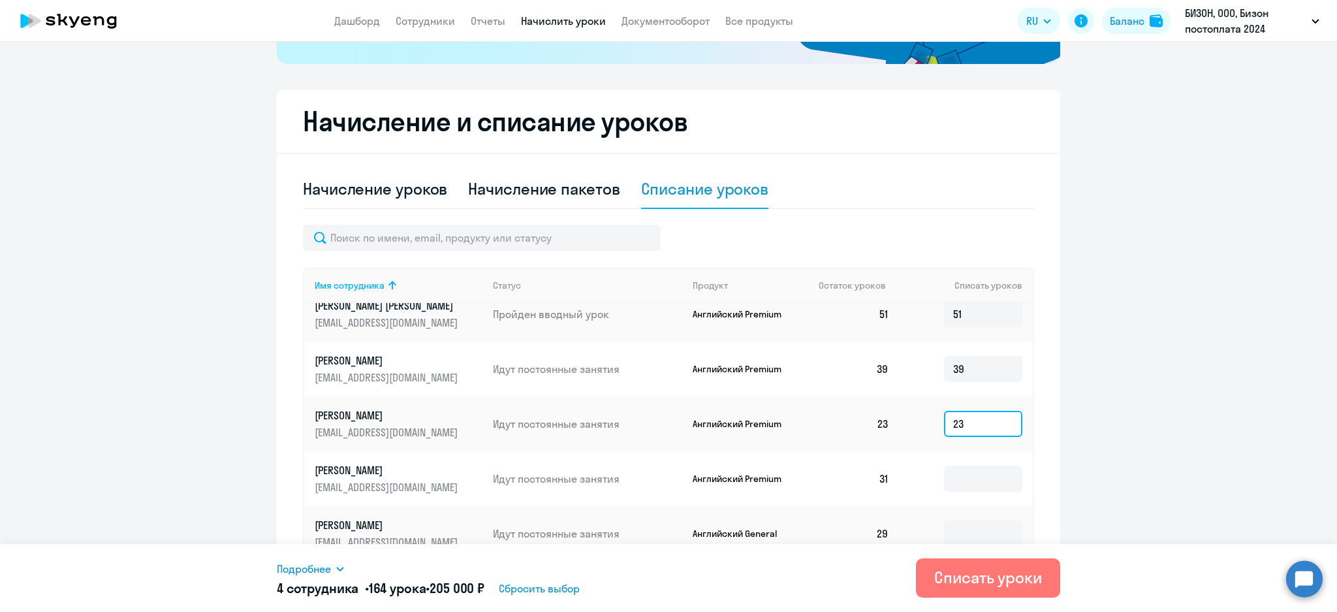
scroll to position [174, 0]
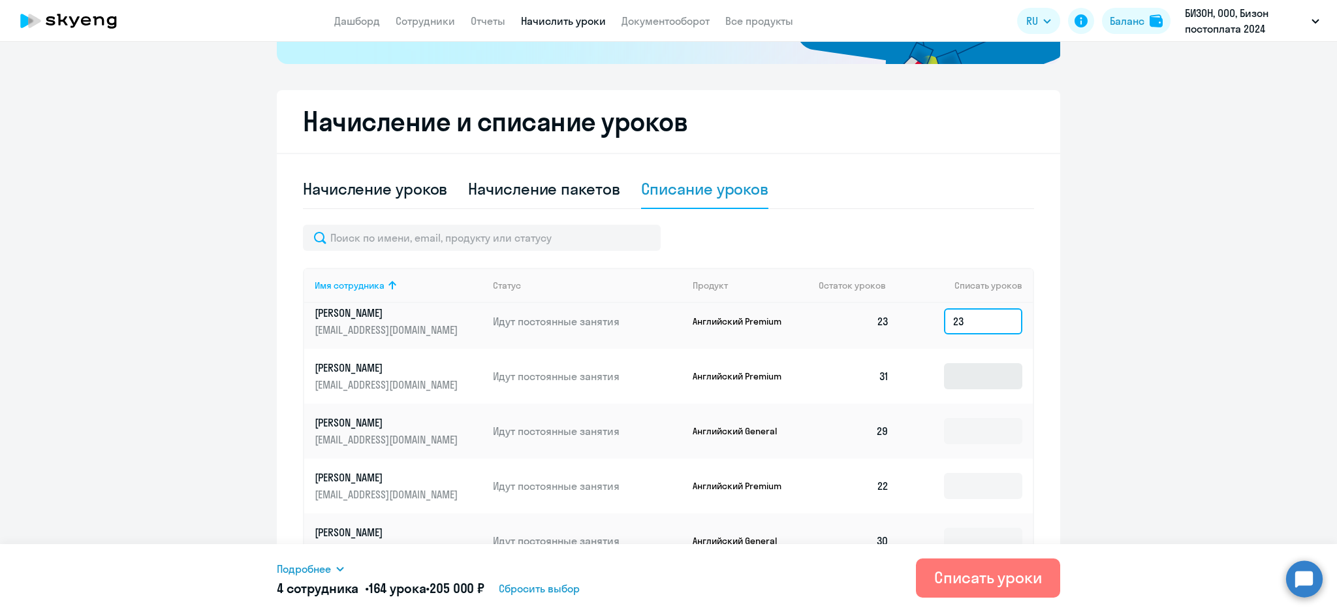
type input "23"
click at [948, 373] on input at bounding box center [983, 376] width 78 height 26
type input "31"
click at [944, 424] on input at bounding box center [983, 431] width 78 height 26
type input "29"
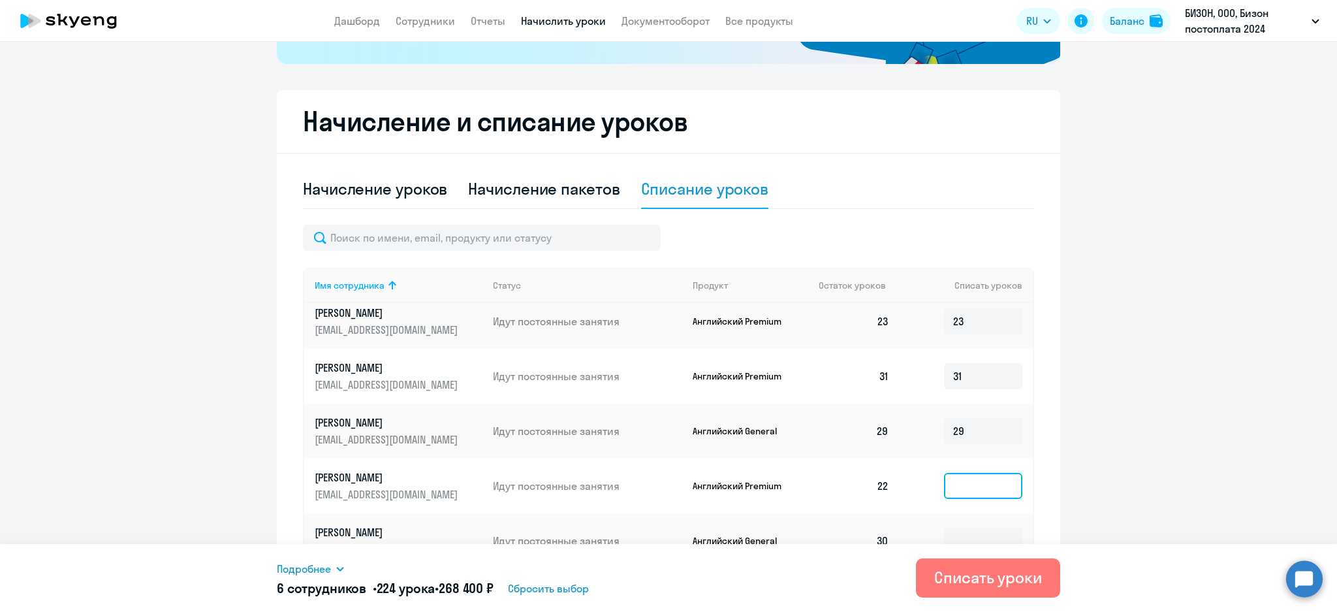
click at [944, 484] on input at bounding box center [983, 485] width 78 height 26
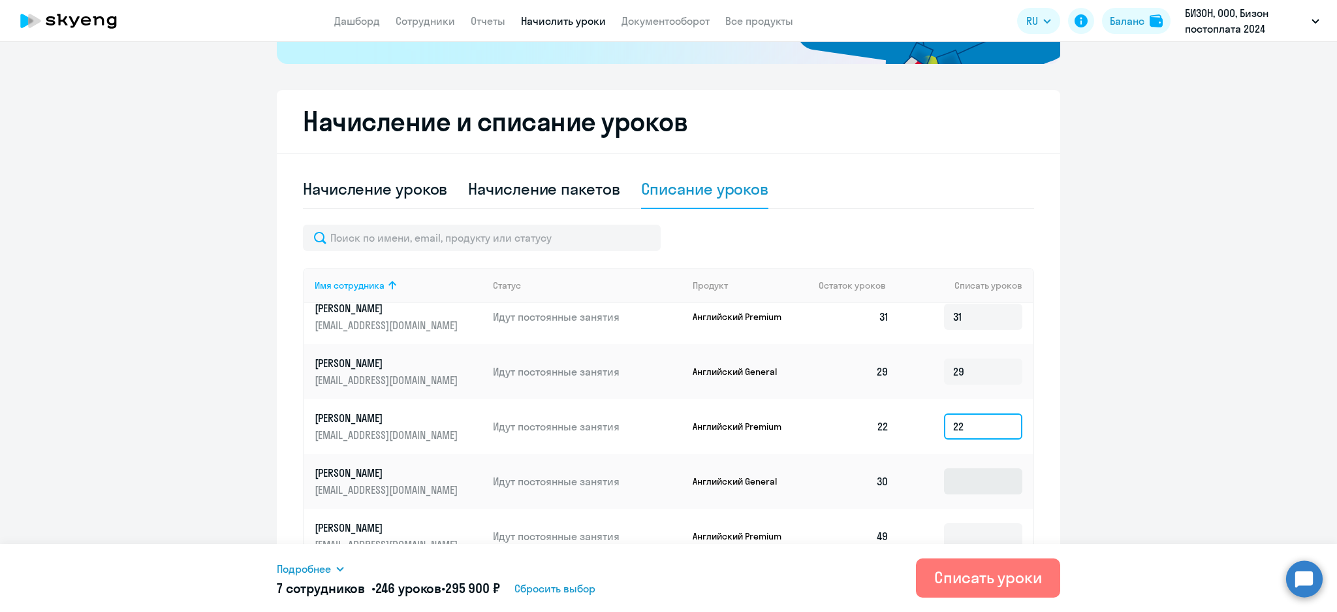
scroll to position [261, 0]
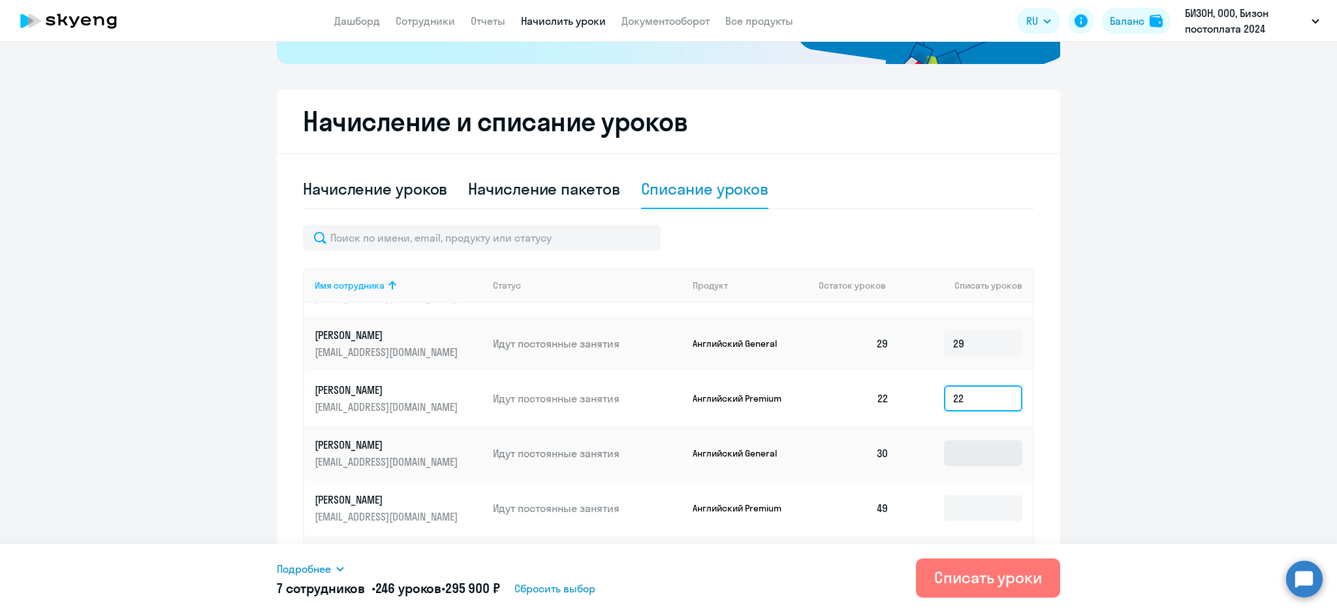
type input "22"
click at [949, 450] on input at bounding box center [983, 453] width 78 height 26
type input "30"
click at [945, 504] on input at bounding box center [983, 508] width 78 height 26
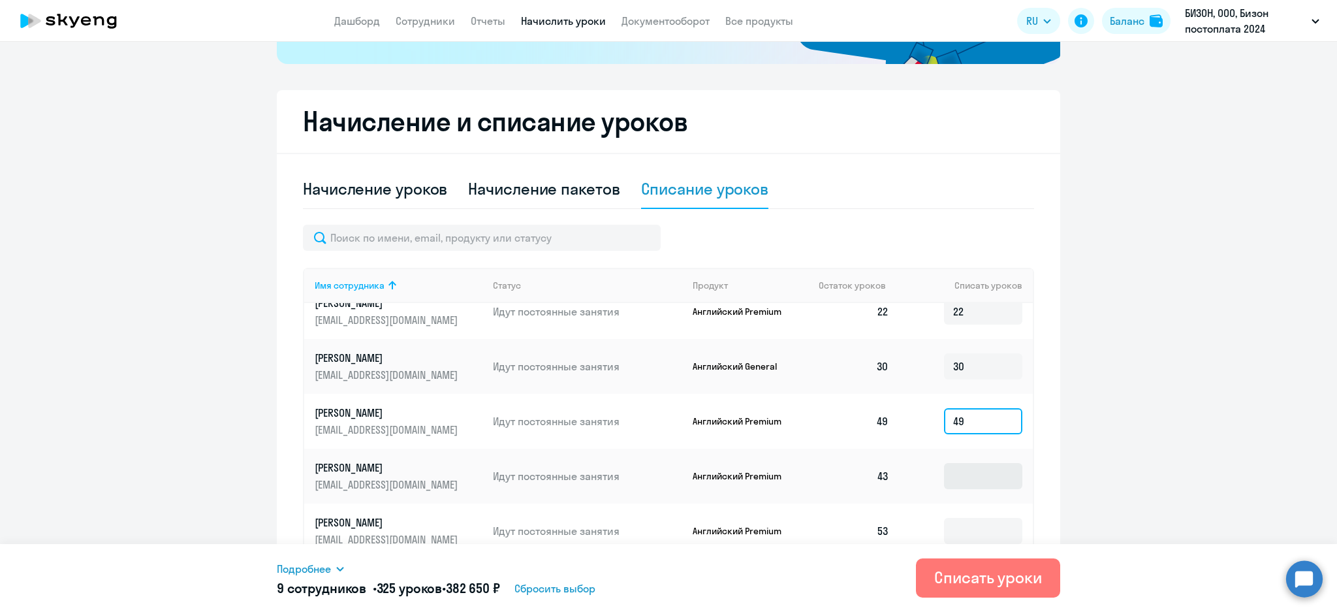
type input "49"
drag, startPoint x: 946, startPoint y: 468, endPoint x: 944, endPoint y: 476, distance: 8.7
click at [944, 473] on input at bounding box center [983, 476] width 78 height 26
type input "43"
click at [944, 518] on input at bounding box center [983, 531] width 78 height 26
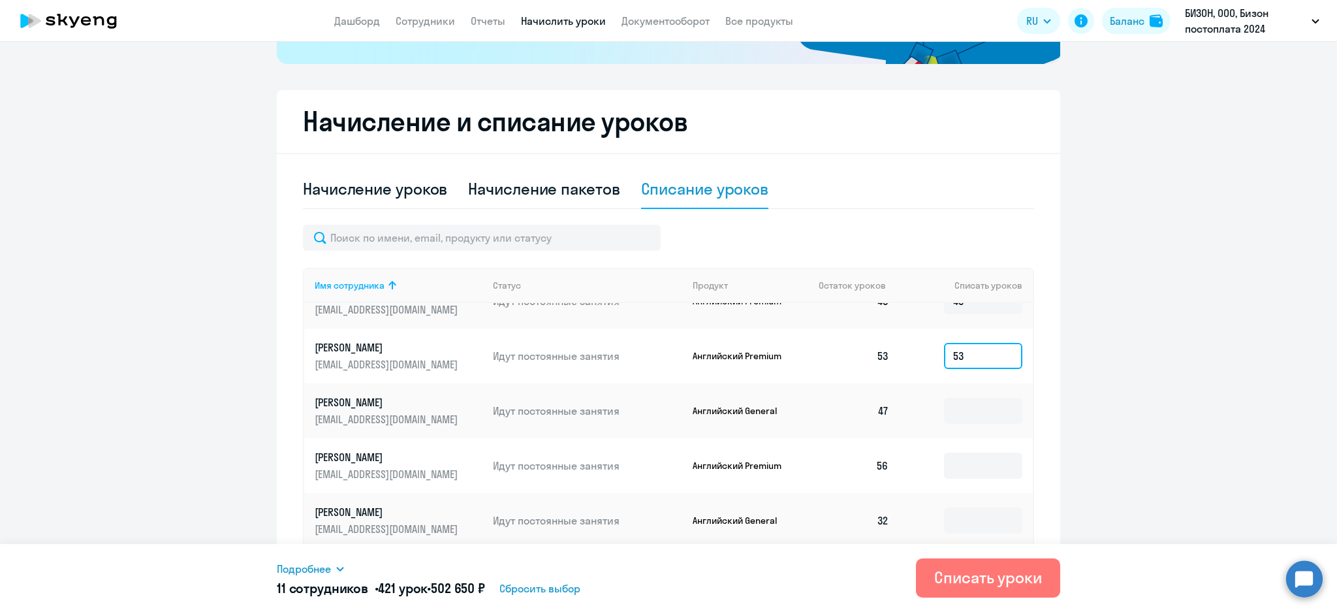
scroll to position [522, 0]
type input "53"
click at [947, 412] on input at bounding box center [983, 411] width 78 height 26
type input "47"
click at [944, 459] on input at bounding box center [983, 466] width 78 height 26
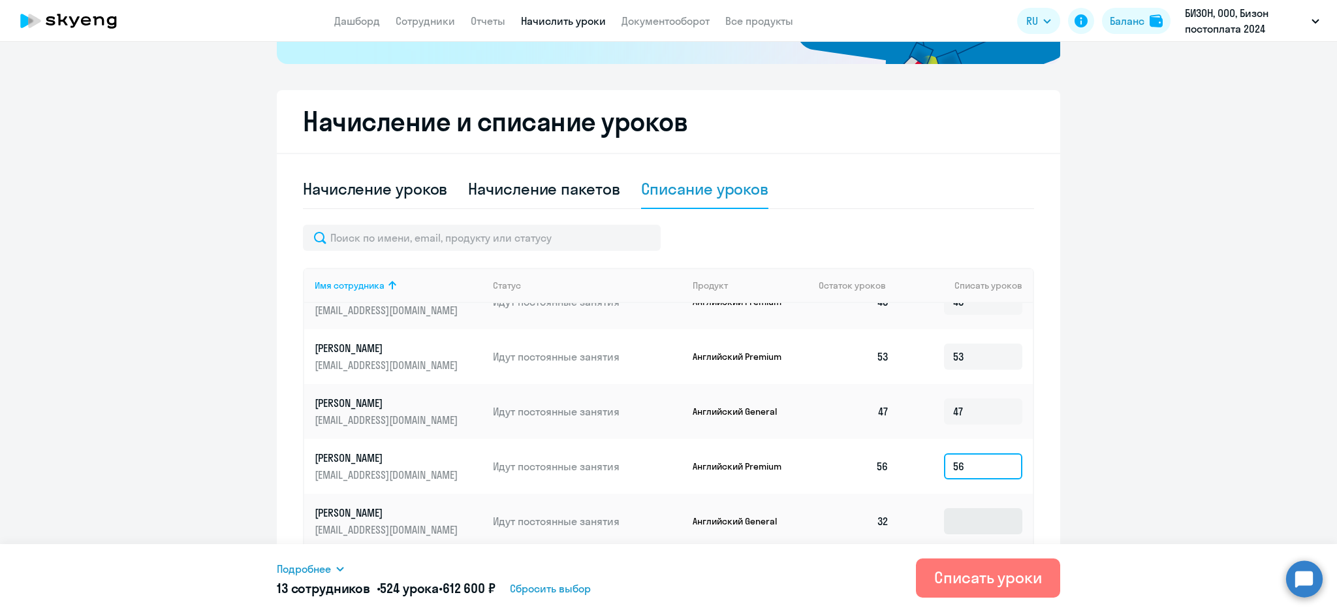
type input "56"
click at [944, 518] on input at bounding box center [983, 521] width 78 height 26
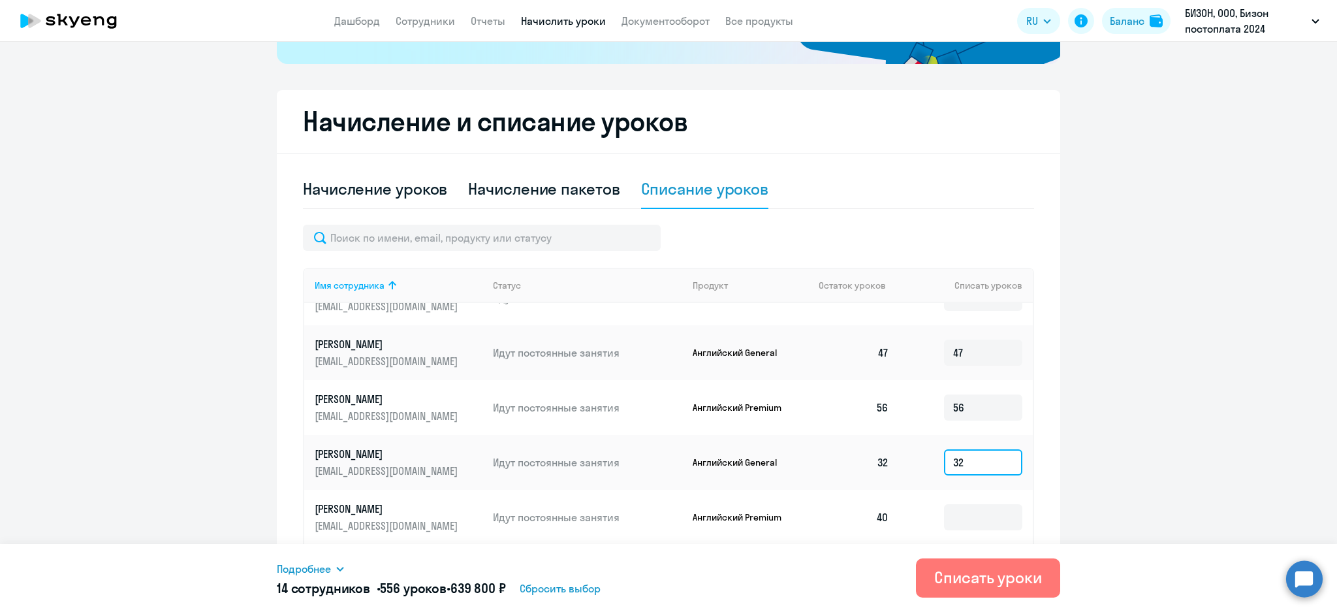
scroll to position [609, 0]
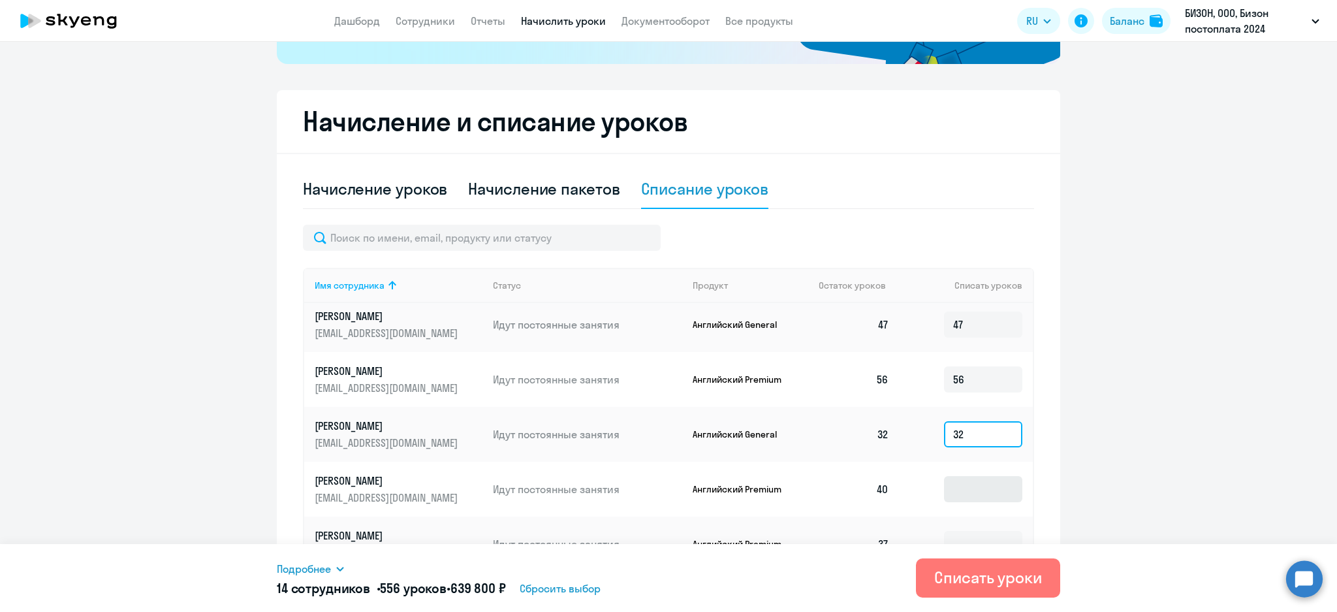
type input "32"
click at [953, 488] on input at bounding box center [983, 489] width 78 height 26
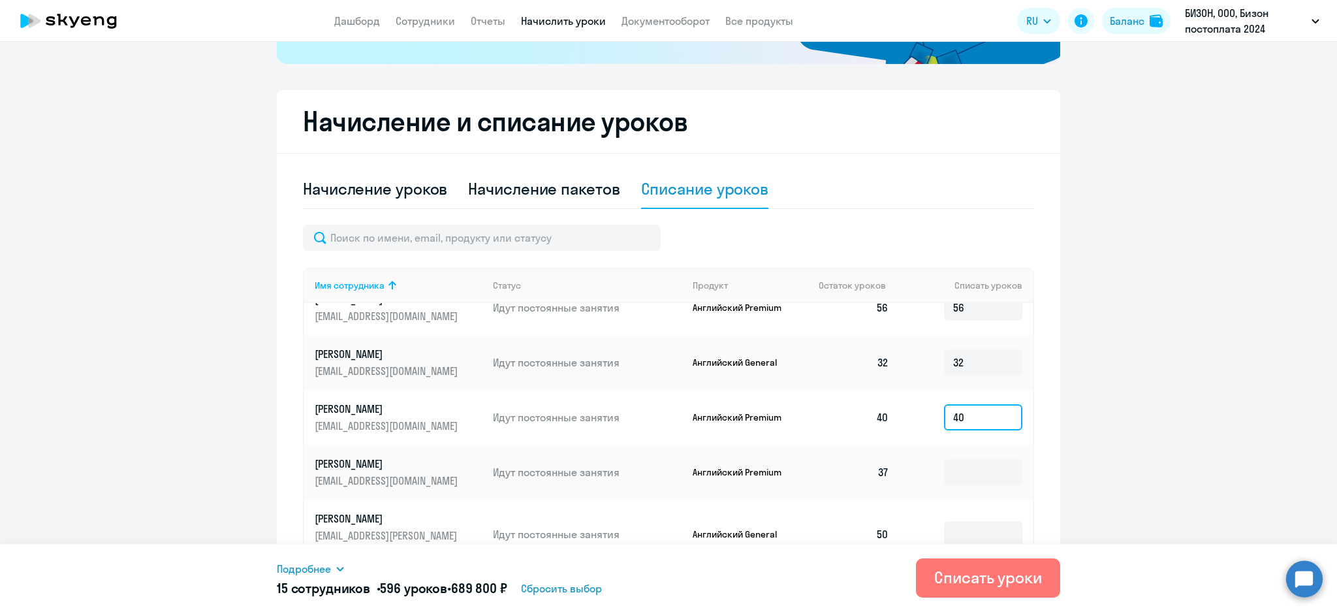
scroll to position [783, 0]
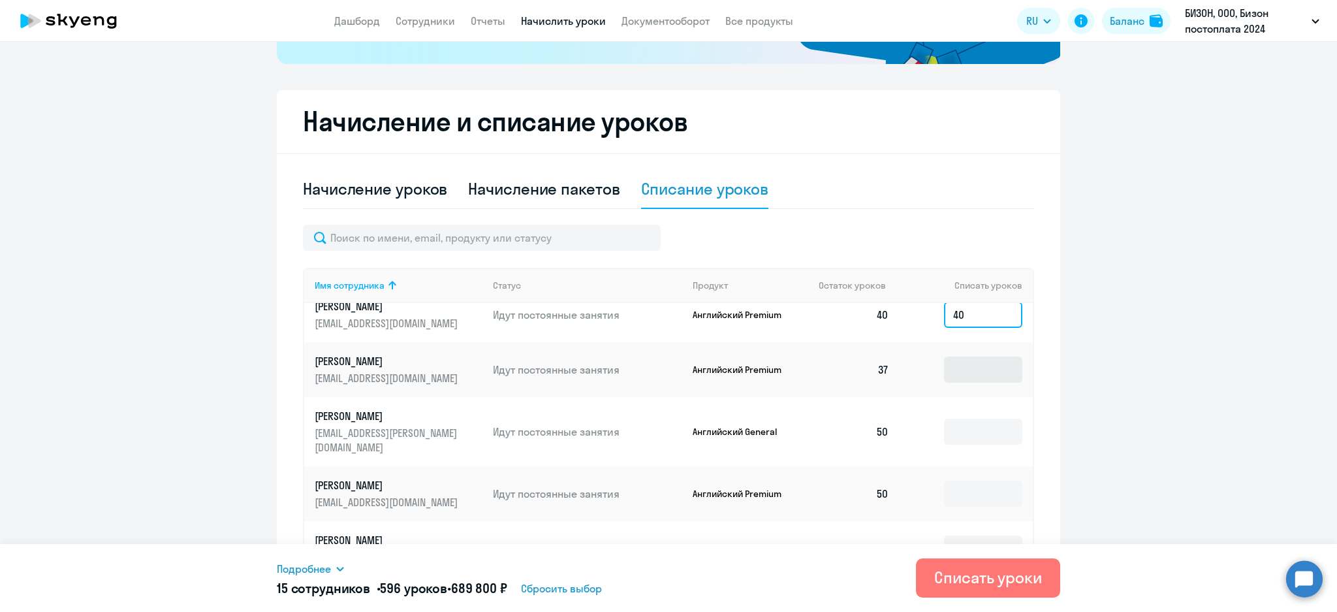
type input "40"
click at [953, 372] on input at bounding box center [983, 369] width 78 height 26
type input "37"
click at [944, 418] on input at bounding box center [983, 431] width 78 height 26
type input "50"
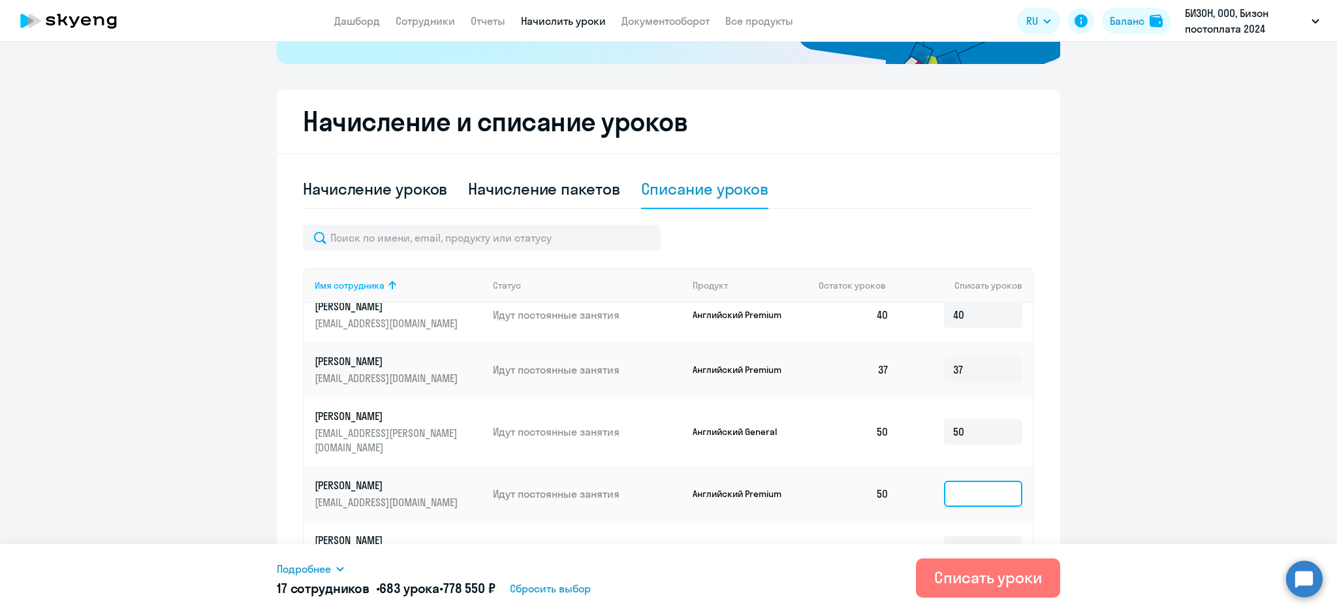
drag, startPoint x: 938, startPoint y: 472, endPoint x: 948, endPoint y: 480, distance: 12.5
click at [944, 480] on input at bounding box center [983, 493] width 78 height 26
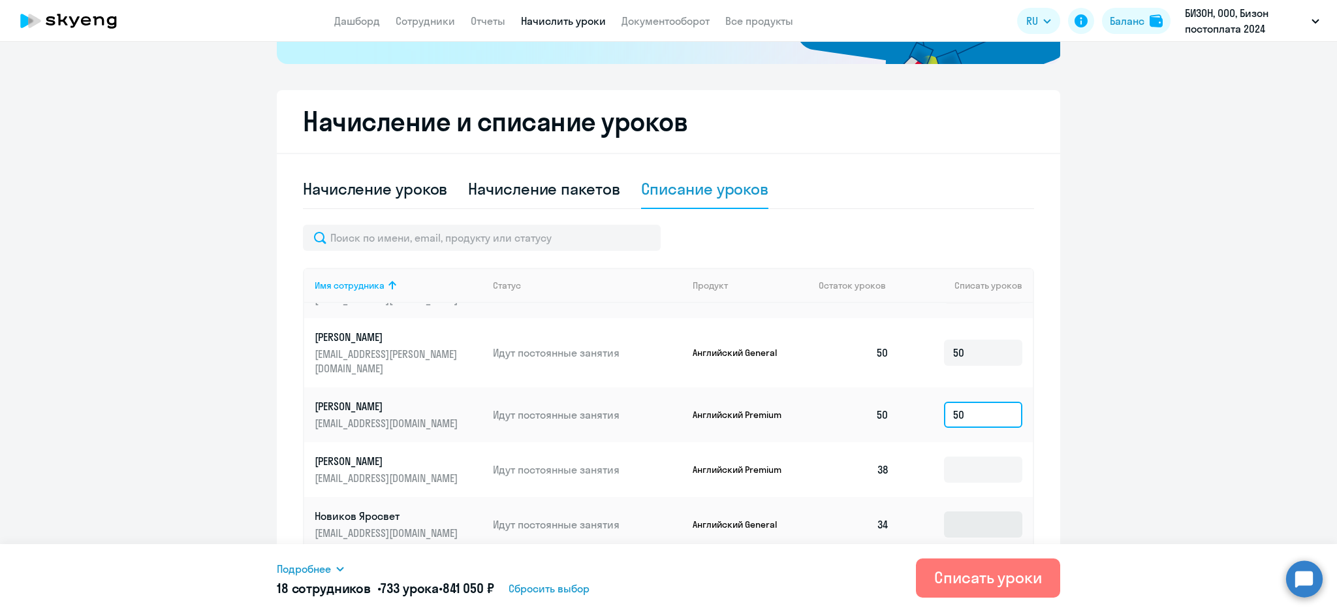
scroll to position [957, 0]
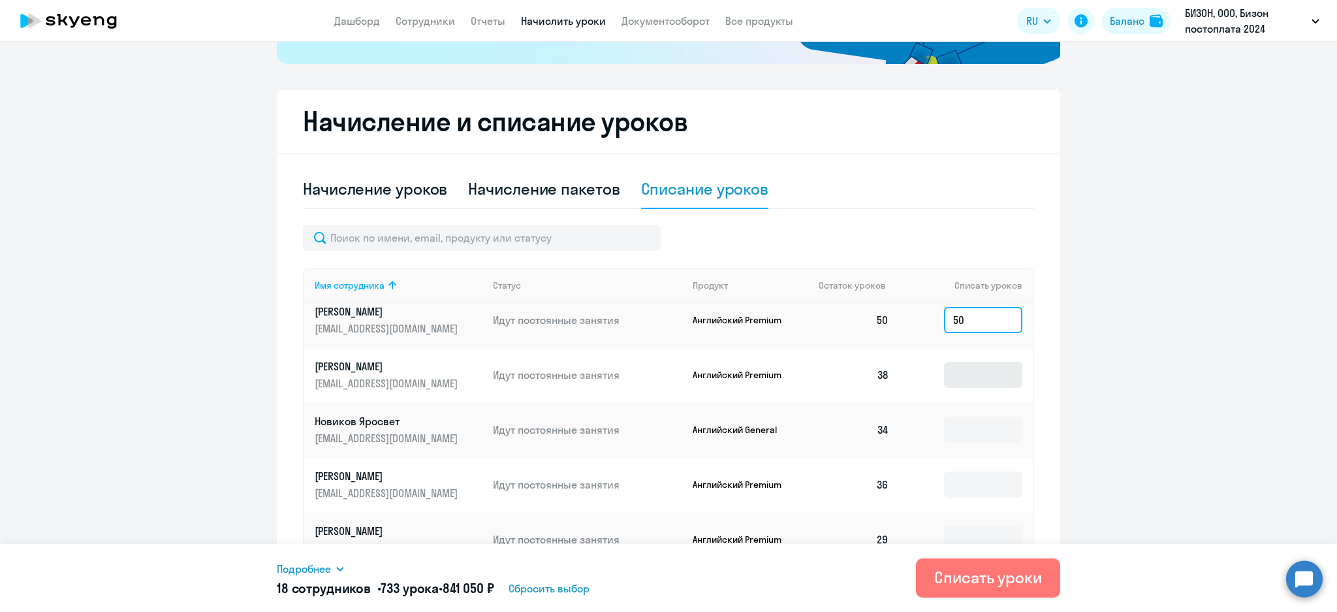
type input "50"
click at [957, 368] on input at bounding box center [983, 375] width 78 height 26
type input "38"
click at [948, 416] on input at bounding box center [983, 429] width 78 height 26
type input "34"
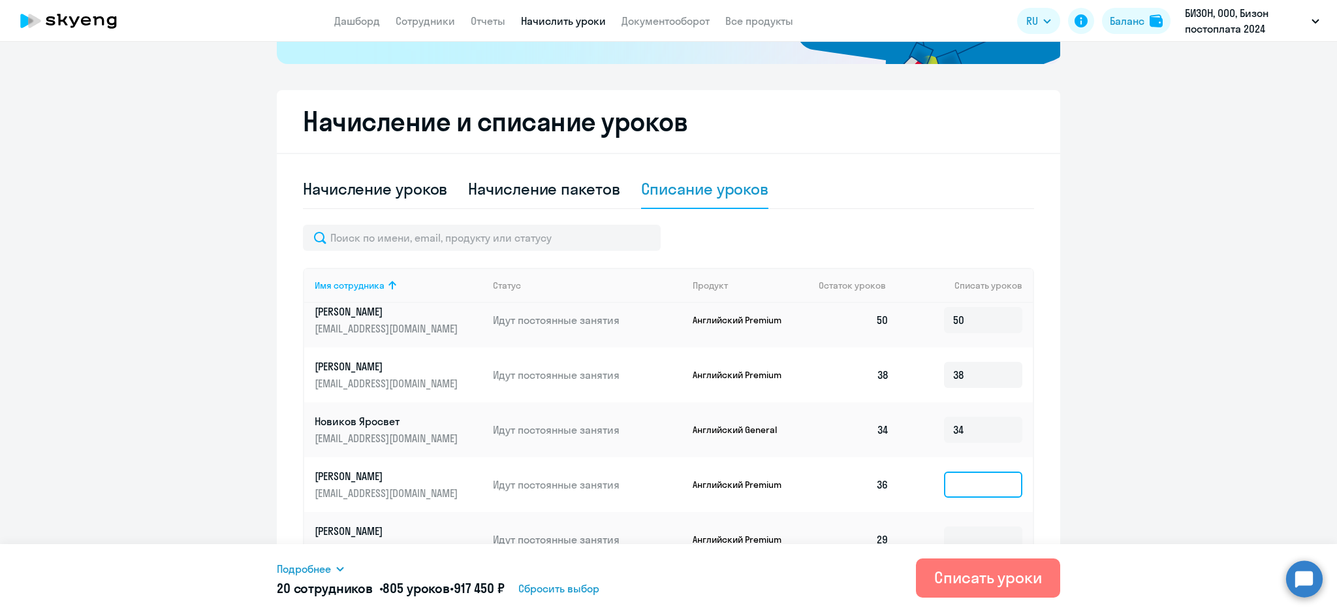
click at [946, 474] on input at bounding box center [983, 484] width 78 height 26
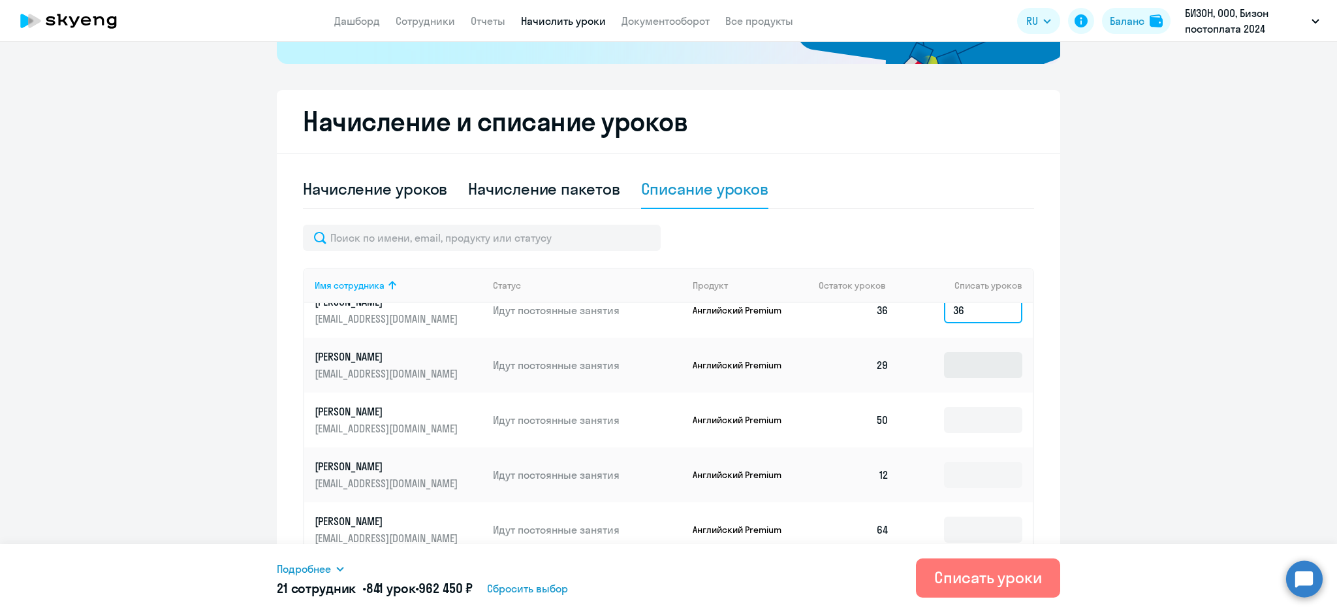
type input "36"
click at [945, 352] on input at bounding box center [983, 365] width 78 height 26
type input "29"
click at [944, 407] on input at bounding box center [983, 420] width 78 height 26
type input "50"
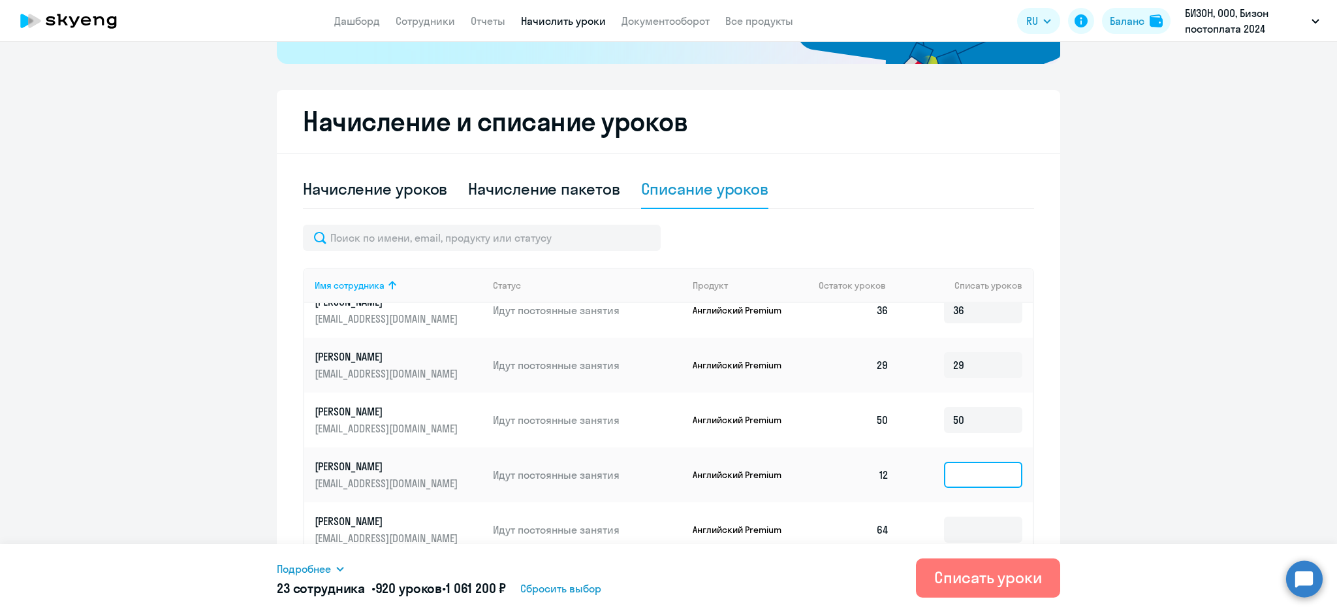
click at [944, 462] on input at bounding box center [983, 474] width 78 height 26
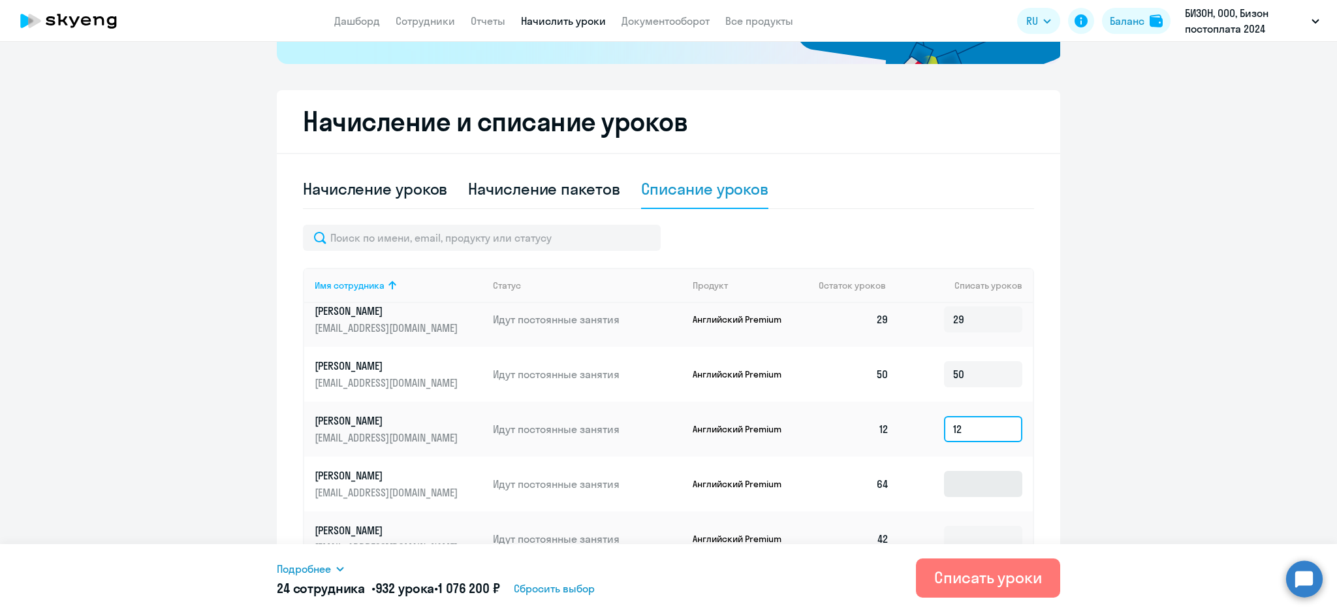
scroll to position [1218, 0]
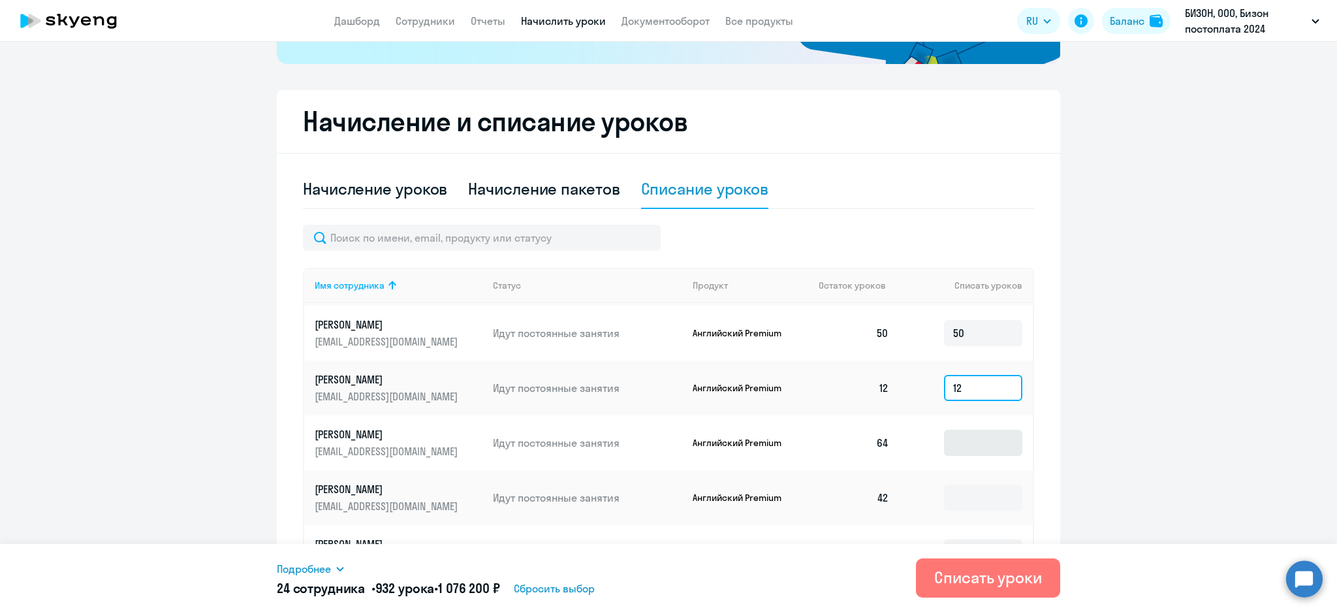
type input "12"
click at [952, 429] on input at bounding box center [983, 442] width 78 height 26
type input "64"
click at [948, 484] on input at bounding box center [983, 497] width 78 height 26
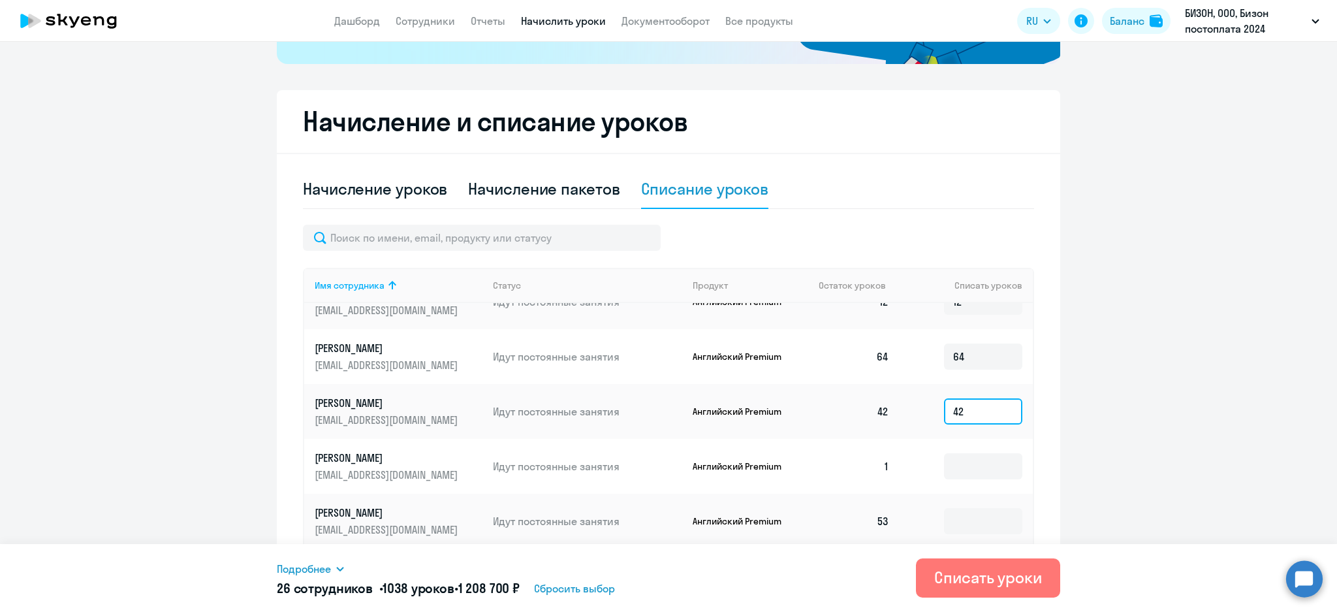
scroll to position [1392, 0]
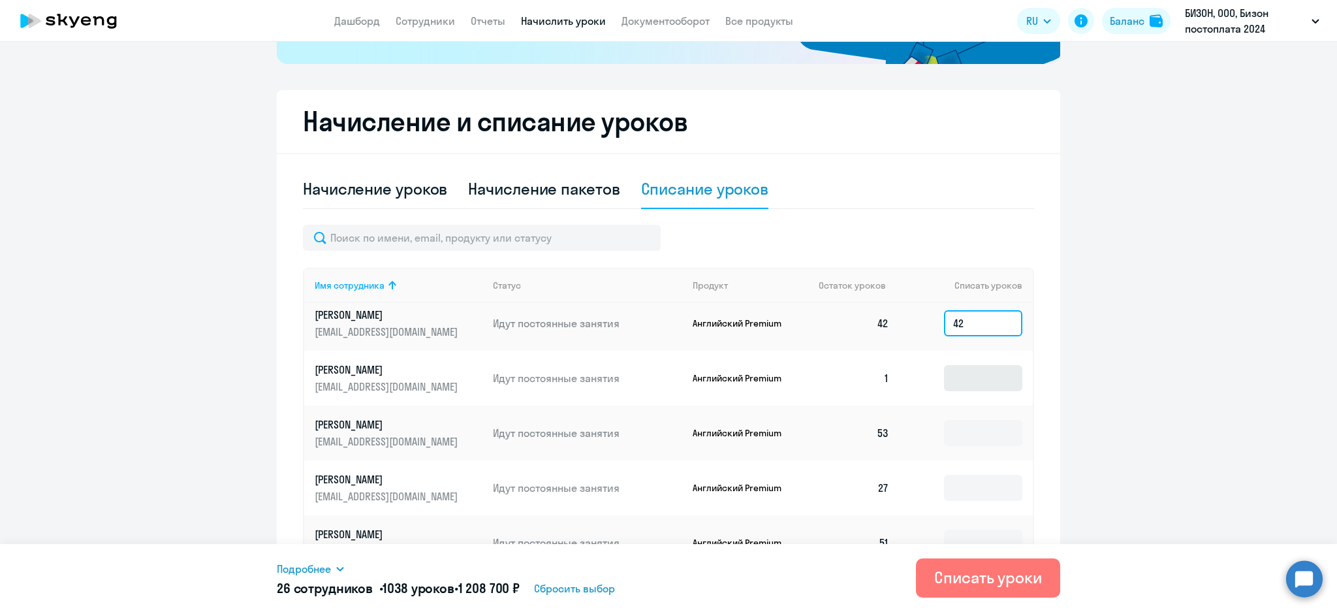
type input "42"
click at [952, 369] on input at bounding box center [983, 378] width 78 height 26
type input "1"
drag, startPoint x: 942, startPoint y: 416, endPoint x: 942, endPoint y: 424, distance: 7.2
click at [944, 420] on input at bounding box center [983, 433] width 78 height 26
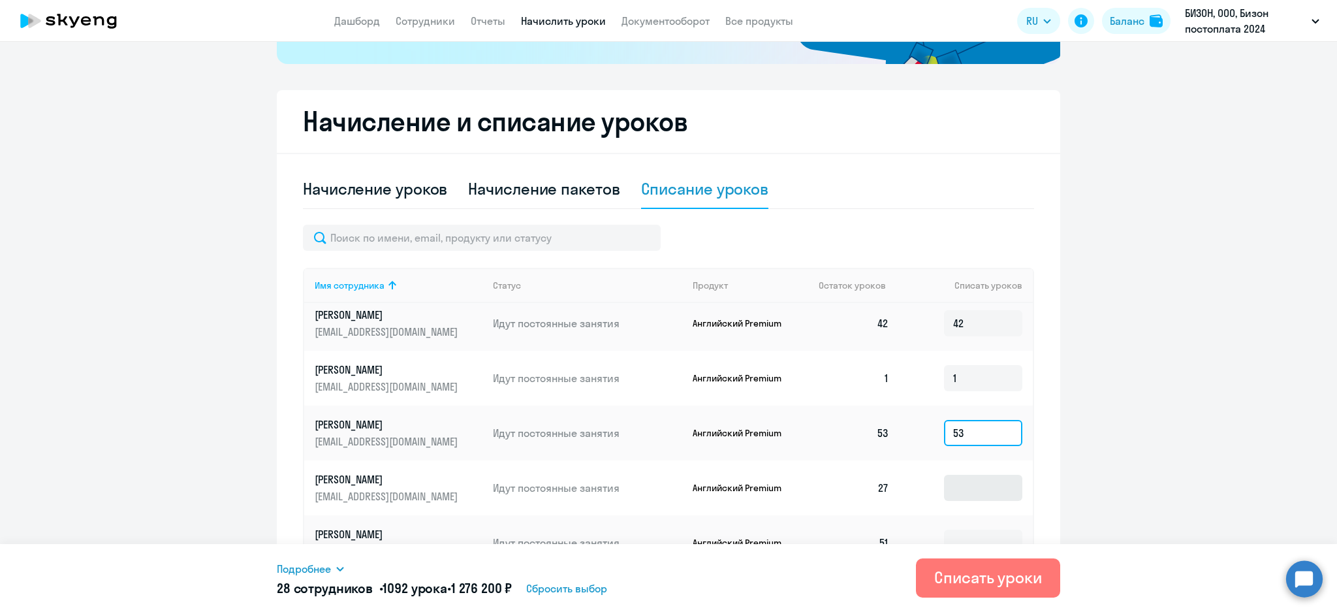
type input "53"
click at [946, 474] on input at bounding box center [983, 487] width 78 height 26
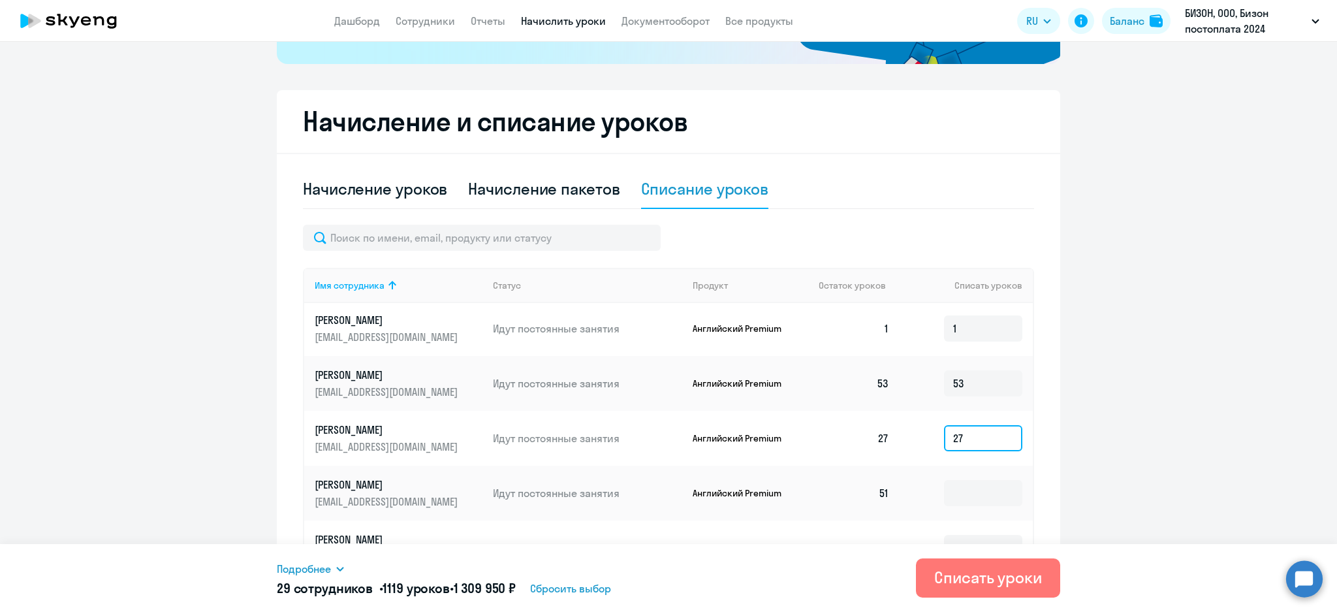
scroll to position [1468, 0]
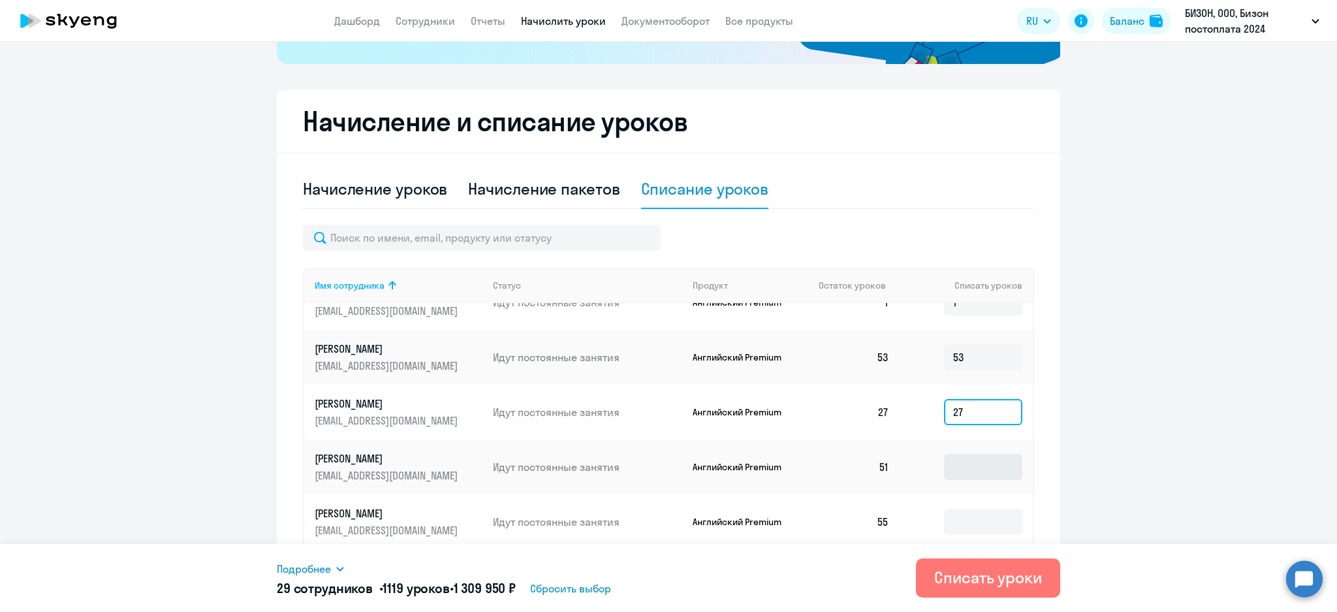
type input "27"
click at [952, 459] on input at bounding box center [983, 467] width 78 height 26
type input "51"
click at [952, 508] on input at bounding box center [983, 521] width 78 height 26
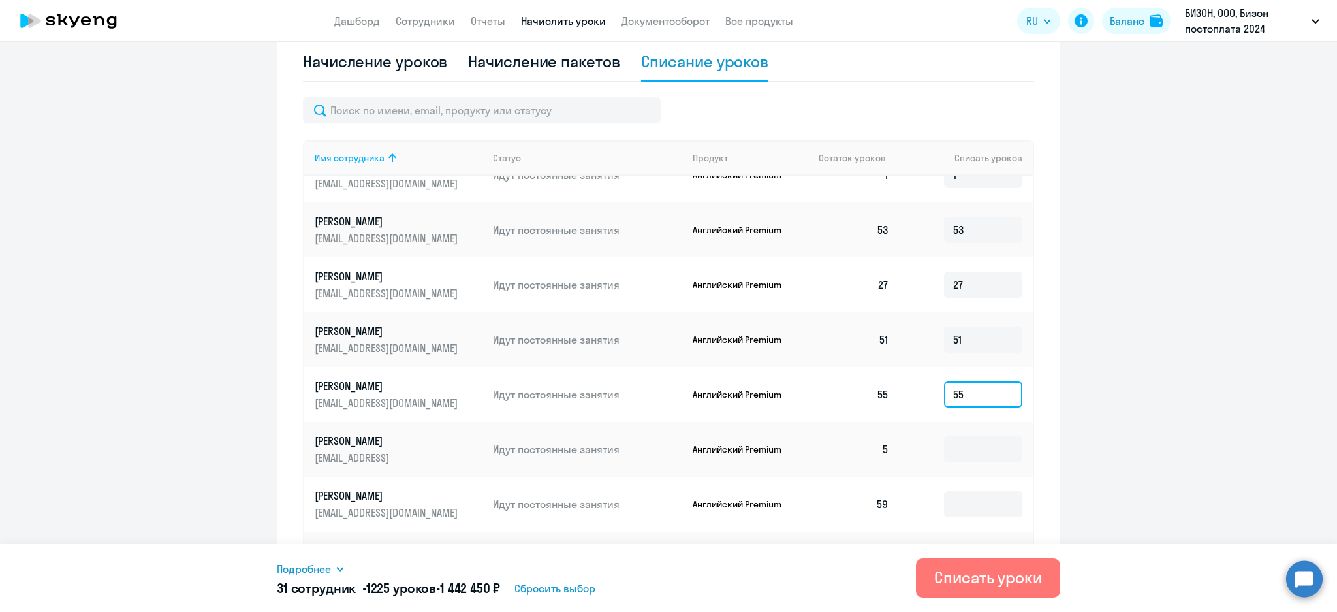
scroll to position [563, 0]
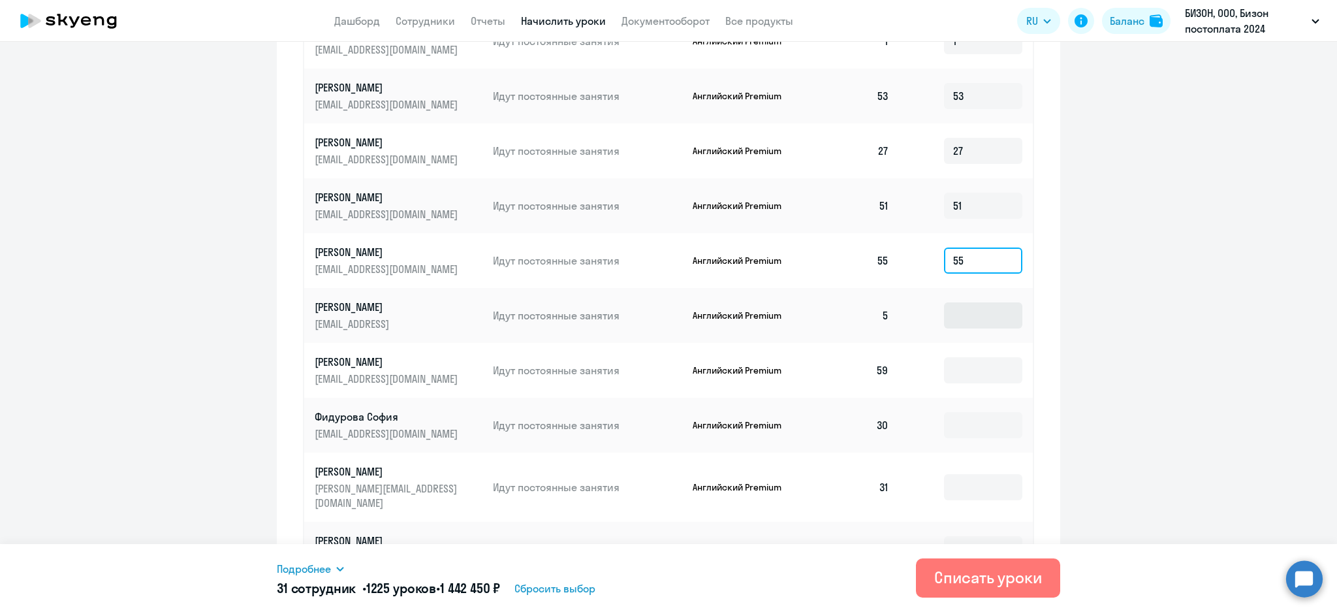
type input "55"
click at [944, 302] on input at bounding box center [983, 315] width 78 height 26
type input "5"
click at [944, 364] on input at bounding box center [983, 370] width 78 height 26
type input "59"
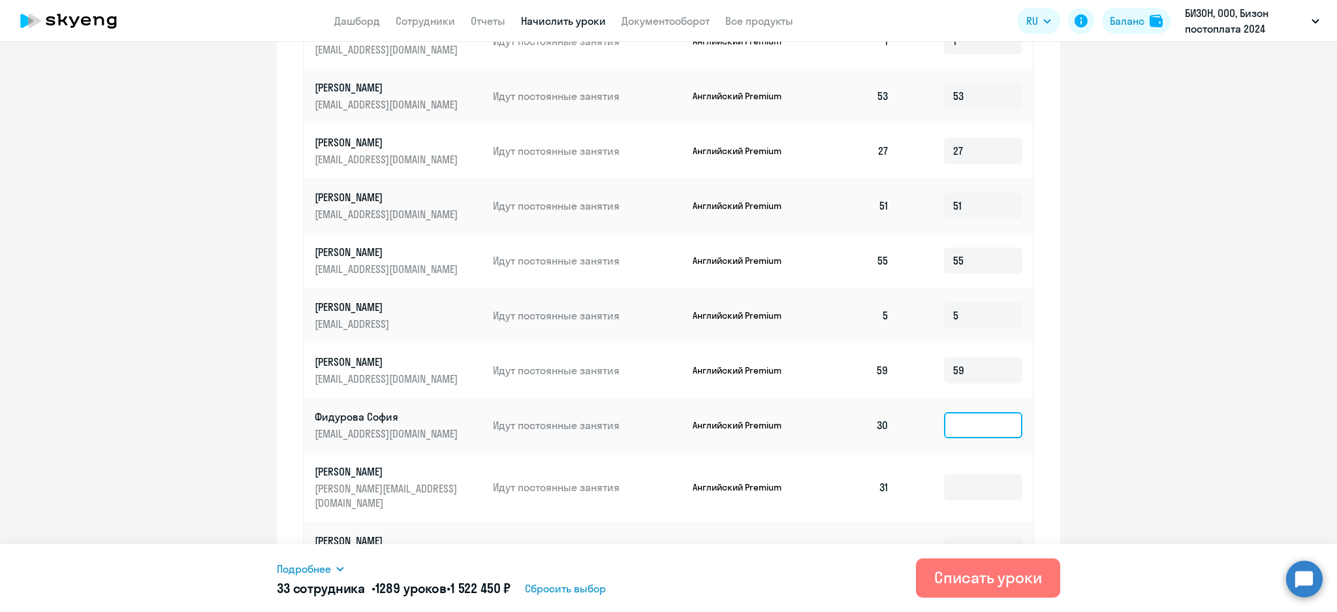
drag, startPoint x: 955, startPoint y: 408, endPoint x: 948, endPoint y: 414, distance: 9.7
click at [951, 412] on input at bounding box center [983, 425] width 78 height 26
type input "30"
click at [944, 474] on input at bounding box center [983, 487] width 78 height 26
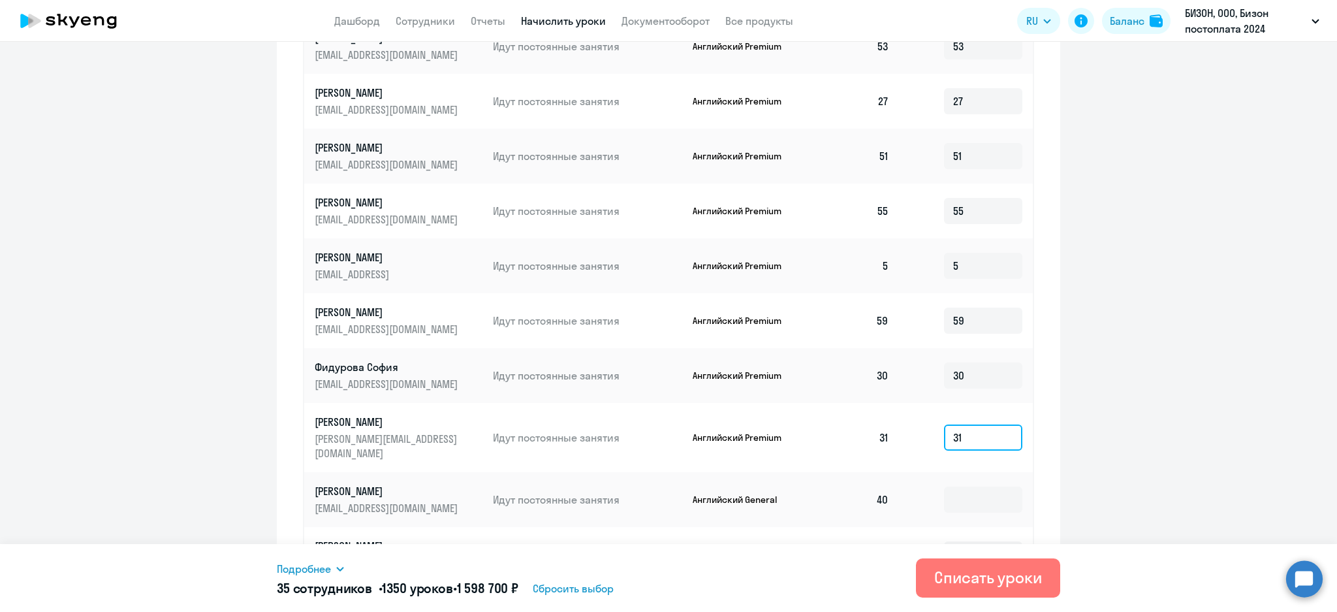
scroll to position [650, 0]
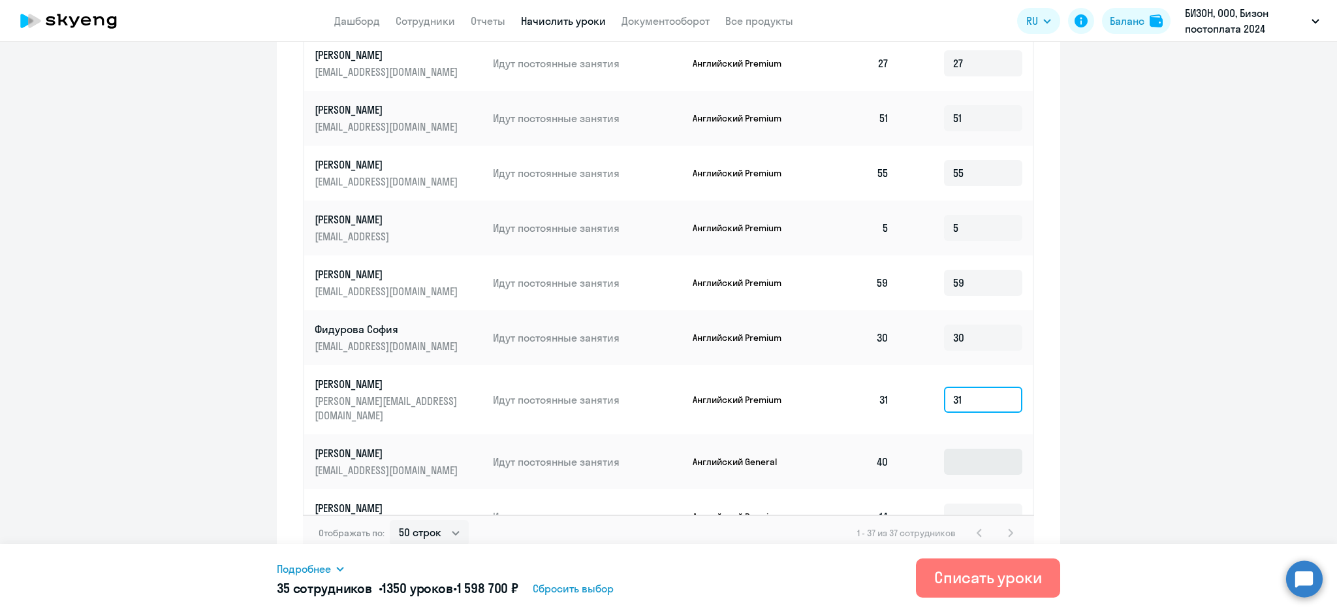
type input "31"
click at [954, 448] on input at bounding box center [983, 461] width 78 height 26
type input "40"
click at [969, 503] on input at bounding box center [983, 516] width 78 height 26
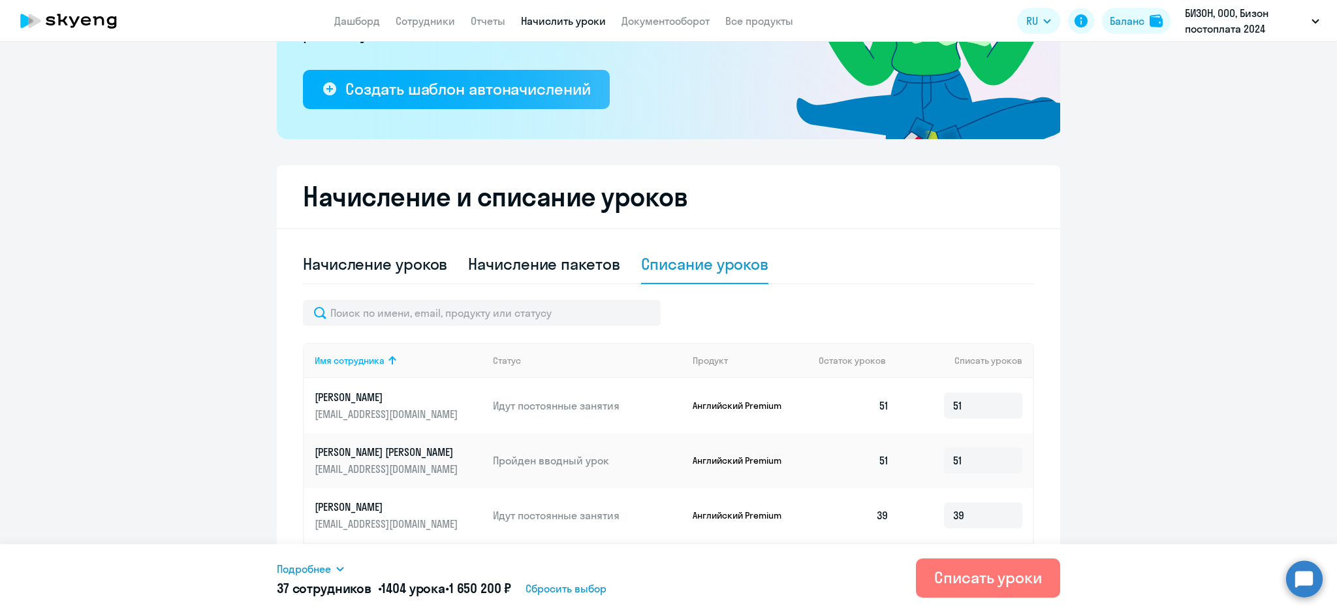
scroll to position [401, 0]
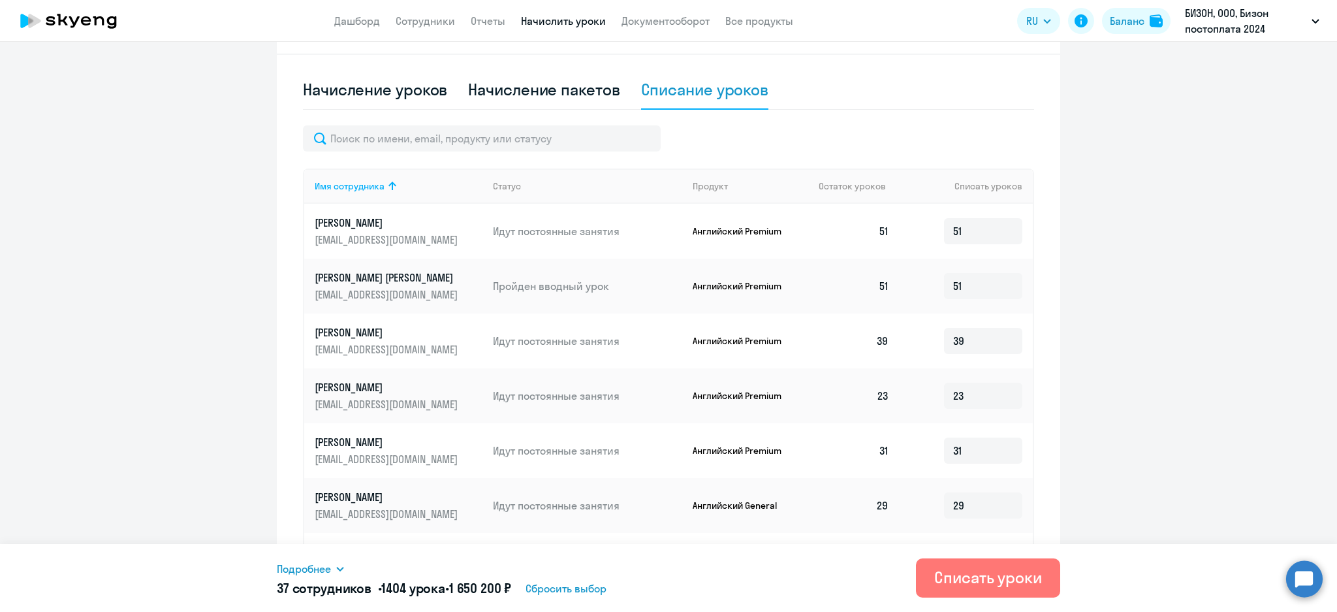
type input "14"
click at [341, 569] on icon at bounding box center [340, 568] width 10 height 10
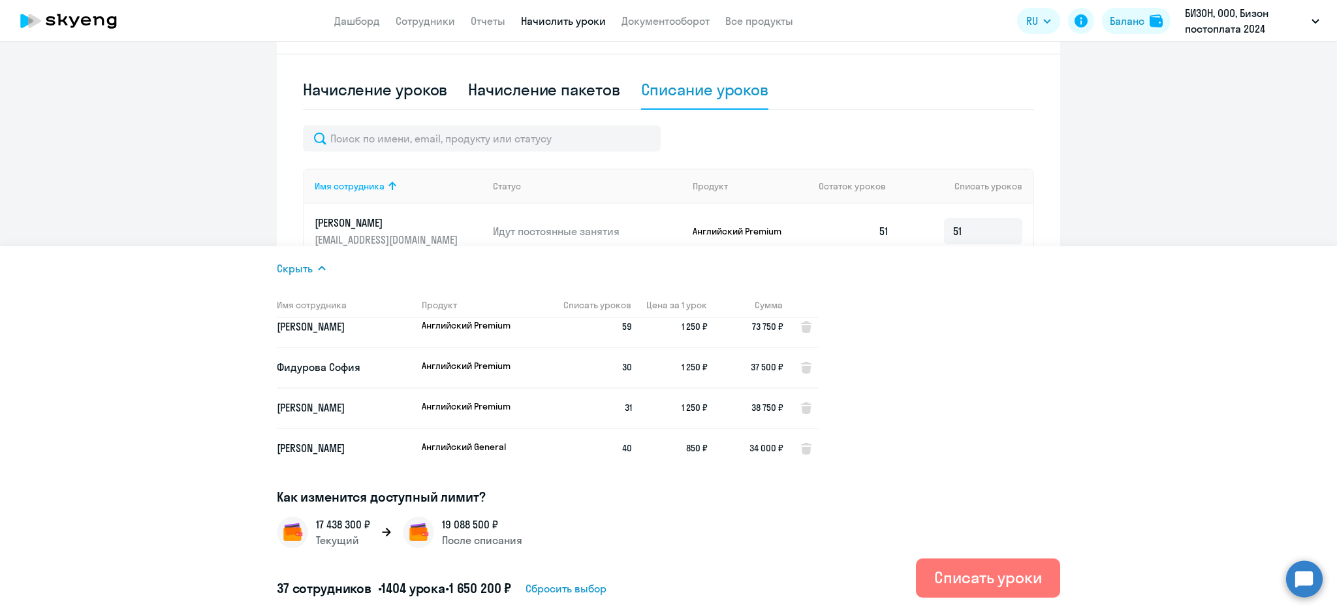
scroll to position [1330, 0]
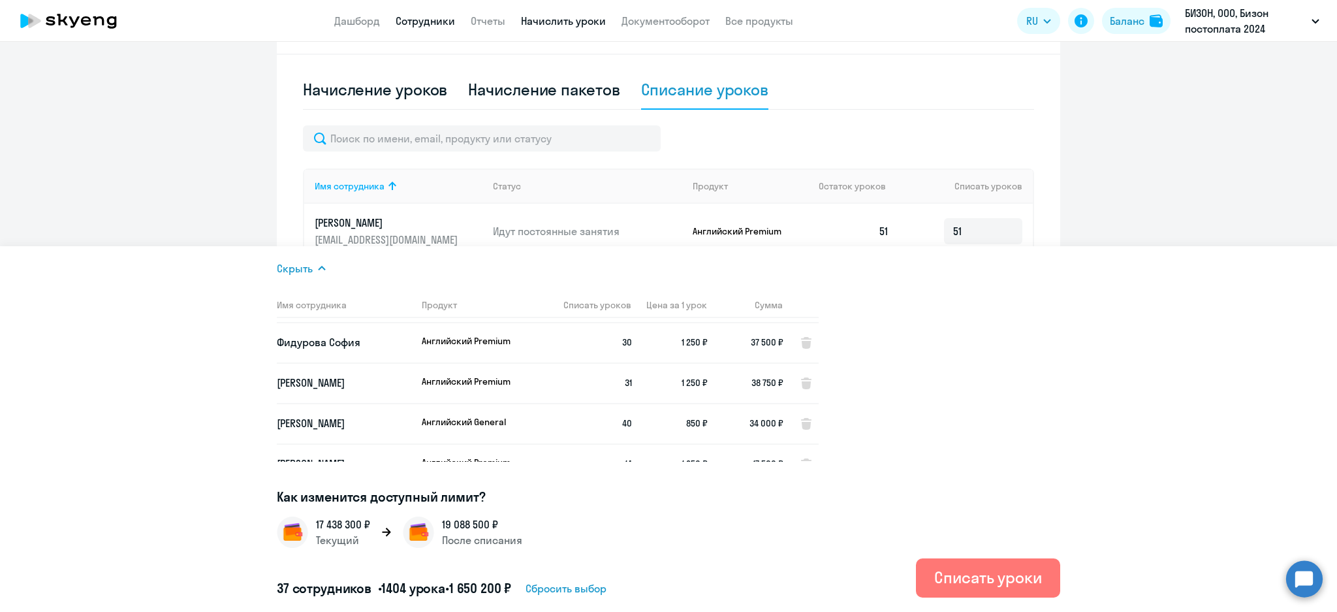
click at [432, 23] on link "Сотрудники" at bounding box center [424, 20] width 59 height 13
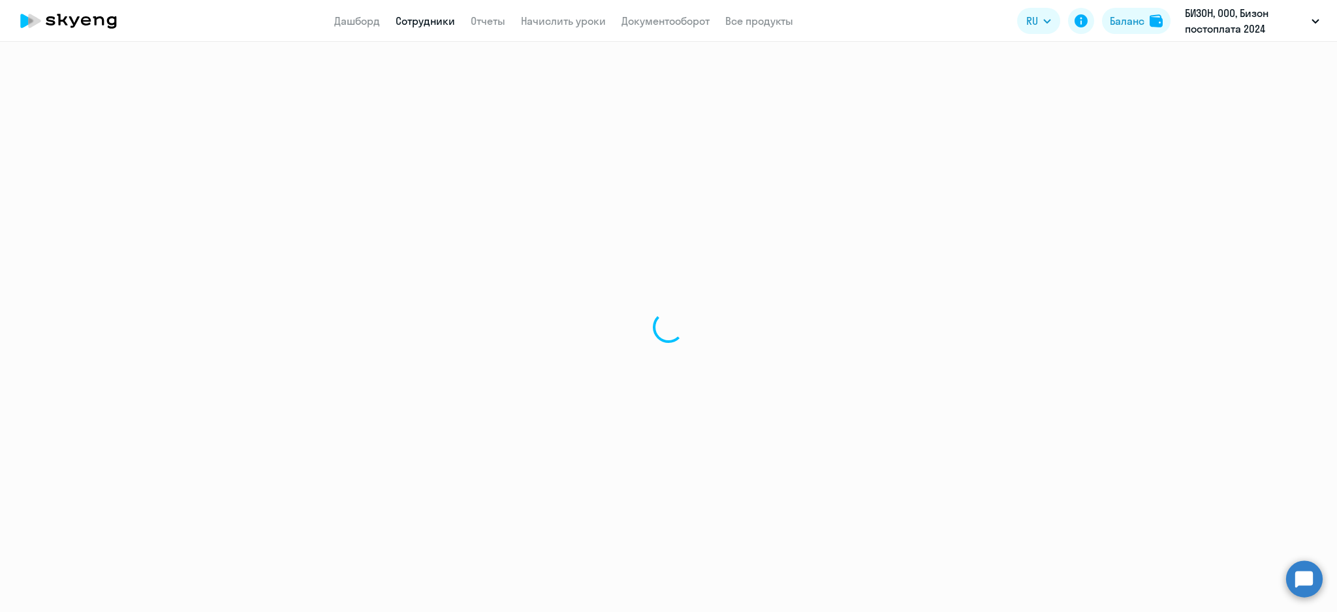
select select "30"
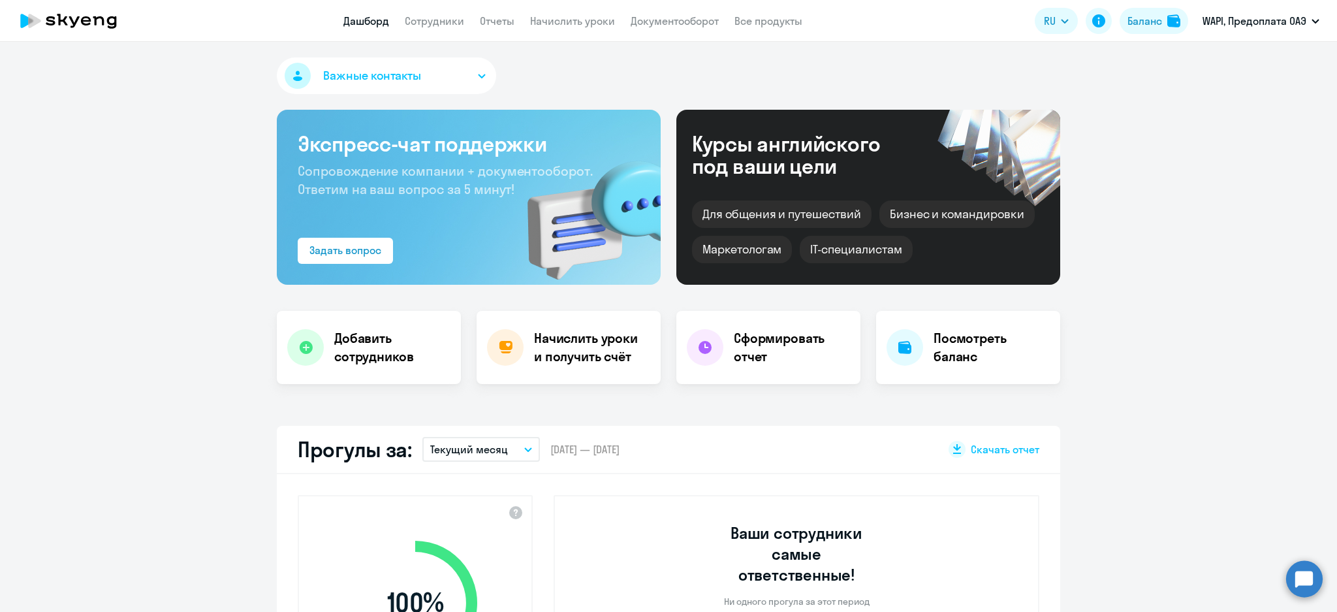
select select "30"
click at [583, 16] on link "Начислить уроки" at bounding box center [572, 20] width 85 height 13
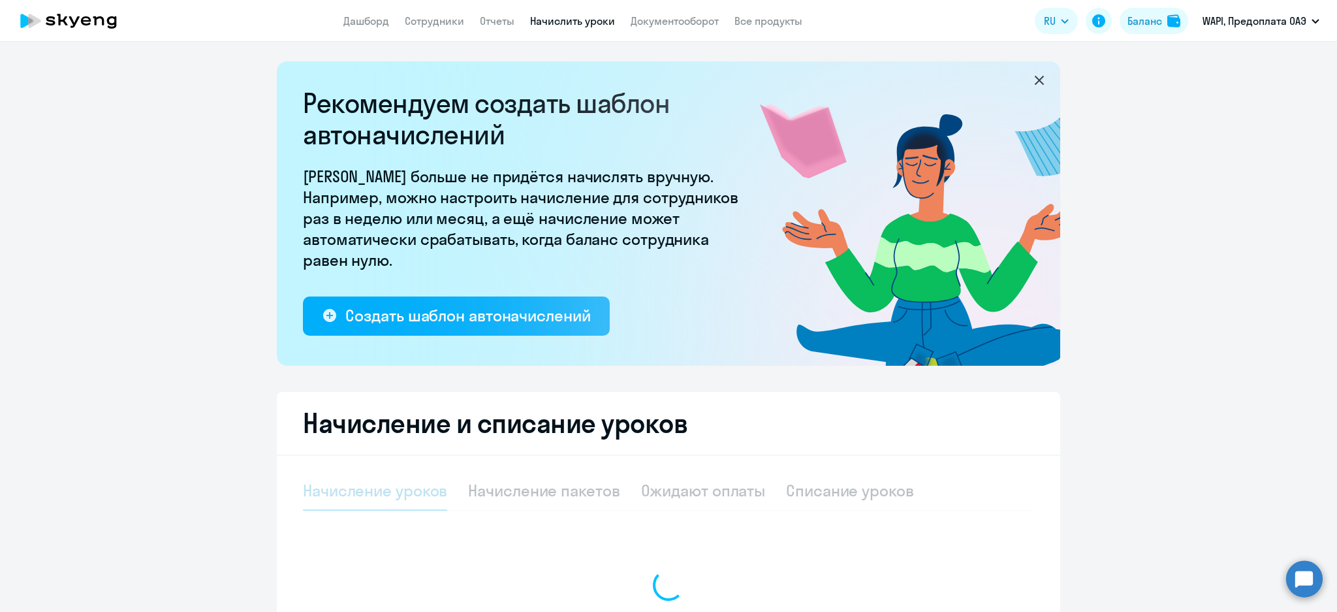
select select "10"
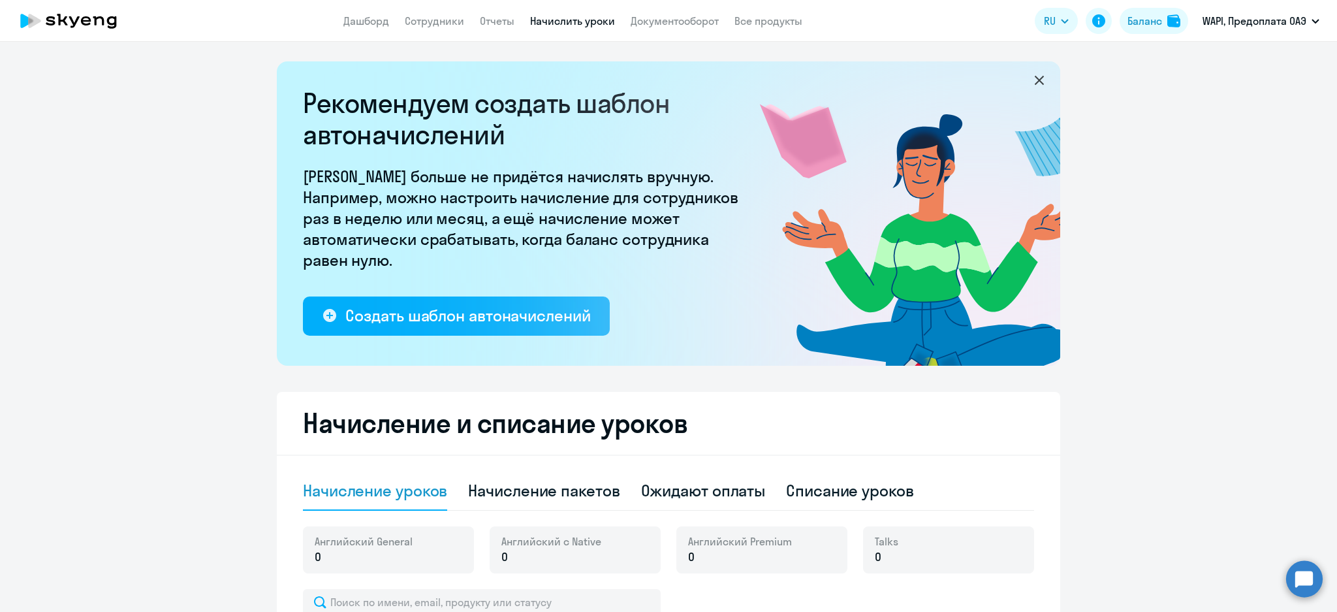
drag, startPoint x: 1151, startPoint y: 15, endPoint x: 1107, endPoint y: 46, distance: 52.9
click at [1151, 14] on div "Баланс" at bounding box center [1144, 21] width 35 height 16
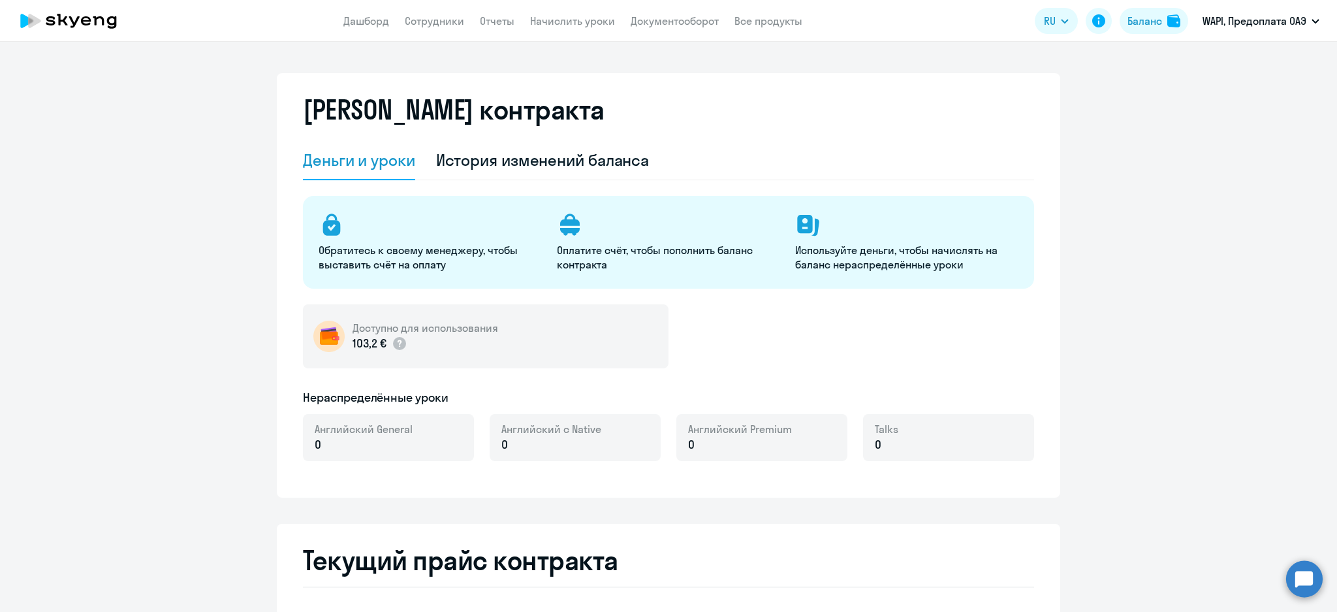
select select "english_adult_not_native_speaker"
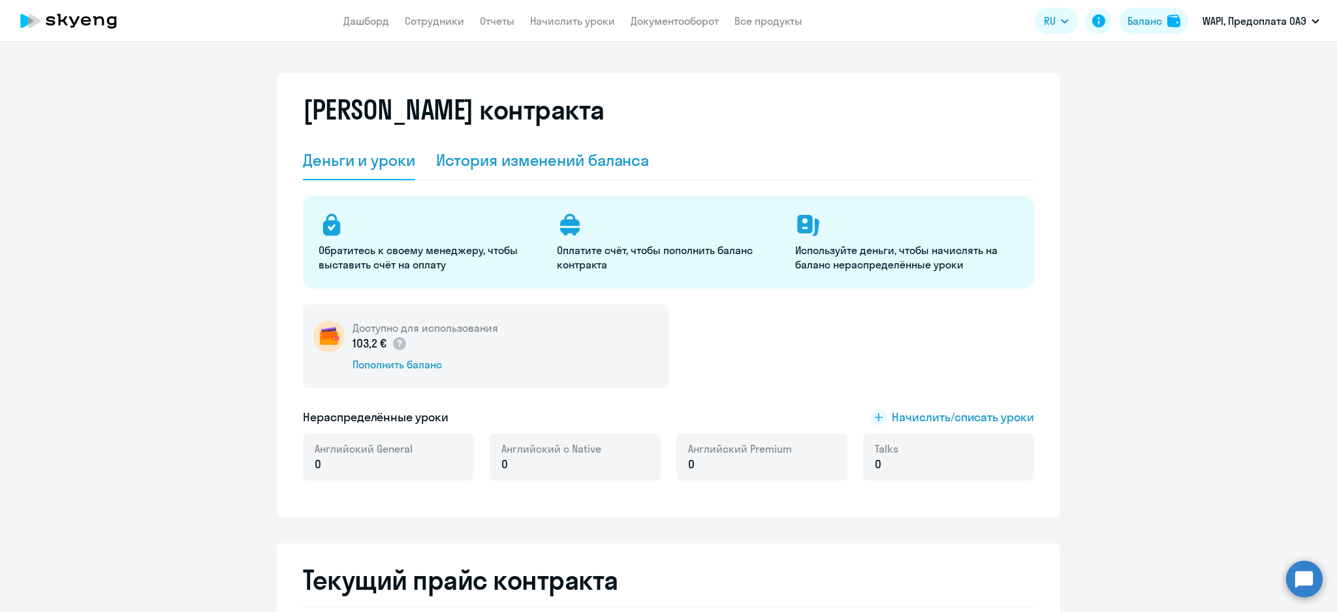
click at [603, 170] on div "История изменений баланса" at bounding box center [542, 160] width 213 height 39
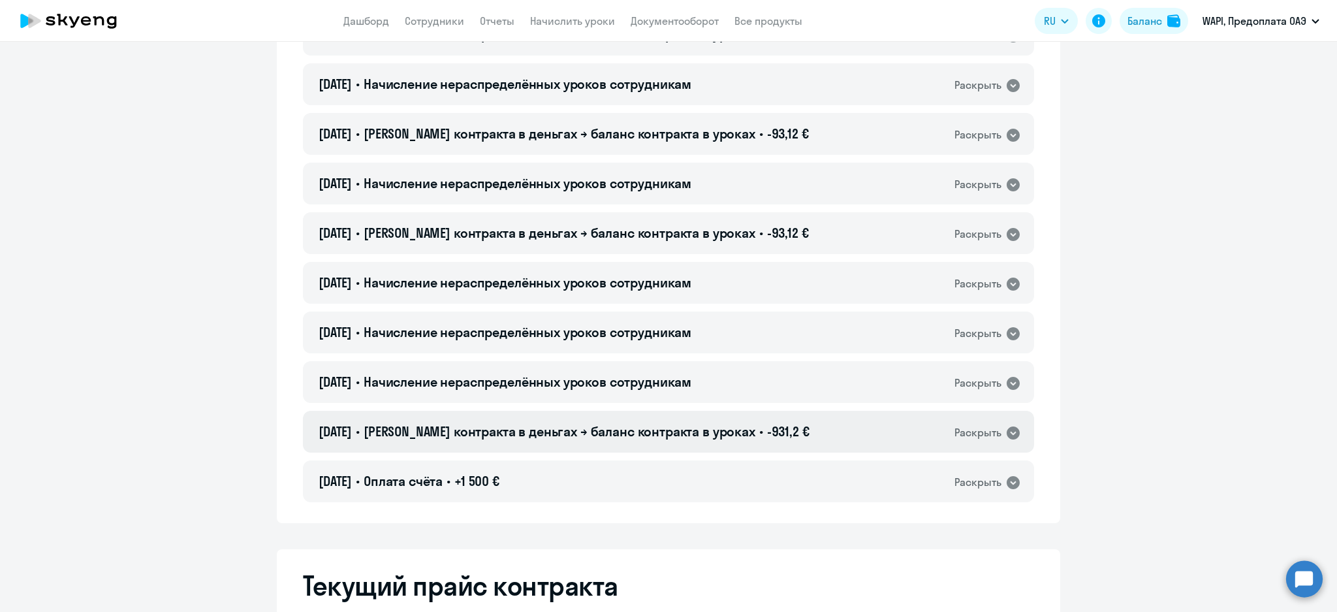
scroll to position [261, 0]
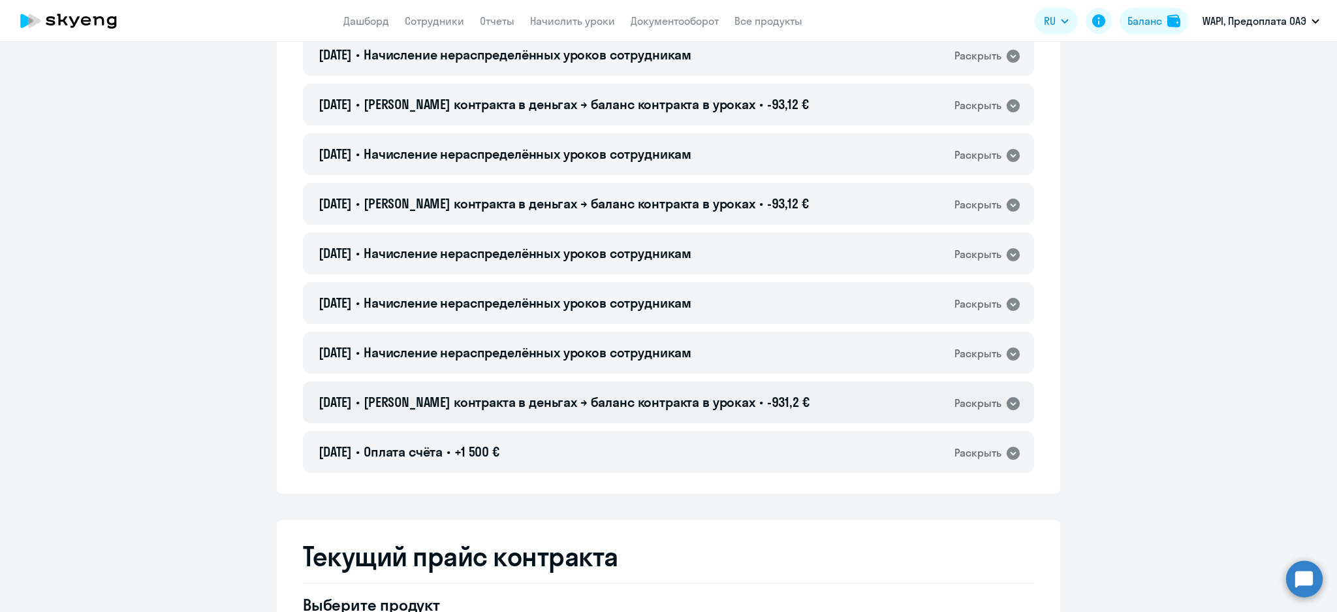
click at [784, 401] on div "[DATE] • Баланс контракта в деньгах → баланс контракта в уроках • -931,2 € Раск…" at bounding box center [668, 402] width 731 height 42
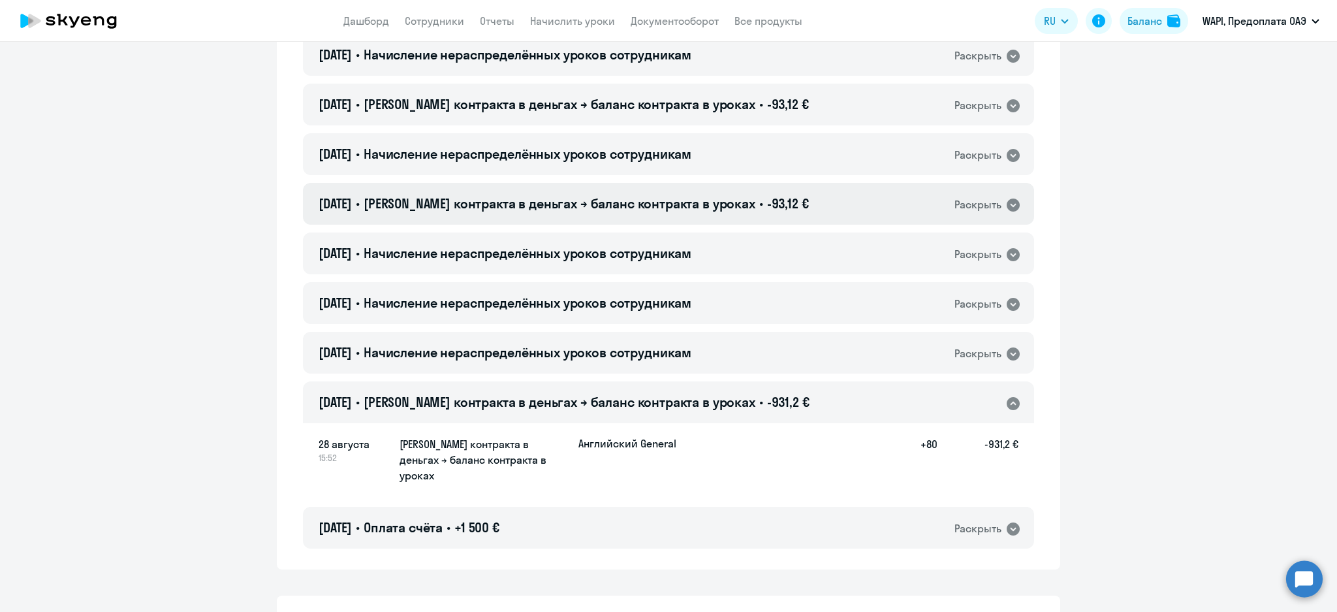
click at [813, 213] on div "[DATE] • Баланс контракта в деньгах → баланс контракта в уроках • -93,12 € Раск…" at bounding box center [668, 204] width 731 height 42
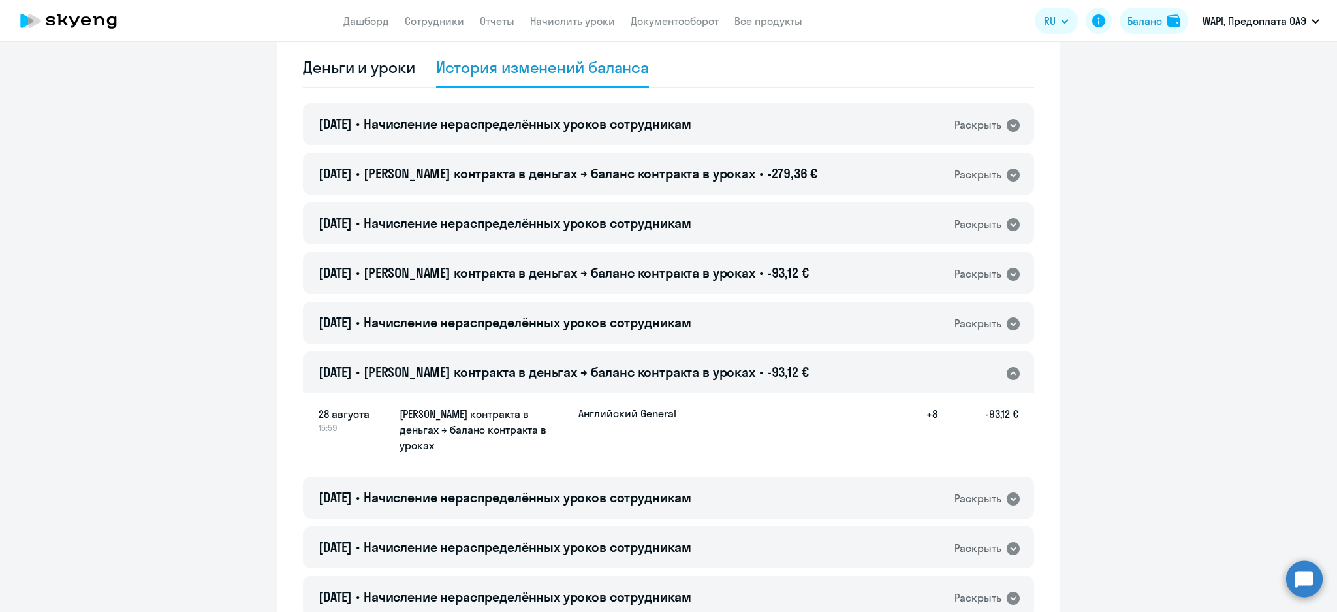
scroll to position [0, 0]
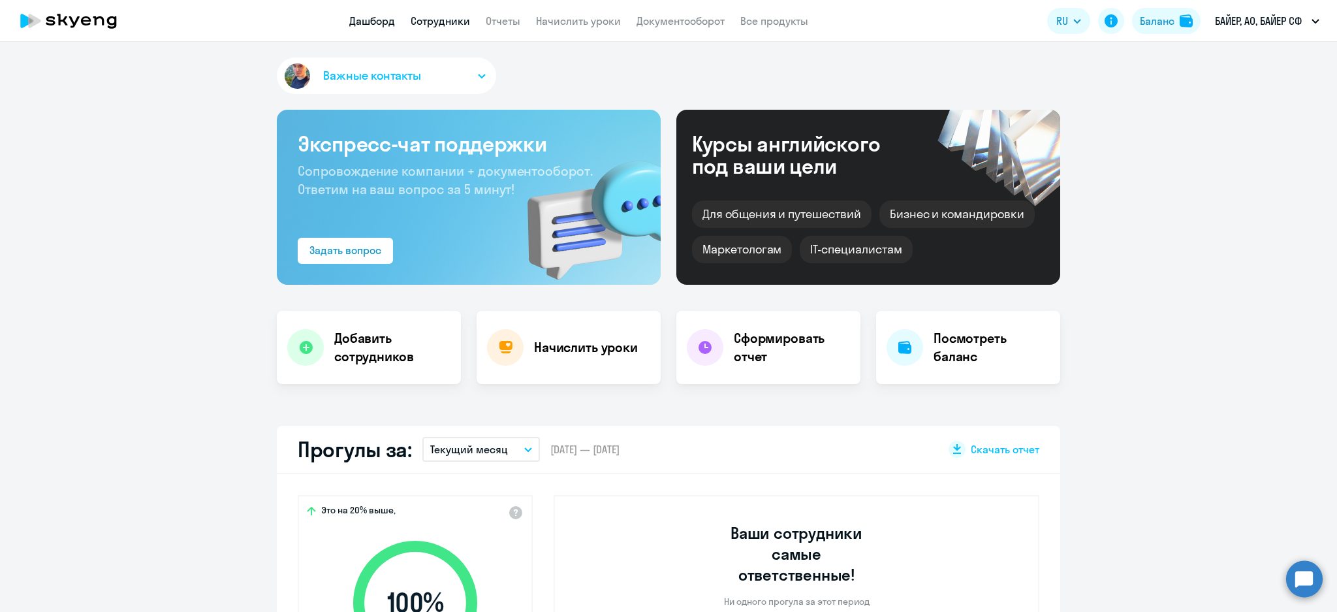
click at [467, 26] on link "Сотрудники" at bounding box center [439, 20] width 59 height 13
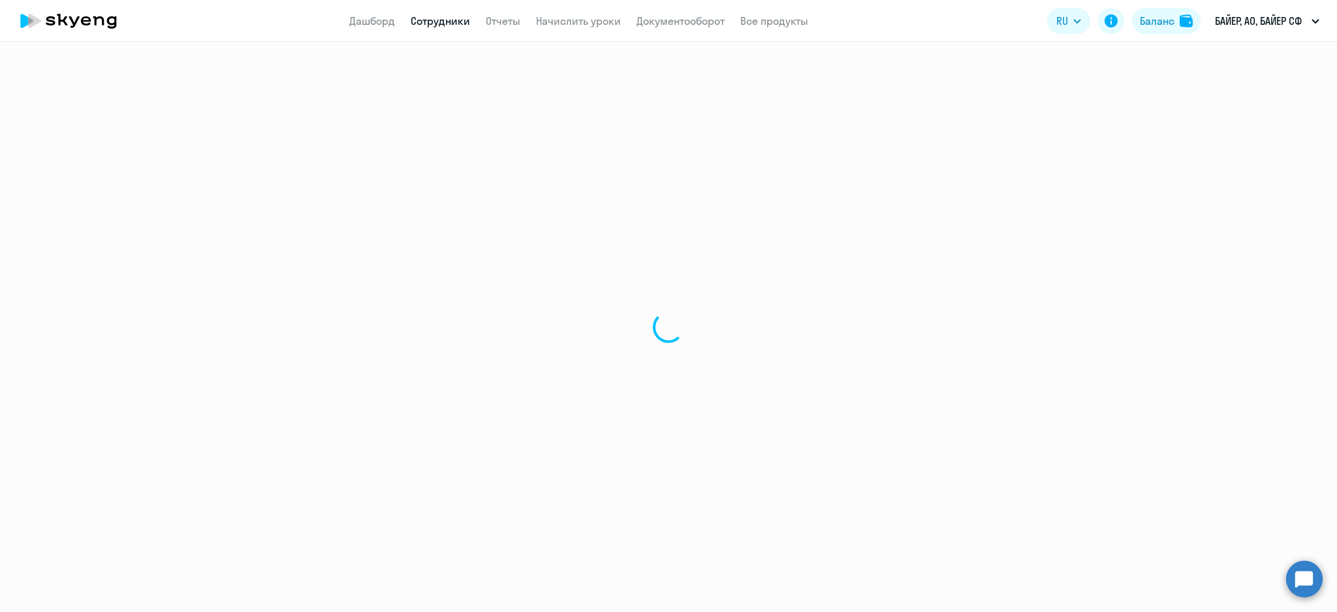
select select "30"
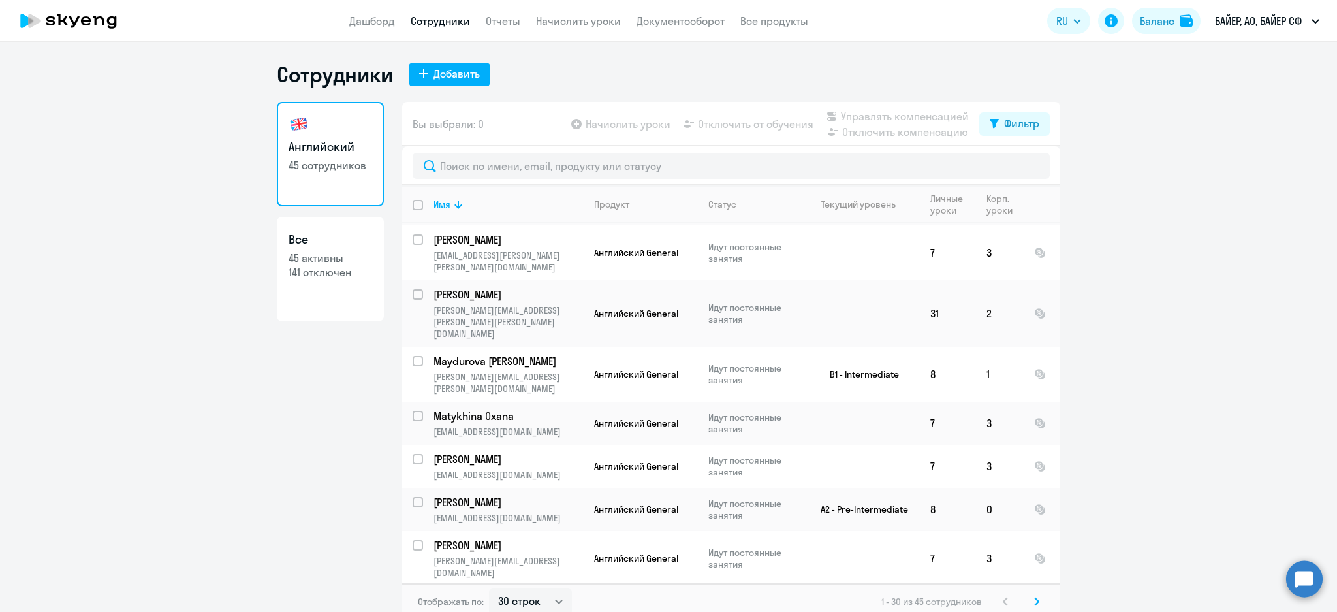
scroll to position [913, 0]
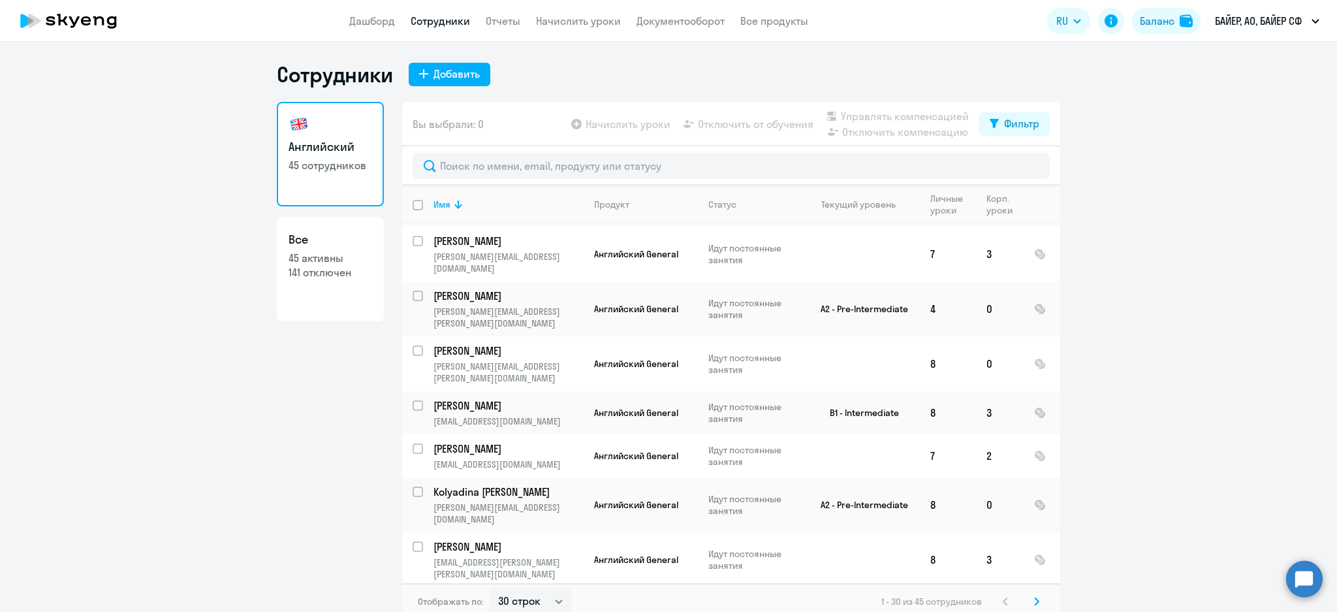
click at [1034, 598] on icon at bounding box center [1036, 600] width 4 height 7
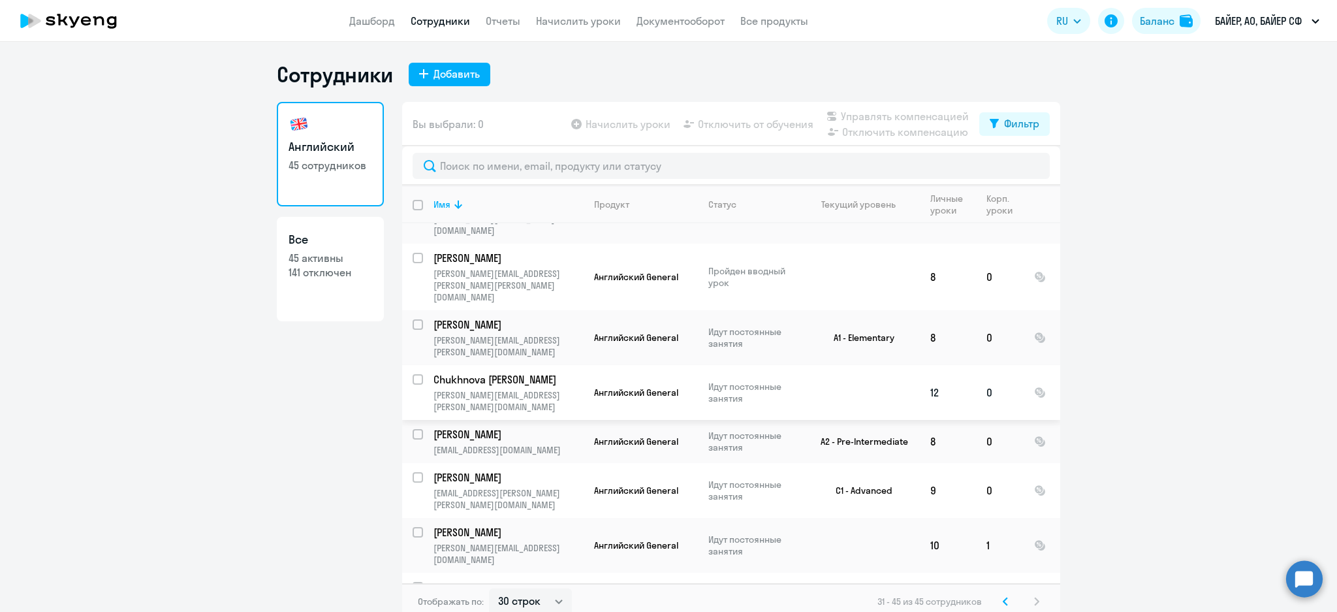
scroll to position [276, 0]
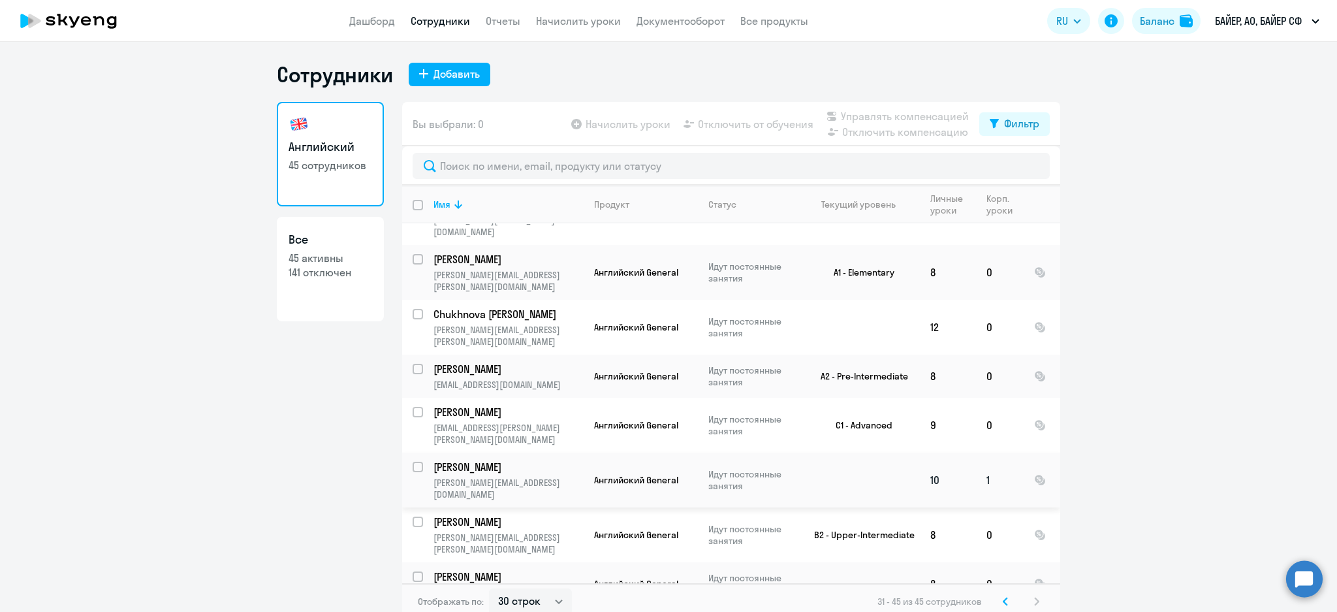
click at [471, 459] on p "[PERSON_NAME]" at bounding box center [506, 466] width 147 height 14
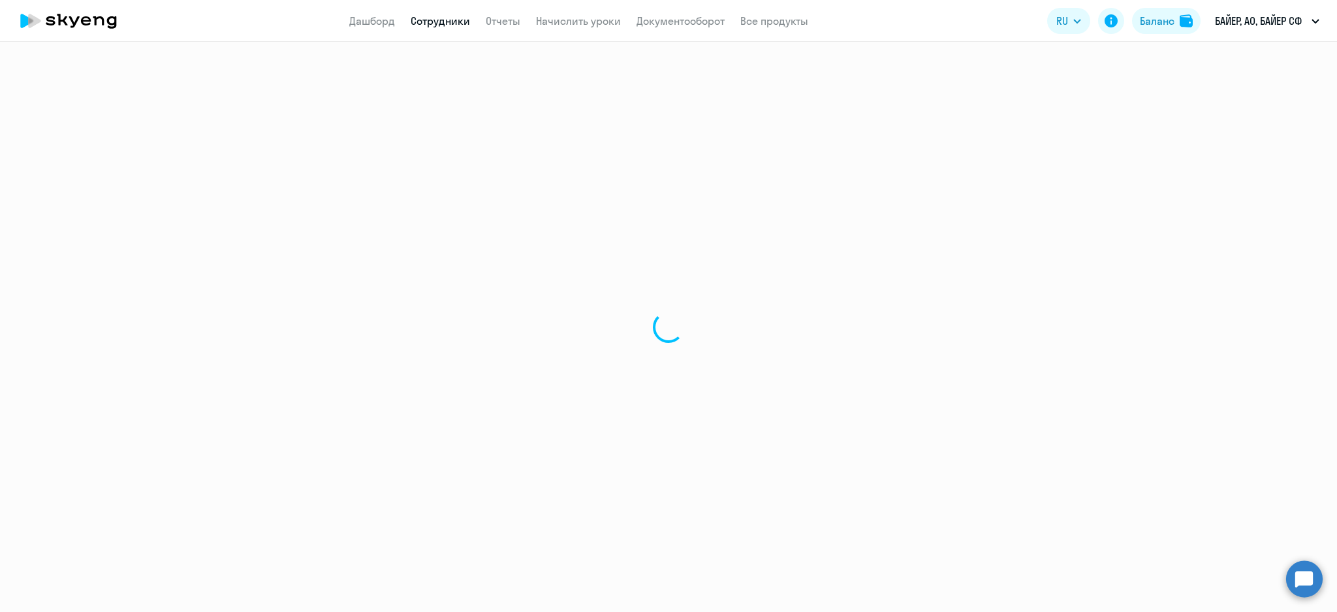
select select "english"
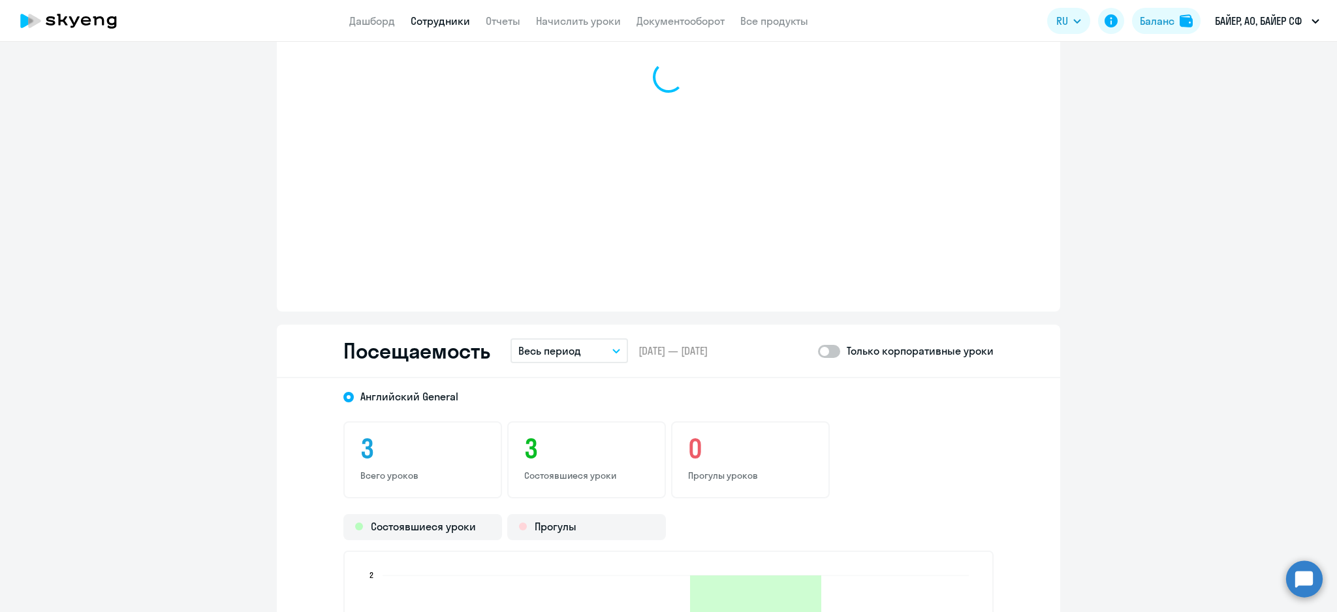
scroll to position [1392, 0]
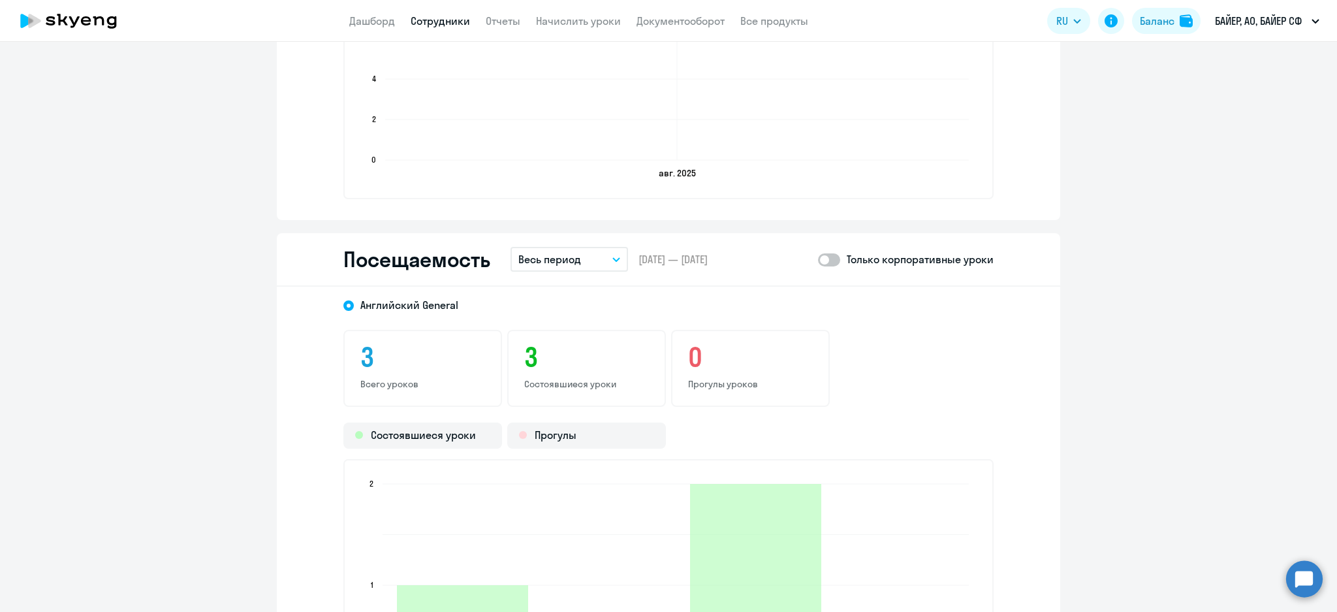
click at [549, 247] on button "Весь период" at bounding box center [568, 259] width 117 height 25
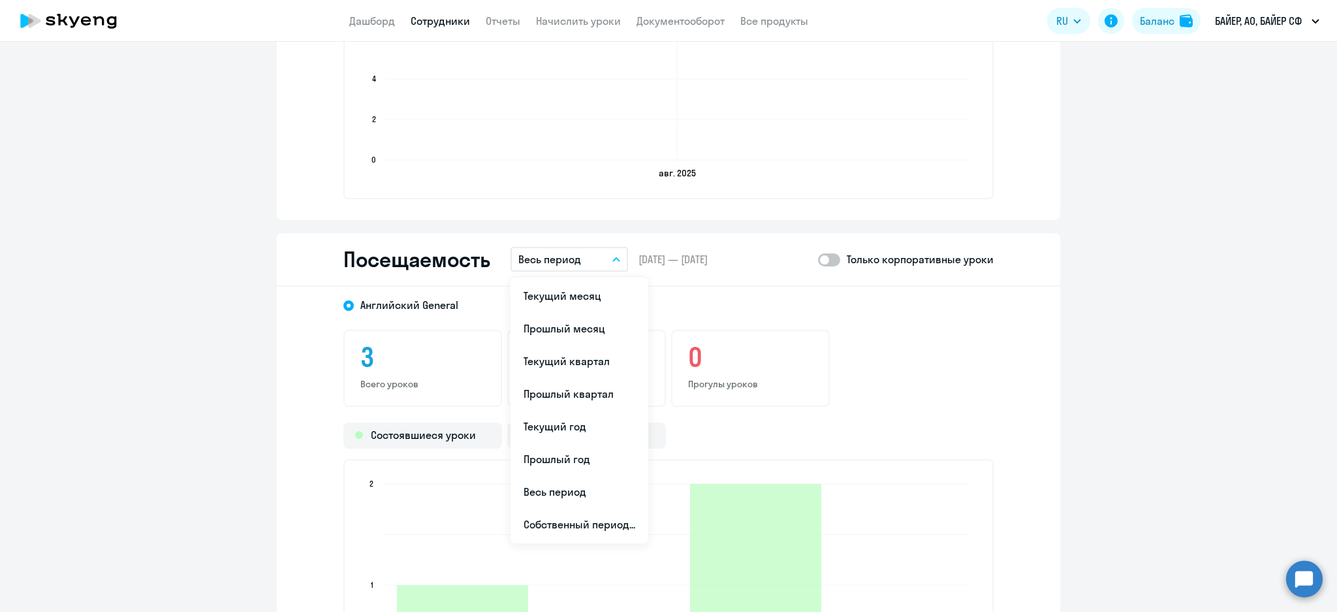
drag, startPoint x: 546, startPoint y: 281, endPoint x: 582, endPoint y: 278, distance: 36.7
click at [548, 280] on li "Текущий месяц" at bounding box center [579, 295] width 138 height 33
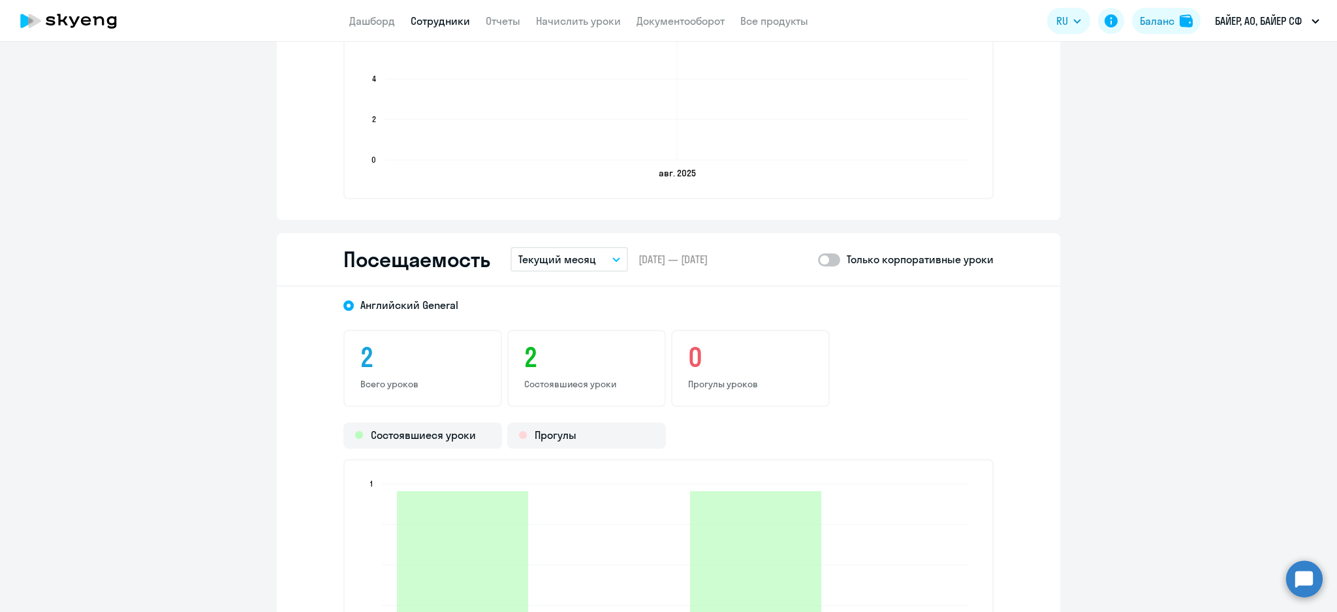
click at [833, 257] on span at bounding box center [829, 259] width 22 height 13
click at [818, 259] on input "checkbox" at bounding box center [817, 259] width 1 height 1
checkbox input "true"
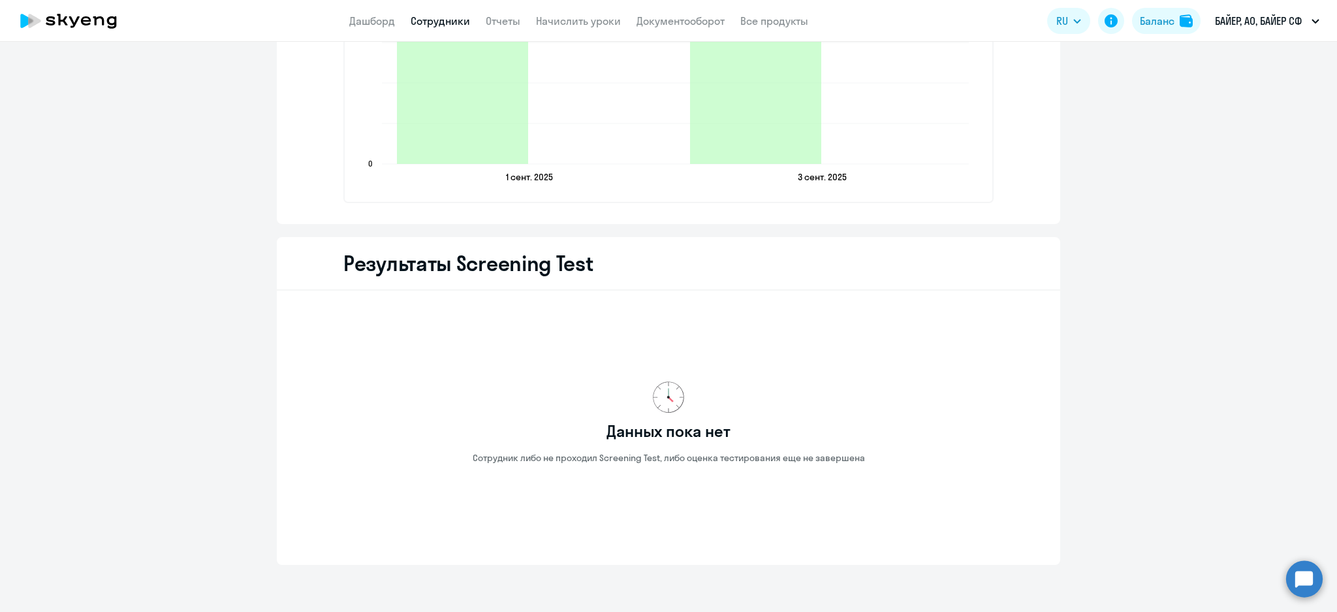
scroll to position [1479, 0]
